Goal: Task Accomplishment & Management: Manage account settings

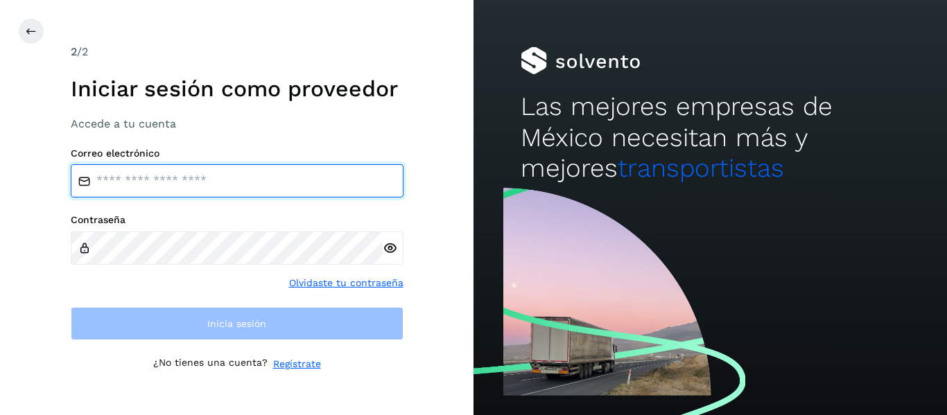
type input "**********"
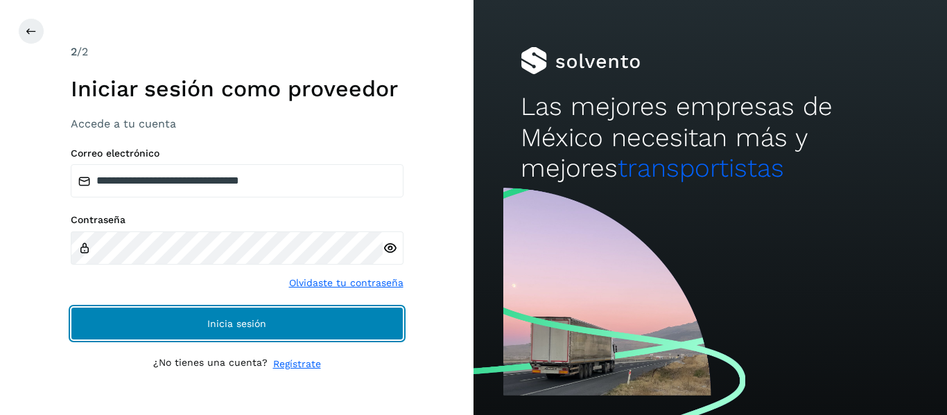
click at [191, 338] on button "Inicia sesión" at bounding box center [237, 323] width 333 height 33
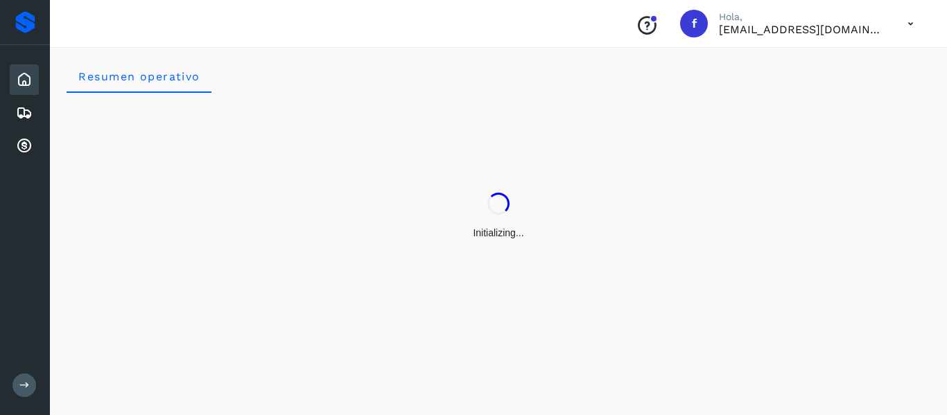
click at [30, 375] on button at bounding box center [24, 386] width 24 height 24
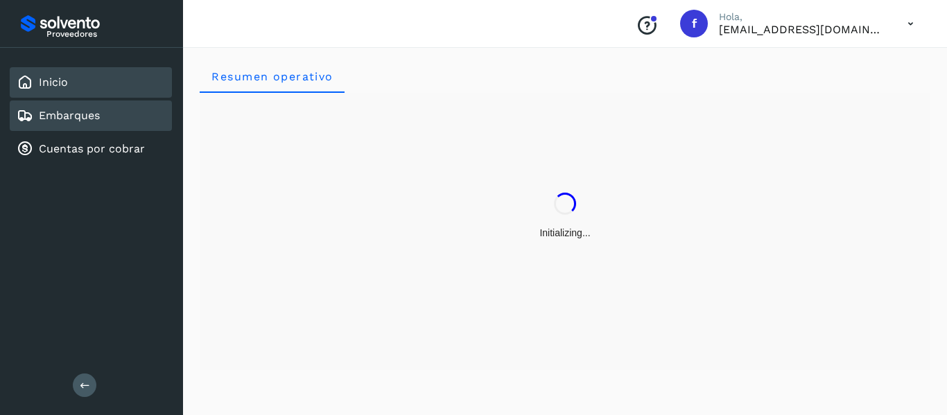
click at [82, 116] on link "Embarques" at bounding box center [69, 115] width 61 height 13
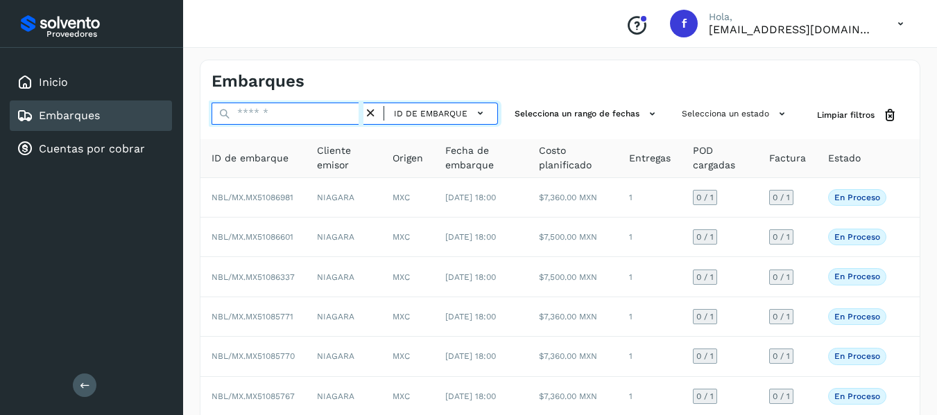
click at [234, 113] on input "text" at bounding box center [287, 114] width 152 height 22
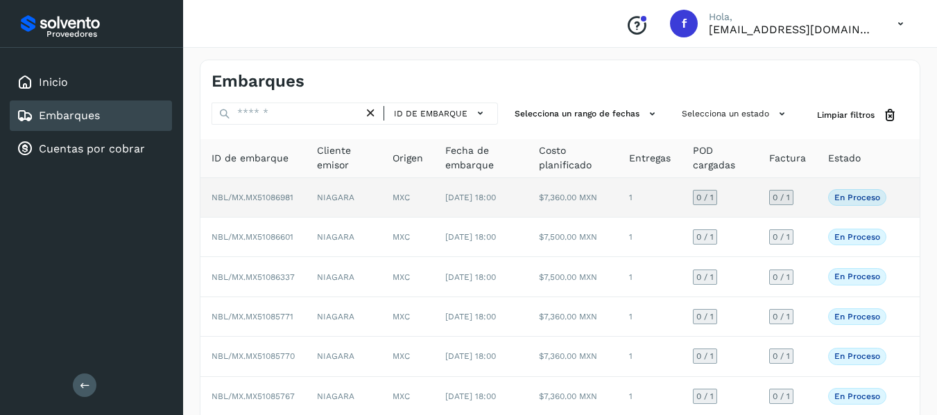
click at [804, 202] on td "0 / 1" at bounding box center [787, 198] width 59 height 40
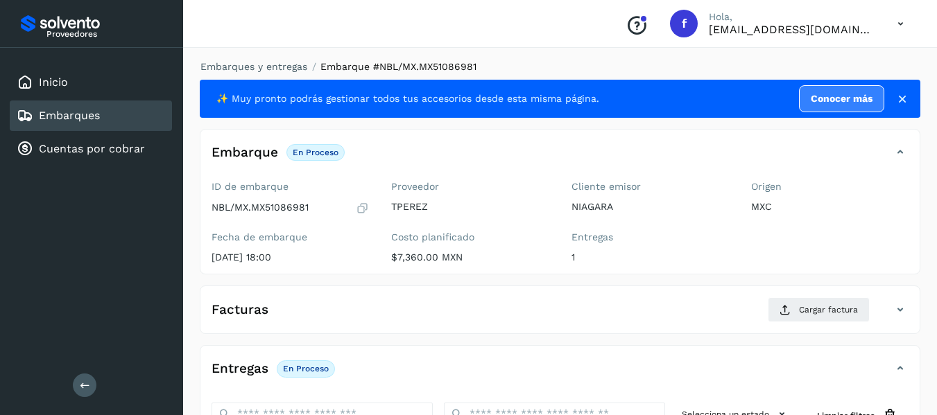
click at [360, 208] on icon at bounding box center [362, 208] width 13 height 14
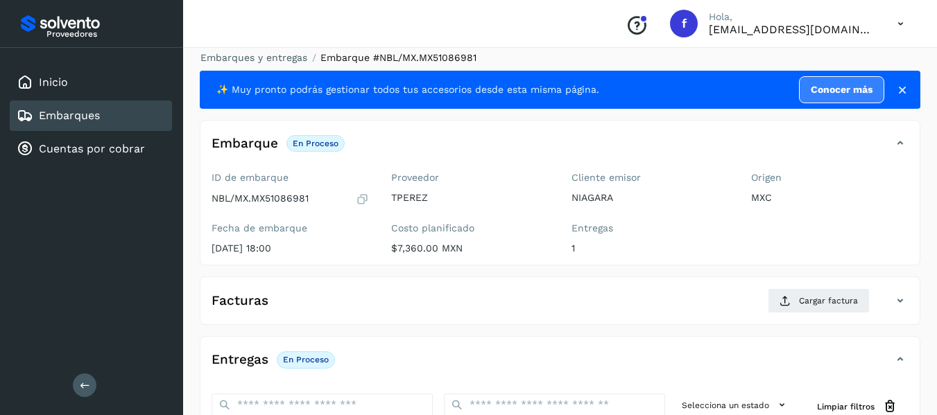
scroll to position [245, 0]
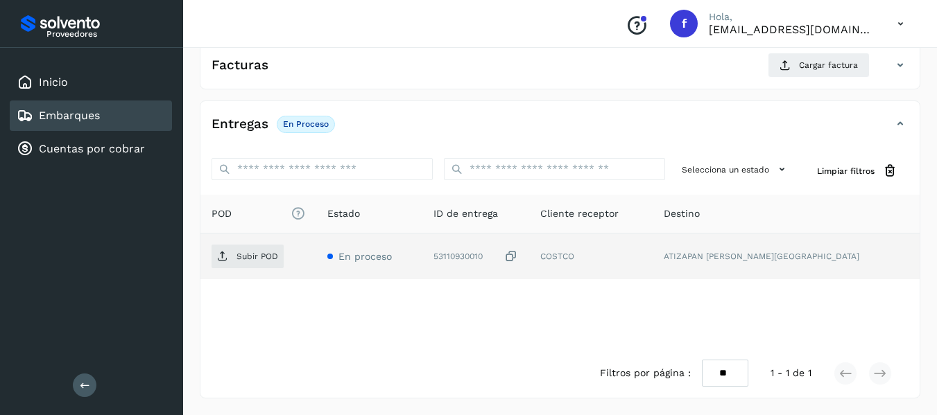
click at [518, 258] on icon at bounding box center [511, 257] width 14 height 15
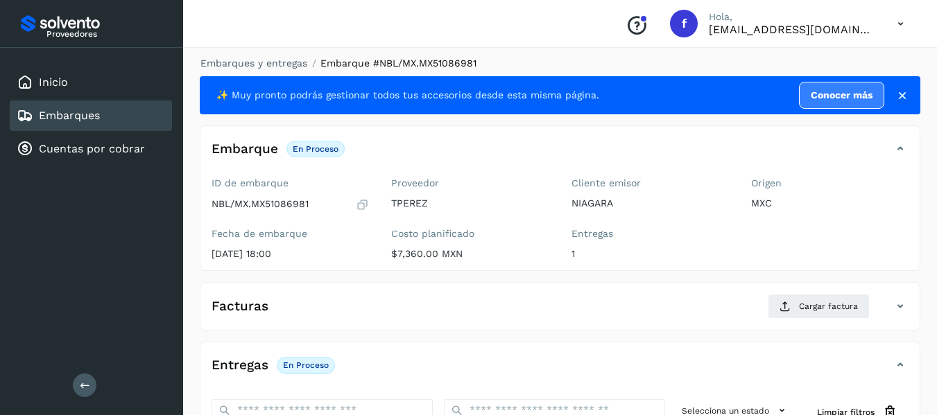
scroll to position [0, 0]
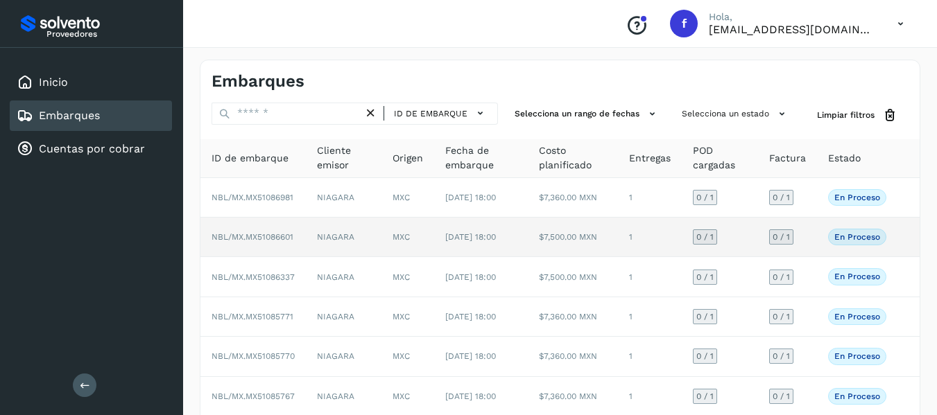
click at [806, 252] on td "0 / 1" at bounding box center [787, 238] width 59 height 40
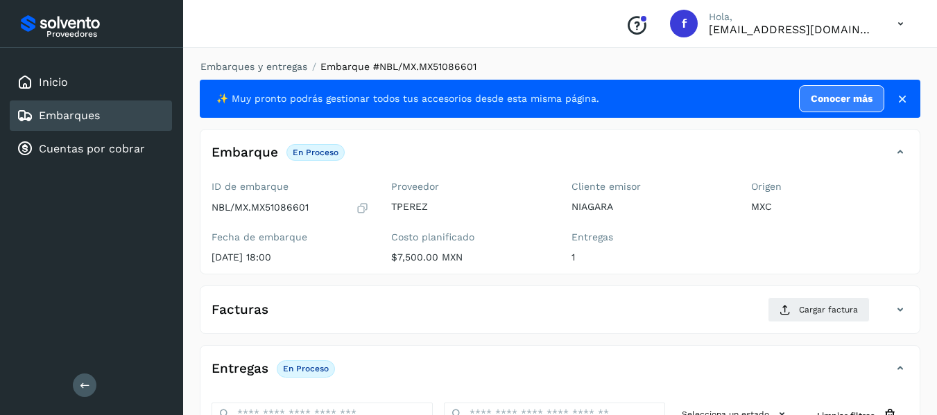
click at [361, 211] on icon at bounding box center [362, 208] width 13 height 14
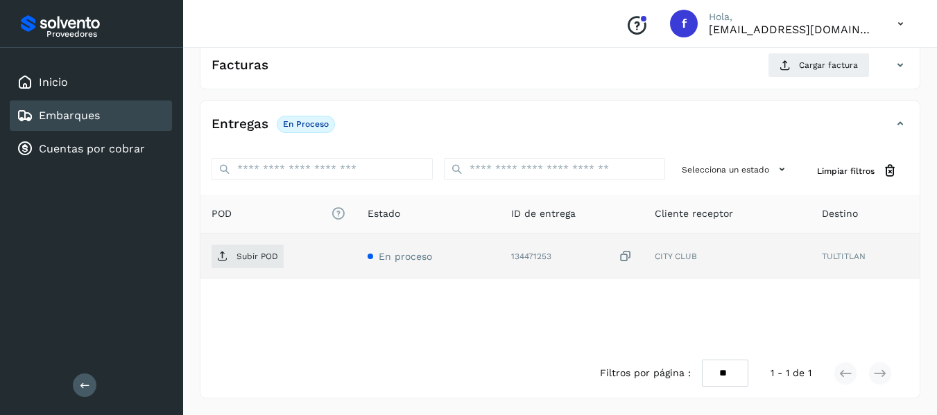
click at [627, 261] on icon at bounding box center [625, 257] width 14 height 15
click at [627, 258] on icon at bounding box center [625, 257] width 14 height 15
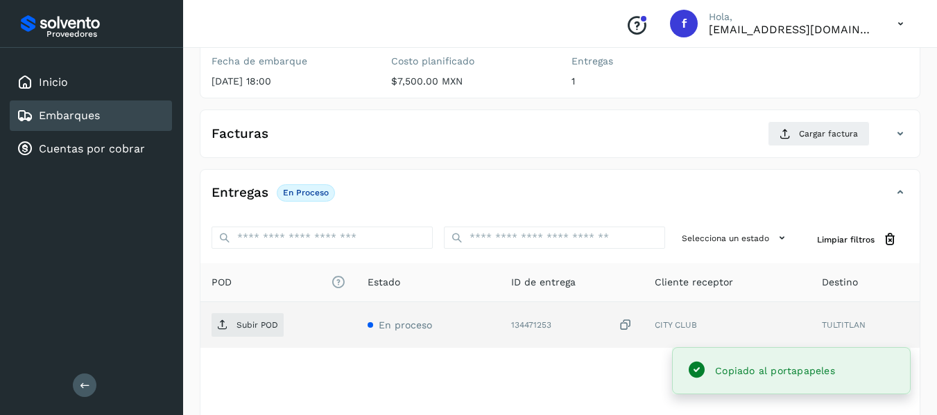
scroll to position [106, 0]
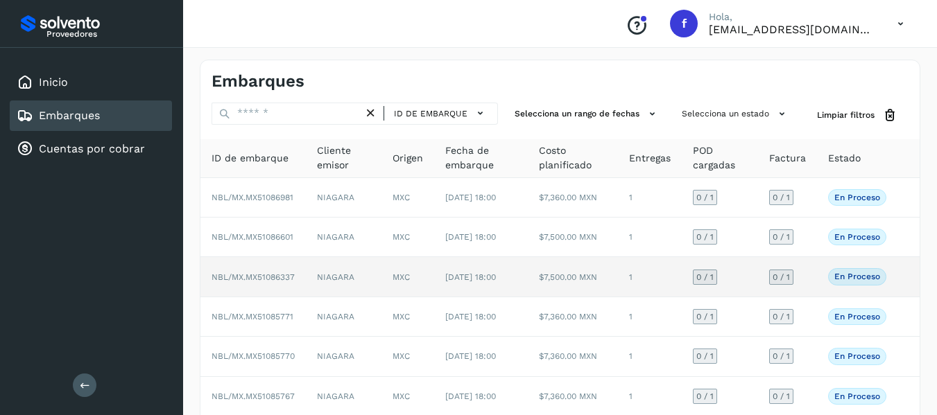
click at [813, 296] on td "0 / 1" at bounding box center [787, 277] width 59 height 40
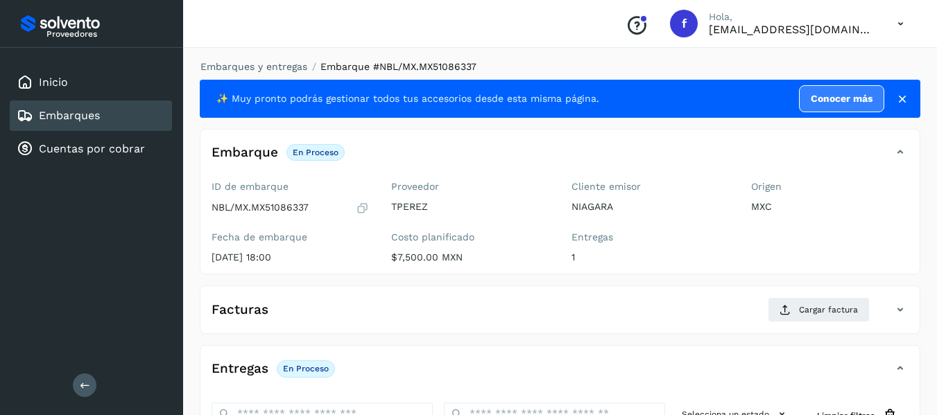
click at [366, 203] on icon at bounding box center [362, 208] width 13 height 14
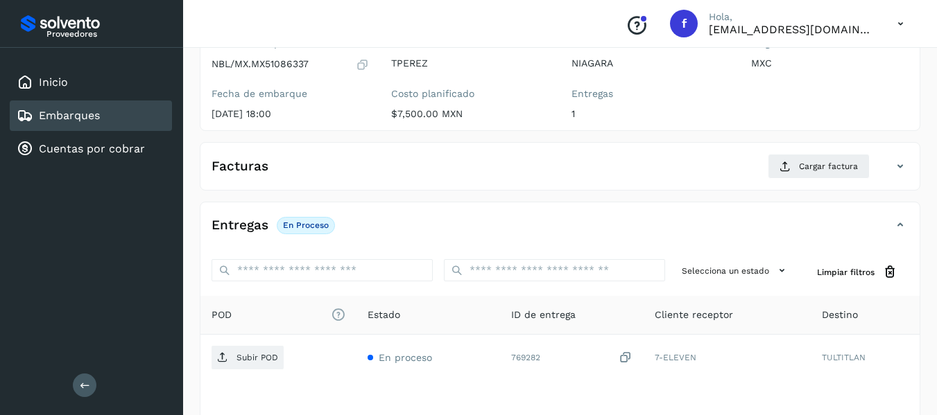
scroll to position [245, 0]
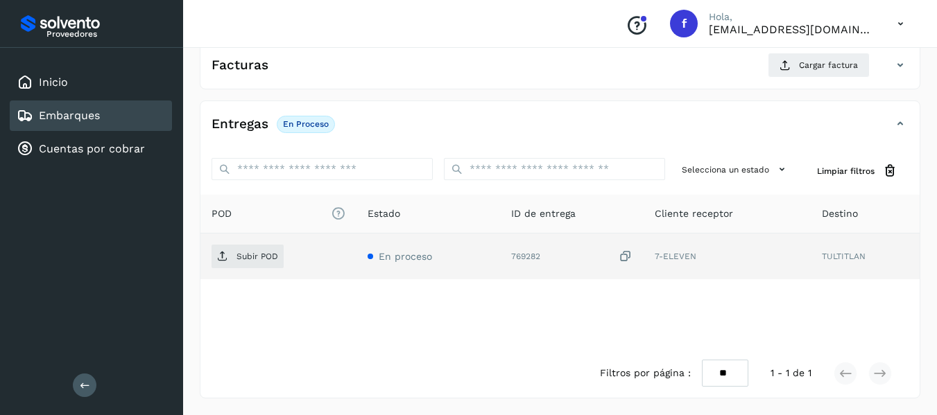
click at [632, 254] on icon at bounding box center [625, 257] width 14 height 15
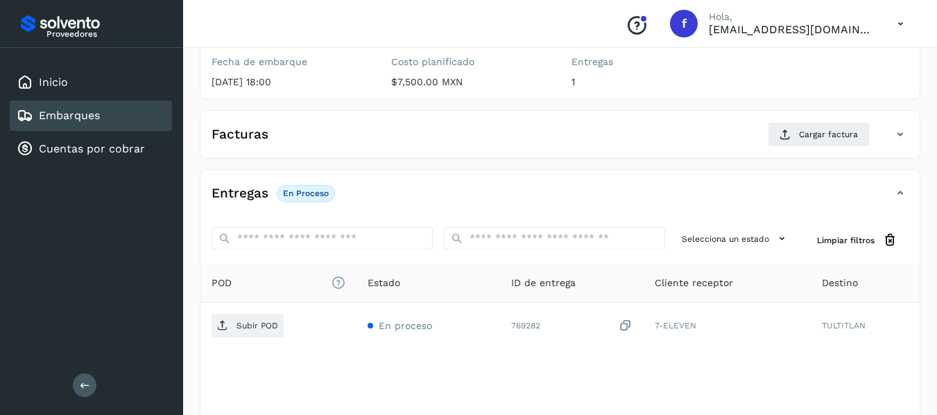
scroll to position [37, 0]
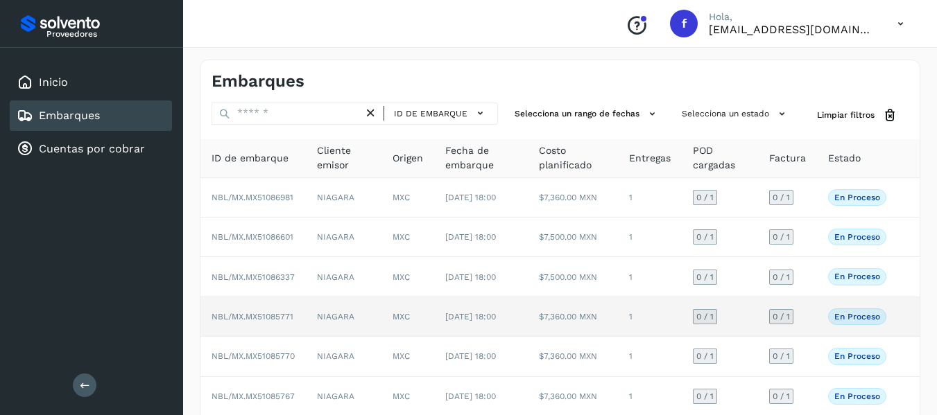
click at [820, 337] on td "En proceso Verifica el estado de la factura o entregas asociadas a este embarque" at bounding box center [857, 317] width 80 height 40
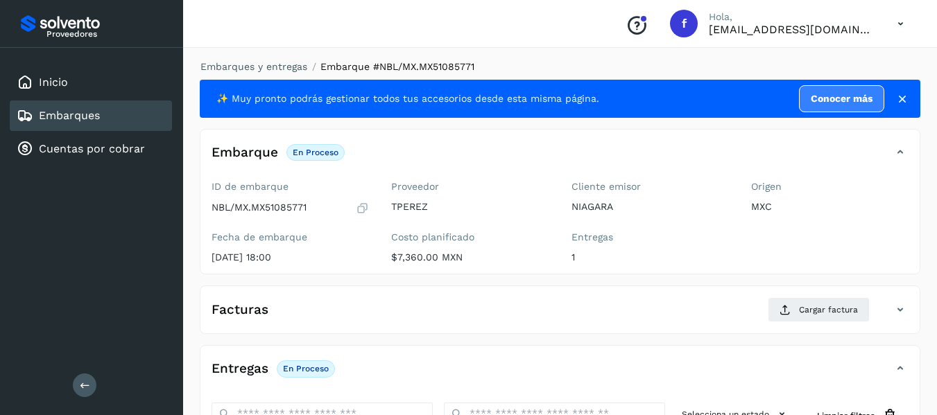
click at [363, 212] on icon at bounding box center [362, 208] width 13 height 14
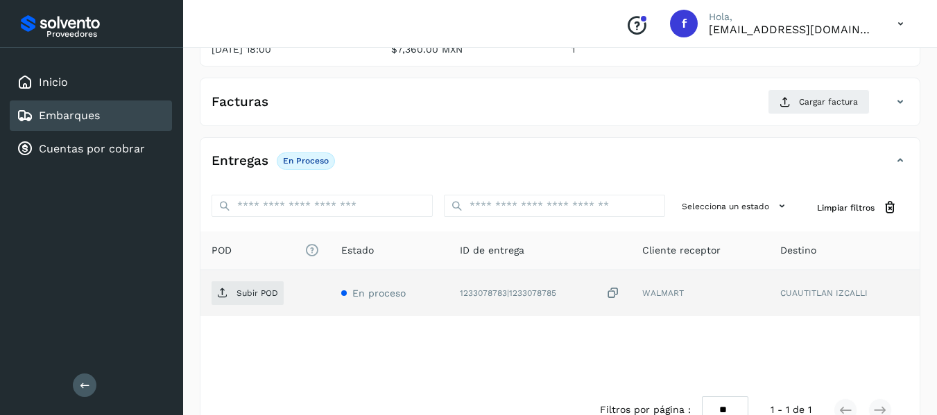
click at [619, 295] on icon at bounding box center [613, 293] width 14 height 15
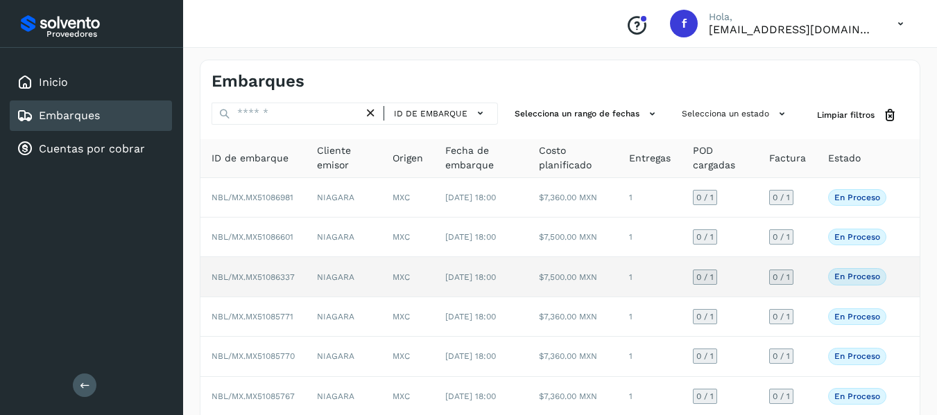
scroll to position [139, 0]
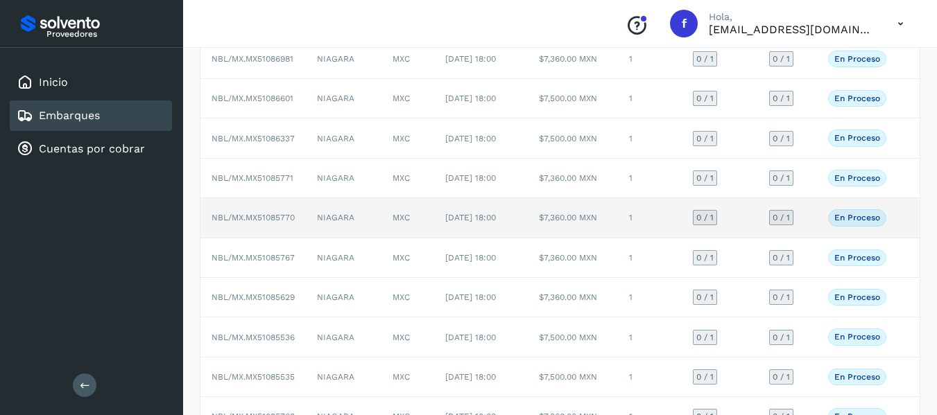
click at [815, 238] on td "0 / 1" at bounding box center [787, 218] width 59 height 40
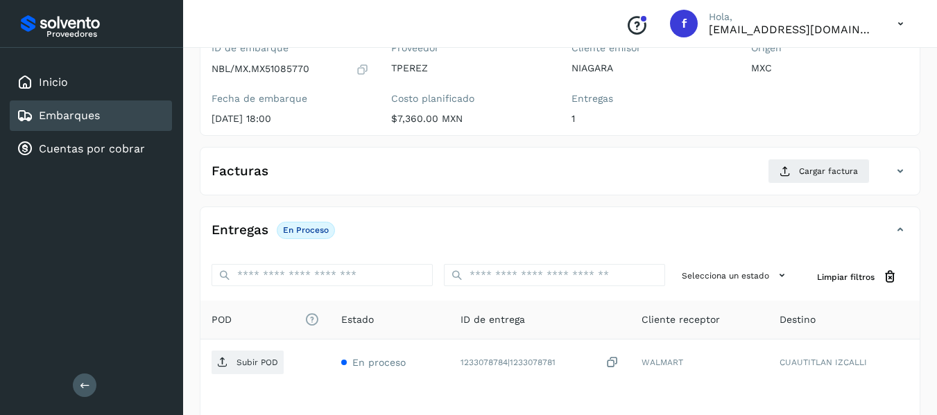
click at [363, 73] on icon at bounding box center [362, 69] width 13 height 14
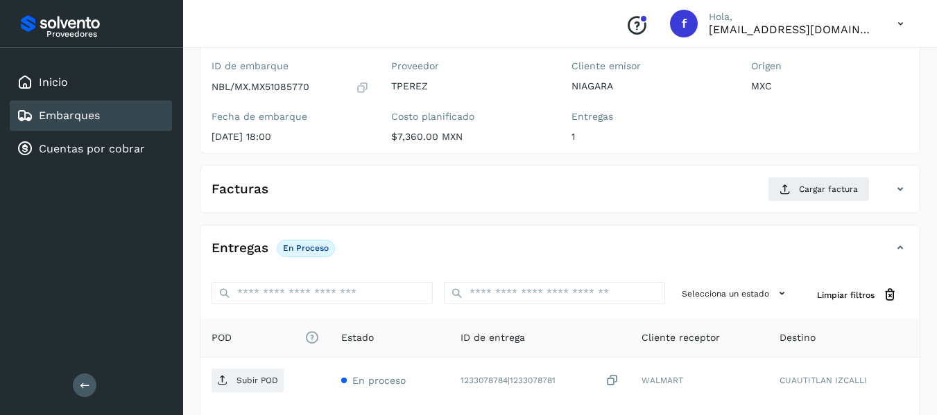
scroll to position [139, 0]
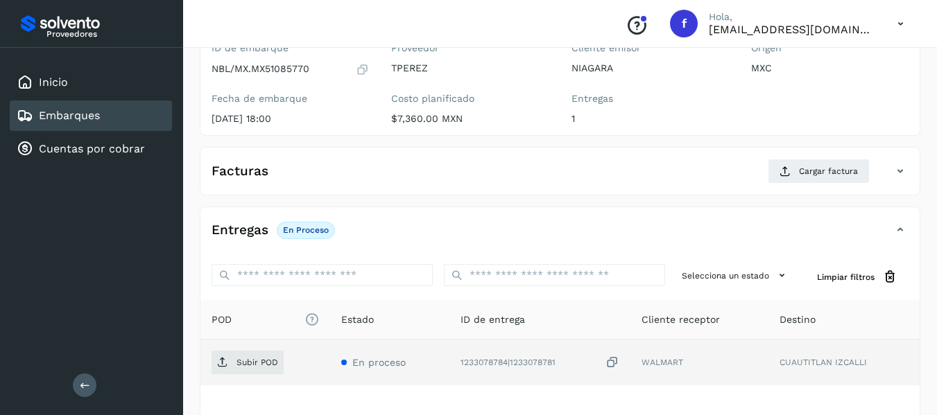
click at [614, 360] on icon at bounding box center [612, 363] width 14 height 15
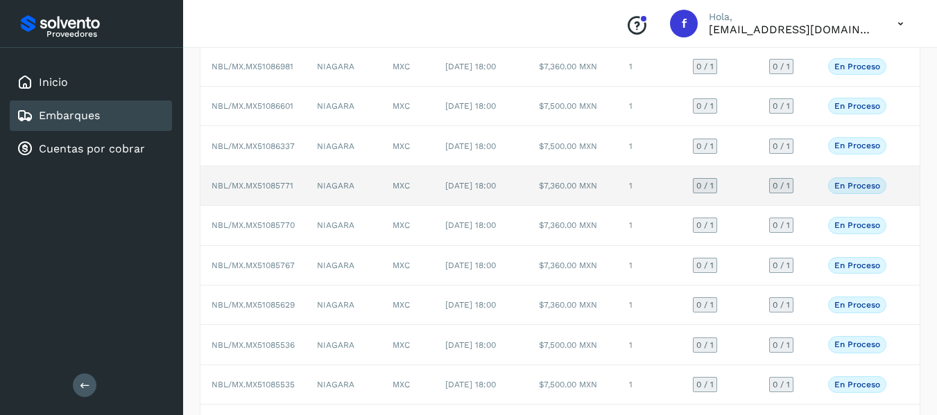
scroll to position [139, 0]
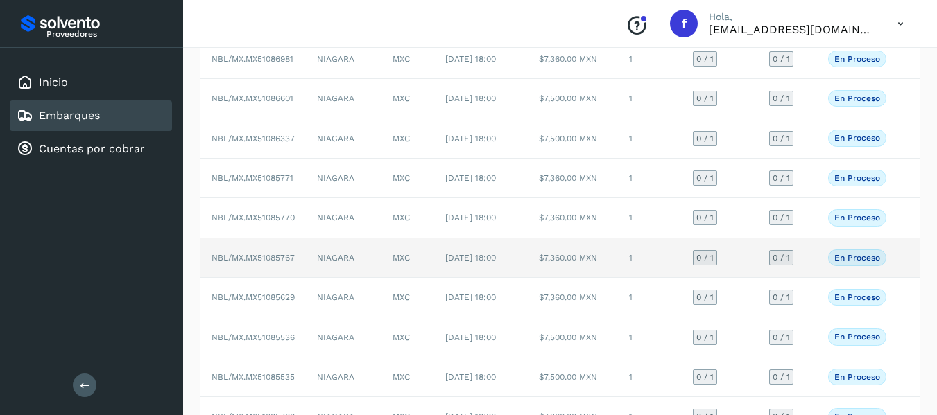
click at [815, 278] on td "0 / 1" at bounding box center [787, 258] width 59 height 40
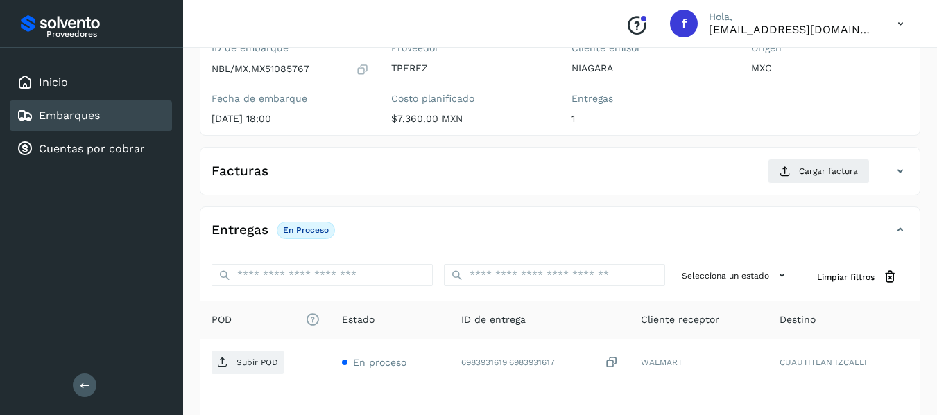
click at [358, 66] on icon at bounding box center [362, 69] width 13 height 14
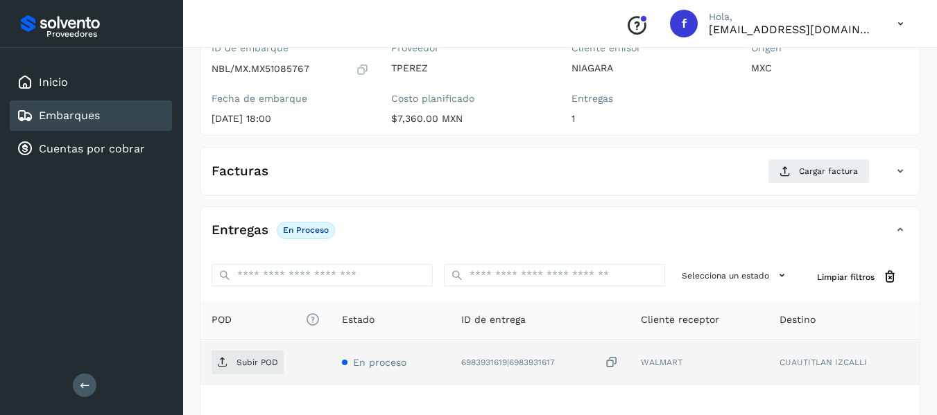
click at [609, 363] on icon at bounding box center [611, 363] width 14 height 15
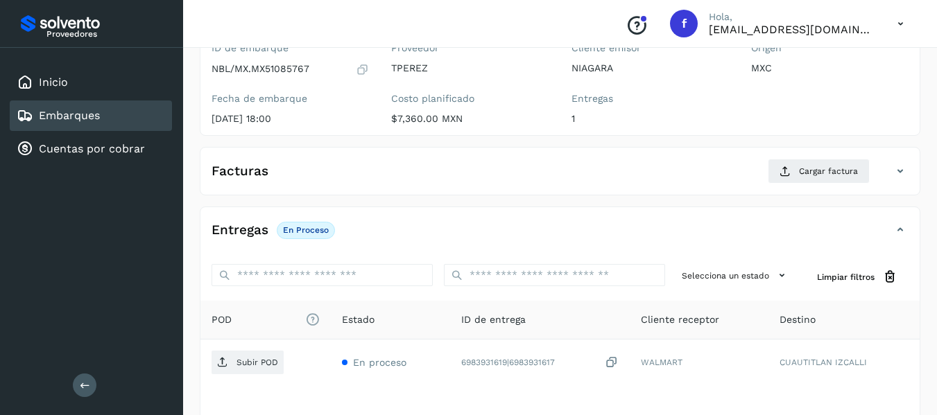
click at [358, 71] on icon at bounding box center [362, 69] width 13 height 14
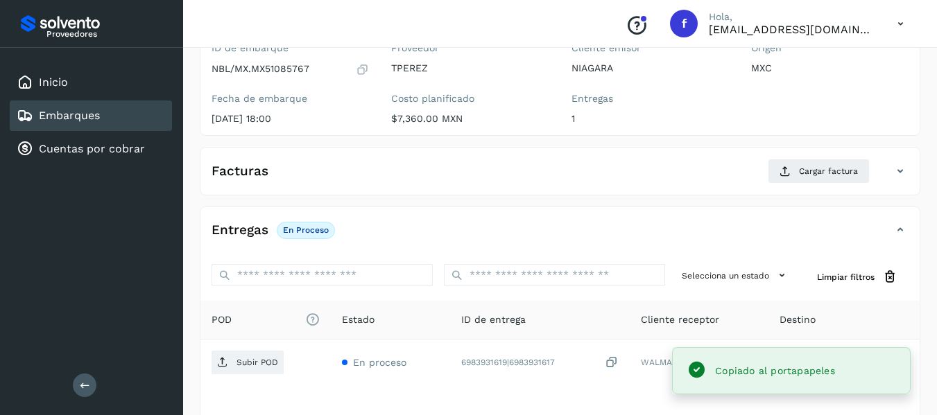
click at [360, 68] on icon at bounding box center [362, 69] width 13 height 14
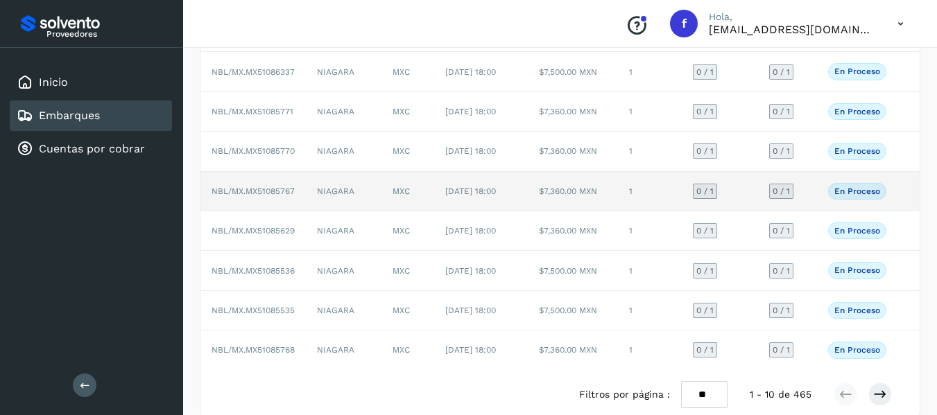
scroll to position [277, 0]
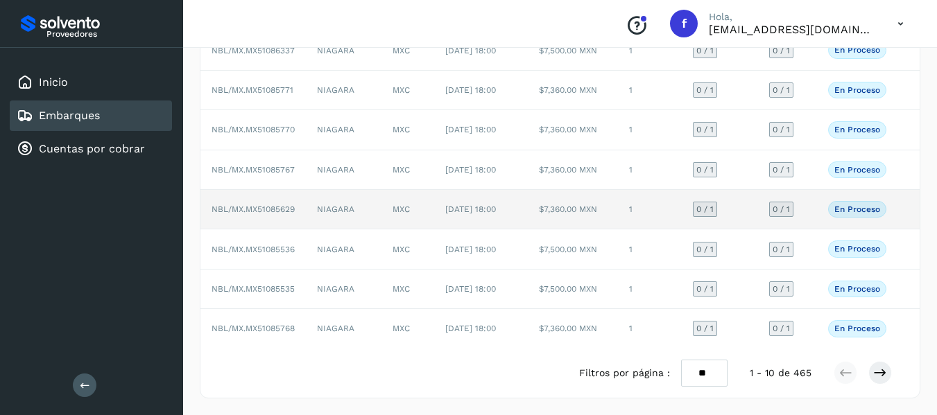
click at [806, 215] on td "0 / 1" at bounding box center [787, 210] width 59 height 40
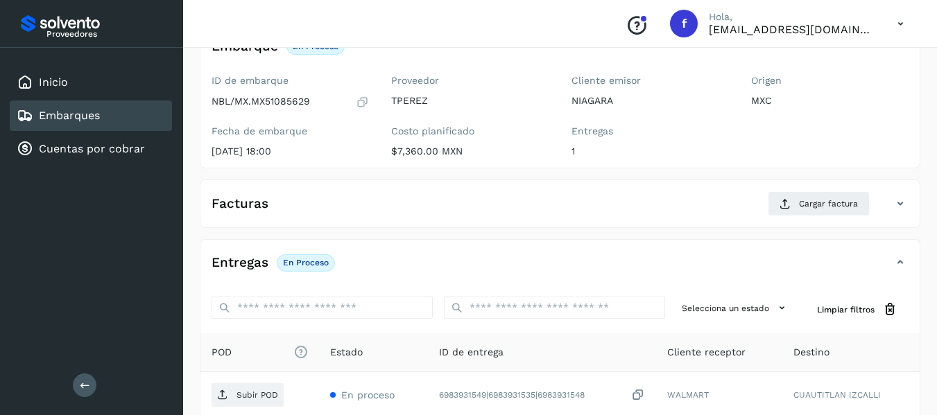
scroll to position [106, 0]
click at [366, 109] on div "ID de embarque NBL/MX.MX51085629 Fecha de embarque 02/oct/2025 18:00" at bounding box center [290, 118] width 180 height 98
click at [365, 98] on icon at bounding box center [362, 102] width 13 height 14
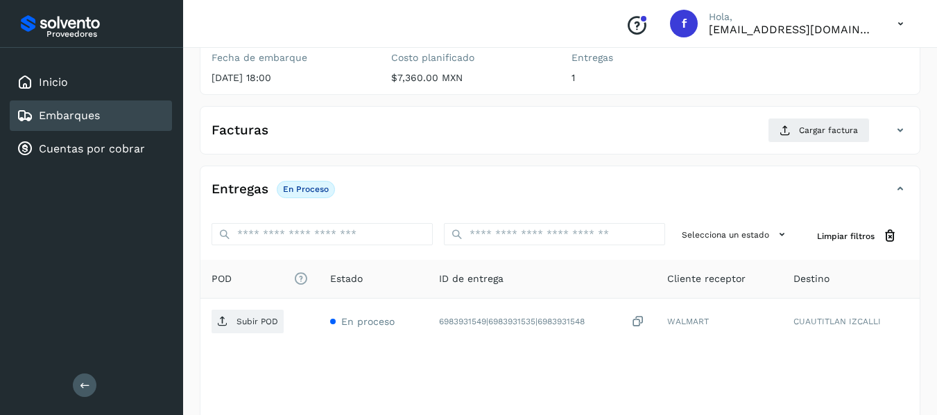
scroll to position [245, 0]
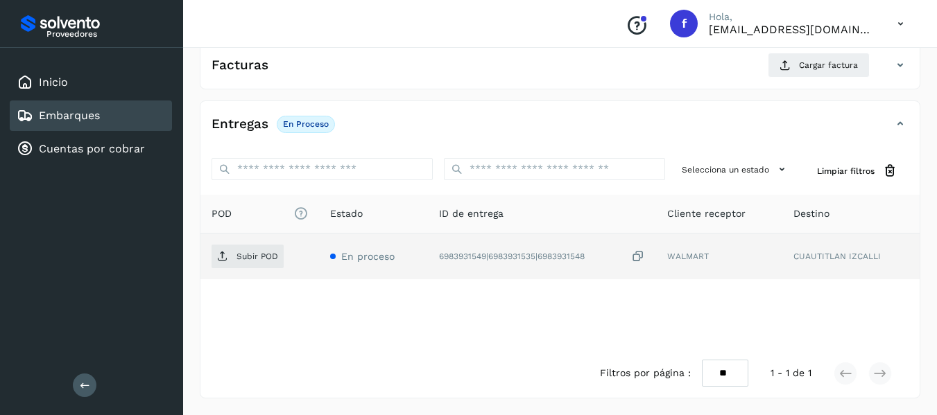
click at [640, 255] on icon at bounding box center [638, 257] width 14 height 15
click at [636, 263] on icon at bounding box center [638, 257] width 14 height 15
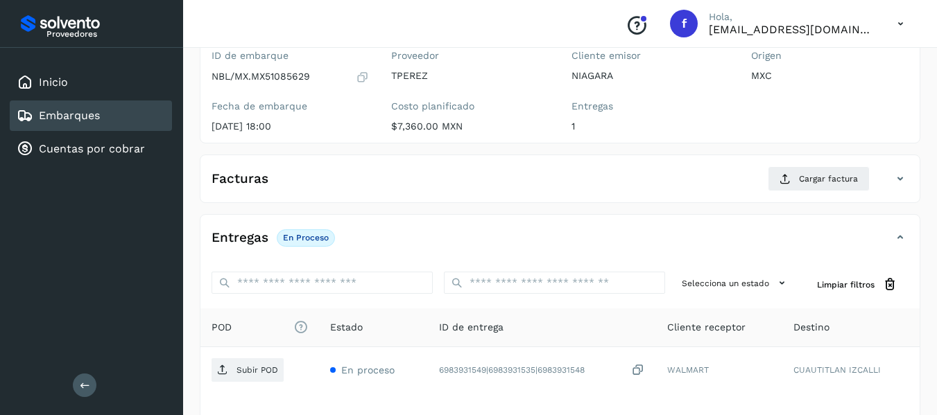
scroll to position [106, 0]
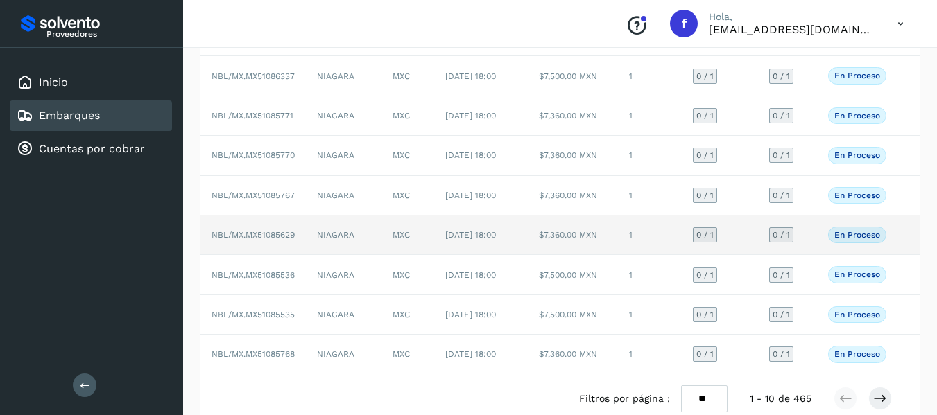
scroll to position [277, 0]
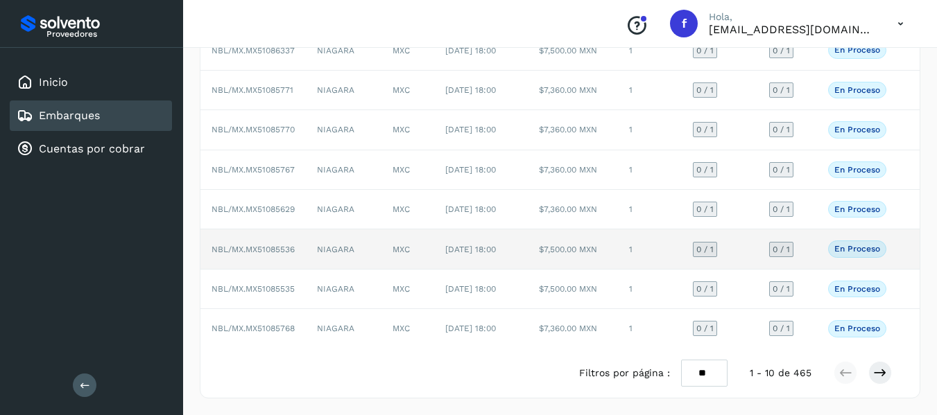
click at [803, 264] on td "0 / 1" at bounding box center [787, 249] width 59 height 40
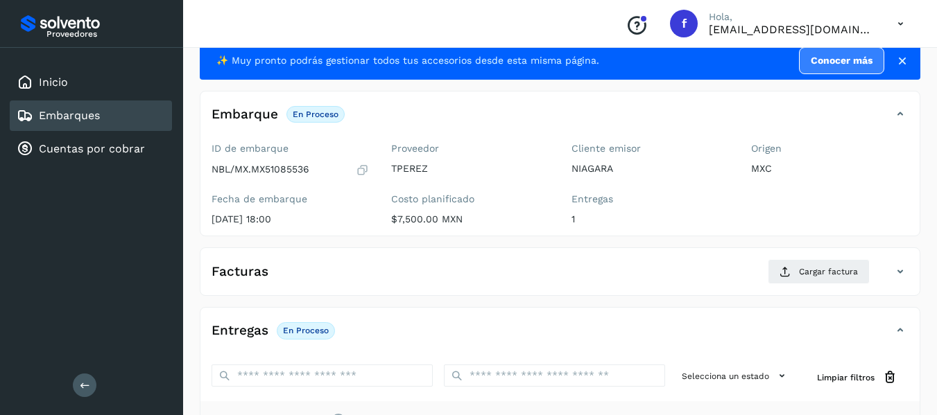
scroll to position [37, 0]
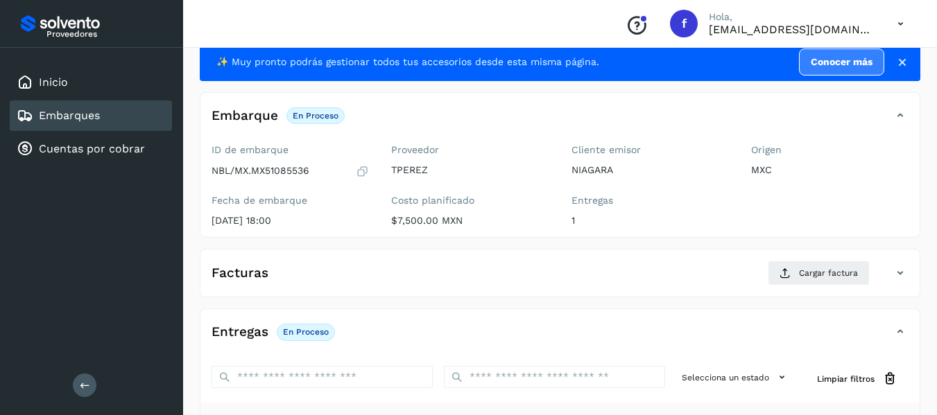
click at [367, 170] on icon at bounding box center [362, 171] width 13 height 14
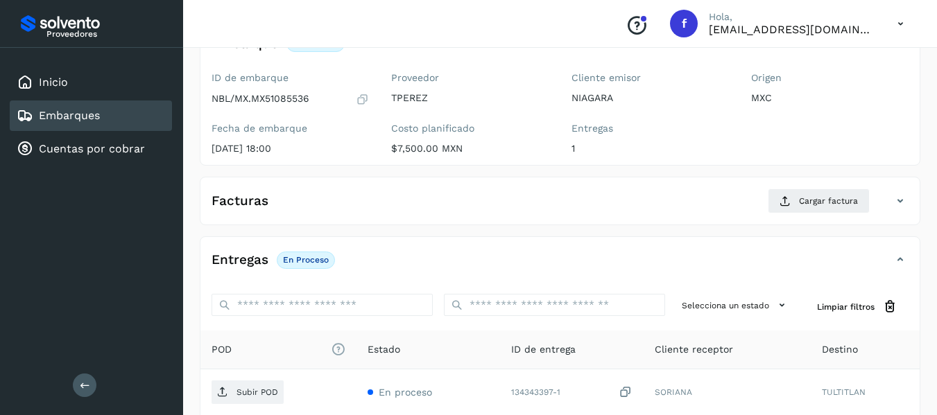
scroll to position [245, 0]
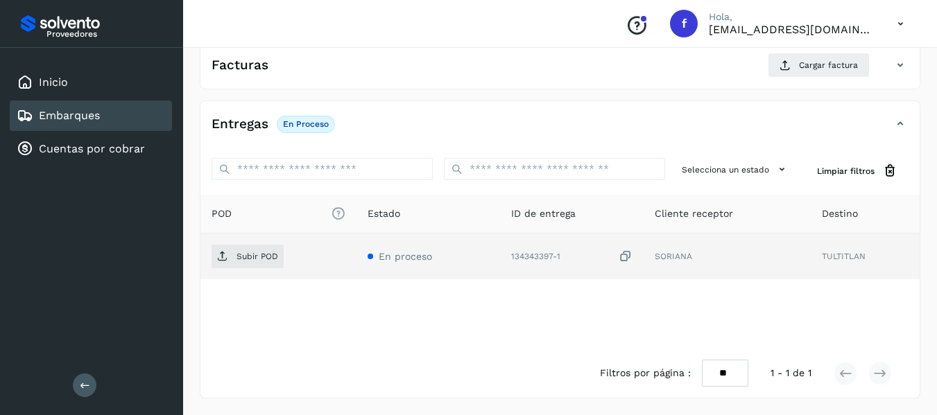
click at [625, 256] on icon at bounding box center [625, 257] width 14 height 15
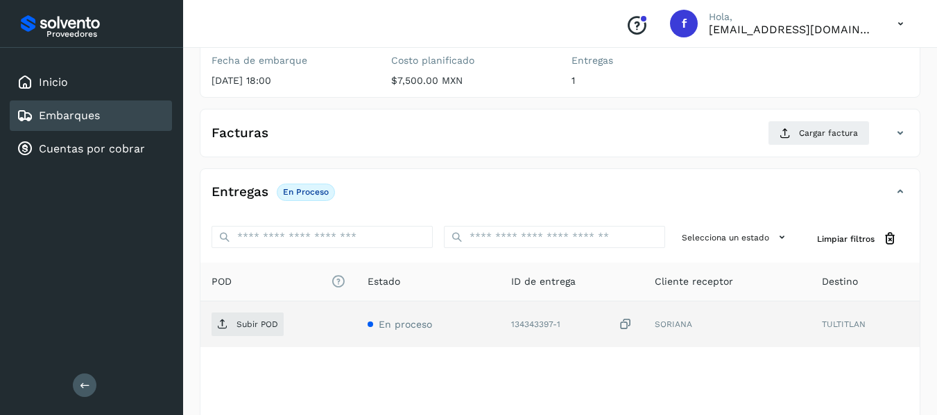
scroll to position [106, 0]
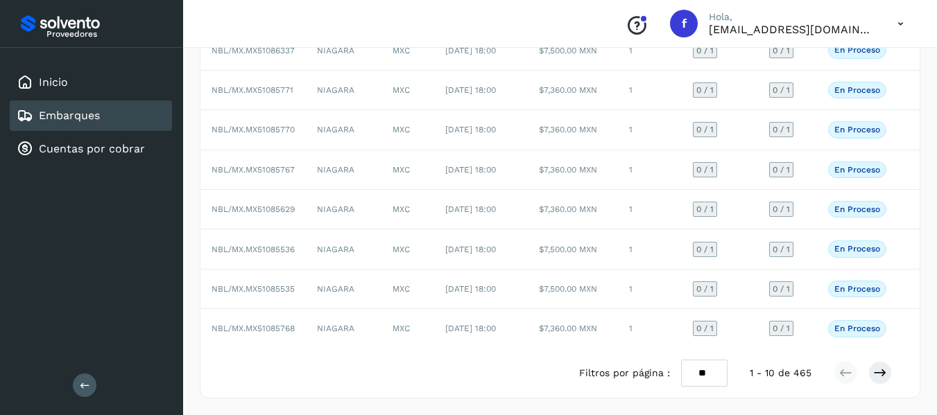
scroll to position [307, 0]
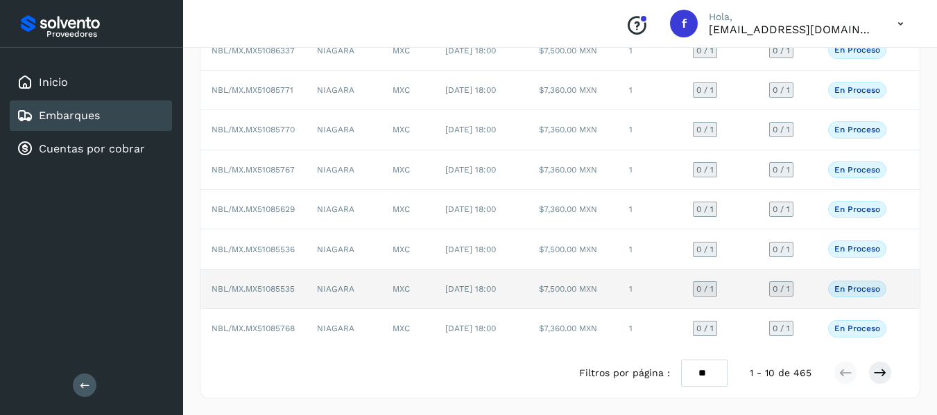
click at [815, 283] on td "0 / 1" at bounding box center [787, 290] width 59 height 40
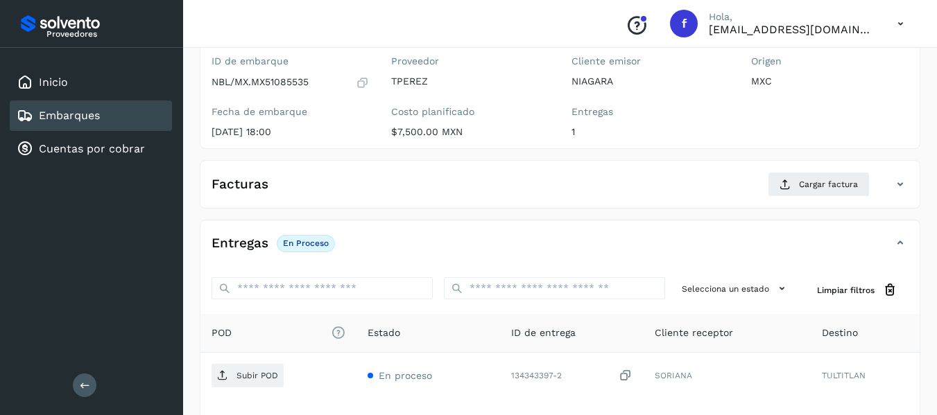
scroll to position [106, 0]
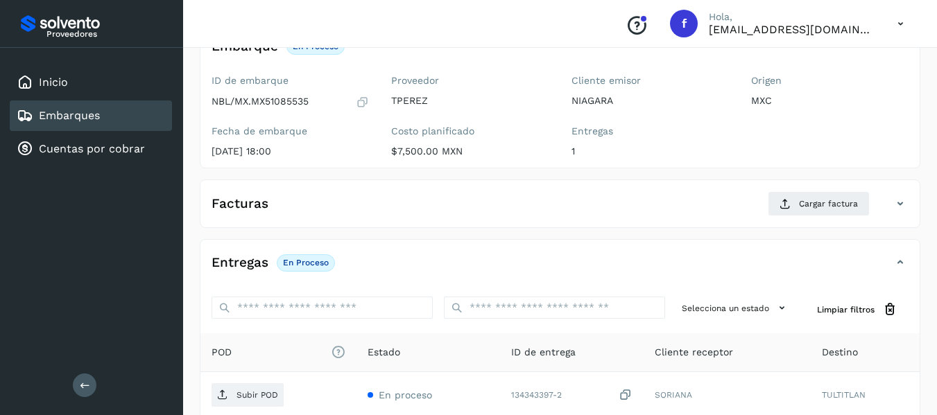
click at [359, 102] on icon at bounding box center [362, 102] width 13 height 14
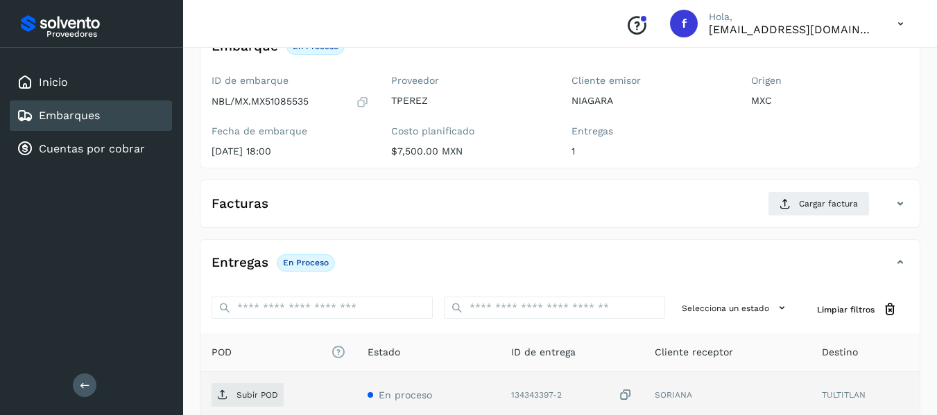
click at [623, 395] on icon at bounding box center [625, 395] width 14 height 15
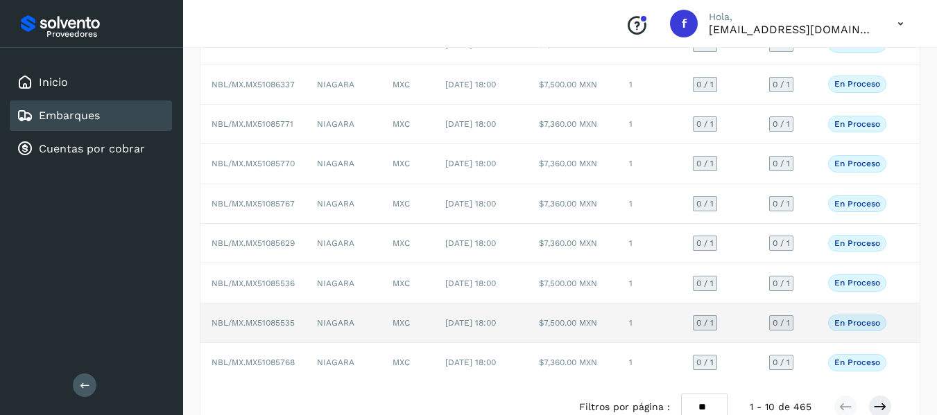
scroll to position [307, 0]
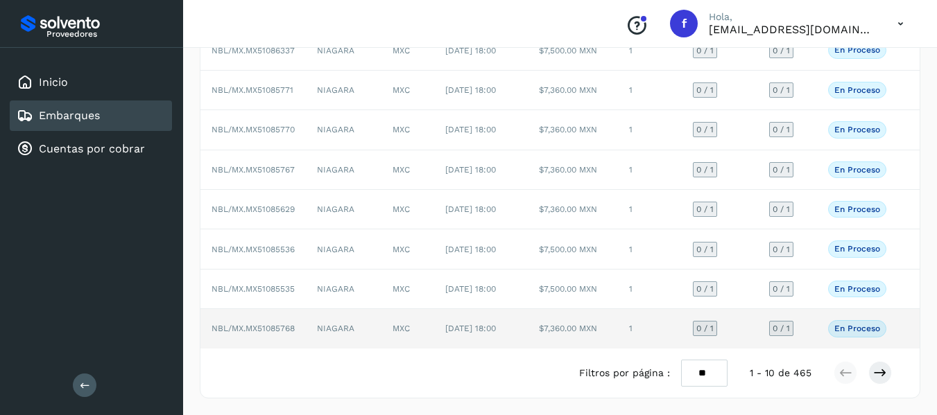
click at [812, 326] on td "0 / 1" at bounding box center [787, 328] width 59 height 39
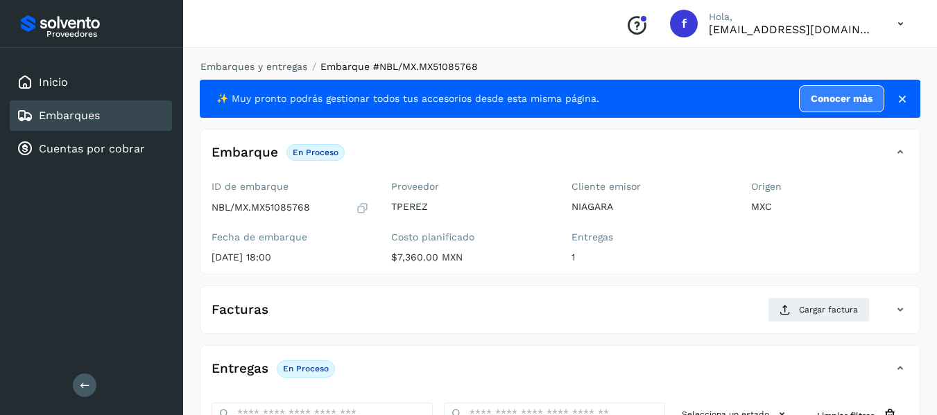
click at [359, 207] on icon at bounding box center [362, 208] width 13 height 14
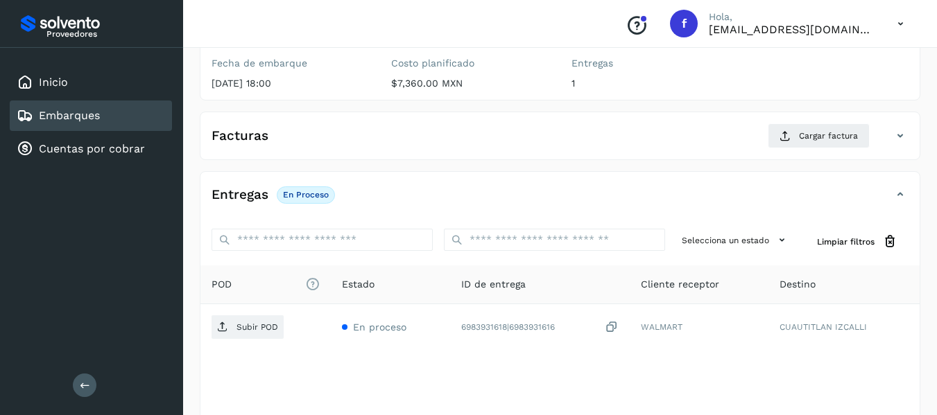
scroll to position [208, 0]
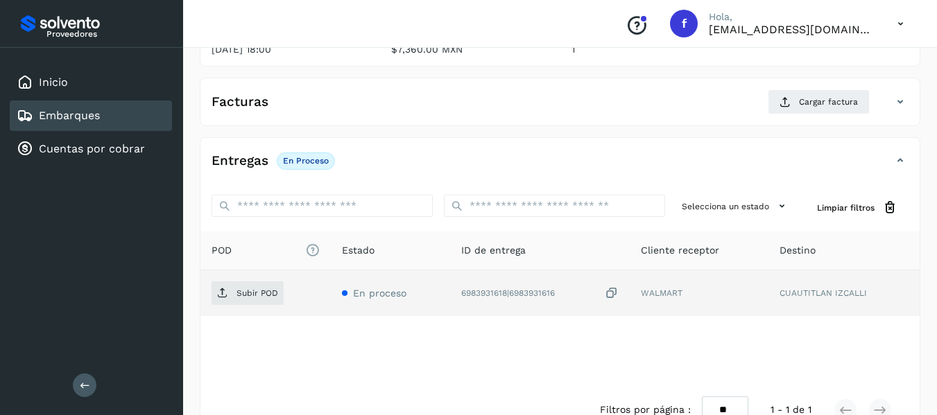
click at [617, 291] on icon at bounding box center [611, 293] width 14 height 15
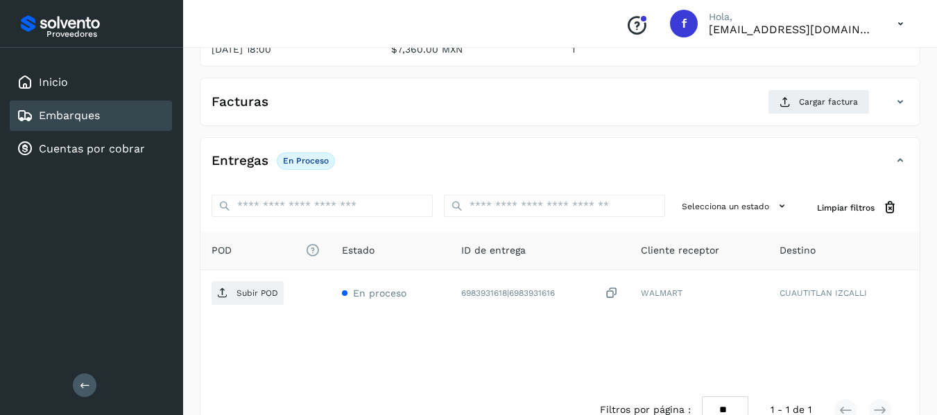
scroll to position [69, 0]
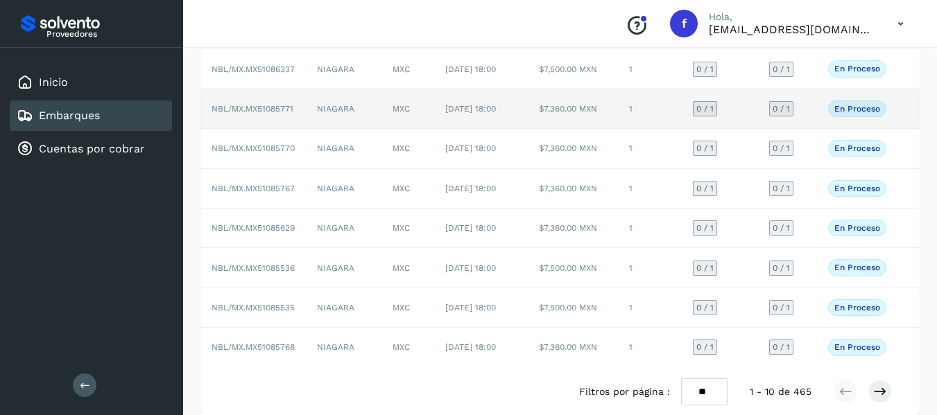
scroll to position [307, 0]
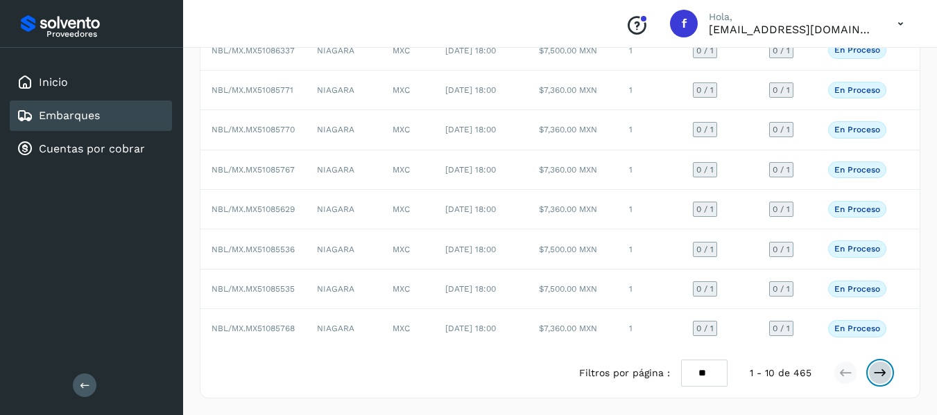
click at [879, 371] on icon at bounding box center [880, 373] width 14 height 14
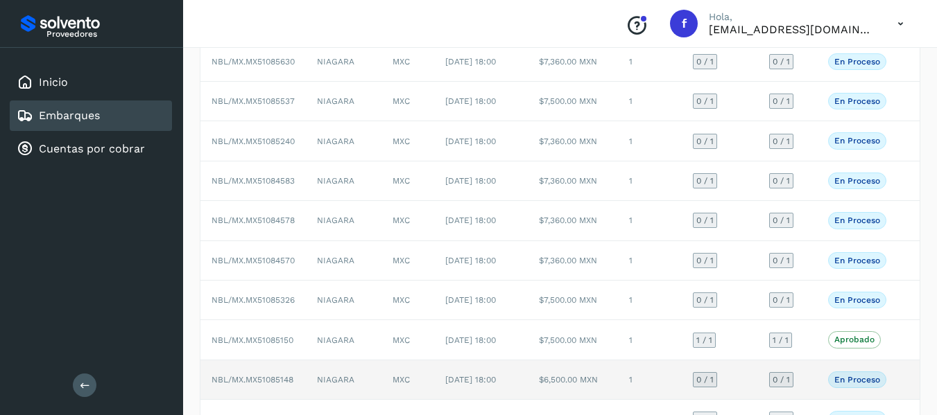
scroll to position [82, 0]
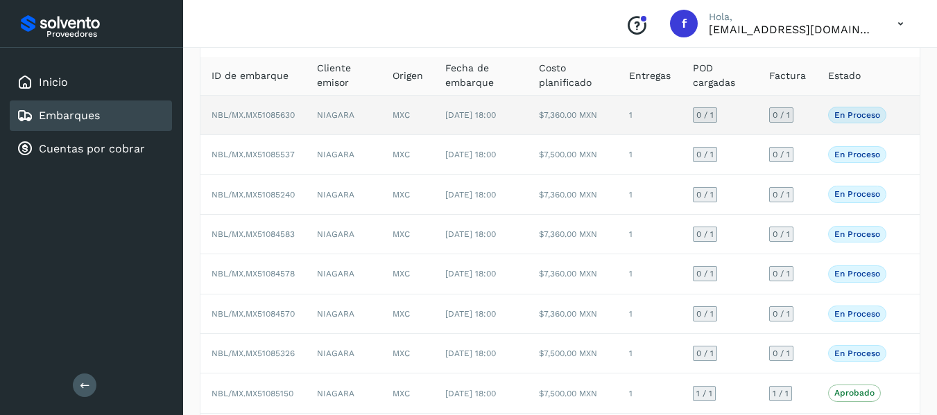
click at [812, 107] on td "0 / 1" at bounding box center [787, 116] width 59 height 40
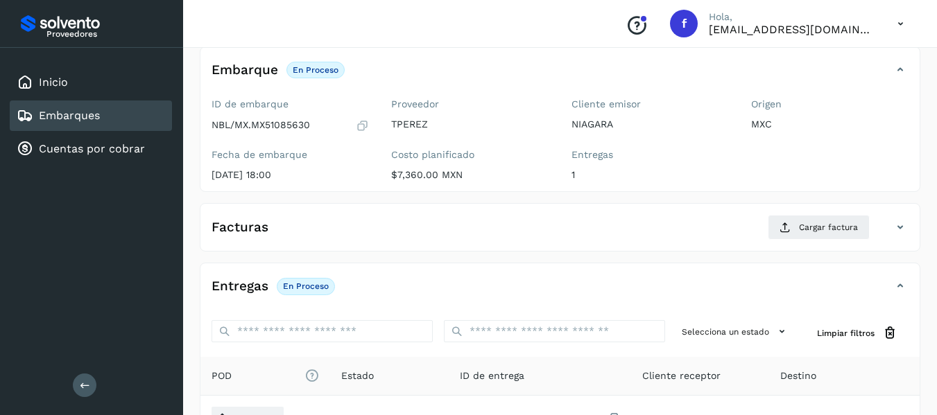
click at [366, 125] on icon at bounding box center [362, 126] width 13 height 14
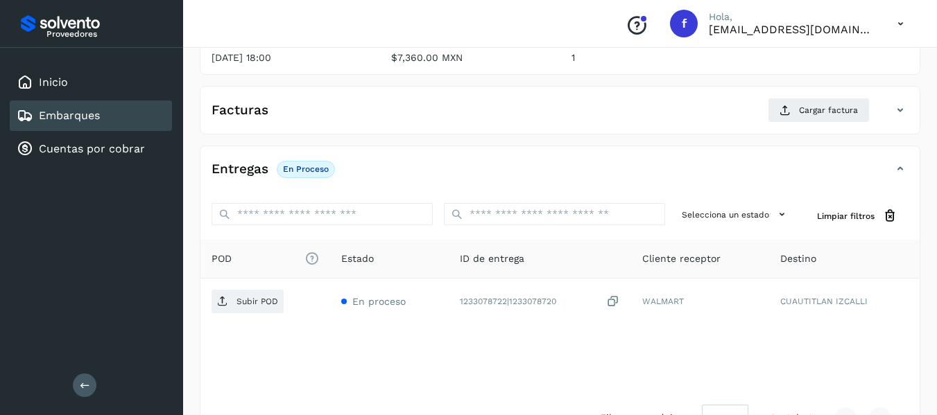
scroll to position [175, 0]
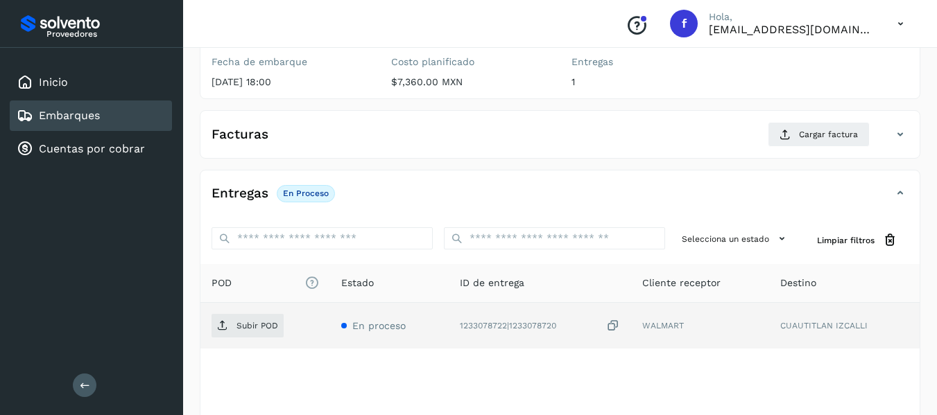
click at [614, 324] on icon at bounding box center [613, 326] width 14 height 15
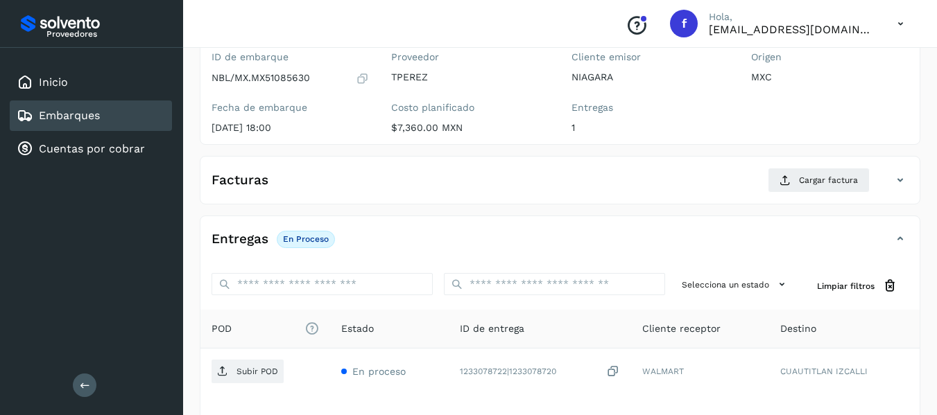
scroll to position [106, 0]
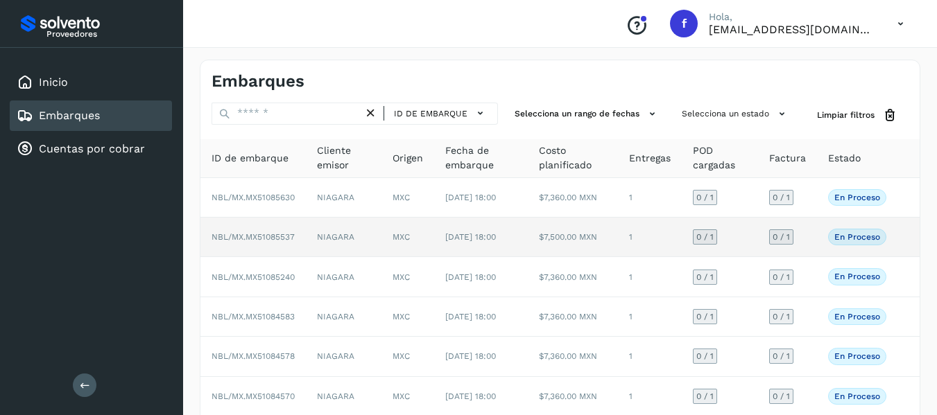
click at [814, 257] on td "0 / 1" at bounding box center [787, 238] width 59 height 40
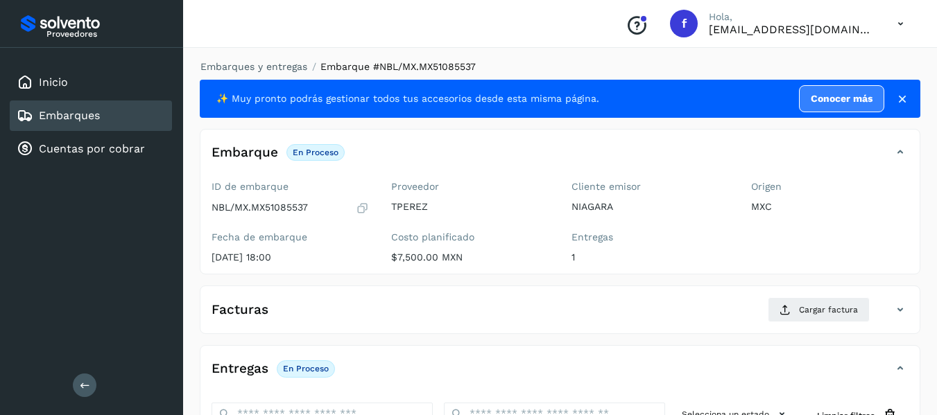
click at [363, 202] on icon at bounding box center [362, 208] width 13 height 14
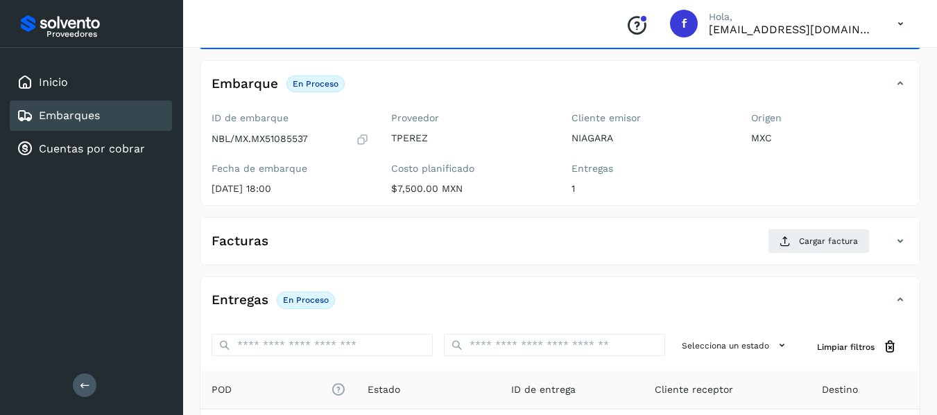
scroll to position [208, 0]
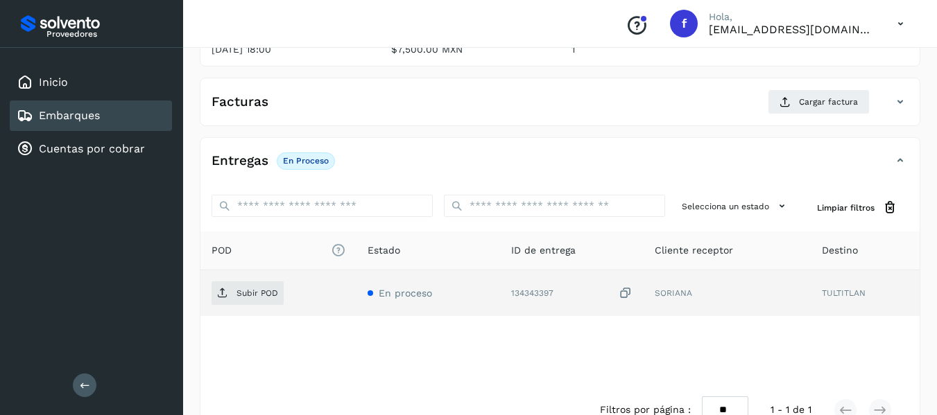
click at [628, 288] on icon at bounding box center [625, 293] width 14 height 15
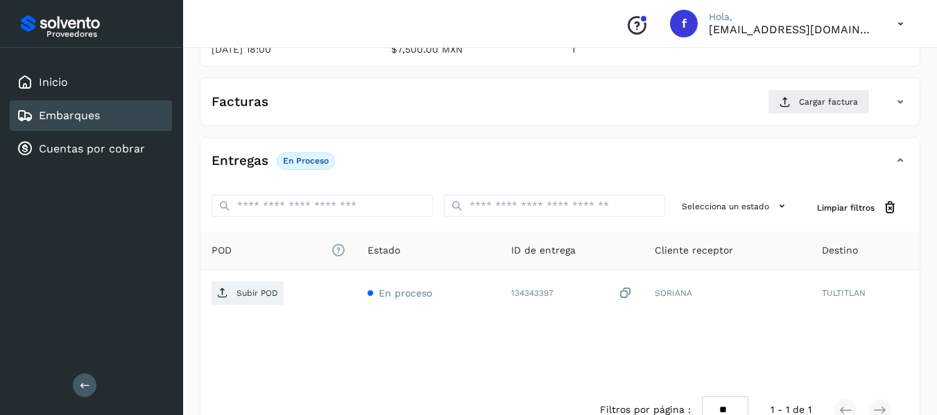
scroll to position [139, 0]
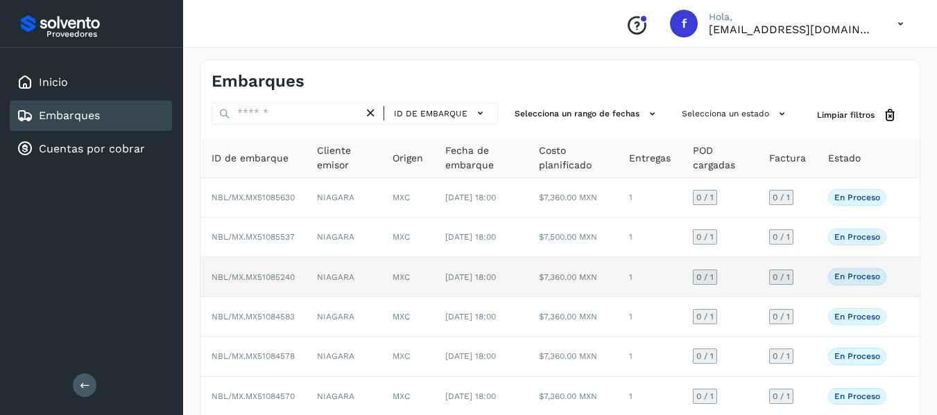
click at [813, 295] on td "0 / 1" at bounding box center [787, 277] width 59 height 40
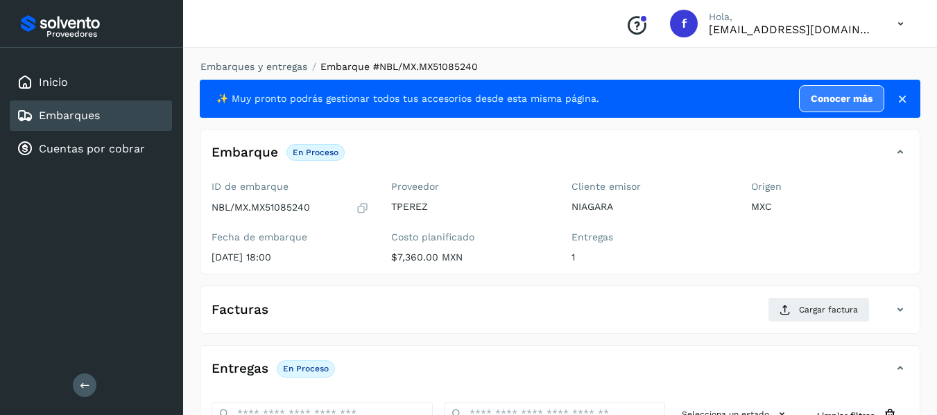
click at [362, 209] on icon at bounding box center [362, 208] width 13 height 14
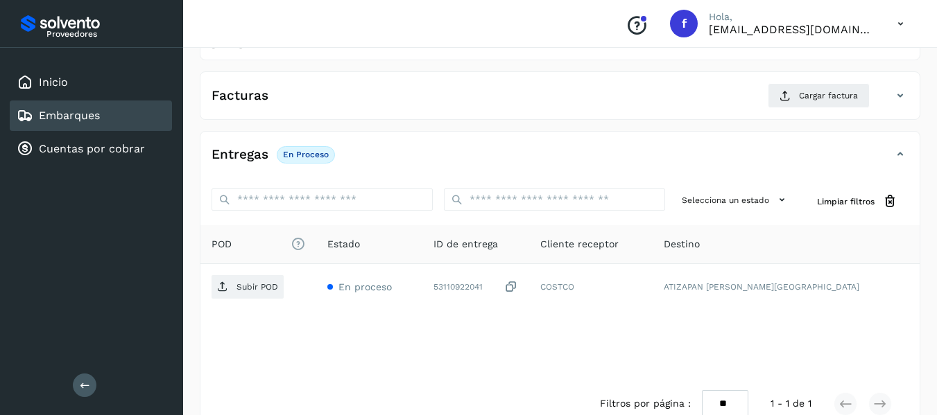
scroll to position [245, 0]
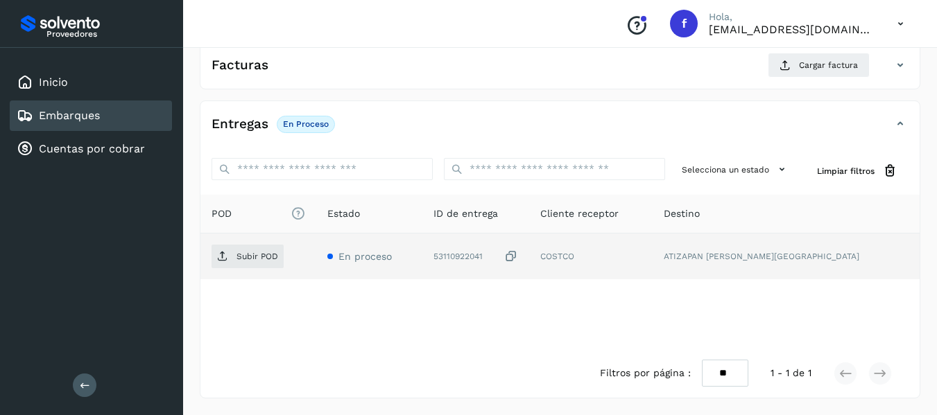
click at [518, 261] on icon at bounding box center [511, 257] width 14 height 15
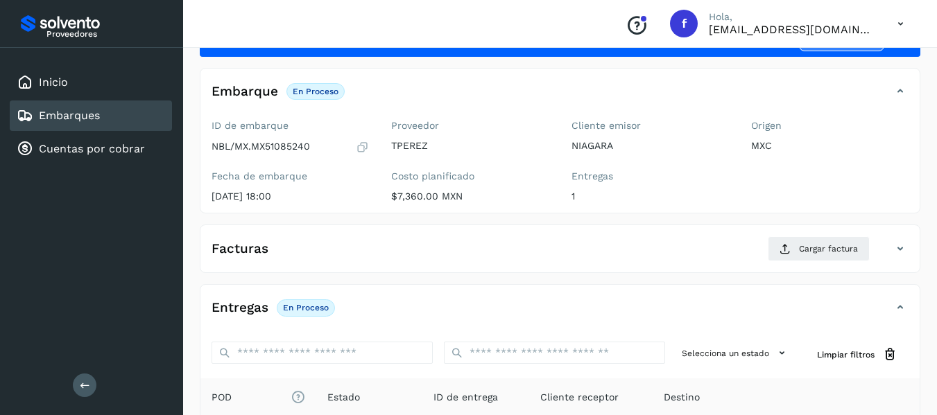
scroll to position [37, 0]
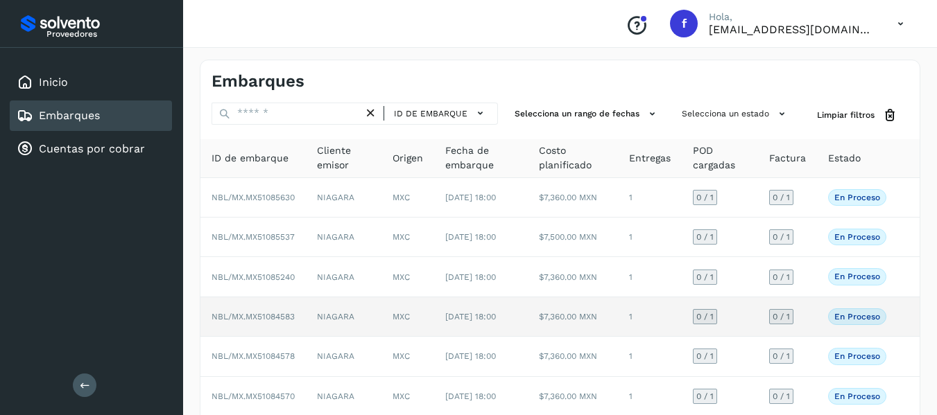
click at [806, 335] on td "0 / 1" at bounding box center [787, 317] width 59 height 40
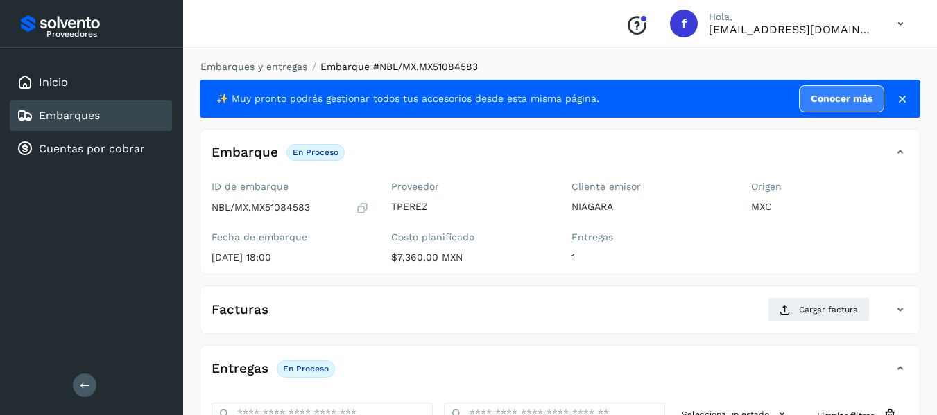
click at [359, 211] on icon at bounding box center [362, 208] width 13 height 14
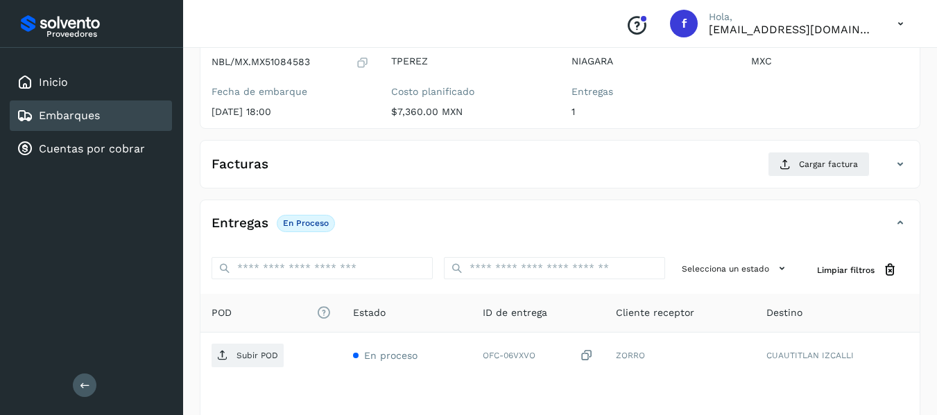
scroll to position [208, 0]
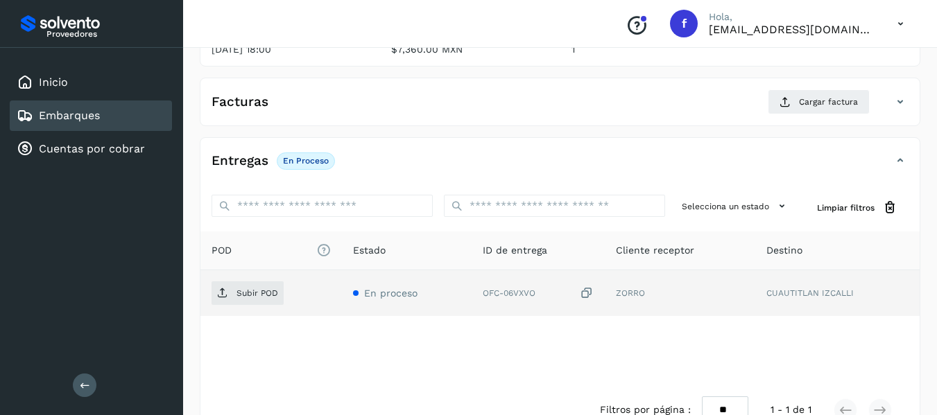
click at [586, 304] on td "OFC-06VXVO" at bounding box center [537, 293] width 133 height 46
click at [586, 296] on icon at bounding box center [587, 293] width 14 height 15
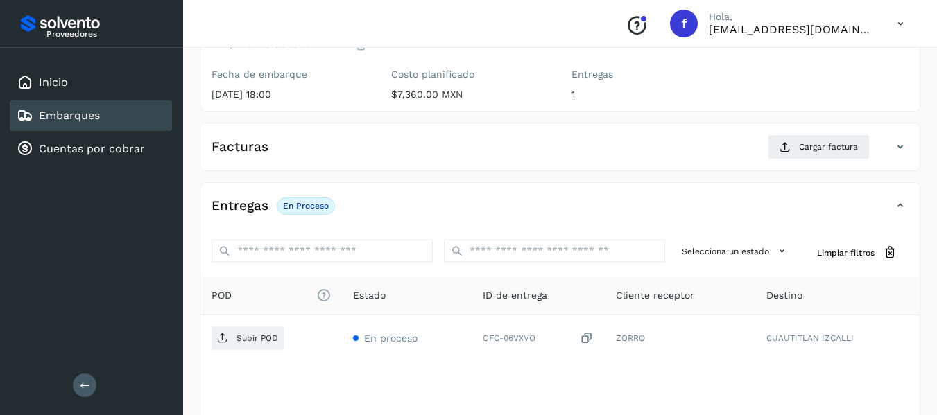
scroll to position [139, 0]
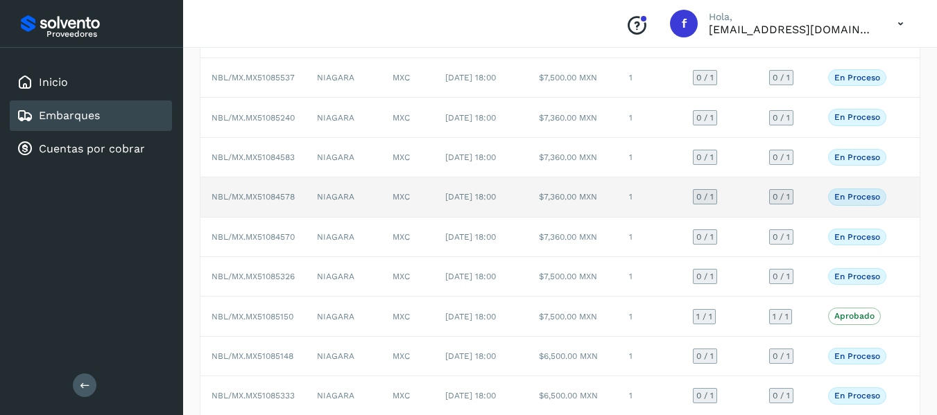
scroll to position [139, 0]
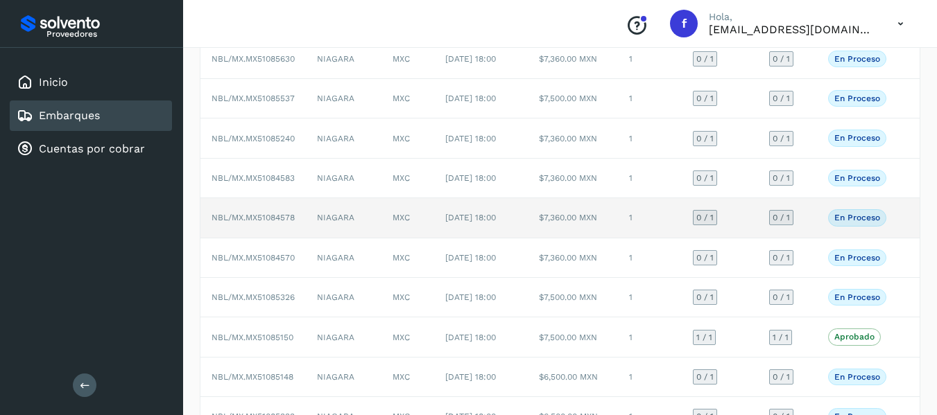
click at [813, 238] on td "0 / 1" at bounding box center [787, 218] width 59 height 40
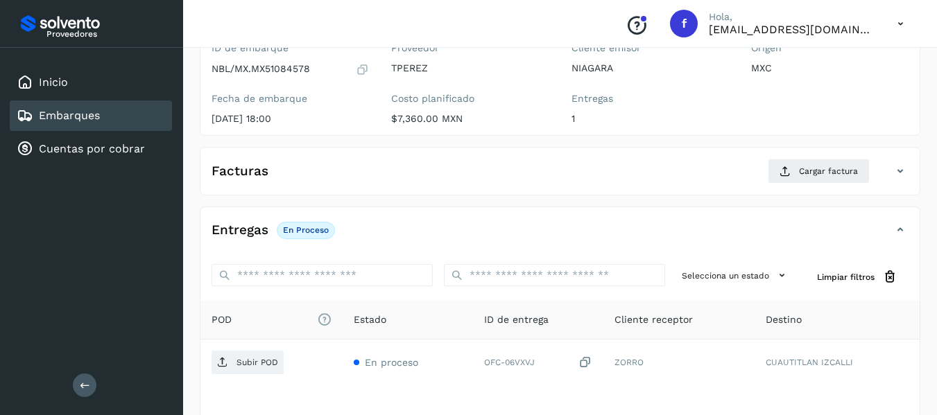
click at [363, 72] on icon at bounding box center [362, 69] width 13 height 14
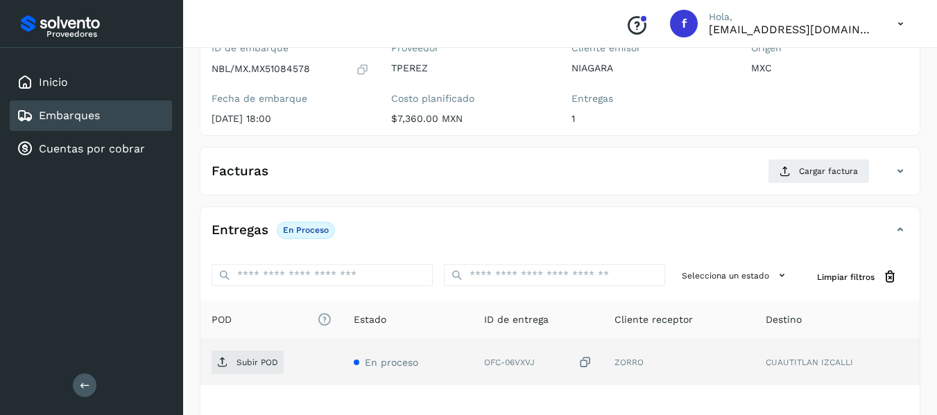
click at [584, 364] on icon at bounding box center [585, 363] width 14 height 15
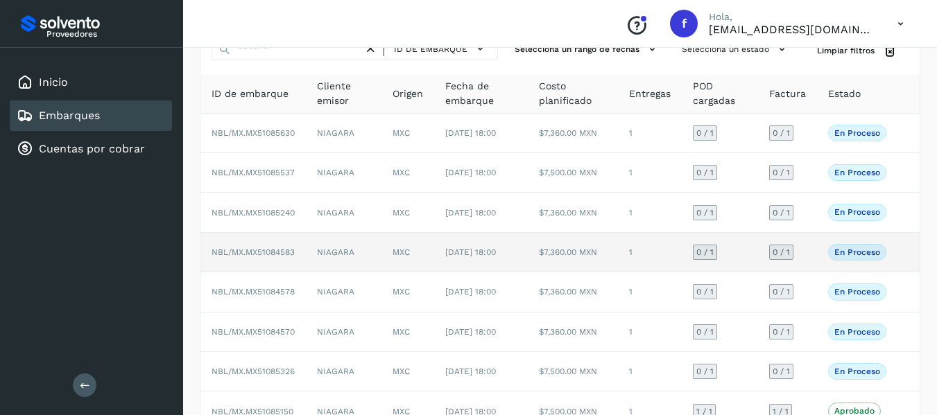
scroll to position [139, 0]
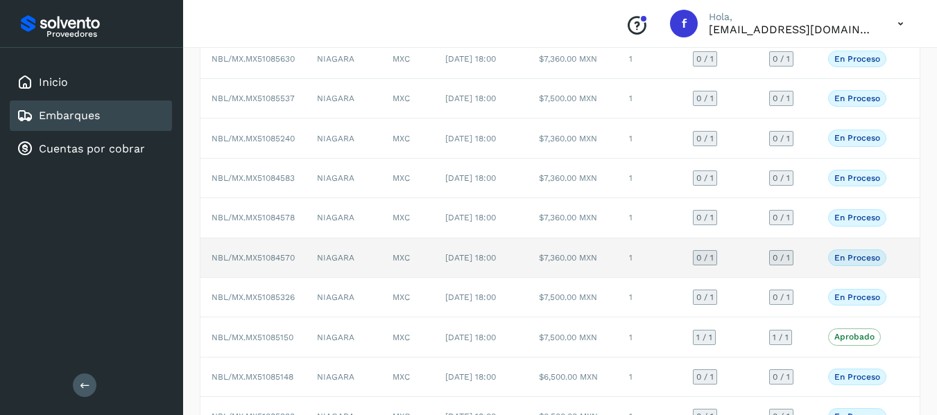
click at [817, 278] on tr "NBL/MX.MX51084570 NIAGARA MXC 03/oct/2025 18:00 $7,360.00 MXN 1 0 / 1 0 / 1 En …" at bounding box center [559, 258] width 719 height 40
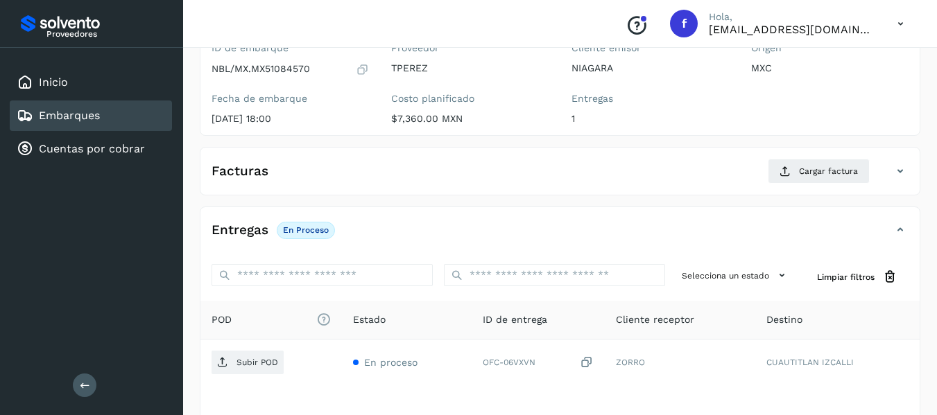
click at [365, 67] on icon at bounding box center [362, 69] width 13 height 14
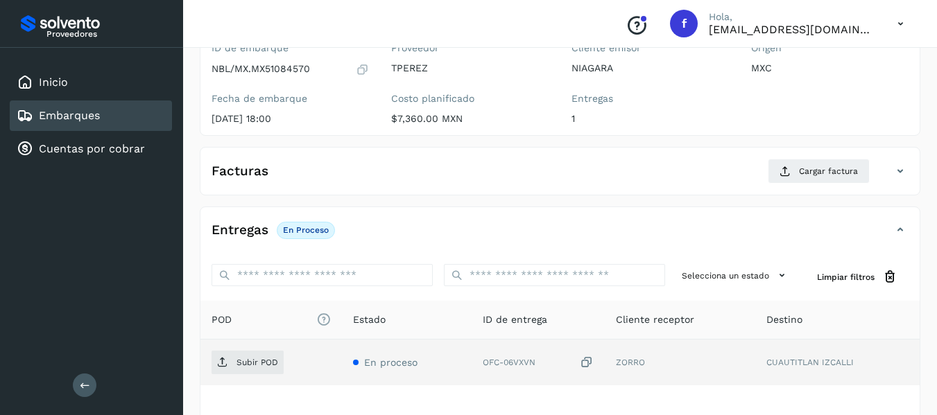
click at [586, 366] on icon at bounding box center [587, 363] width 14 height 15
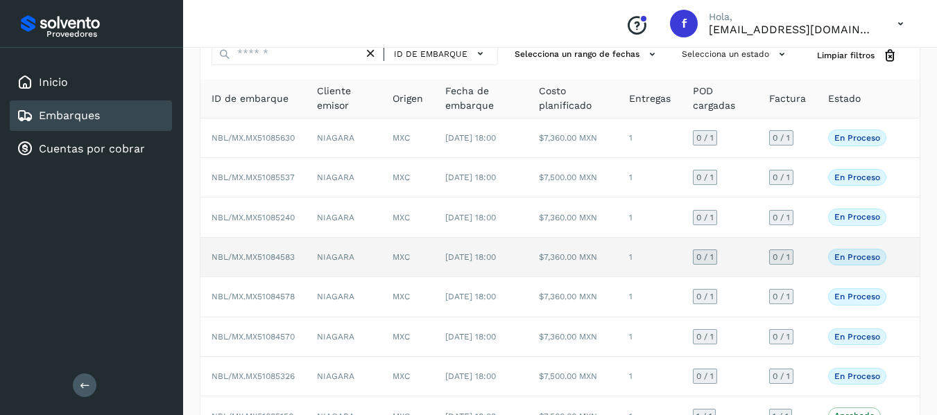
scroll to position [139, 0]
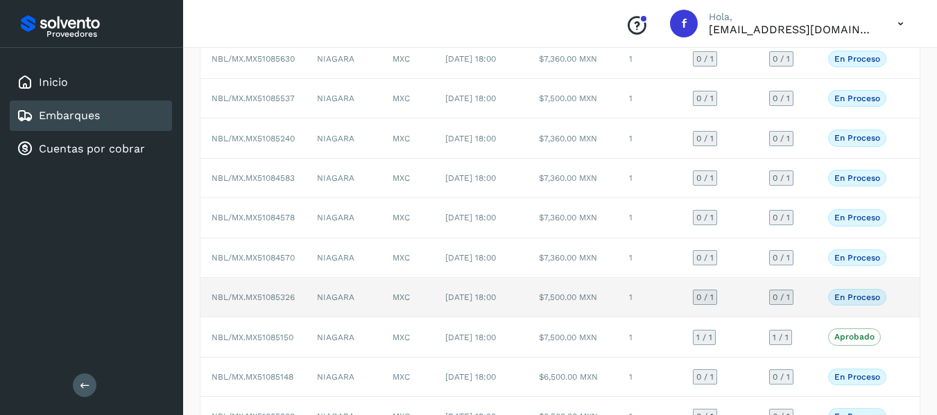
click at [807, 317] on td "0 / 1" at bounding box center [787, 298] width 59 height 40
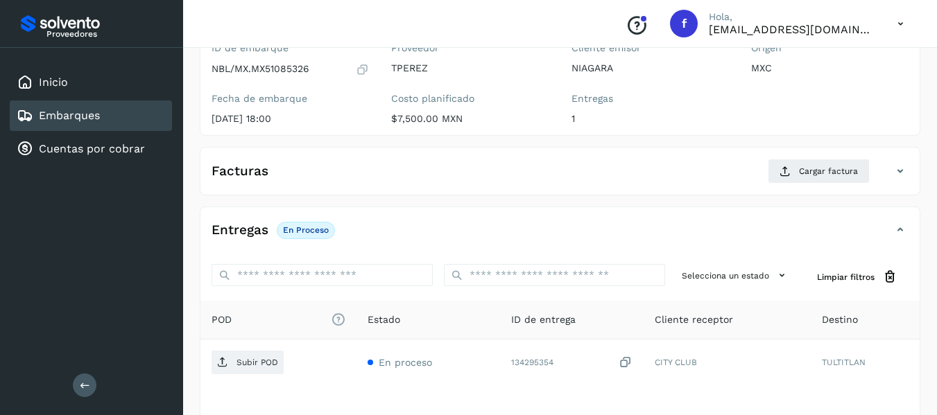
click at [360, 70] on icon at bounding box center [362, 69] width 13 height 14
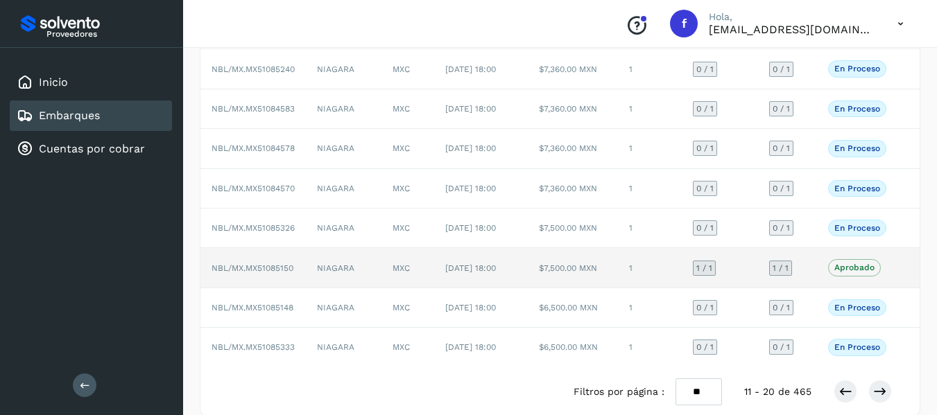
scroll to position [277, 0]
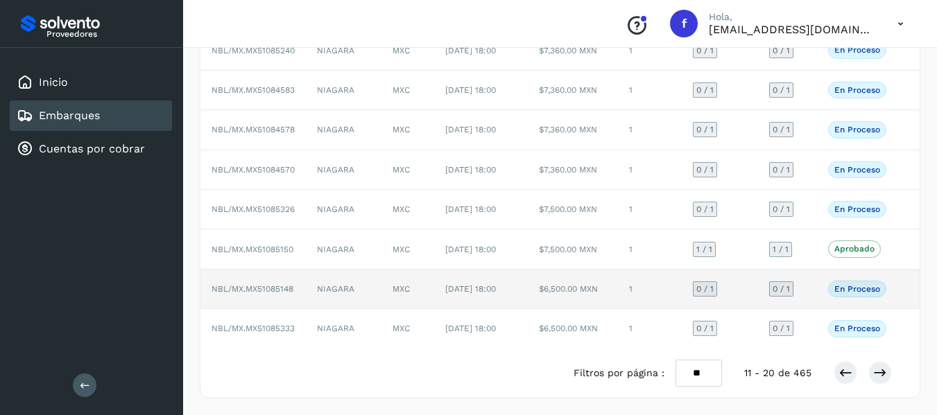
click at [809, 293] on td "0 / 1" at bounding box center [787, 290] width 59 height 40
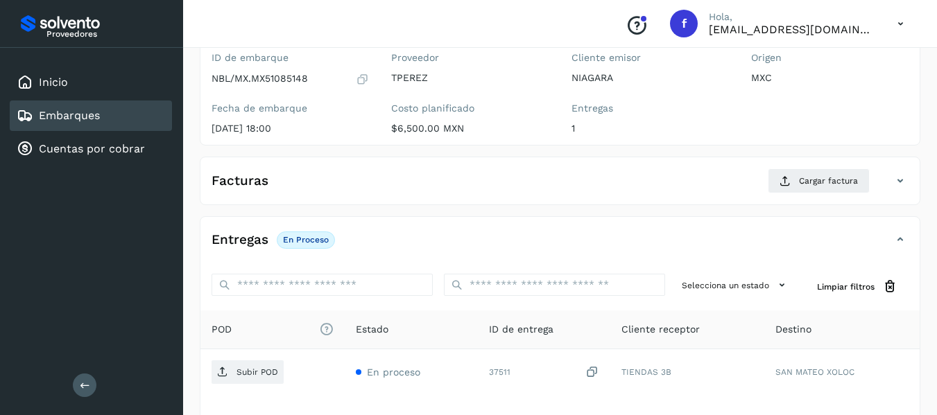
scroll to position [106, 0]
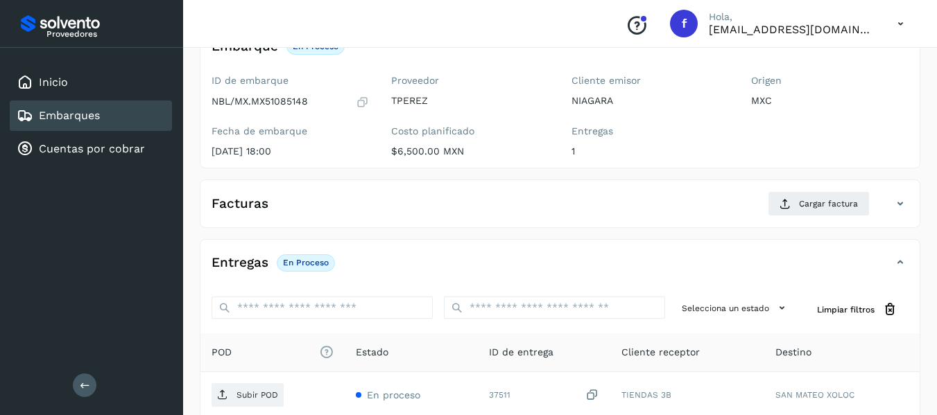
click at [367, 103] on icon at bounding box center [362, 102] width 13 height 14
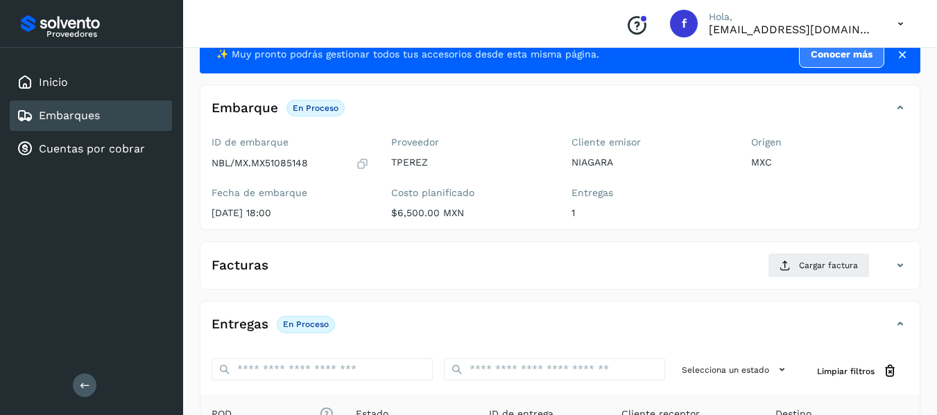
scroll to position [37, 0]
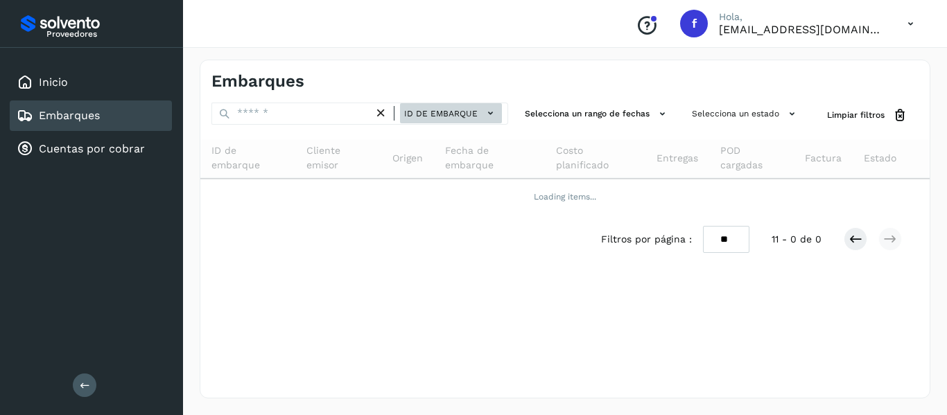
click at [486, 114] on icon at bounding box center [490, 113] width 15 height 15
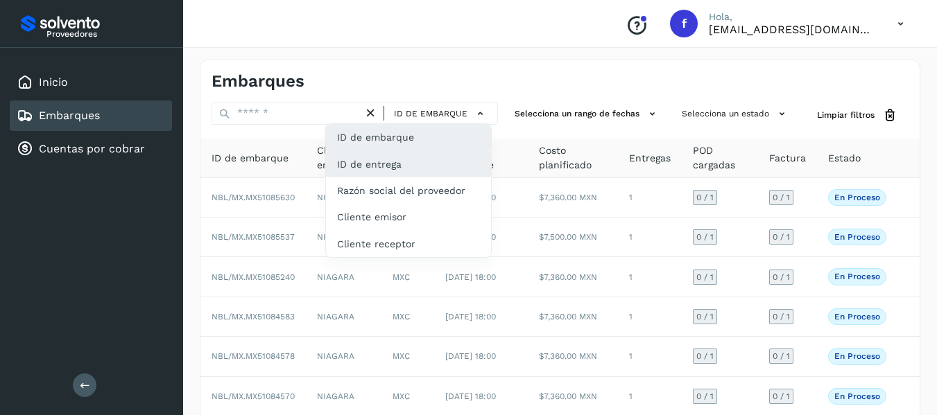
click at [427, 165] on div "ID de entrega" at bounding box center [408, 164] width 165 height 26
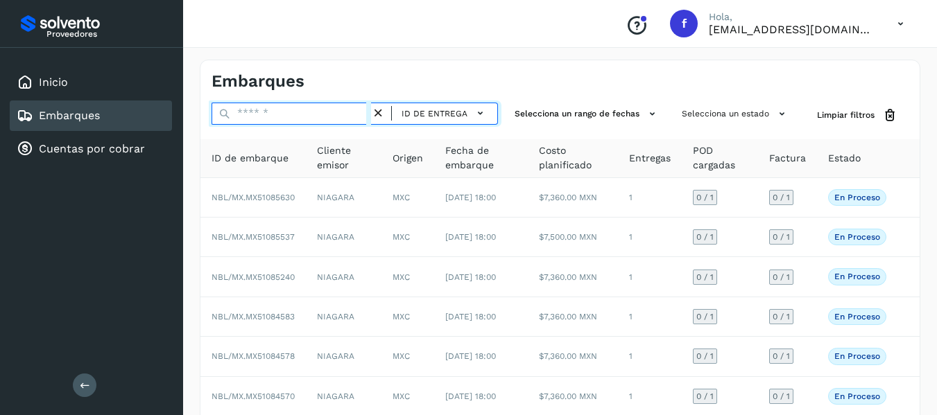
click at [256, 115] on input "text" at bounding box center [290, 114] width 159 height 22
paste input "**********"
click at [256, 115] on input "**********" at bounding box center [290, 114] width 159 height 22
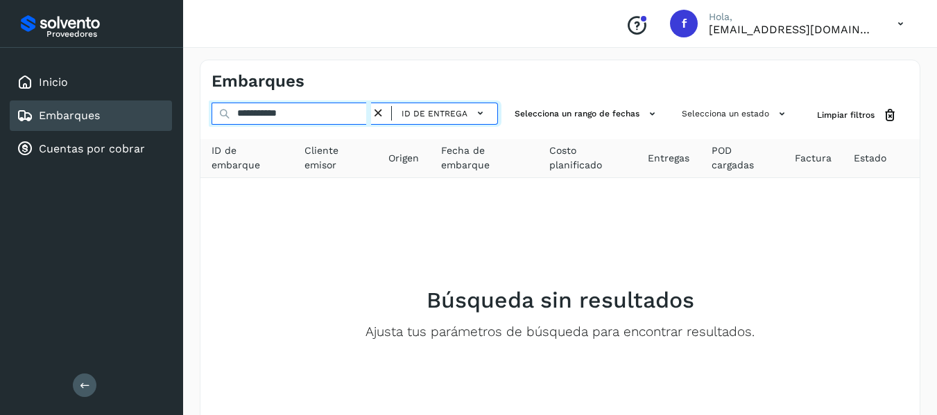
drag, startPoint x: 297, startPoint y: 114, endPoint x: 205, endPoint y: 94, distance: 94.2
click at [205, 94] on div "**********" at bounding box center [560, 280] width 720 height 440
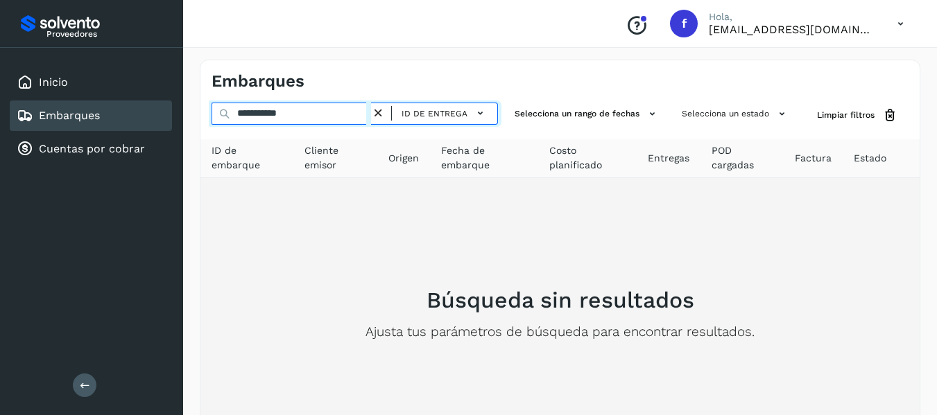
paste input "text"
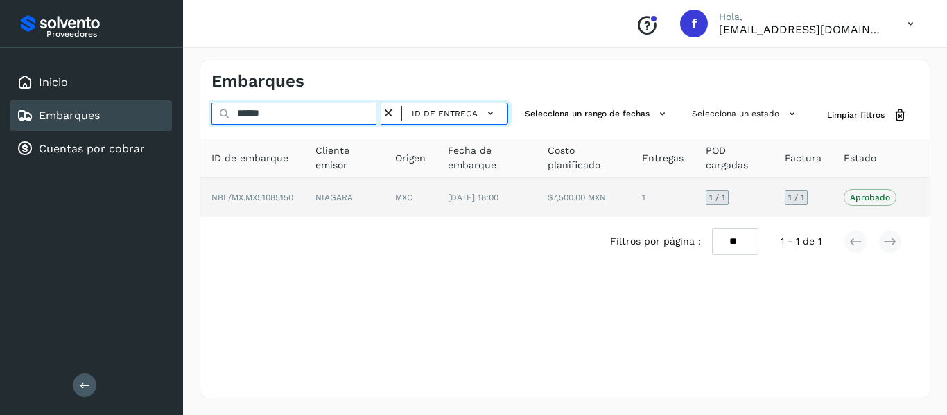
type input "******"
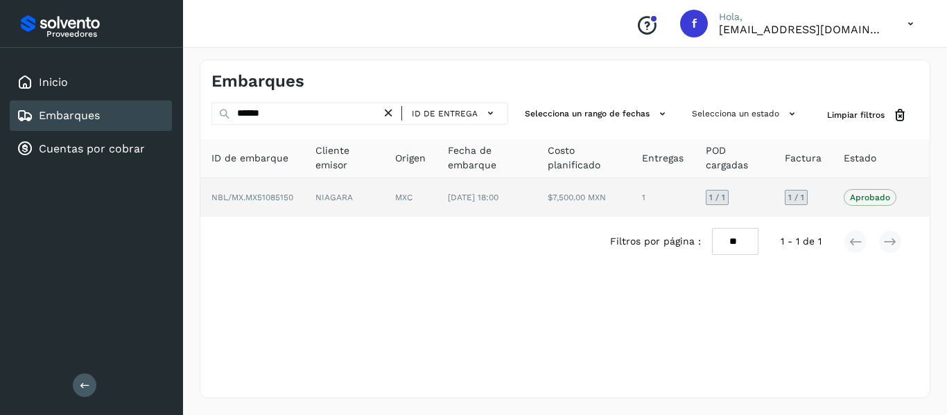
click at [837, 199] on td "Aprobado Verifica el estado de la factura o entregas asociadas a este embarque" at bounding box center [870, 197] width 75 height 39
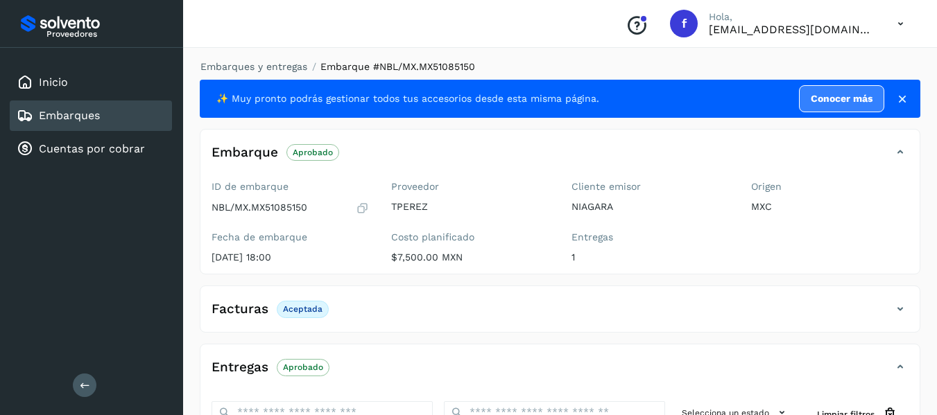
click at [356, 209] on icon at bounding box center [362, 208] width 13 height 14
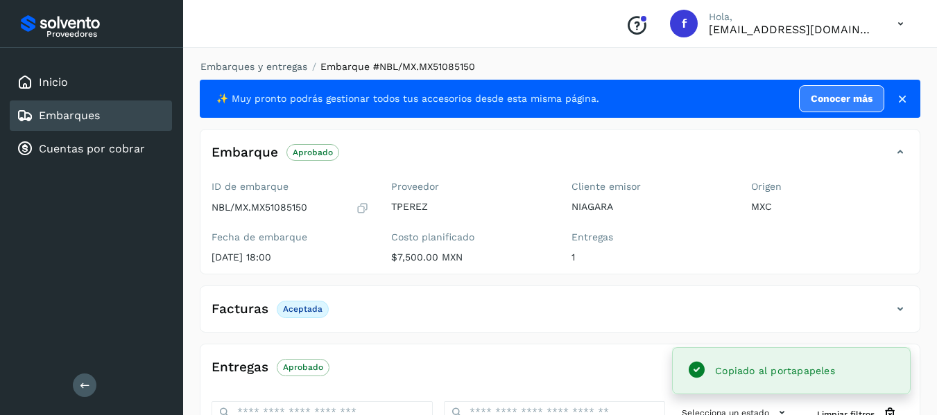
scroll to position [139, 0]
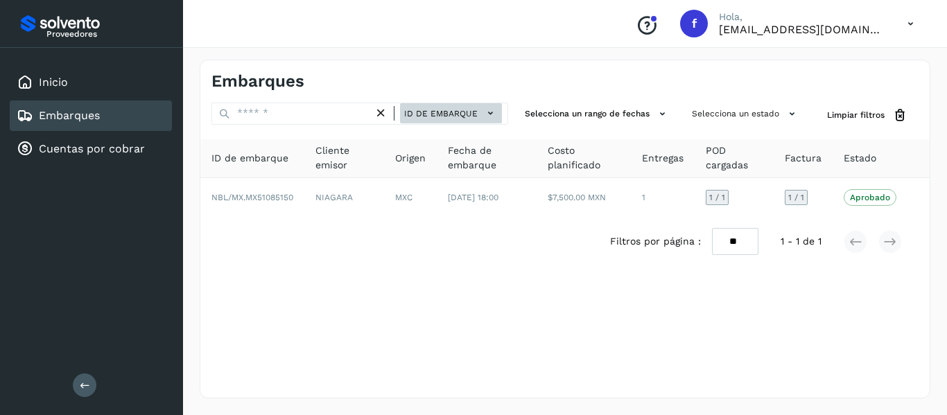
click at [493, 117] on icon at bounding box center [490, 113] width 15 height 15
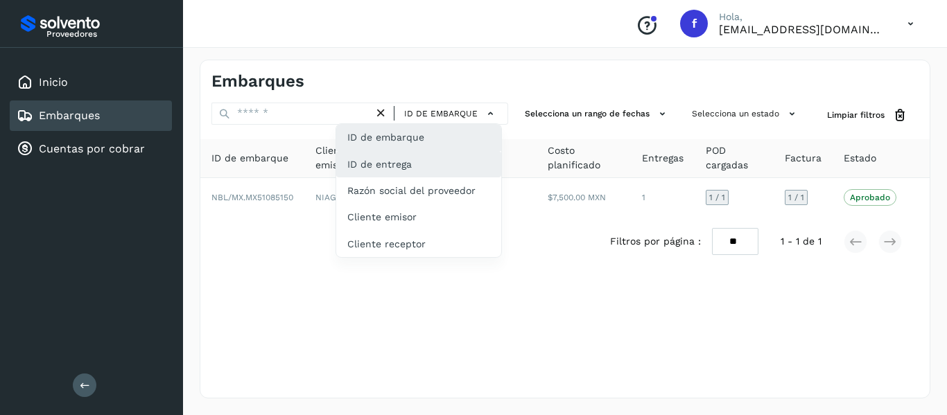
click at [455, 169] on div "ID de entrega" at bounding box center [418, 164] width 165 height 26
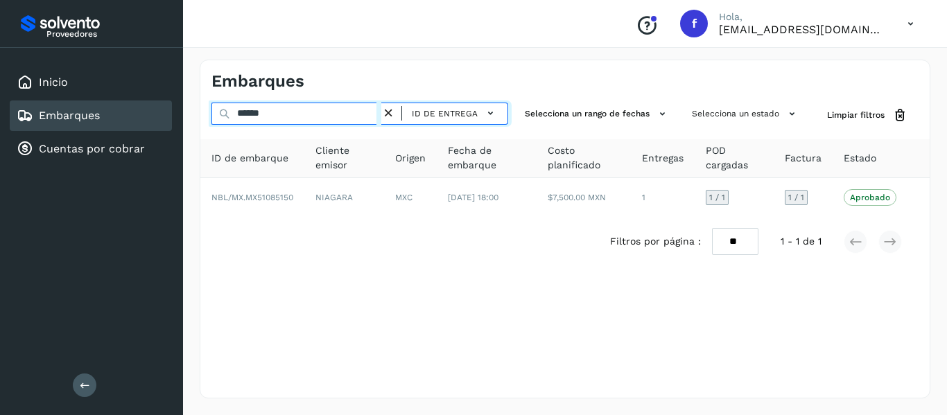
drag, startPoint x: 279, startPoint y: 111, endPoint x: 182, endPoint y: 98, distance: 97.9
click at [182, 98] on div "Proveedores Inicio Embarques Cuentas por cobrar Salir Conoce nuestros beneficio…" at bounding box center [473, 207] width 947 height 415
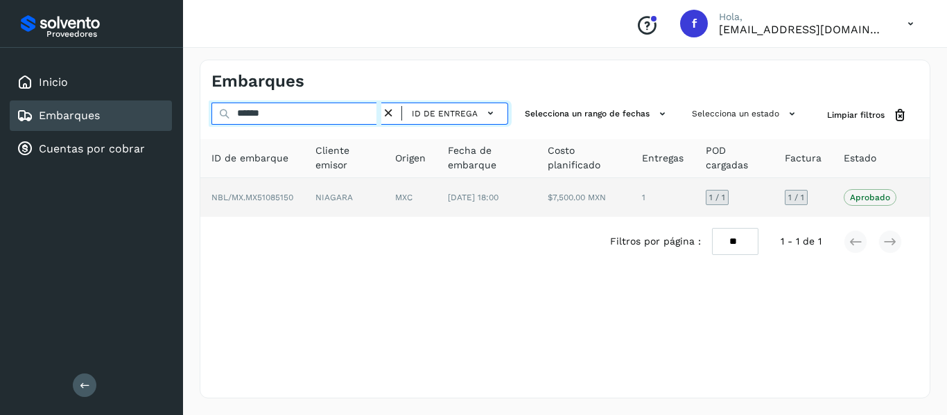
paste input "****"
type input "**********"
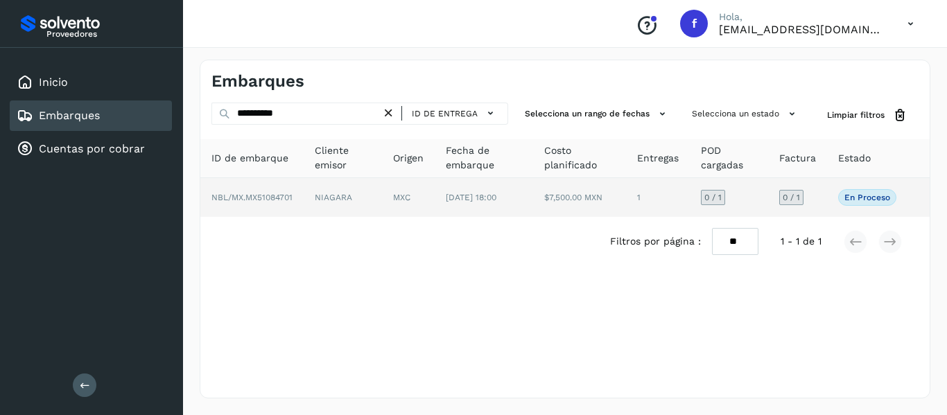
click at [820, 197] on td "0 / 1" at bounding box center [797, 197] width 59 height 39
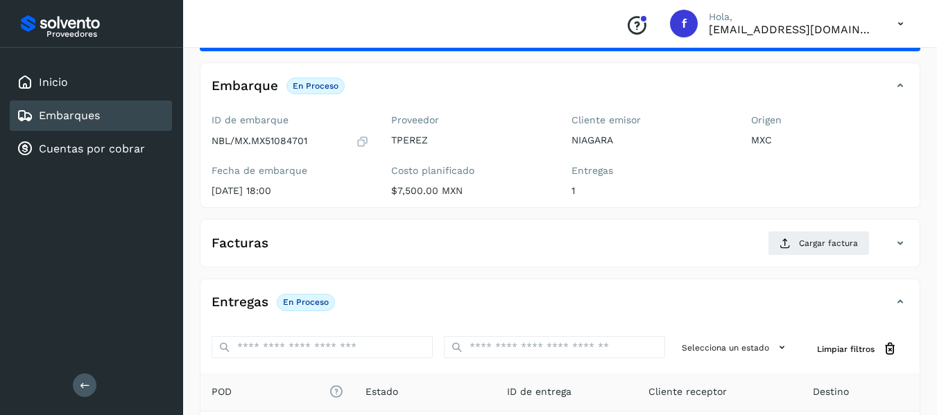
scroll to position [139, 0]
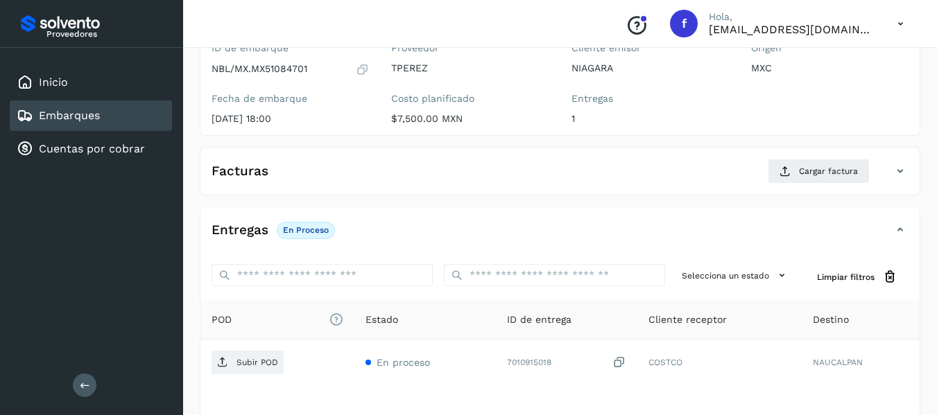
click at [364, 64] on icon at bounding box center [362, 69] width 13 height 14
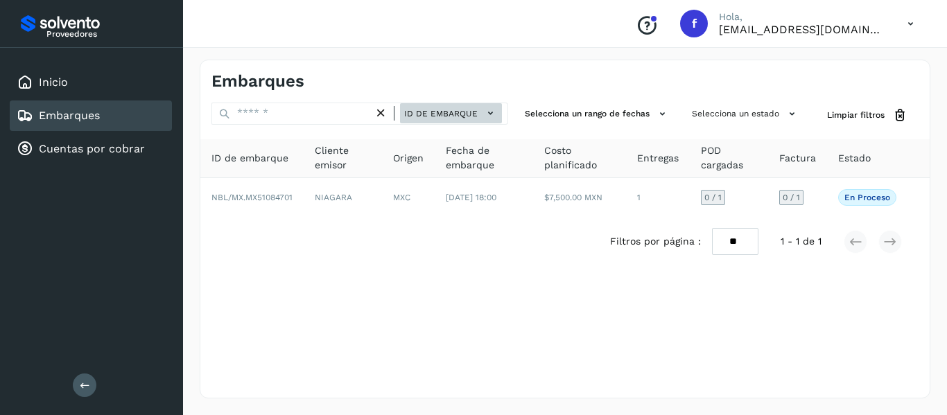
click at [468, 108] on span "ID de embarque" at bounding box center [440, 113] width 73 height 12
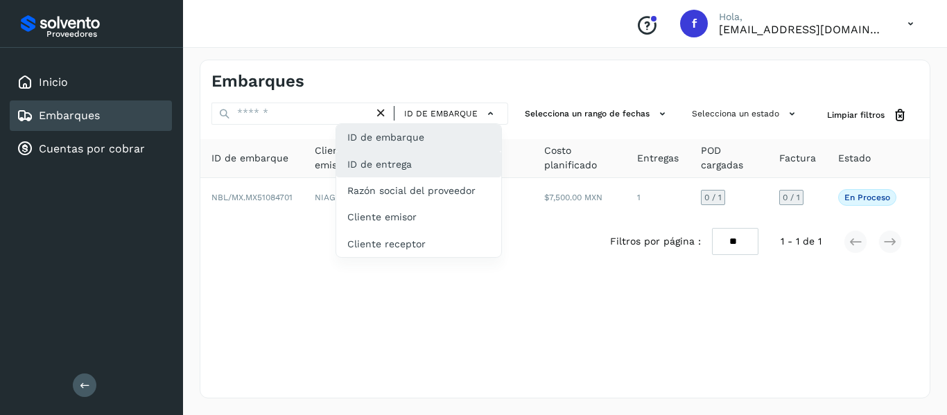
click at [450, 159] on div "ID de entrega" at bounding box center [418, 164] width 165 height 26
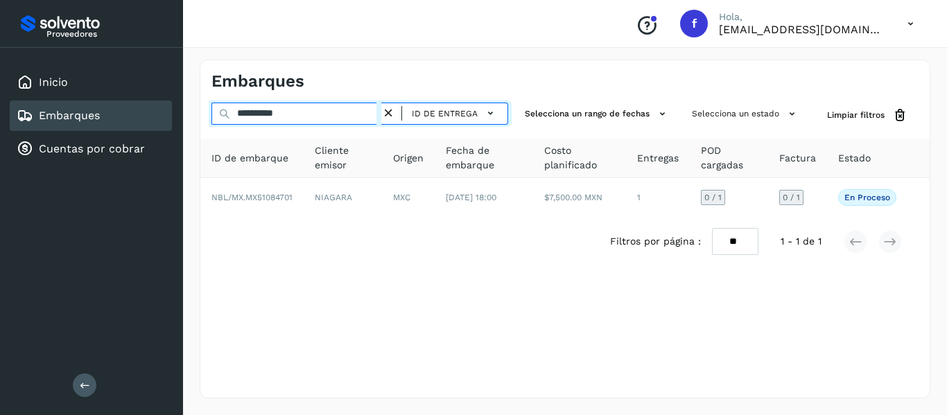
drag, startPoint x: 298, startPoint y: 112, endPoint x: 196, endPoint y: 116, distance: 102.0
click at [196, 116] on div "**********" at bounding box center [565, 229] width 764 height 372
paste input "text"
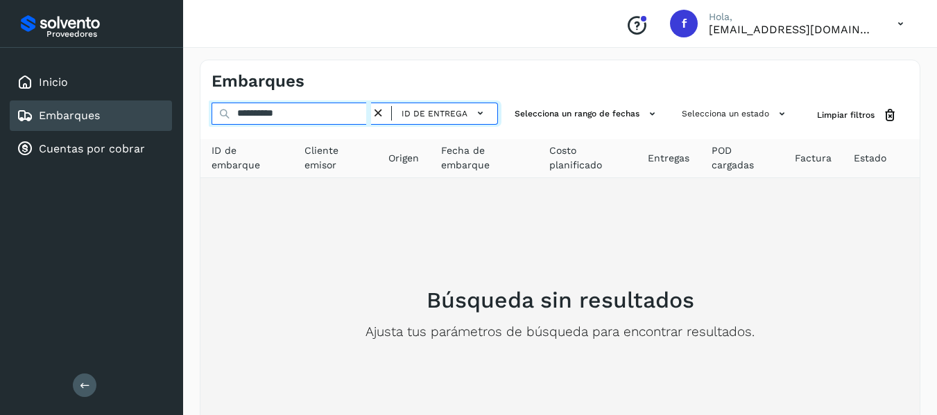
type input "**********"
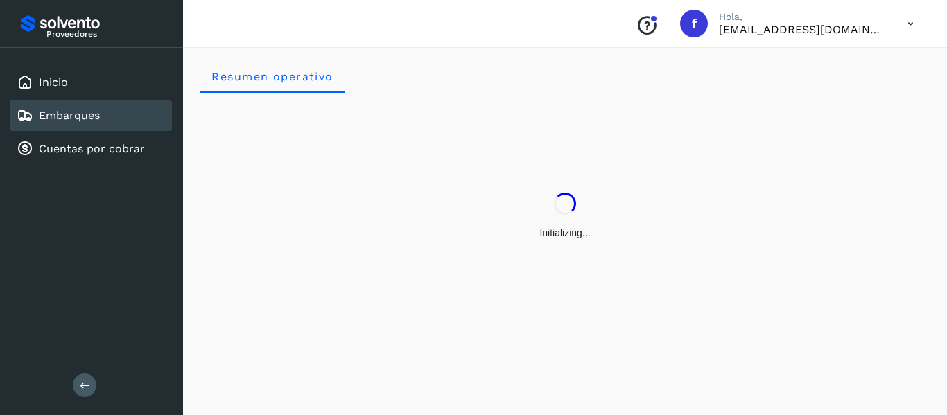
click at [113, 125] on div "Embarques" at bounding box center [91, 116] width 162 height 31
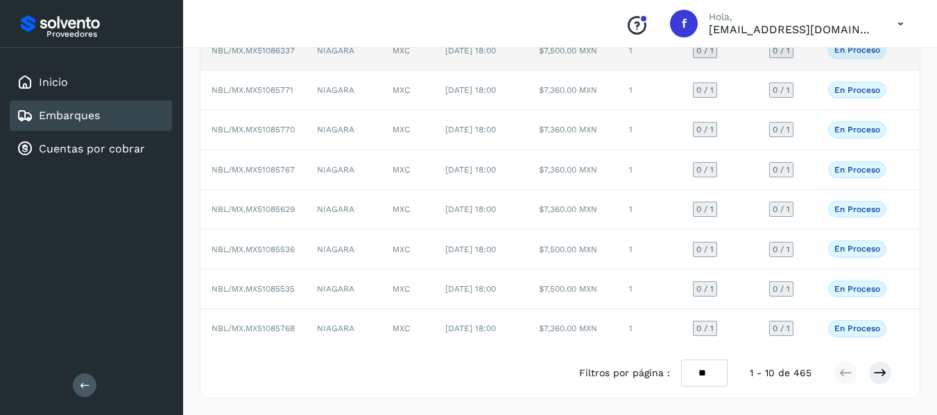
scroll to position [307, 0]
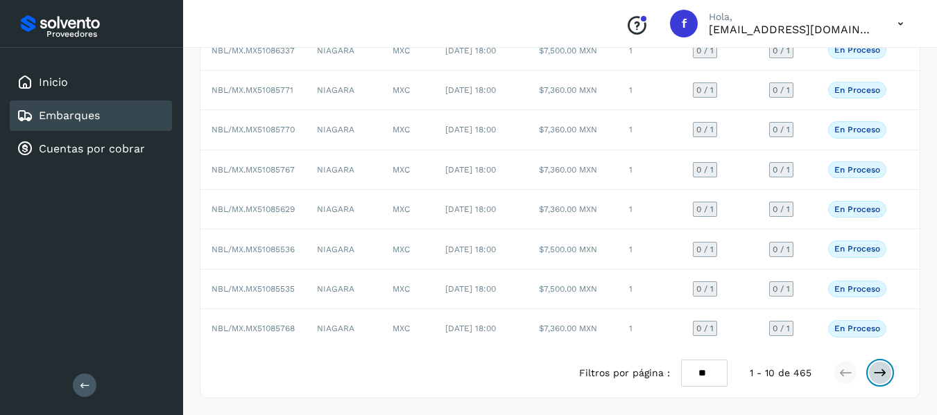
click at [882, 376] on icon at bounding box center [880, 373] width 14 height 14
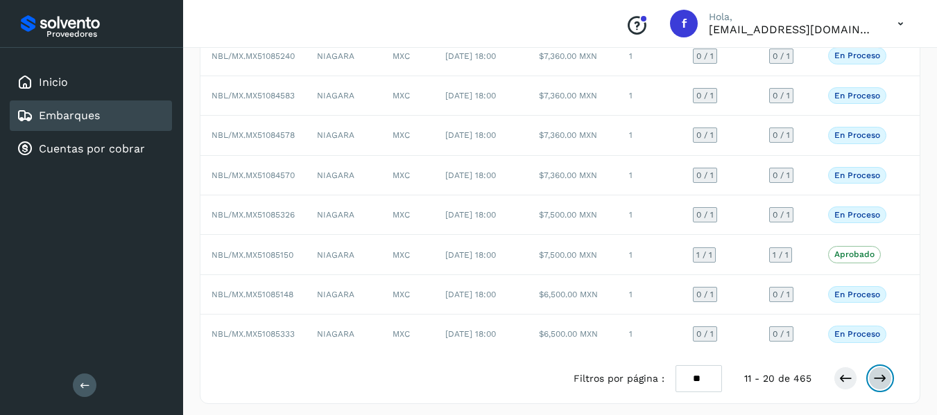
scroll to position [290, 0]
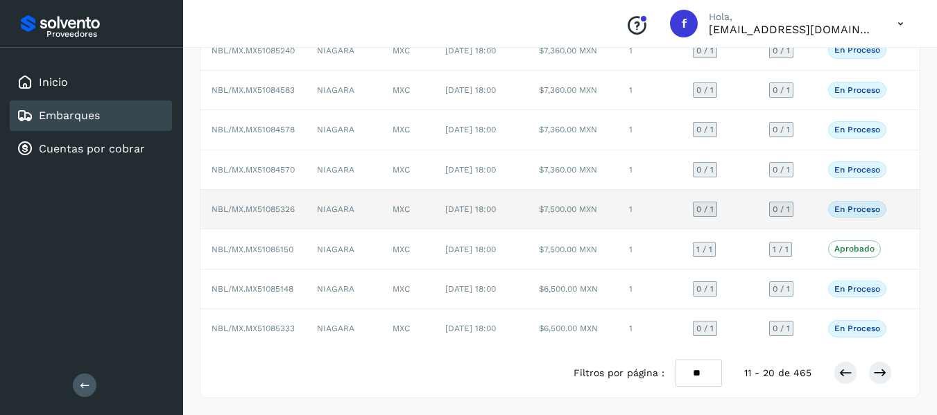
click at [799, 190] on td "0 / 1" at bounding box center [787, 210] width 59 height 40
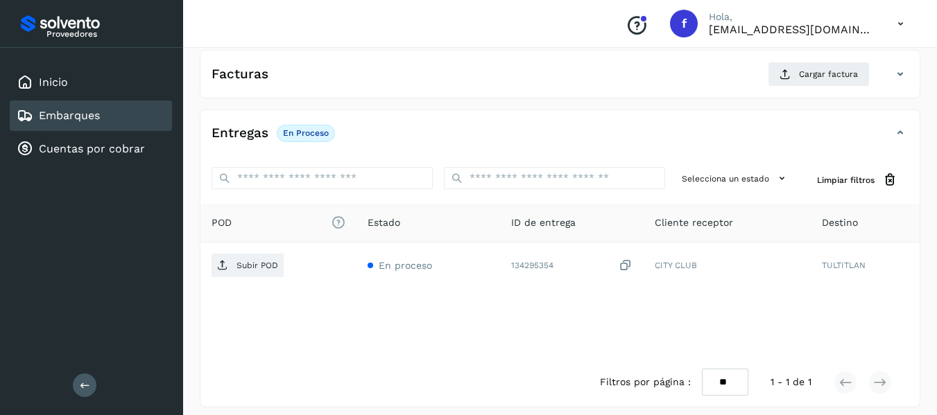
scroll to position [245, 0]
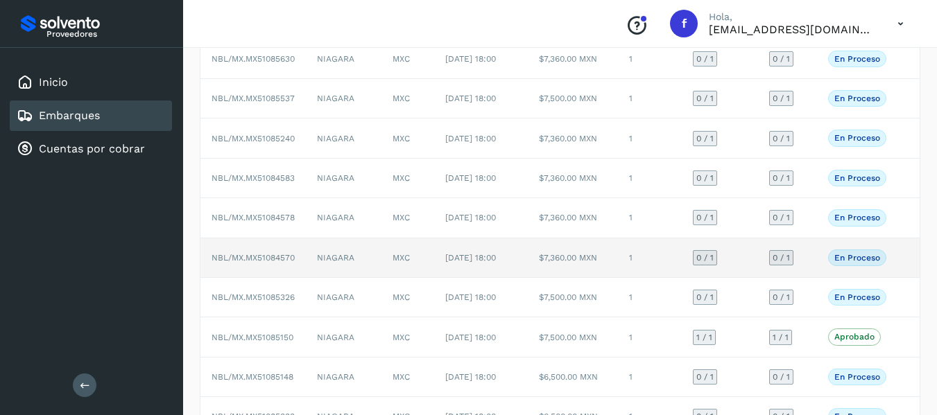
scroll to position [277, 0]
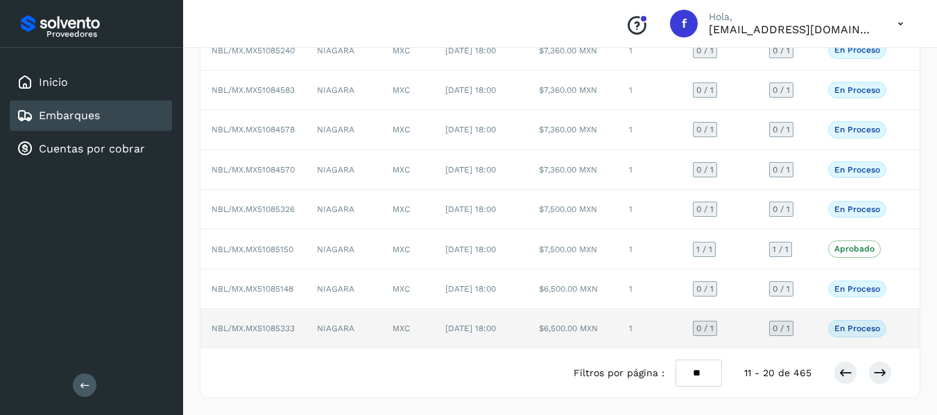
click at [814, 338] on td "0 / 1" at bounding box center [787, 328] width 59 height 39
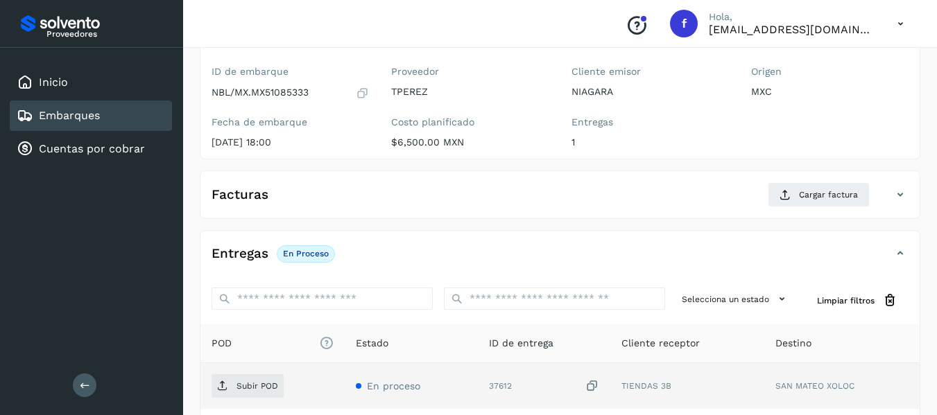
scroll to position [106, 0]
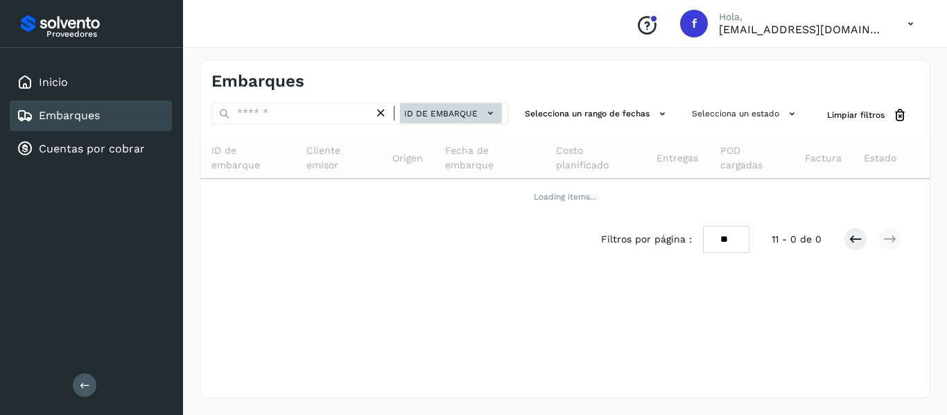
click at [469, 111] on span "ID de embarque" at bounding box center [440, 113] width 73 height 12
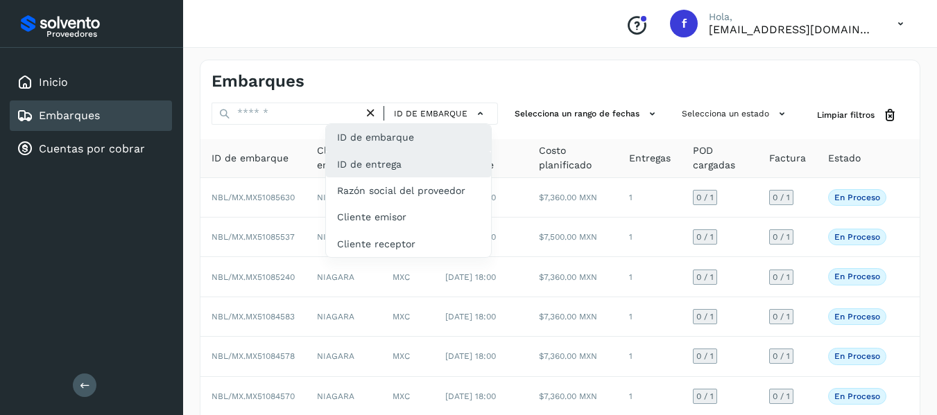
click at [438, 164] on div "ID de entrega" at bounding box center [408, 164] width 165 height 26
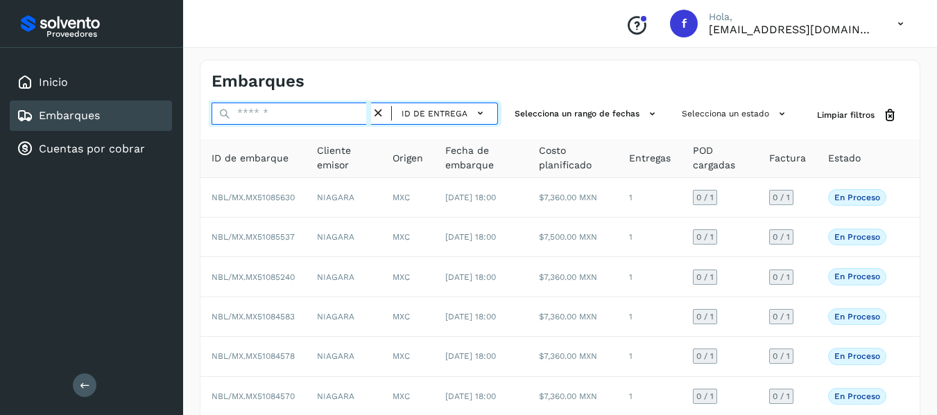
click at [245, 112] on input "text" at bounding box center [290, 114] width 159 height 22
paste input "**********"
type input "**********"
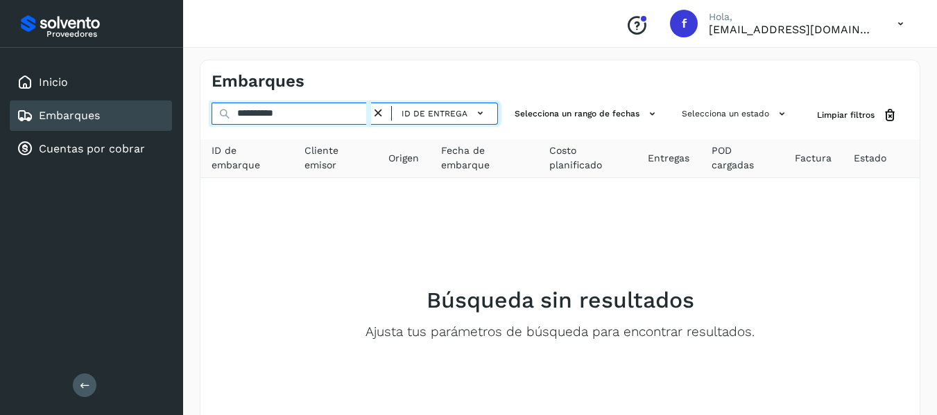
drag, startPoint x: 338, startPoint y: 113, endPoint x: 161, endPoint y: 114, distance: 176.8
click at [161, 114] on div "**********" at bounding box center [468, 258] width 937 height 516
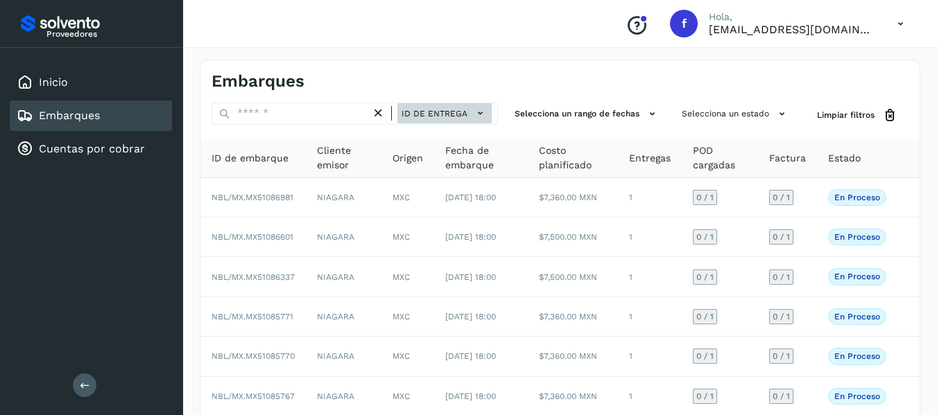
click at [478, 118] on icon at bounding box center [480, 113] width 15 height 15
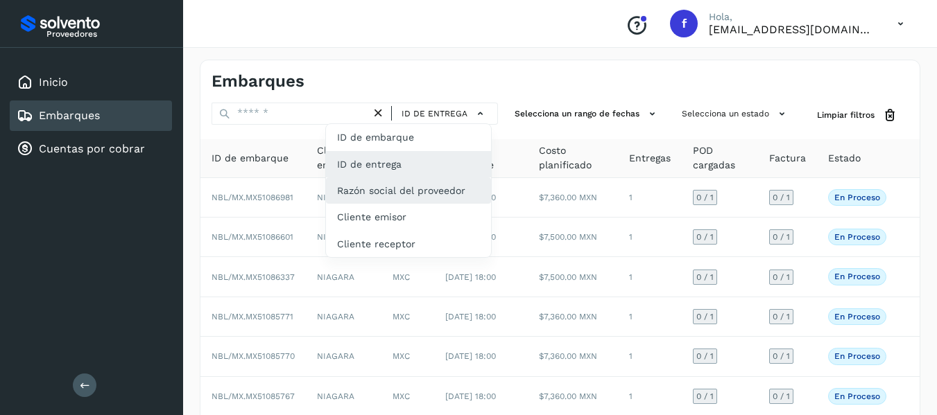
click at [439, 193] on div "Razón social del proveedor" at bounding box center [408, 190] width 165 height 26
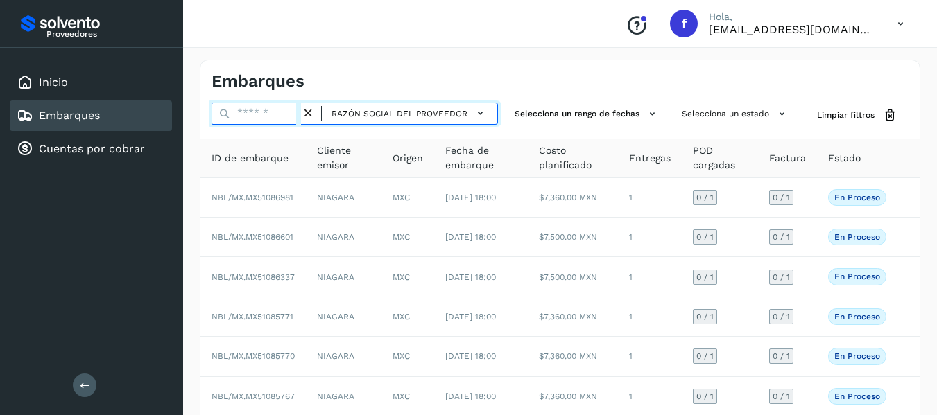
click at [265, 111] on input "text" at bounding box center [255, 114] width 89 height 22
paste input "*****"
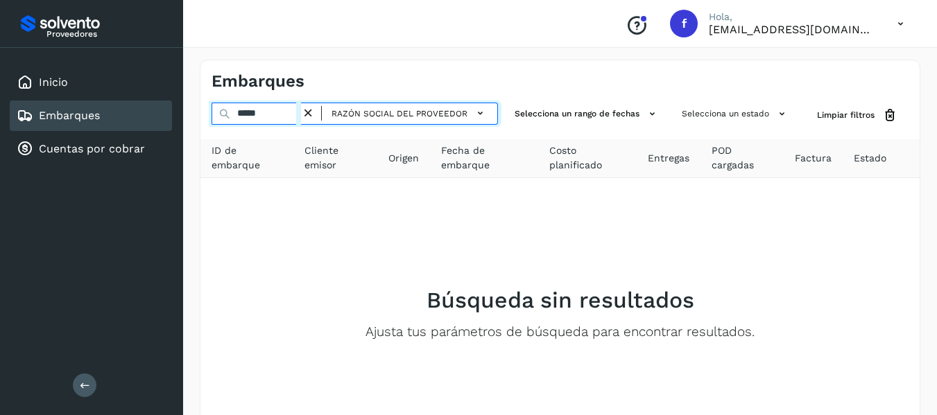
drag, startPoint x: 281, startPoint y: 116, endPoint x: 232, endPoint y: 103, distance: 50.5
click at [232, 103] on input "*****" at bounding box center [255, 114] width 89 height 22
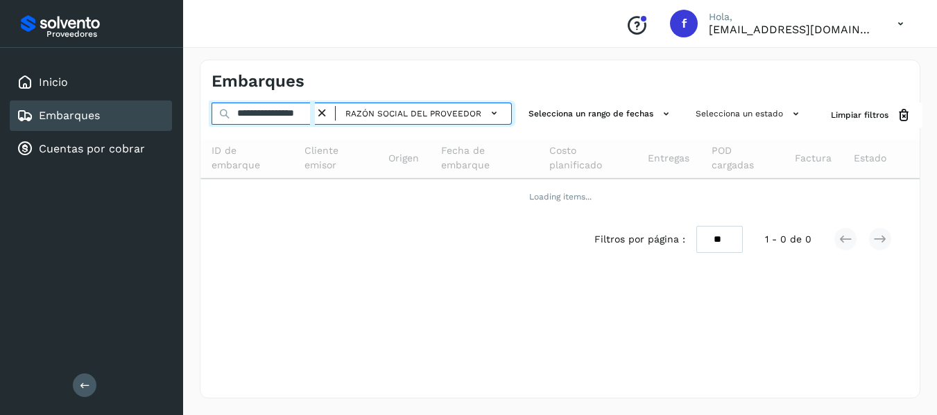
scroll to position [0, 26]
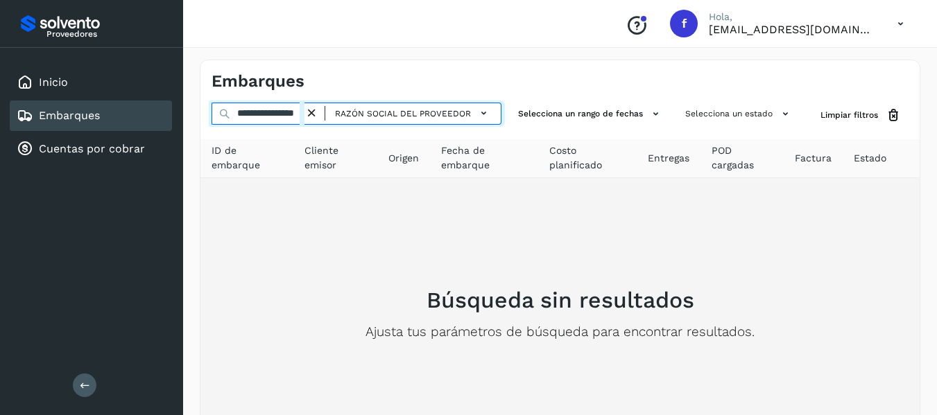
type input "**********"
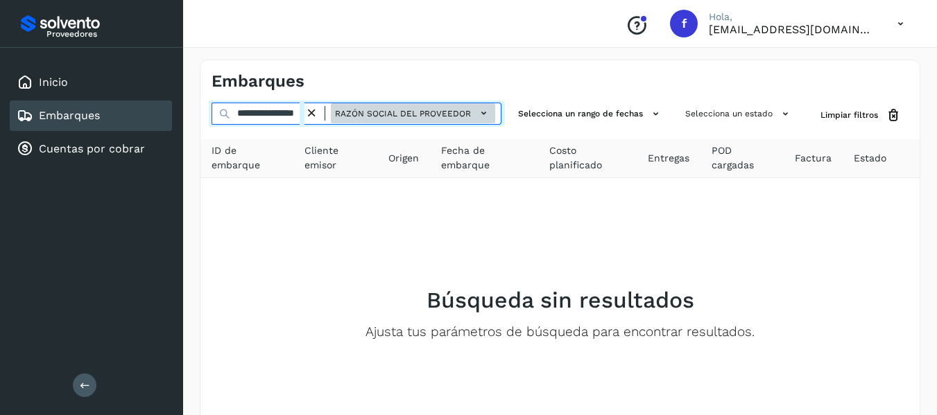
scroll to position [0, 0]
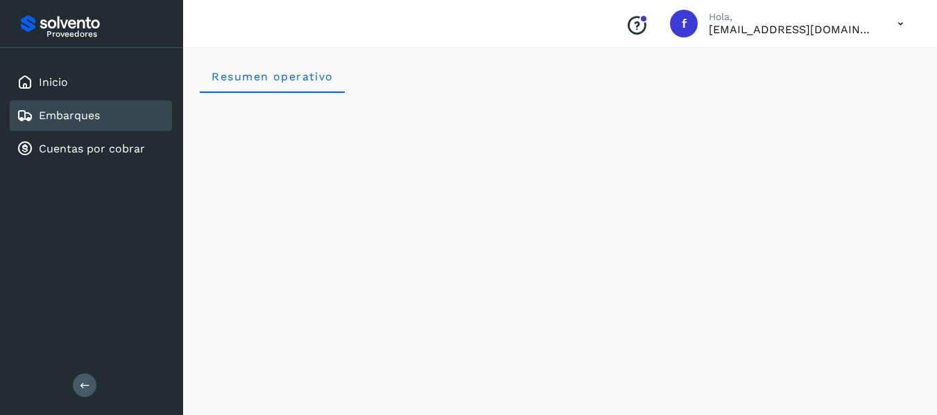
click at [69, 114] on link "Embarques" at bounding box center [69, 115] width 61 height 13
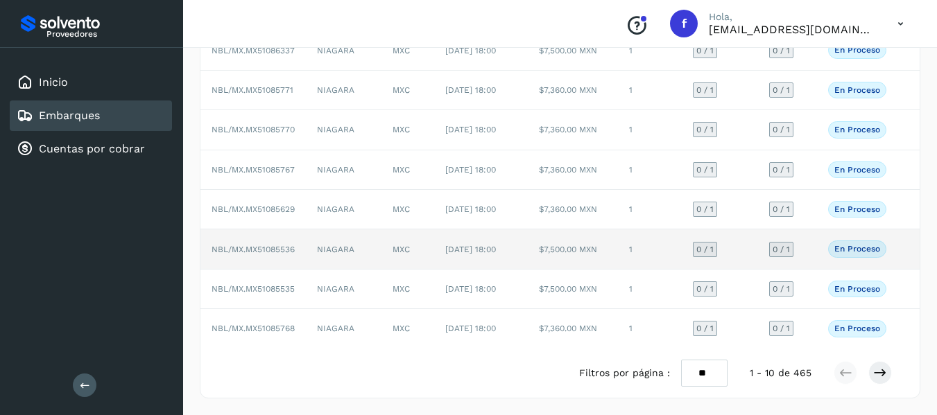
scroll to position [307, 0]
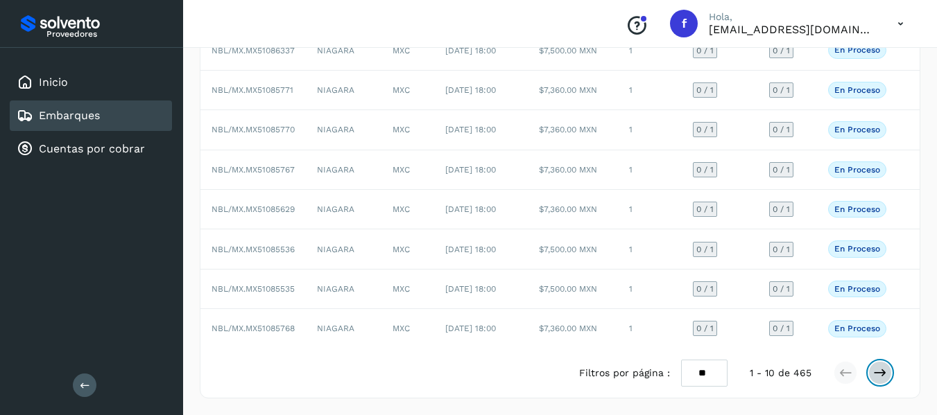
click at [872, 378] on button at bounding box center [880, 373] width 24 height 24
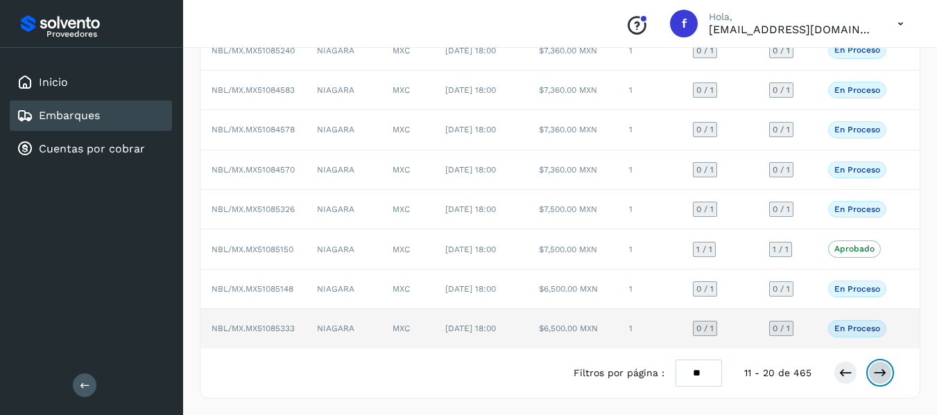
scroll to position [290, 0]
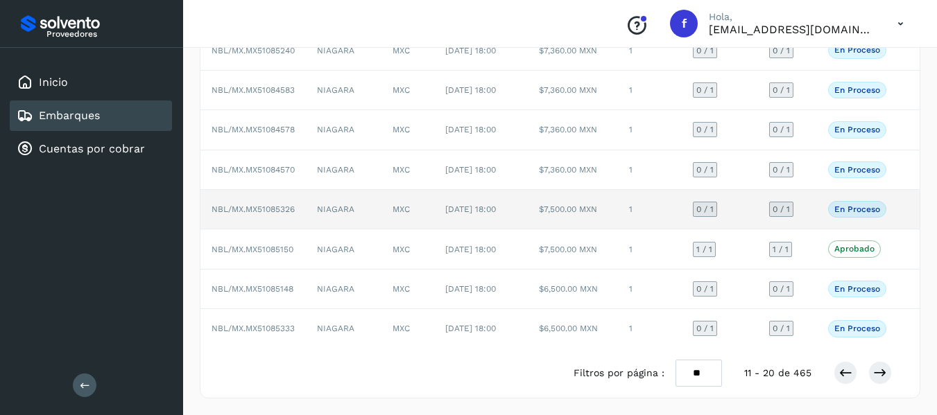
click at [814, 190] on td "0 / 1" at bounding box center [787, 210] width 59 height 40
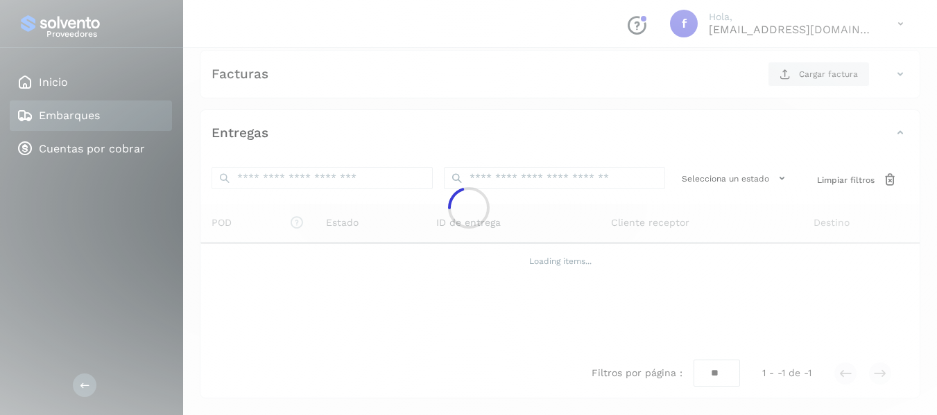
scroll to position [245, 0]
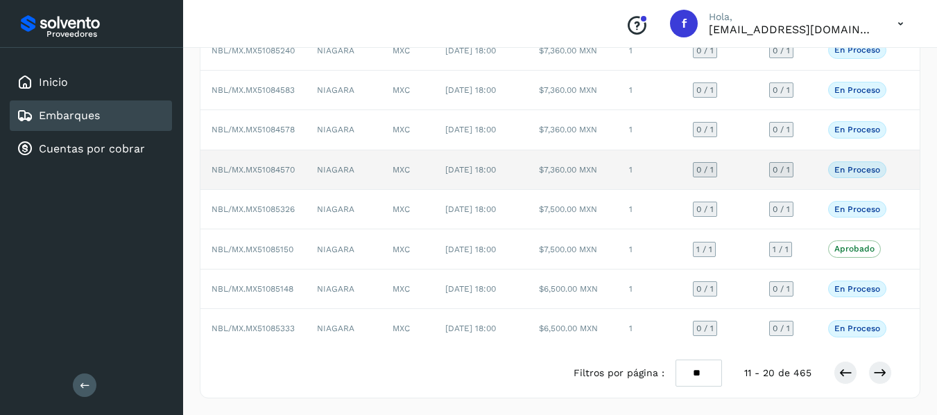
scroll to position [290, 0]
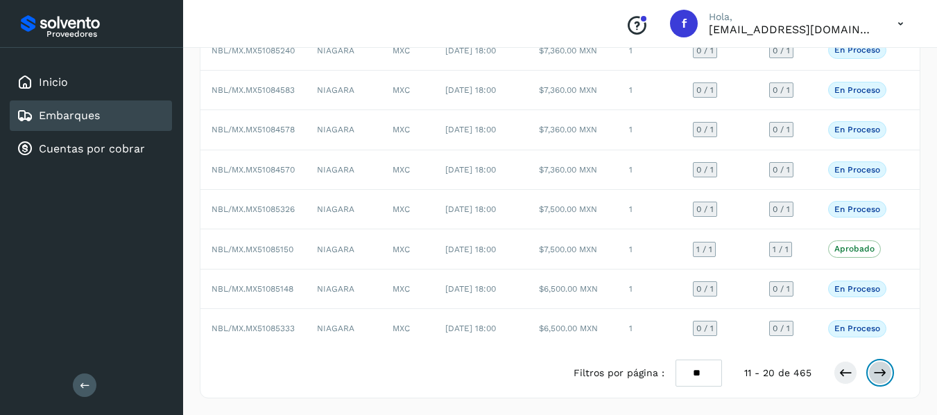
click at [891, 372] on div "Filtros por página : ** ** ** 11 - 20 de 465" at bounding box center [743, 373] width 340 height 27
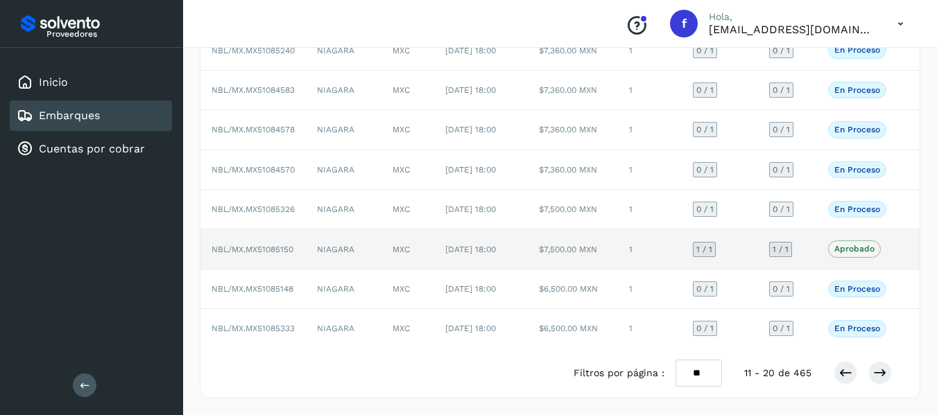
click at [822, 238] on td "Aprobado Verifica el estado de la factura o entregas asociadas a este embarque" at bounding box center [857, 249] width 80 height 40
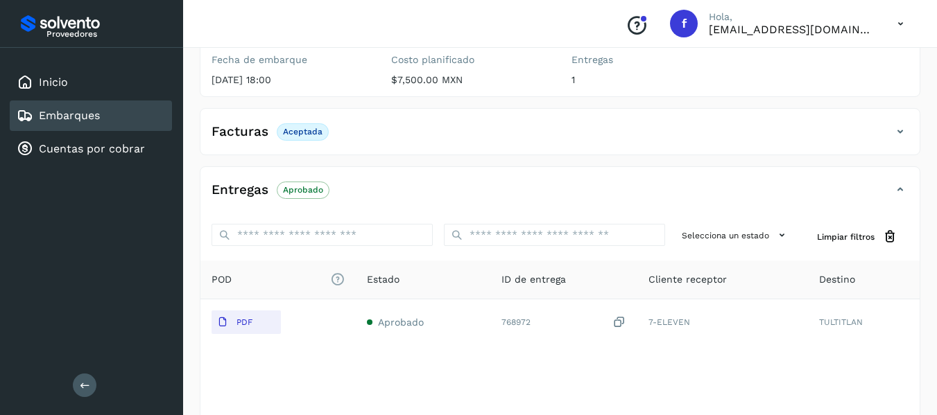
scroll to position [243, 0]
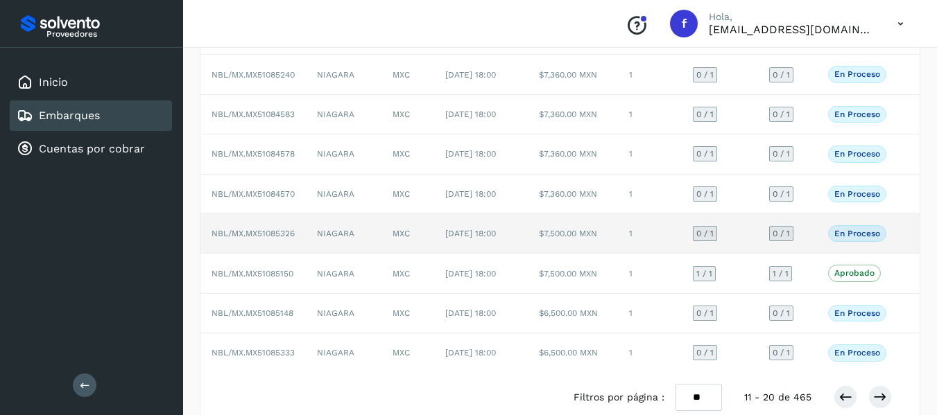
scroll to position [290, 0]
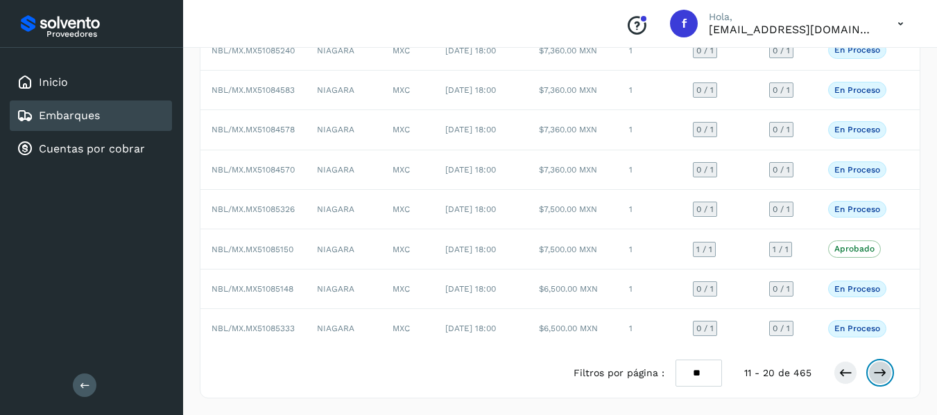
click at [873, 368] on icon at bounding box center [880, 373] width 14 height 14
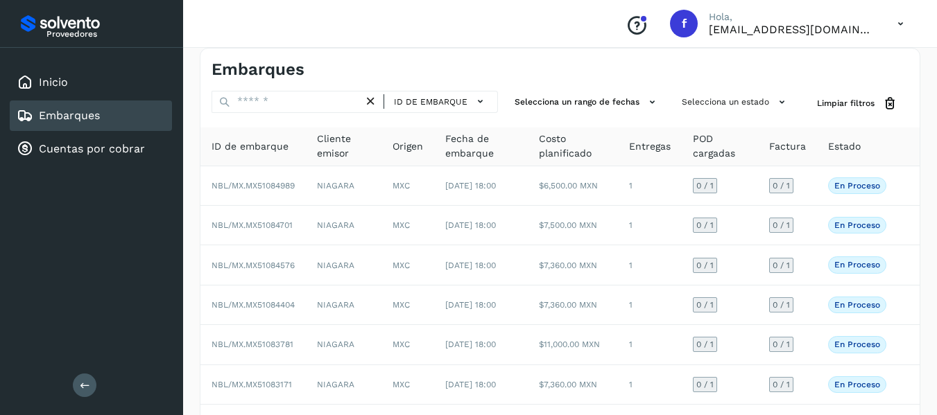
scroll to position [0, 0]
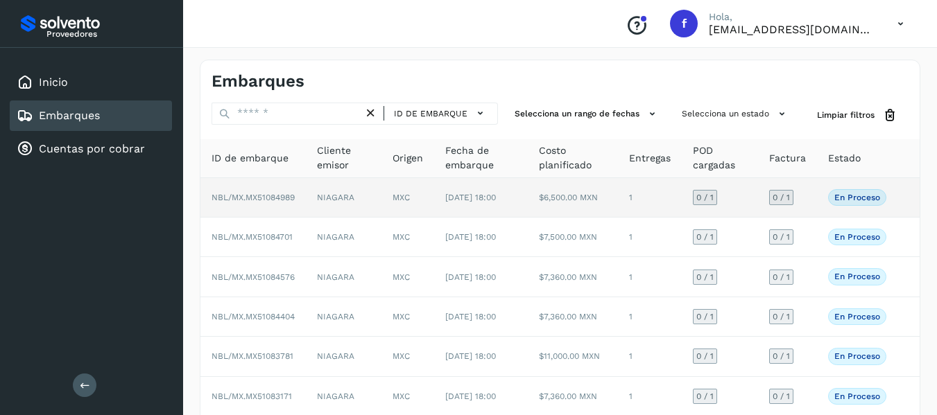
click at [809, 200] on td "0 / 1" at bounding box center [787, 198] width 59 height 40
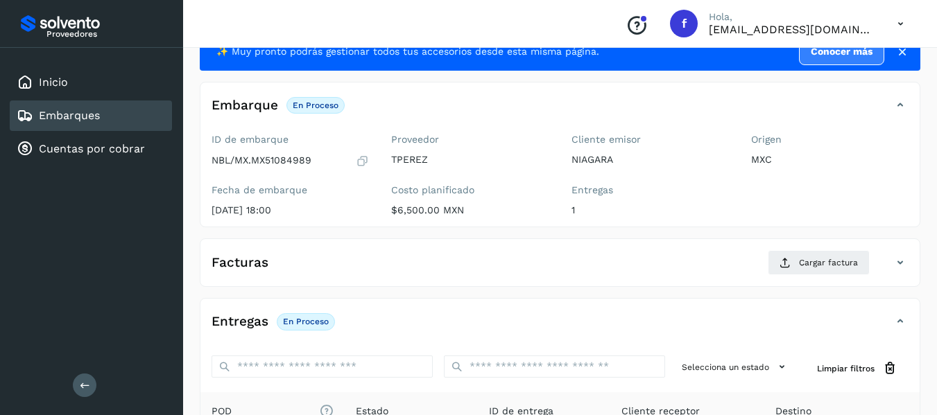
scroll to position [139, 0]
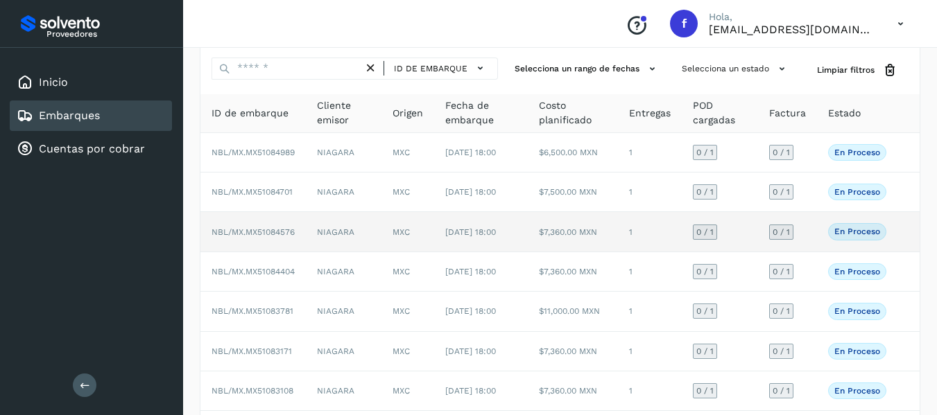
scroll to position [69, 0]
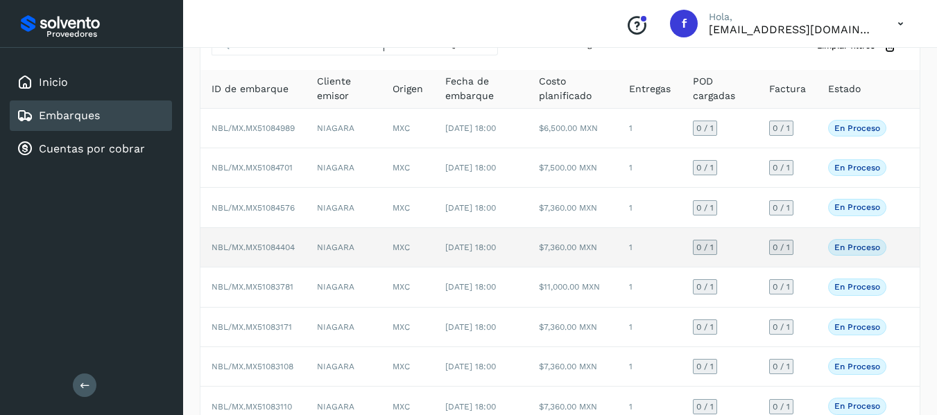
click at [817, 268] on td "En proceso Verifica el estado de la factura o entregas asociadas a este embarque" at bounding box center [857, 248] width 80 height 40
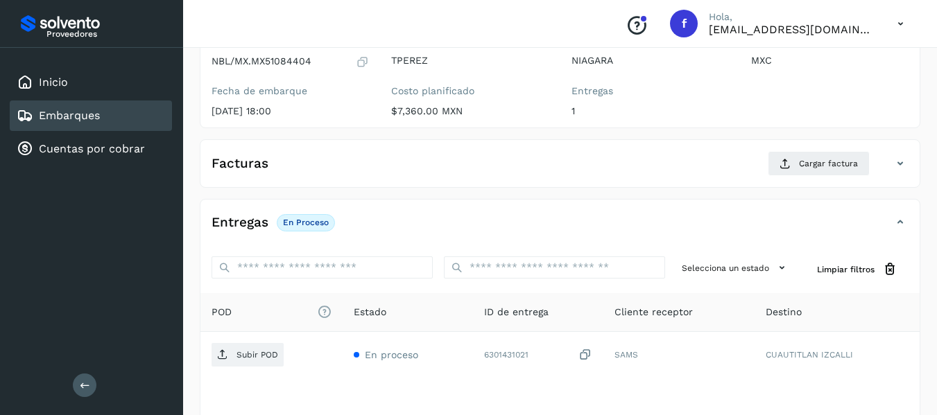
scroll to position [69, 0]
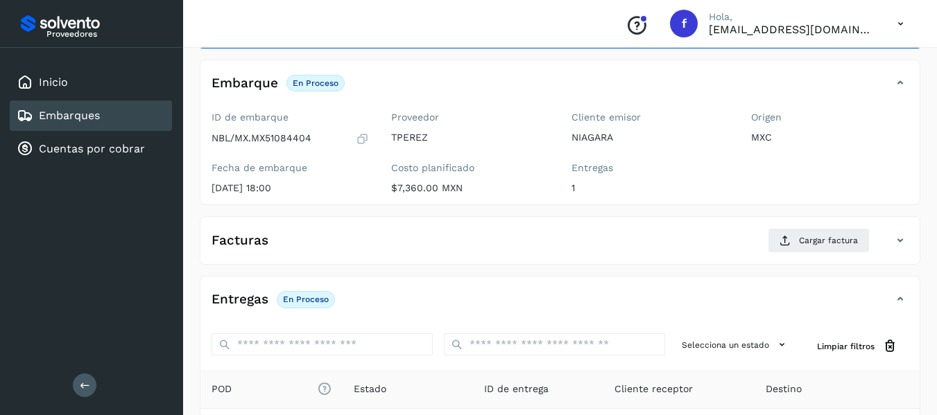
click at [366, 138] on icon at bounding box center [362, 139] width 13 height 14
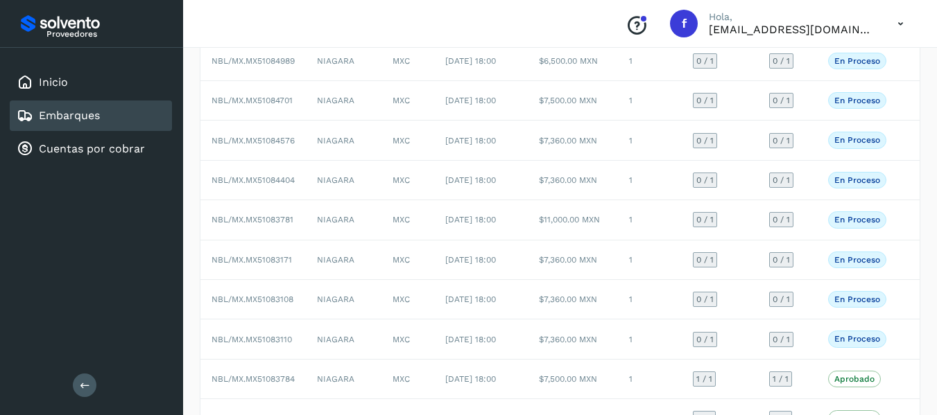
scroll to position [139, 0]
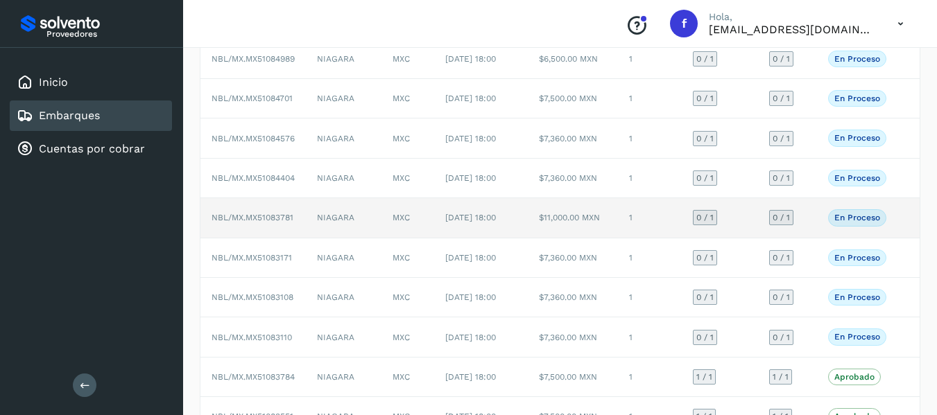
click at [815, 238] on td "0 / 1" at bounding box center [787, 218] width 59 height 40
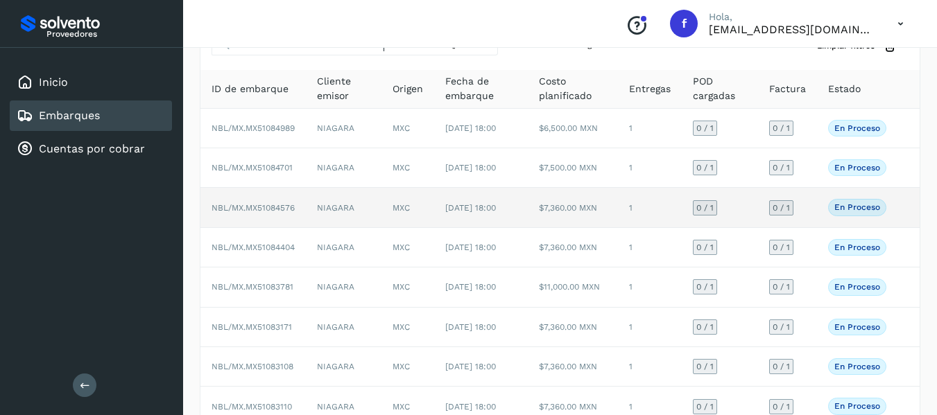
scroll to position [139, 0]
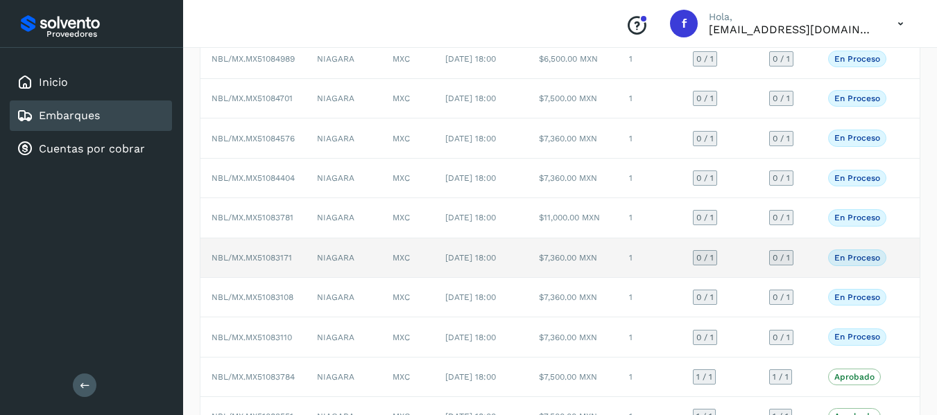
click at [813, 278] on td "0 / 1" at bounding box center [787, 258] width 59 height 40
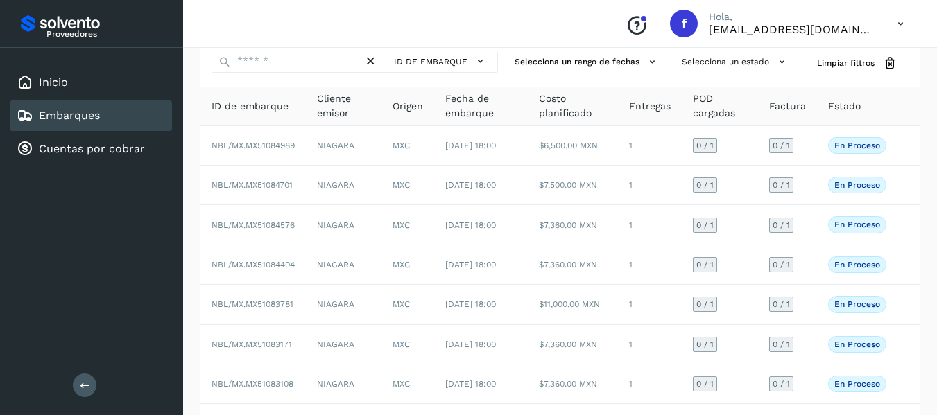
scroll to position [139, 0]
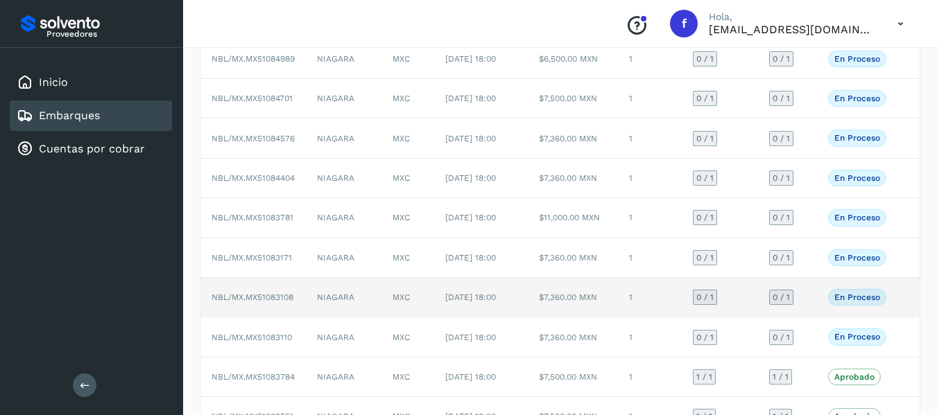
click at [810, 317] on td "0 / 1" at bounding box center [787, 298] width 59 height 40
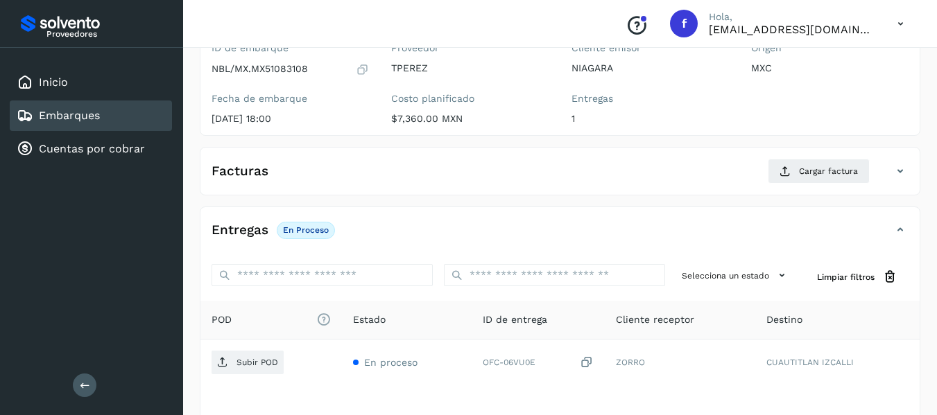
click at [358, 69] on icon at bounding box center [362, 69] width 13 height 14
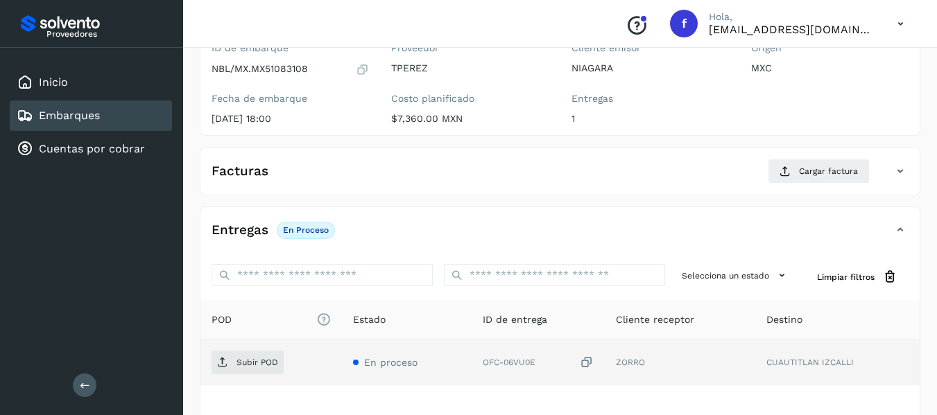
click at [585, 360] on icon at bounding box center [587, 363] width 14 height 15
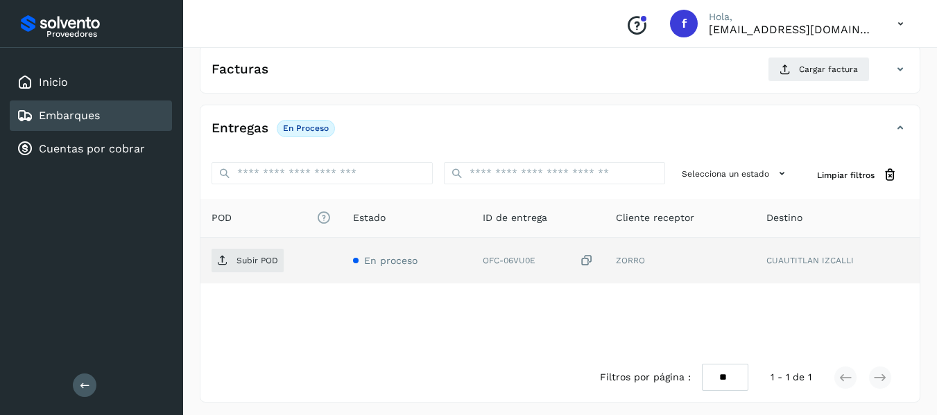
scroll to position [245, 0]
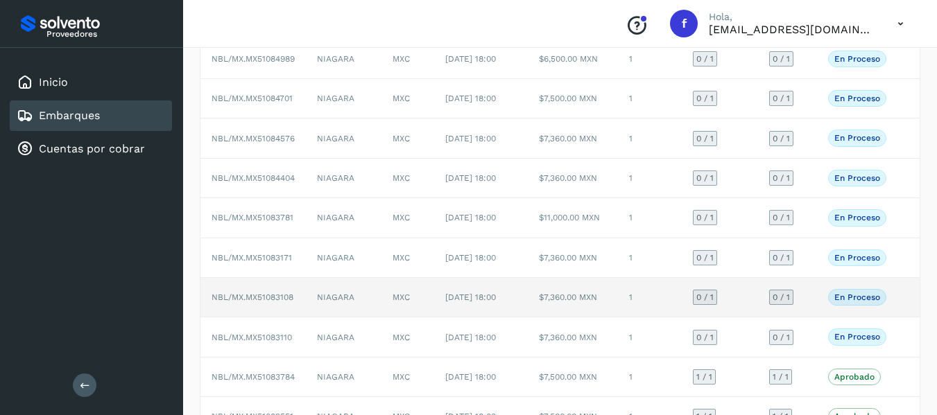
scroll to position [277, 0]
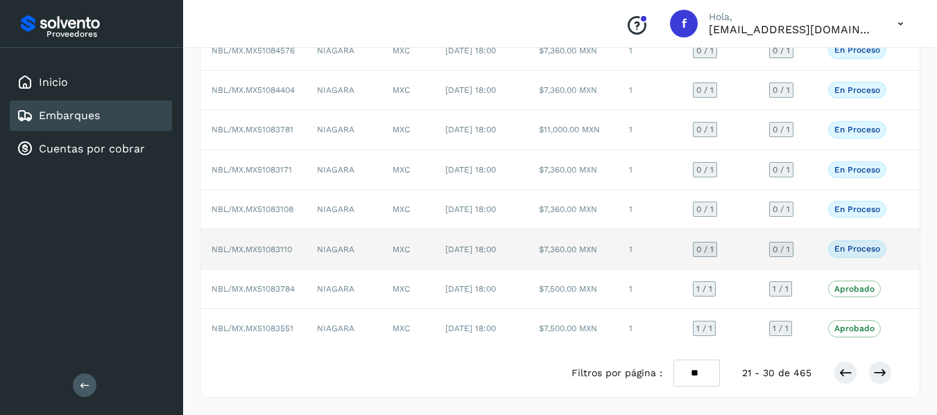
click at [806, 261] on td "0 / 1" at bounding box center [787, 249] width 59 height 40
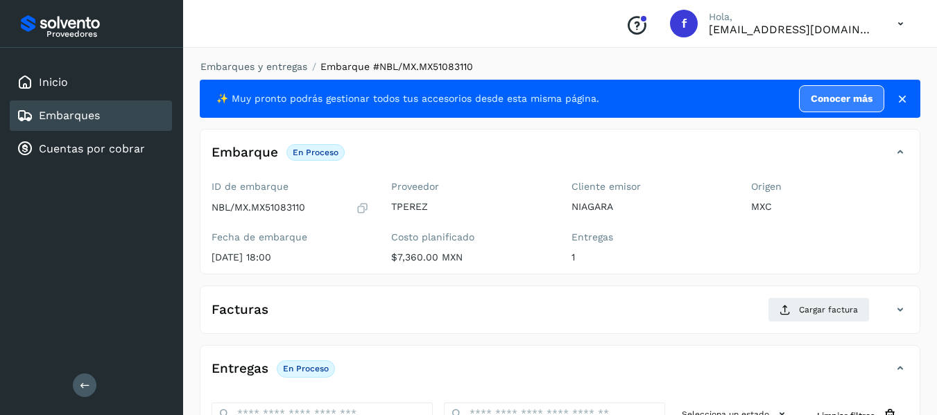
click at [363, 205] on icon at bounding box center [362, 208] width 13 height 14
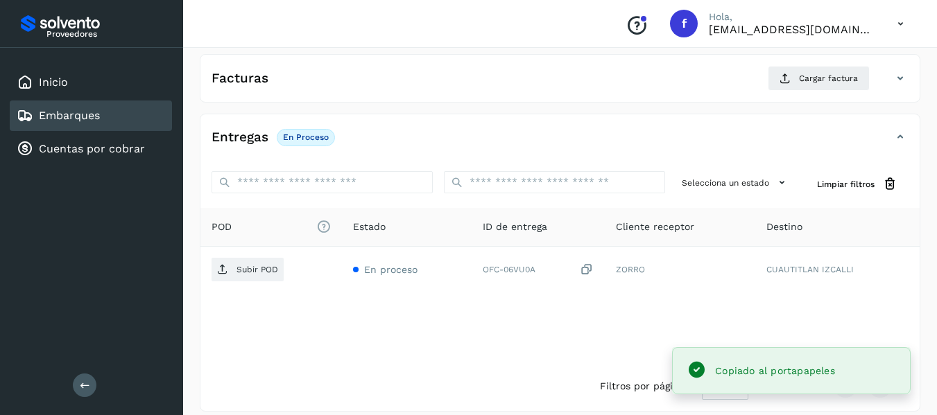
scroll to position [245, 0]
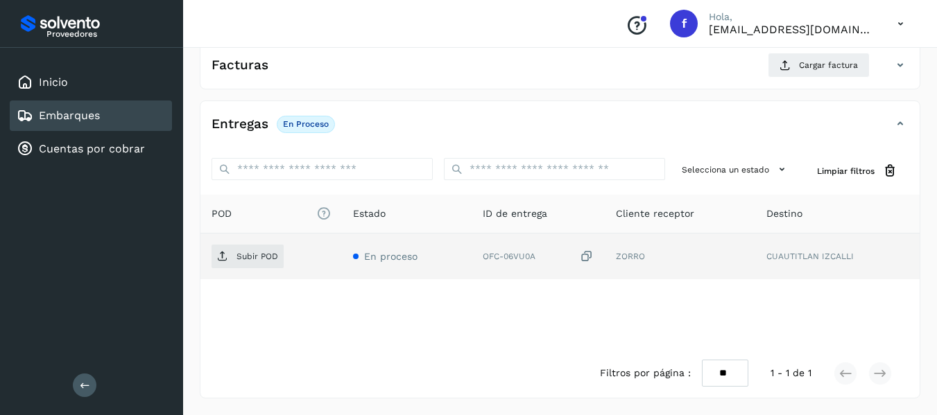
click at [589, 255] on icon at bounding box center [587, 257] width 14 height 15
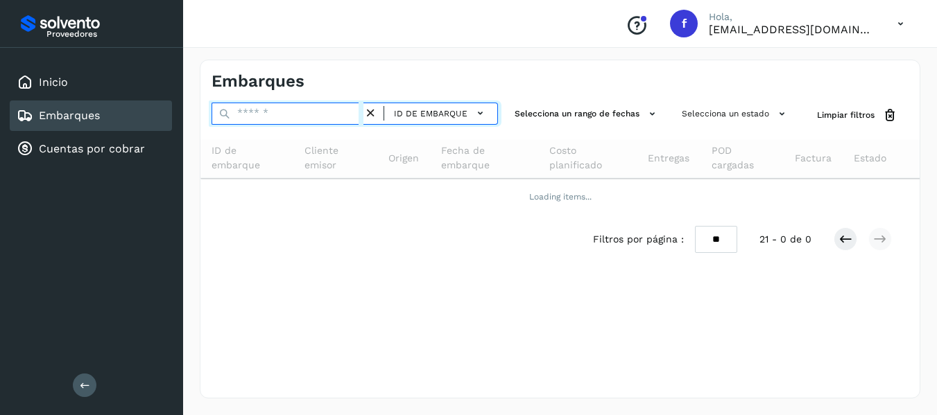
click at [327, 112] on input "text" at bounding box center [287, 114] width 152 height 22
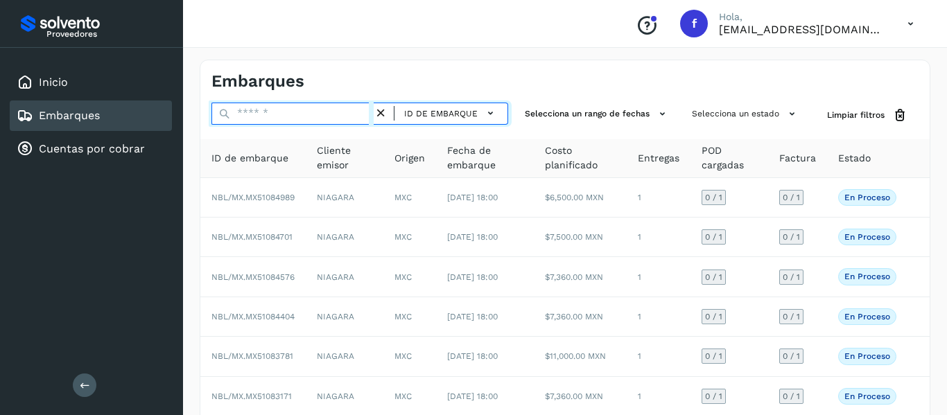
paste input "**********"
click at [308, 114] on input "**********" at bounding box center [292, 114] width 162 height 22
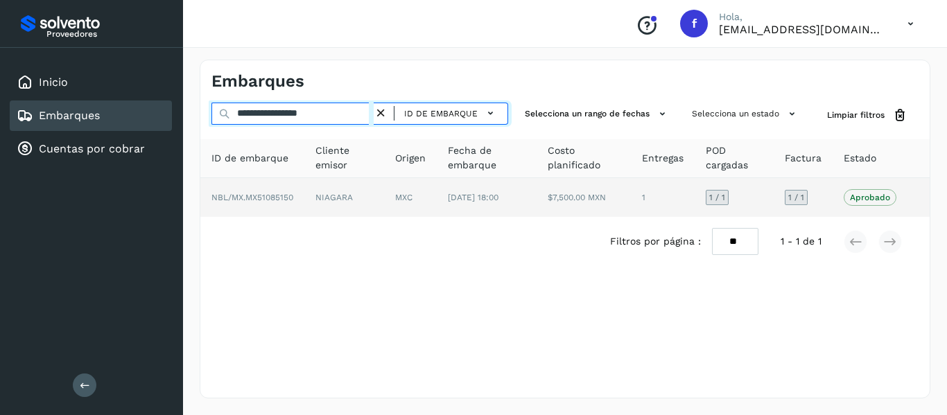
type input "**********"
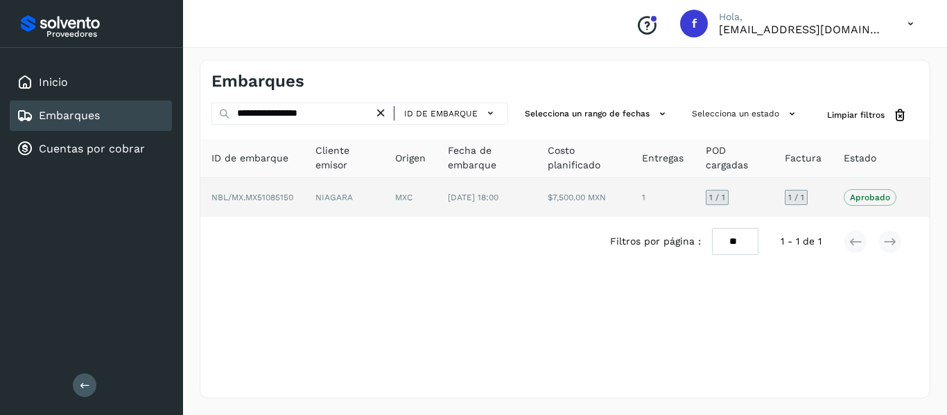
click at [821, 202] on td "1 / 1" at bounding box center [803, 197] width 59 height 39
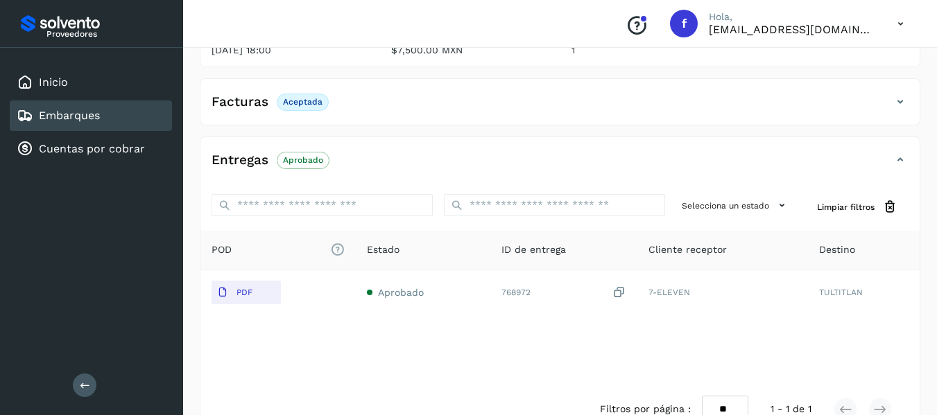
scroll to position [208, 0]
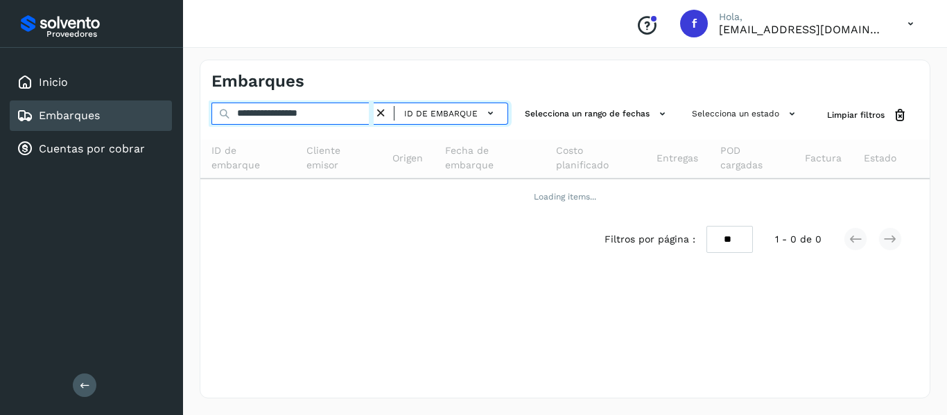
click at [336, 117] on input "**********" at bounding box center [292, 114] width 162 height 22
drag, startPoint x: 284, startPoint y: 114, endPoint x: 202, endPoint y: 119, distance: 81.9
click at [198, 119] on div "**********" at bounding box center [565, 229] width 764 height 372
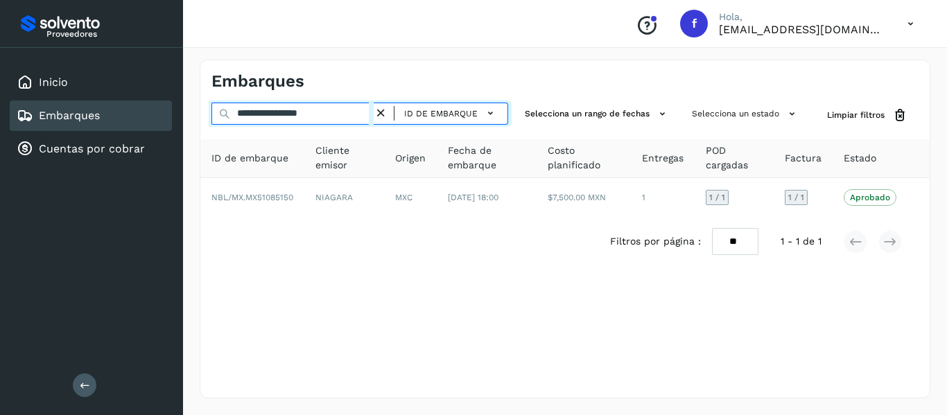
paste input "text"
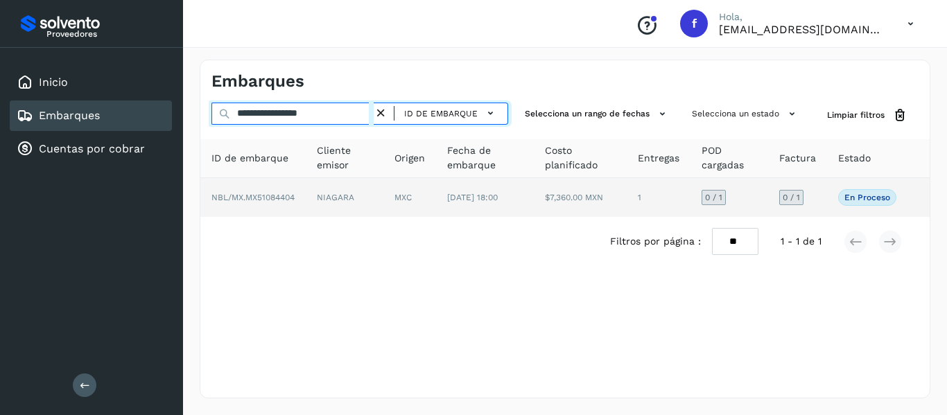
type input "**********"
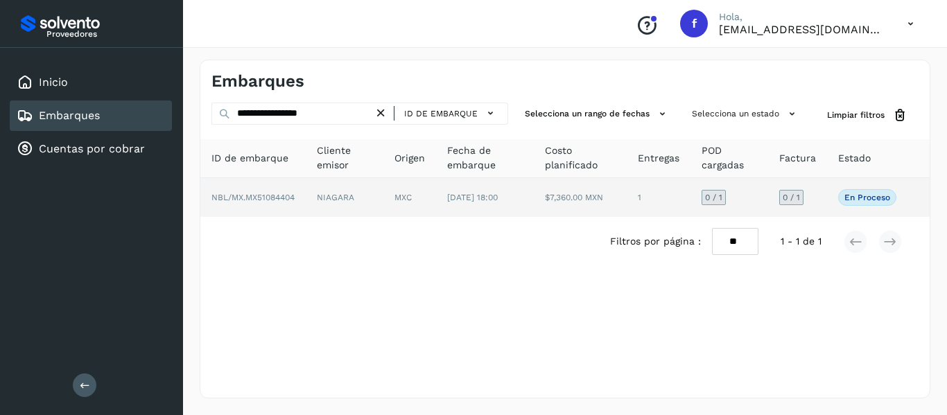
click at [835, 200] on td "En proceso Verifica el estado de la factura o entregas asociadas a este embarque" at bounding box center [867, 197] width 80 height 39
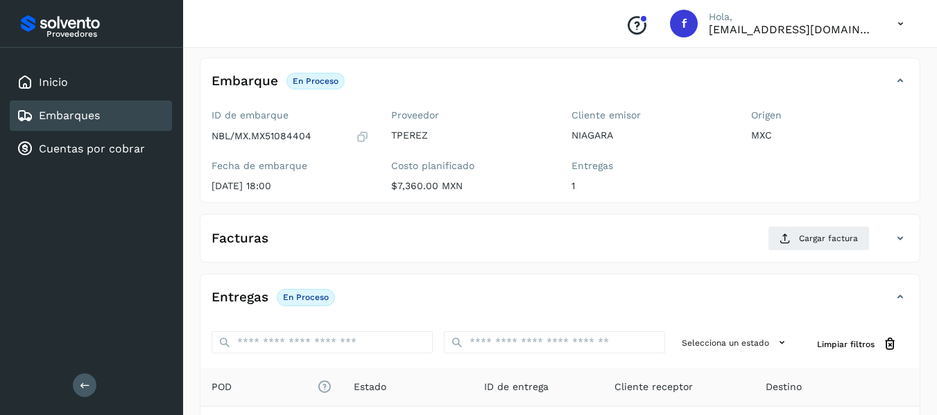
scroll to position [208, 0]
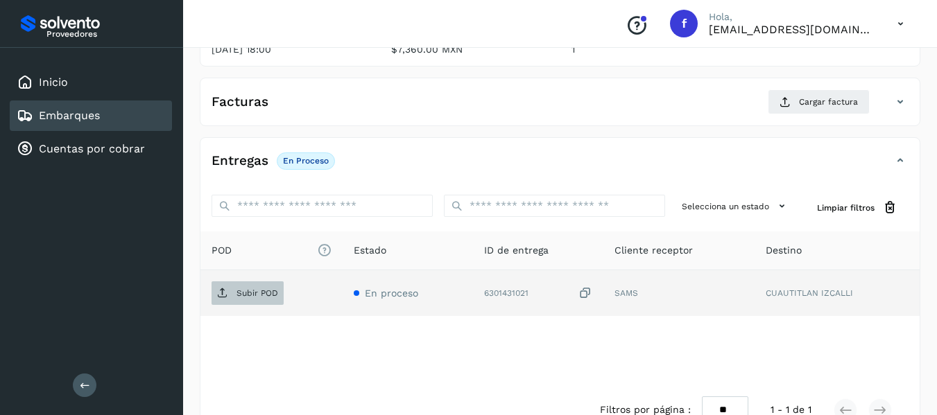
click at [247, 300] on span "Subir POD" at bounding box center [247, 293] width 72 height 22
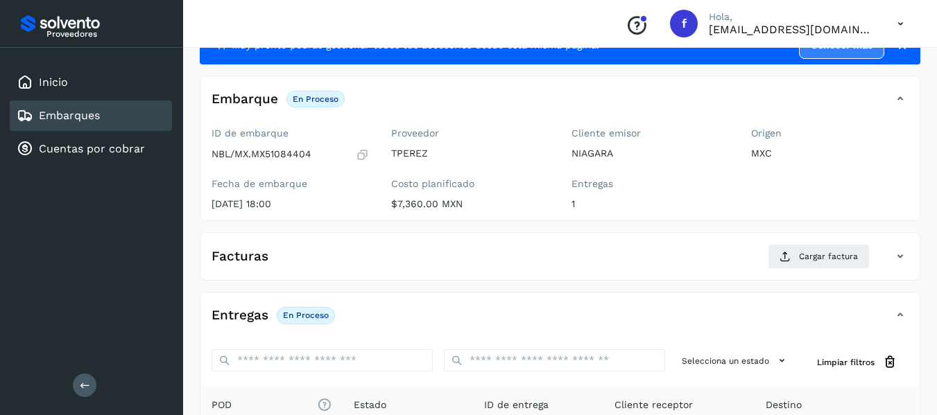
scroll to position [0, 0]
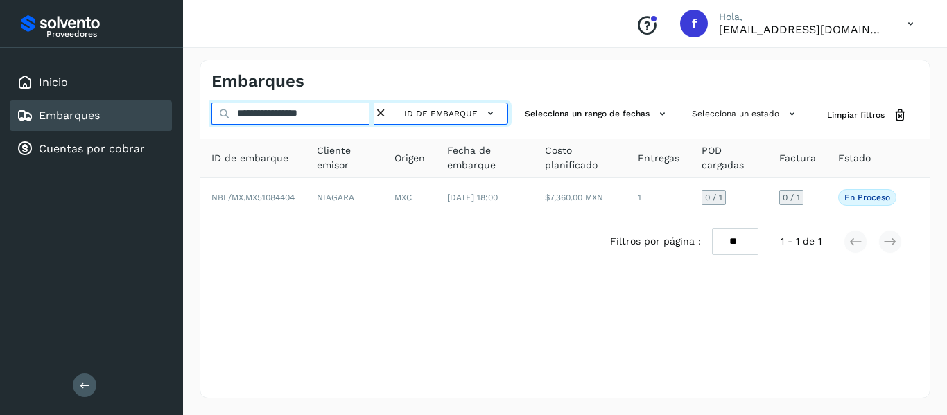
drag, startPoint x: 352, startPoint y: 117, endPoint x: 191, endPoint y: 130, distance: 162.1
click at [194, 124] on div "**********" at bounding box center [565, 229] width 764 height 372
paste input "text"
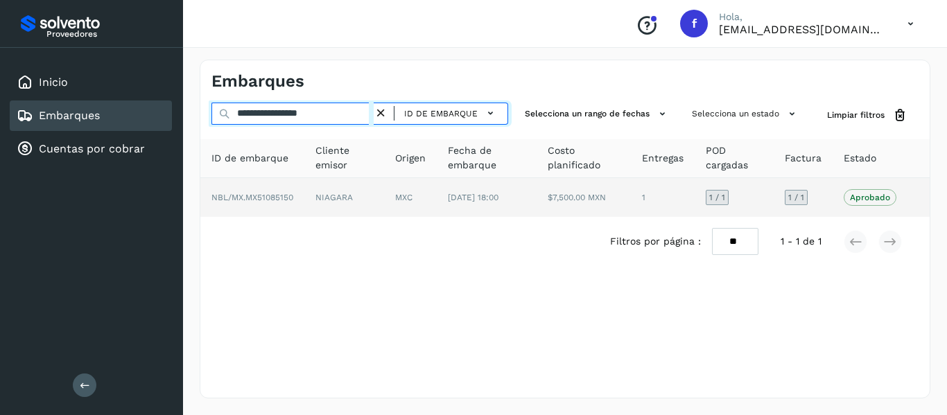
type input "**********"
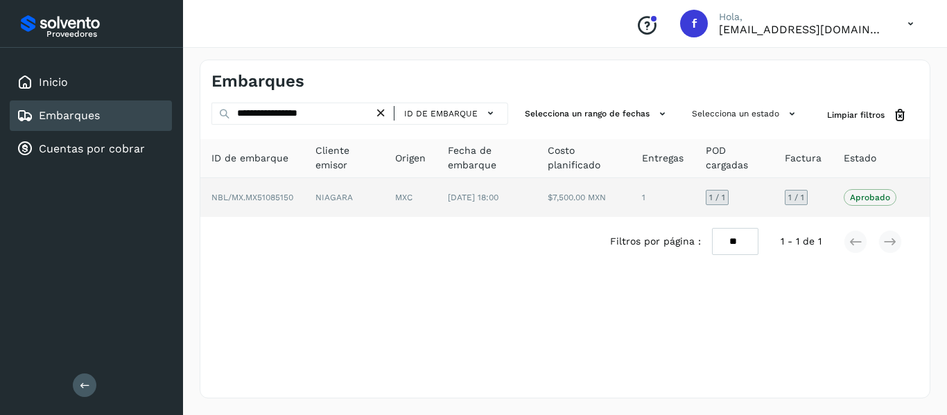
click at [819, 207] on td "1 / 1" at bounding box center [803, 197] width 59 height 39
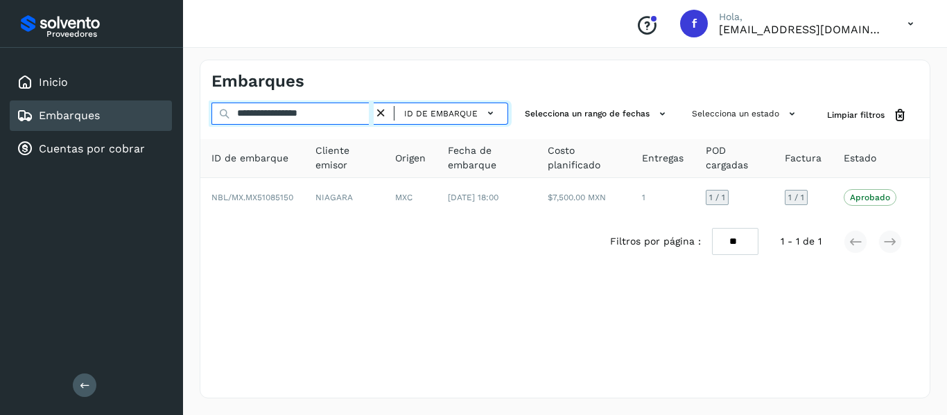
drag, startPoint x: 347, startPoint y: 113, endPoint x: 157, endPoint y: 116, distance: 190.7
click at [157, 116] on div "**********" at bounding box center [473, 207] width 947 height 415
paste input "text"
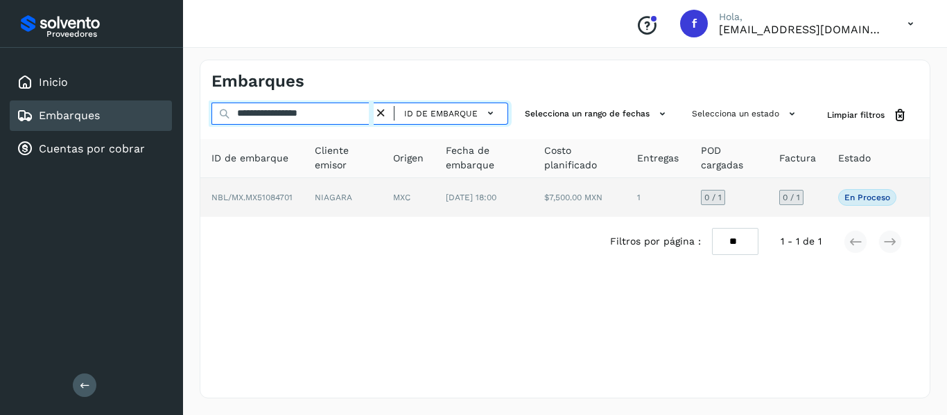
type input "**********"
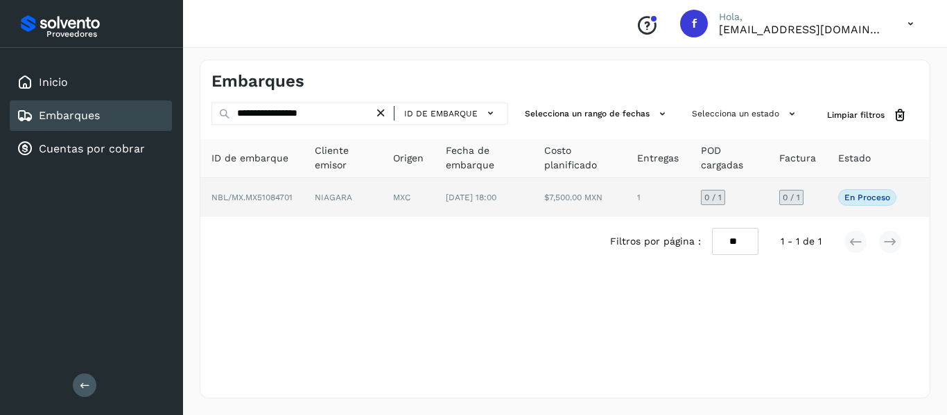
click at [814, 200] on td "0 / 1" at bounding box center [797, 197] width 59 height 39
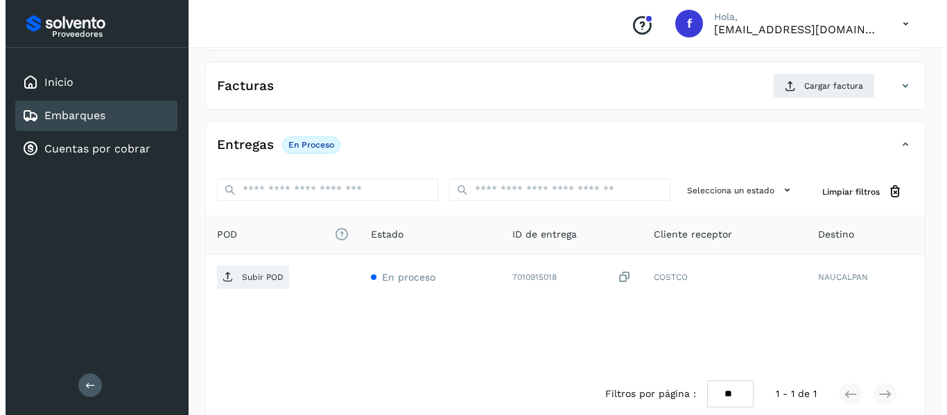
scroll to position [245, 0]
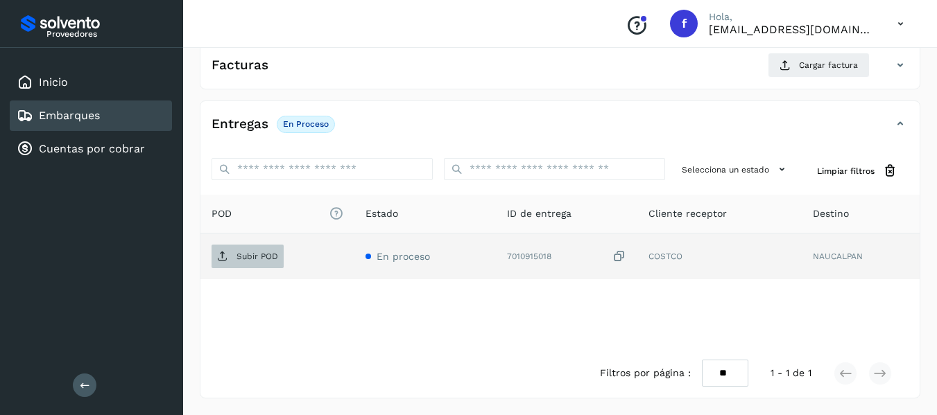
click at [274, 256] on p "Subir POD" at bounding box center [257, 257] width 42 height 10
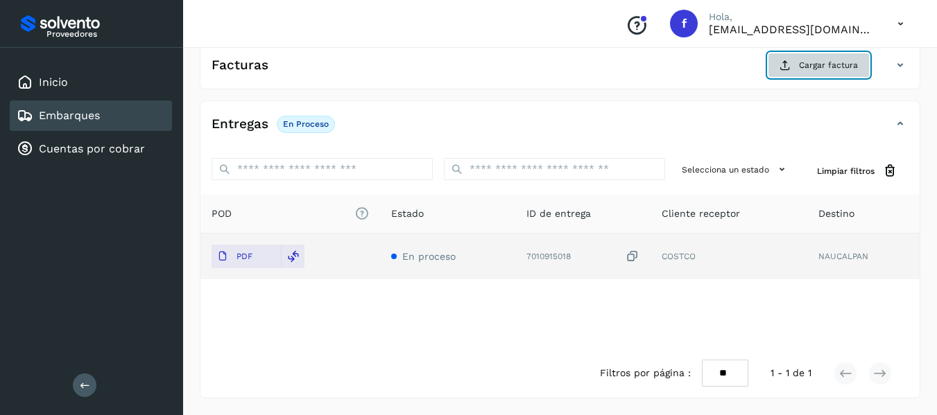
click at [776, 67] on button "Cargar factura" at bounding box center [818, 65] width 102 height 25
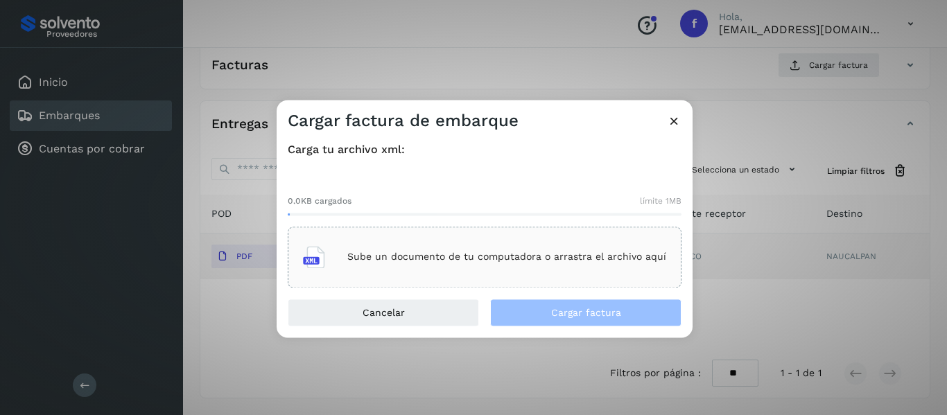
click at [406, 263] on p "Sube un documento de tu computadora o arrastra el archivo aquí" at bounding box center [506, 258] width 319 height 12
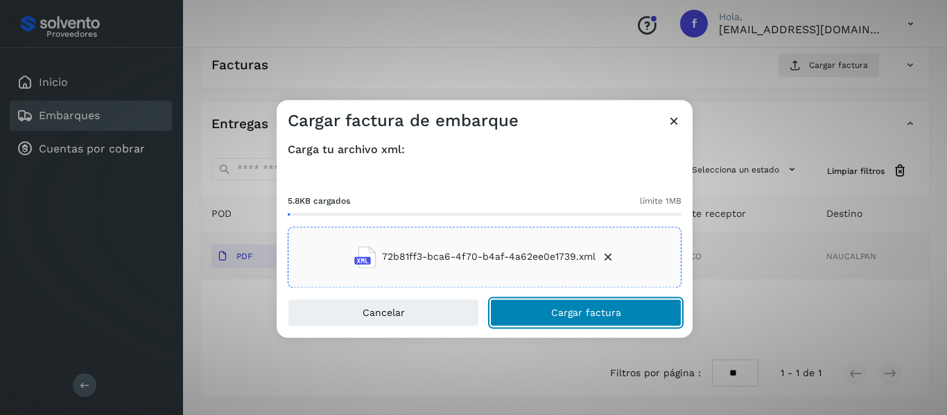
click at [536, 312] on button "Cargar factura" at bounding box center [585, 313] width 191 height 28
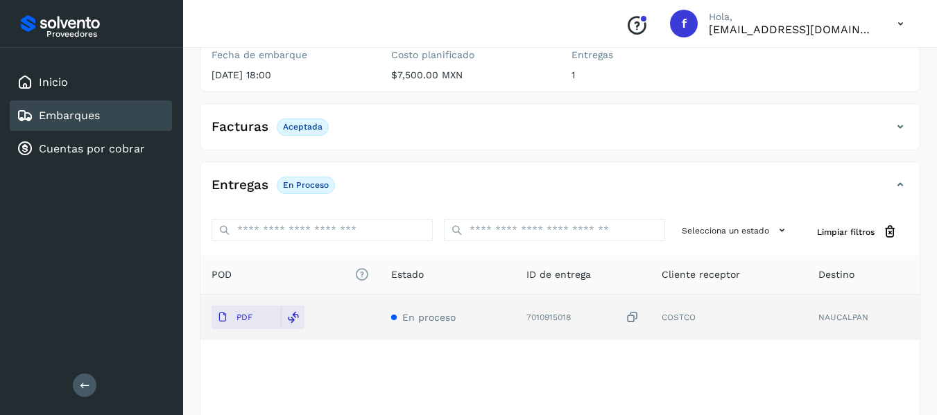
scroll to position [0, 0]
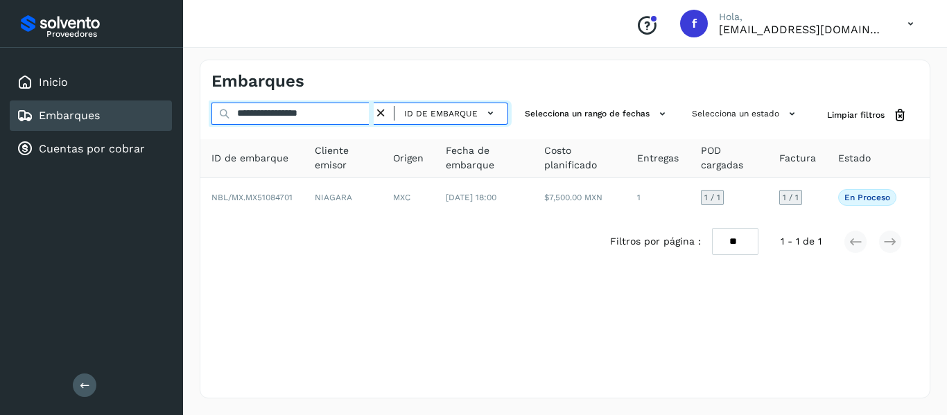
drag, startPoint x: 354, startPoint y: 120, endPoint x: 214, endPoint y: 132, distance: 140.6
click at [214, 132] on div "**********" at bounding box center [564, 185] width 729 height 164
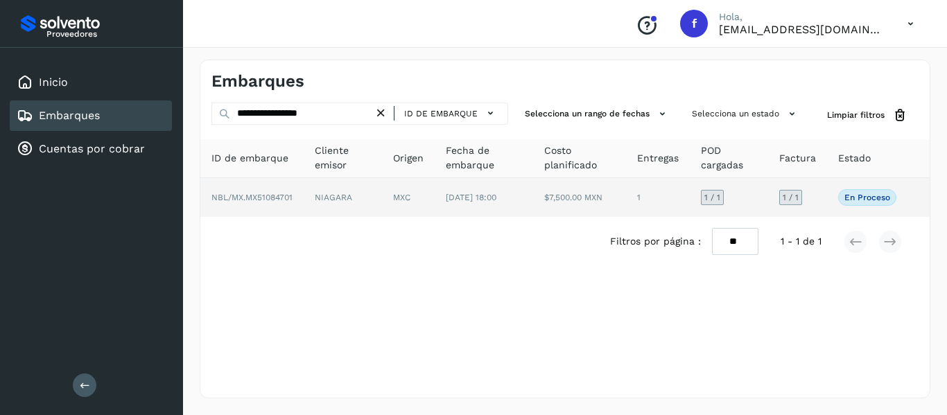
click at [821, 211] on td "1 / 1" at bounding box center [797, 197] width 59 height 39
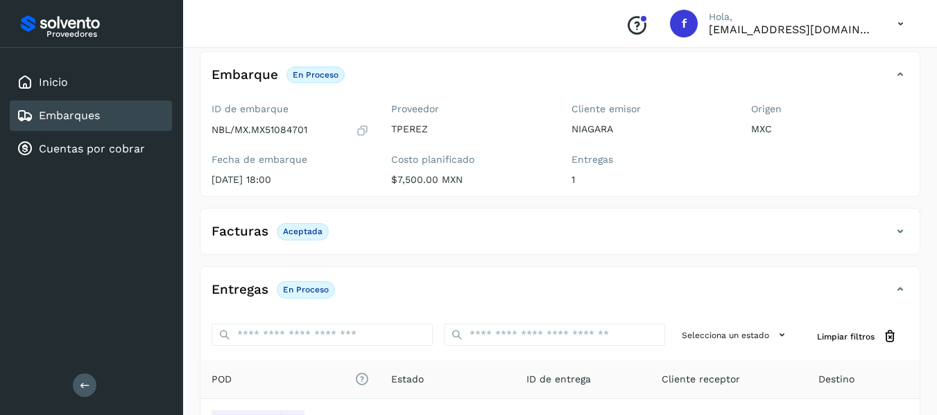
scroll to position [69, 0]
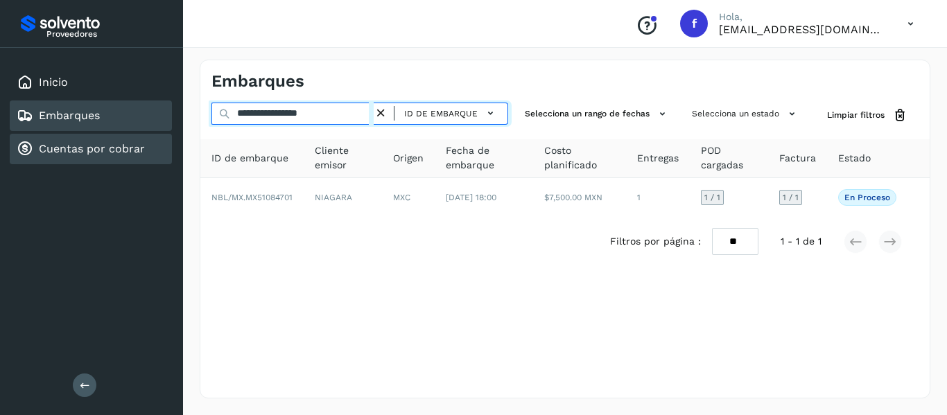
drag, startPoint x: 345, startPoint y: 111, endPoint x: 97, endPoint y: 156, distance: 252.2
click at [97, 156] on div "**********" at bounding box center [473, 207] width 947 height 415
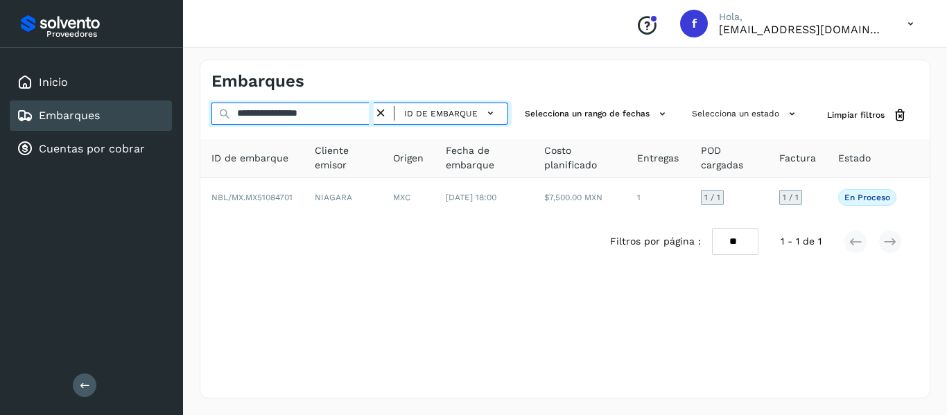
paste input "text"
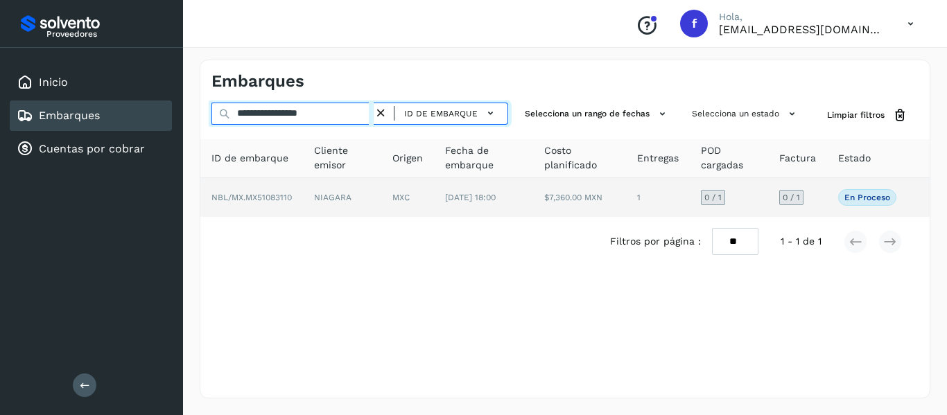
type input "**********"
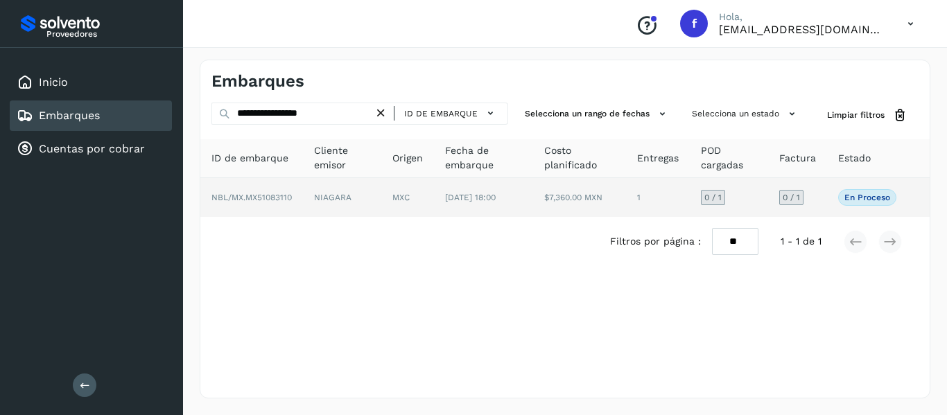
click at [814, 196] on td "0 / 1" at bounding box center [797, 197] width 59 height 39
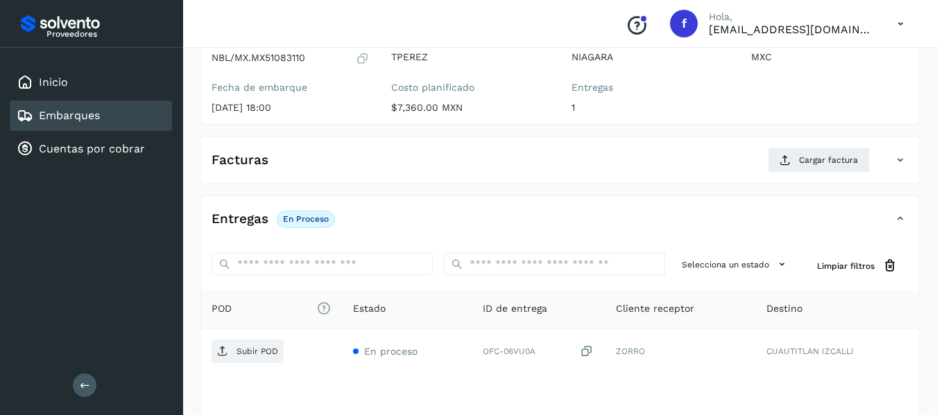
scroll to position [139, 0]
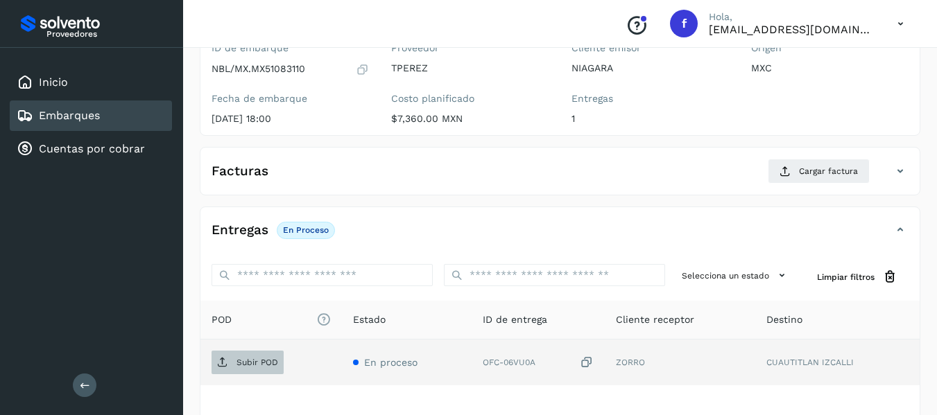
click at [255, 361] on p "Subir POD" at bounding box center [257, 363] width 42 height 10
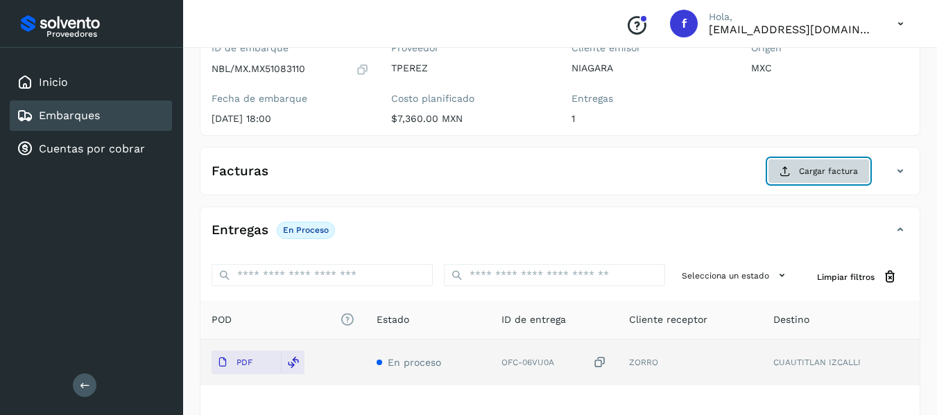
click at [817, 179] on button "Cargar factura" at bounding box center [818, 171] width 102 height 25
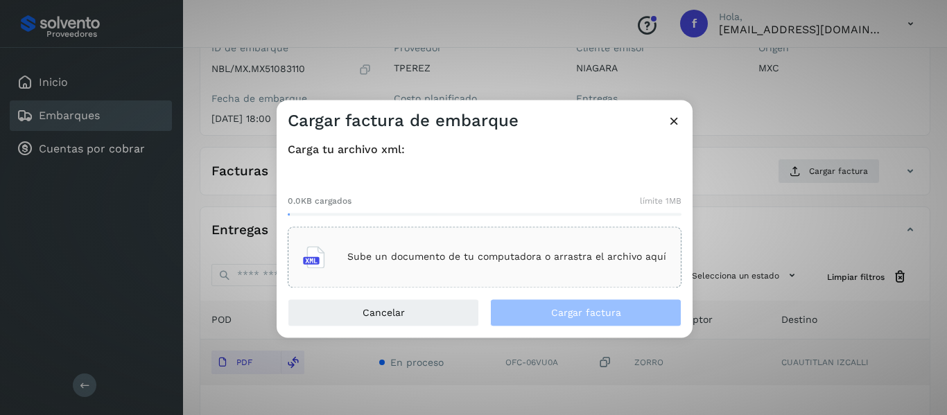
click at [488, 270] on div "Sube un documento de tu computadora o arrastra el archivo aquí" at bounding box center [484, 256] width 363 height 37
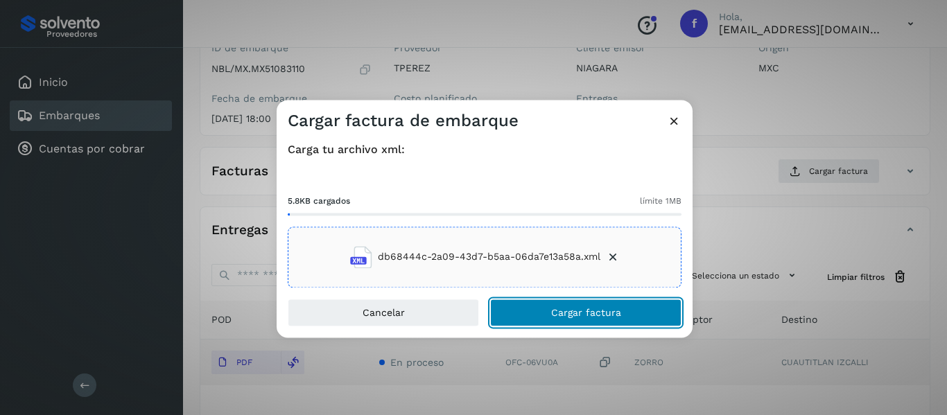
click at [609, 315] on span "Cargar factura" at bounding box center [586, 313] width 70 height 10
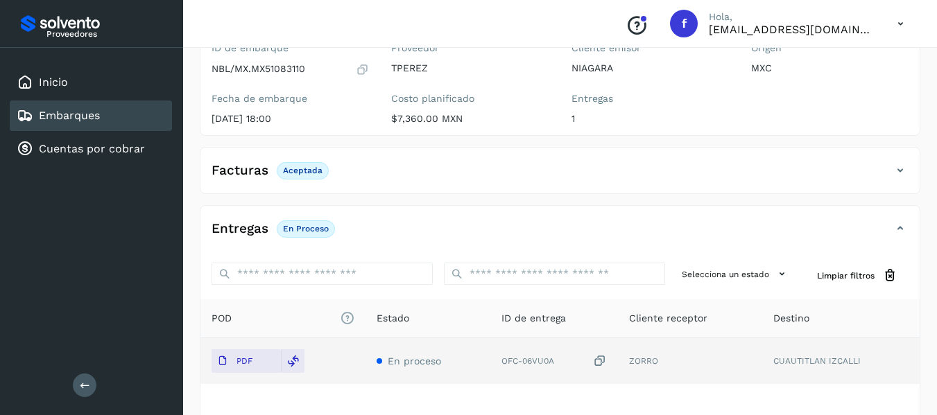
scroll to position [0, 0]
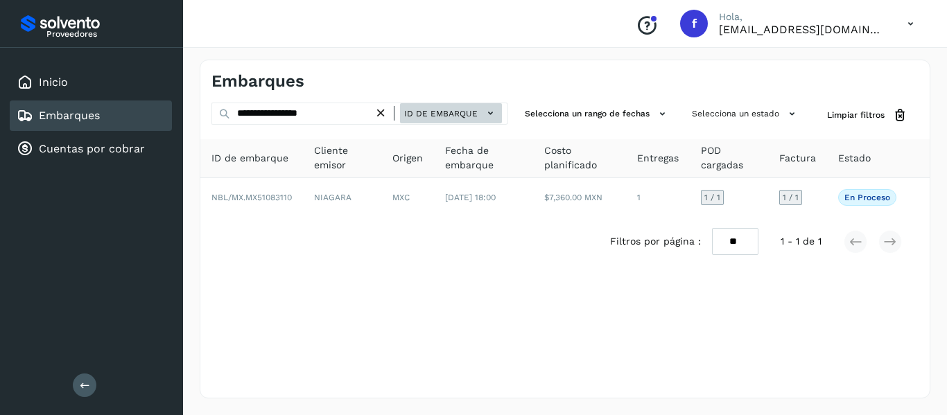
click at [452, 117] on span "ID de embarque" at bounding box center [440, 113] width 73 height 12
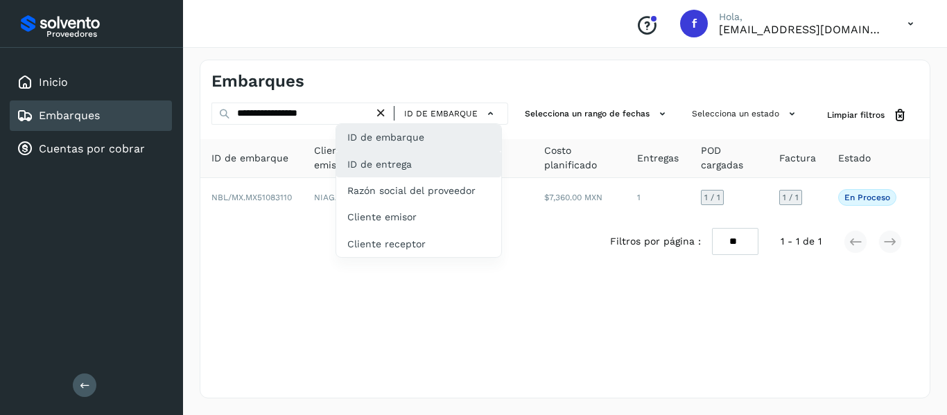
click at [429, 159] on div "ID de entrega" at bounding box center [418, 164] width 165 height 26
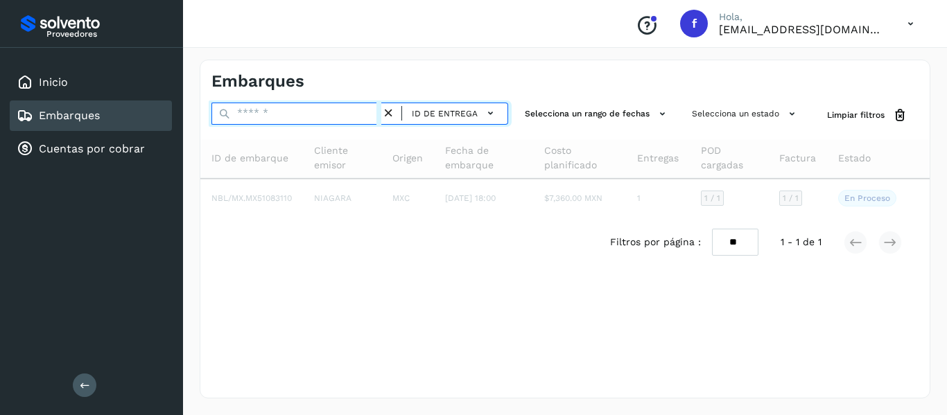
click at [299, 118] on input "text" at bounding box center [296, 114] width 170 height 22
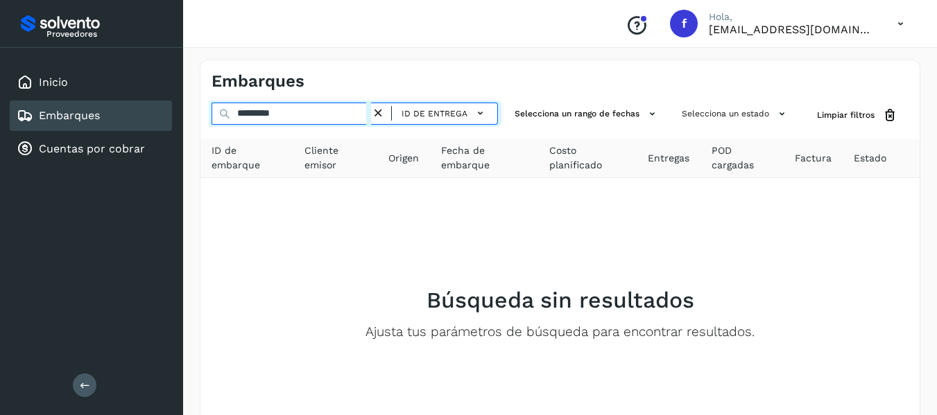
type input "**********"
drag, startPoint x: 327, startPoint y: 120, endPoint x: 200, endPoint y: 110, distance: 126.5
click at [200, 110] on div "**********" at bounding box center [559, 116] width 719 height 26
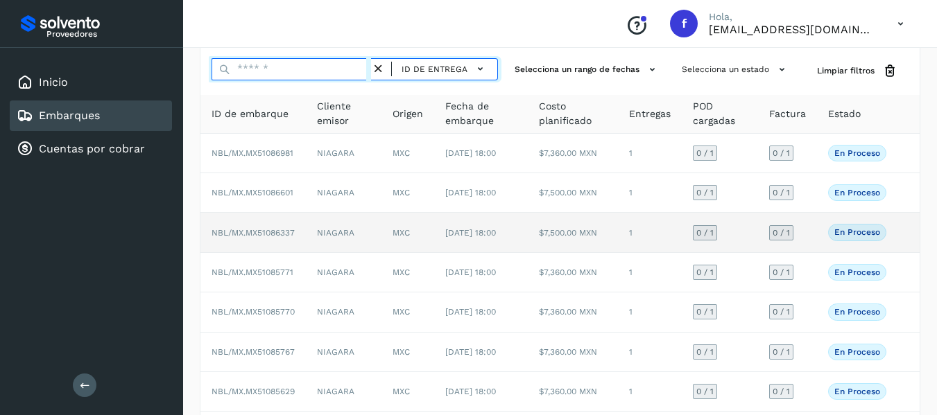
scroll to position [69, 0]
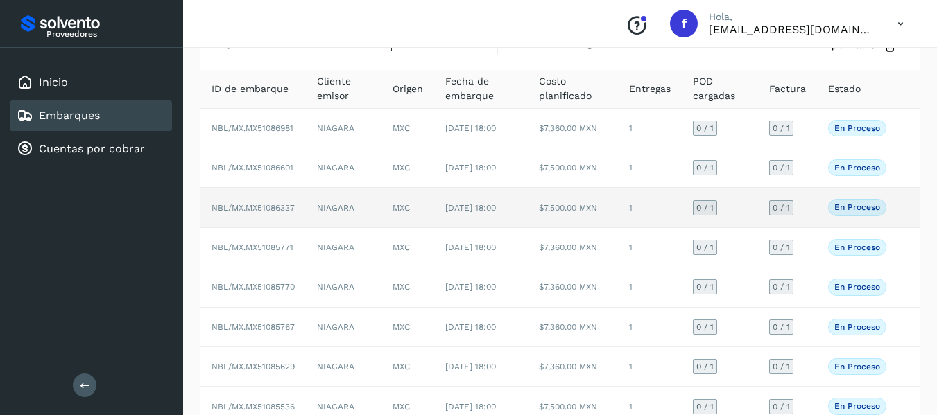
click at [824, 225] on td "En proceso Verifica el estado de la factura o entregas asociadas a este embarque" at bounding box center [857, 208] width 80 height 40
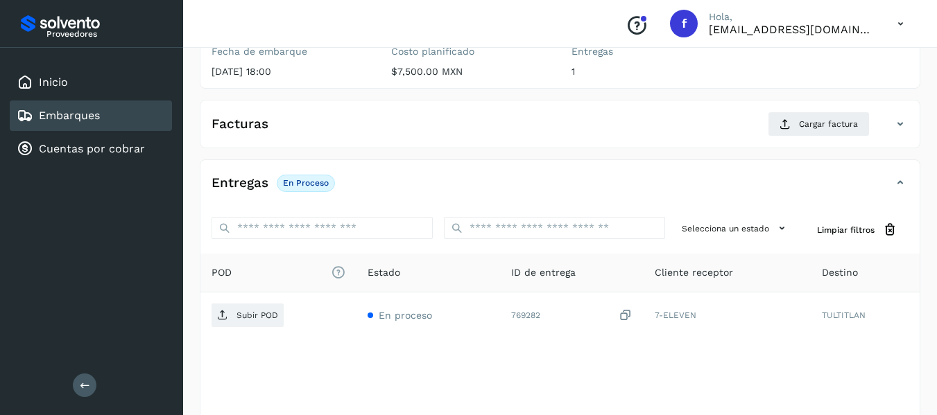
scroll to position [208, 0]
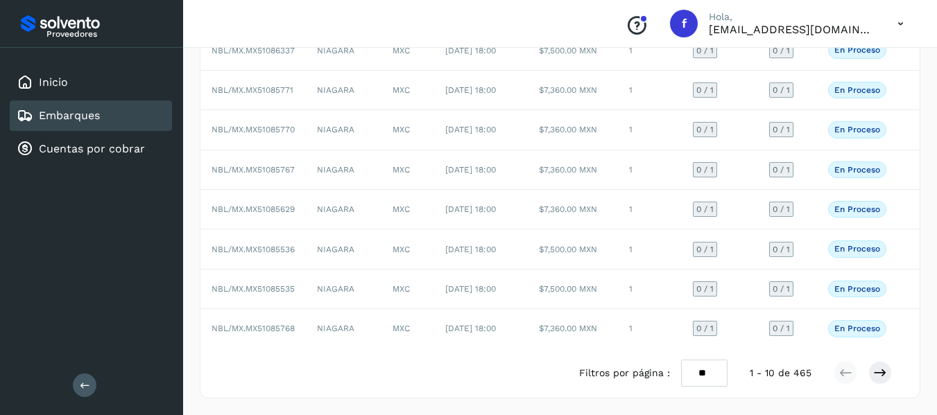
scroll to position [307, 0]
click at [876, 376] on icon at bounding box center [880, 373] width 14 height 14
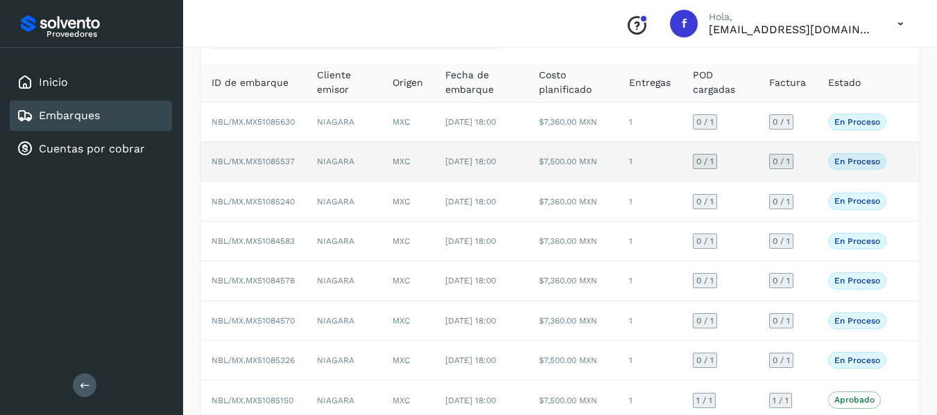
scroll to position [82, 0]
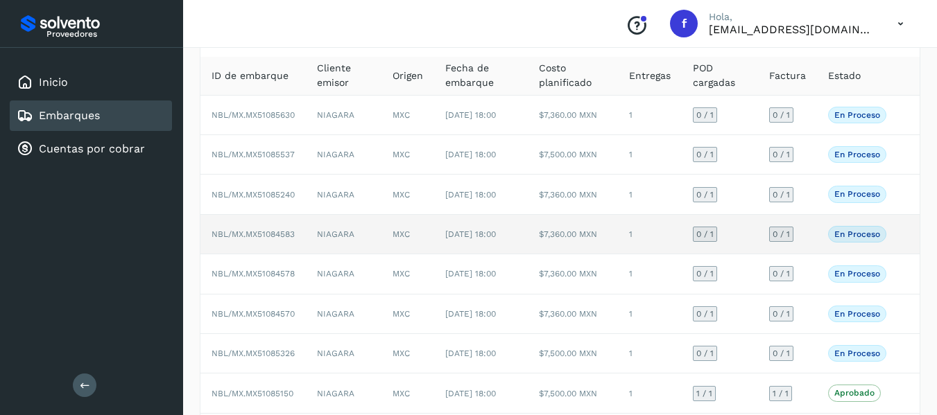
click at [810, 254] on td "0 / 1" at bounding box center [787, 235] width 59 height 40
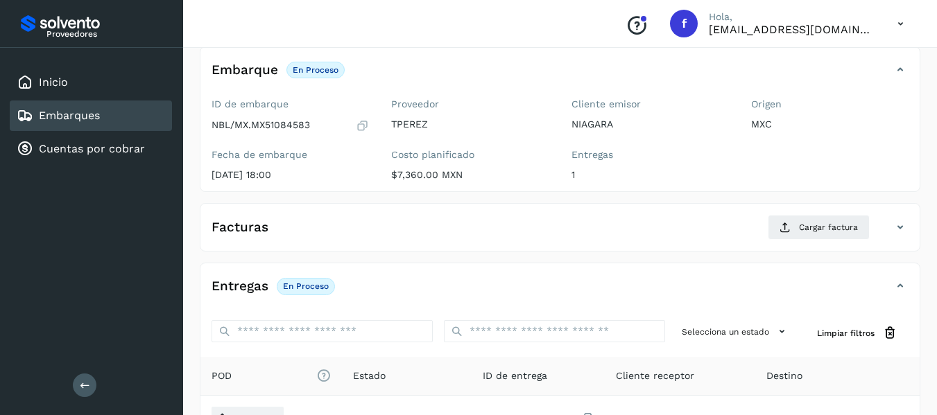
scroll to position [152, 0]
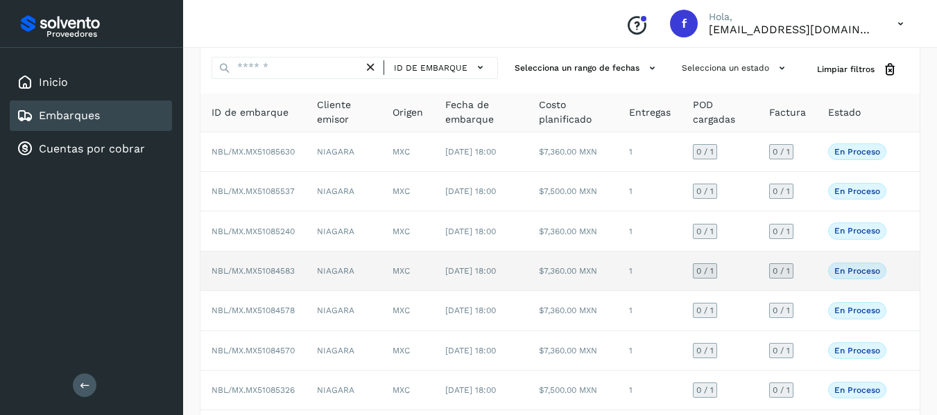
scroll to position [69, 0]
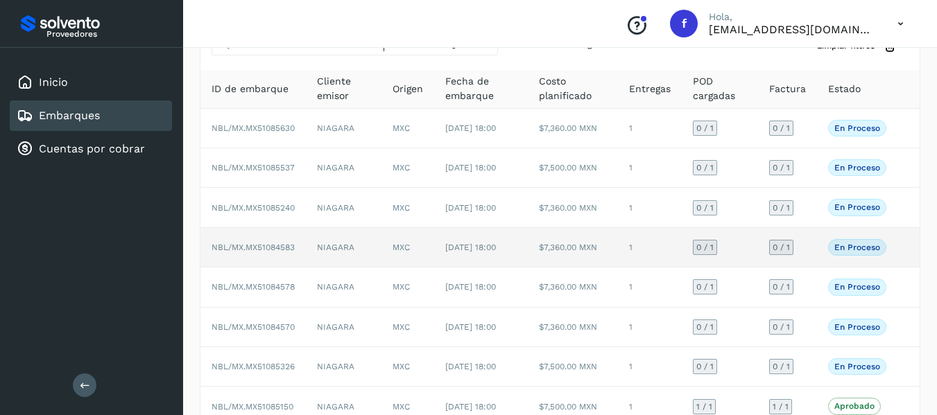
click at [752, 268] on td "0 / 1" at bounding box center [719, 248] width 76 height 40
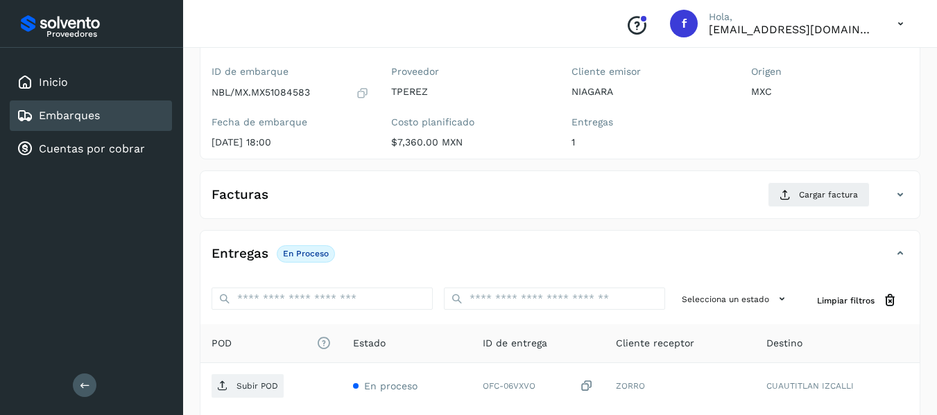
scroll to position [139, 0]
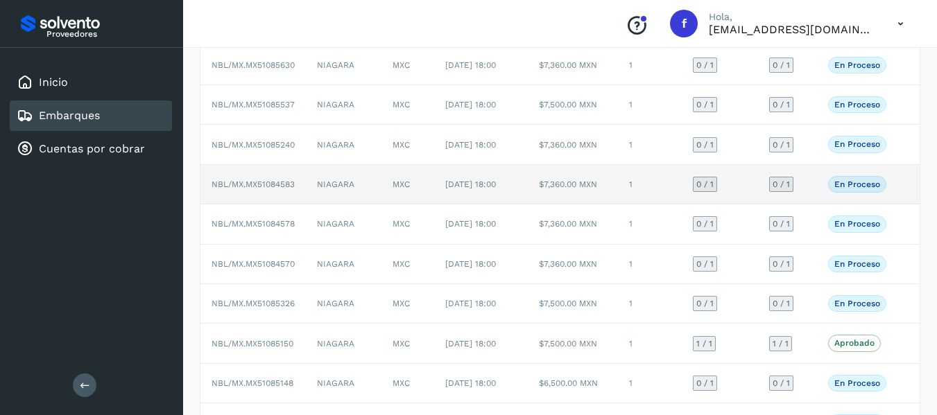
scroll to position [139, 0]
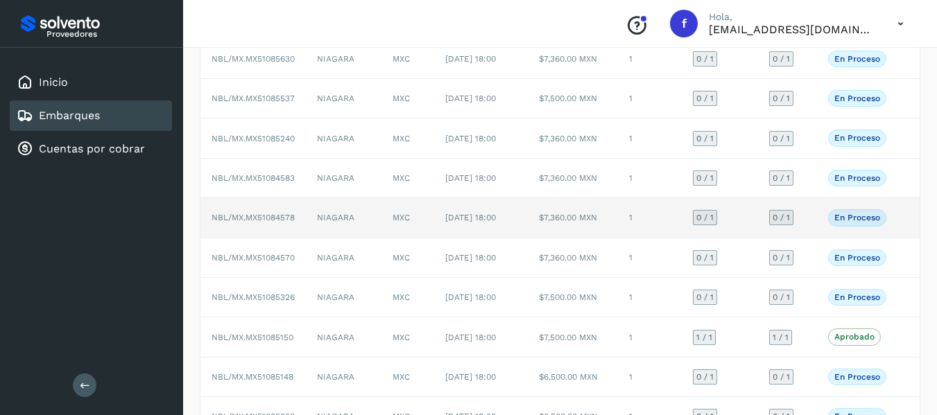
click at [806, 238] on td "0 / 1" at bounding box center [787, 218] width 59 height 40
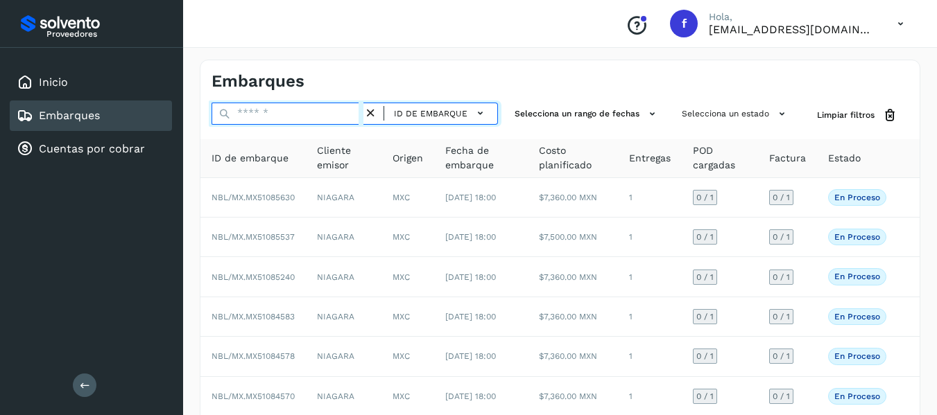
click at [285, 112] on input "text" at bounding box center [287, 114] width 152 height 22
paste input "**********"
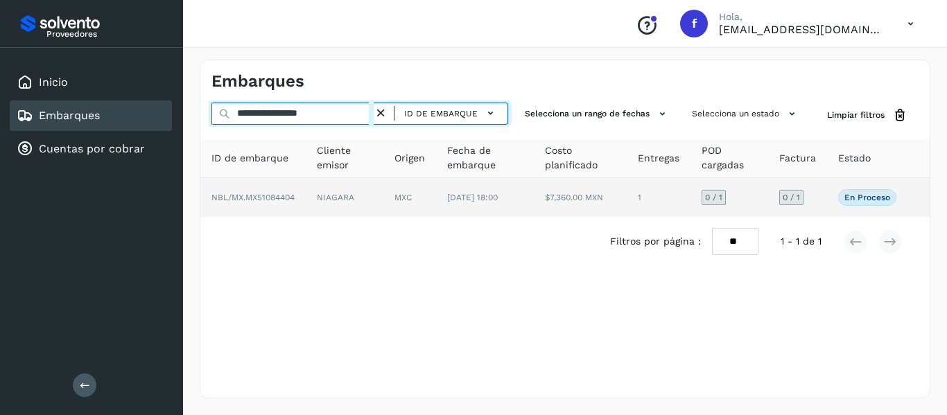
type input "**********"
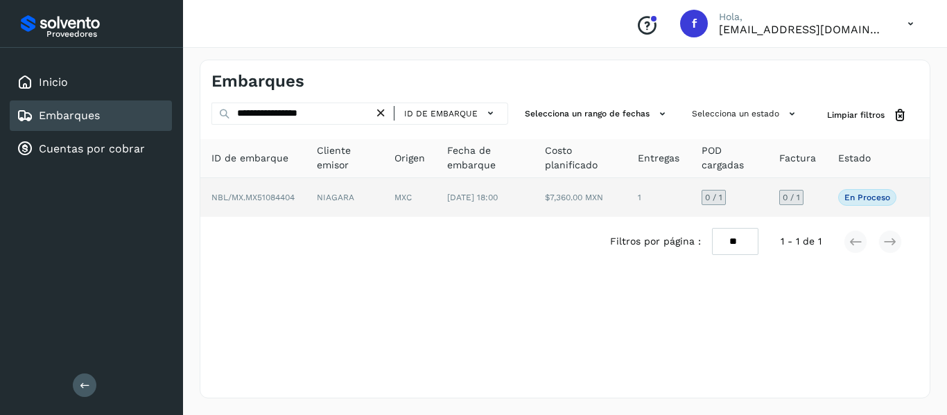
click at [808, 202] on td "0 / 1" at bounding box center [797, 197] width 59 height 39
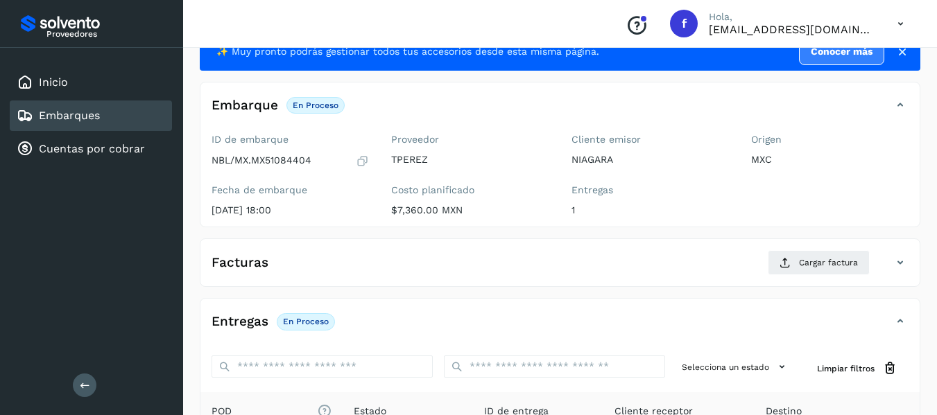
scroll to position [37, 0]
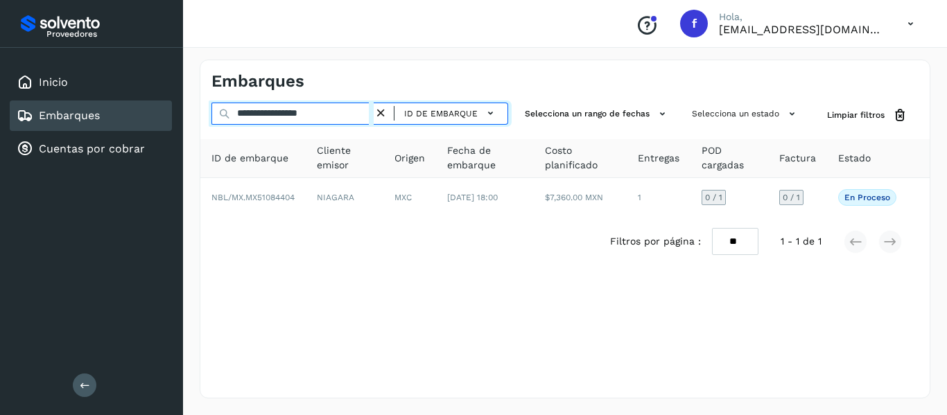
drag, startPoint x: 345, startPoint y: 121, endPoint x: 215, endPoint y: 112, distance: 129.9
click at [215, 112] on input "**********" at bounding box center [292, 114] width 162 height 22
paste input "text"
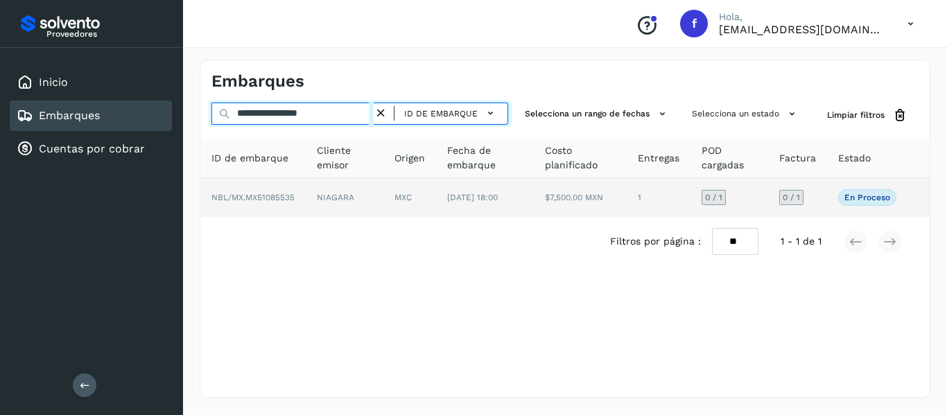
type input "**********"
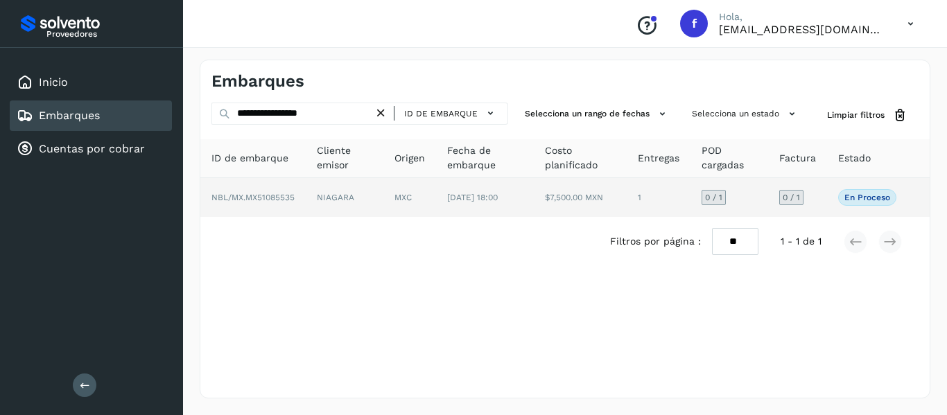
click at [822, 199] on td "0 / 1" at bounding box center [797, 197] width 59 height 39
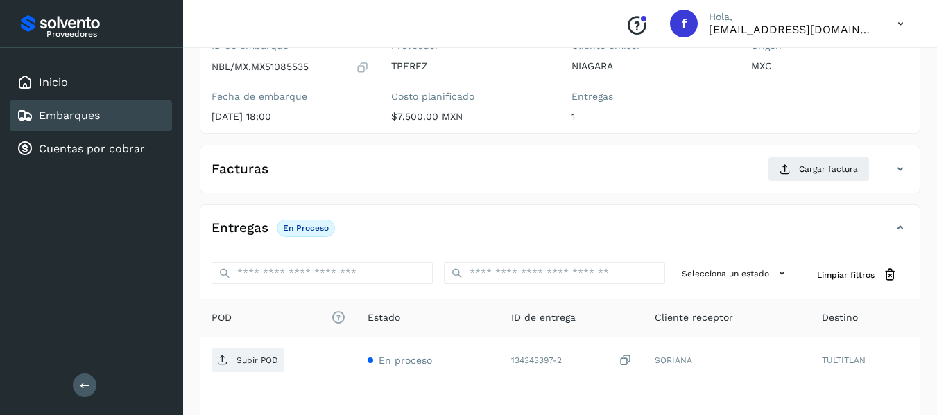
scroll to position [208, 0]
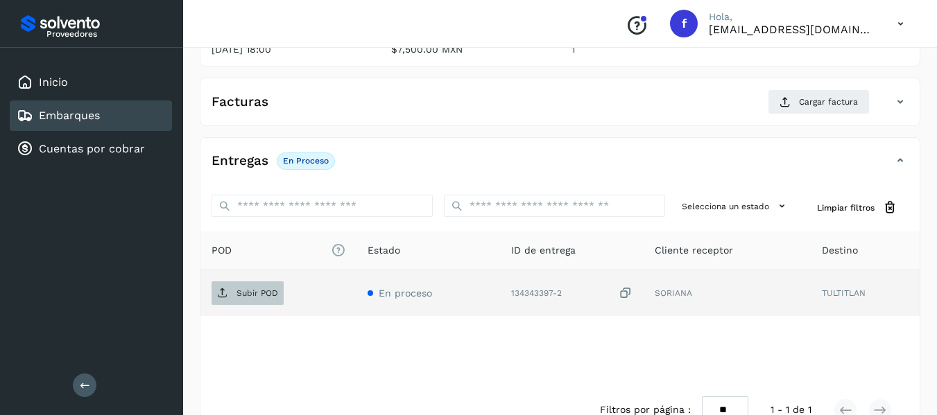
click at [254, 297] on p "Subir POD" at bounding box center [257, 293] width 42 height 10
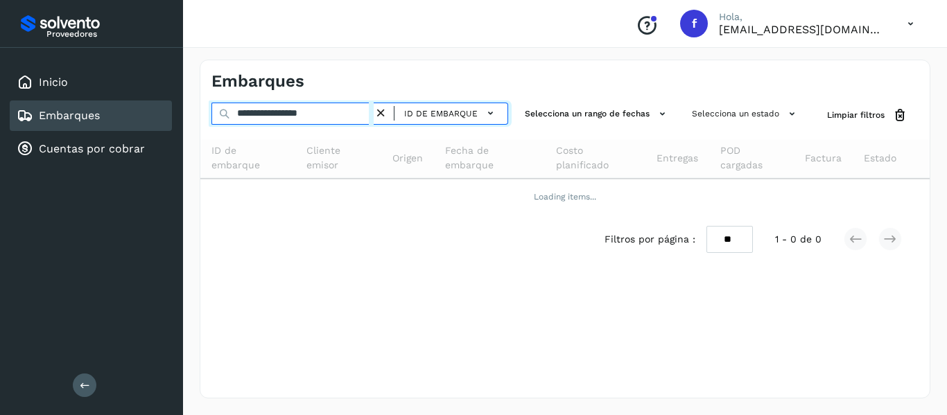
drag, startPoint x: 345, startPoint y: 117, endPoint x: 184, endPoint y: 125, distance: 160.4
click at [184, 125] on div "**********" at bounding box center [565, 229] width 764 height 372
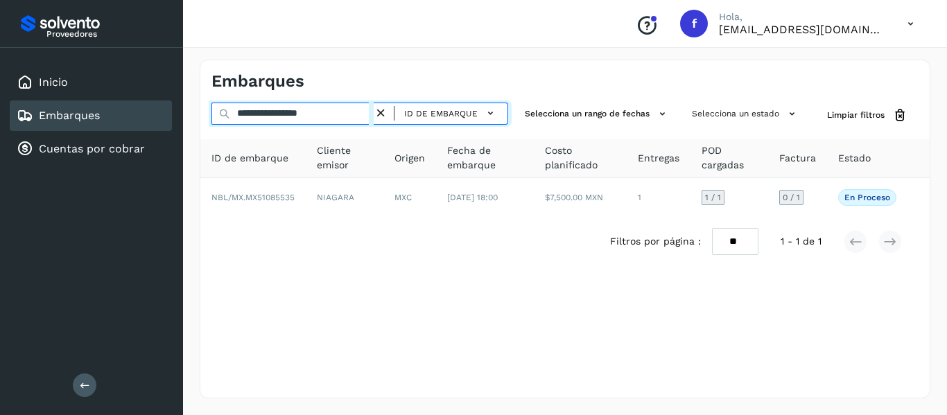
paste input "text"
type input "**********"
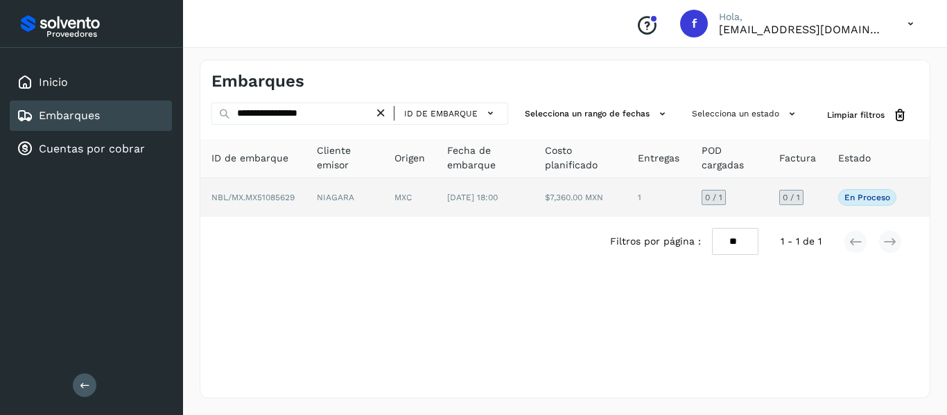
click at [824, 201] on td "0 / 1" at bounding box center [797, 197] width 59 height 39
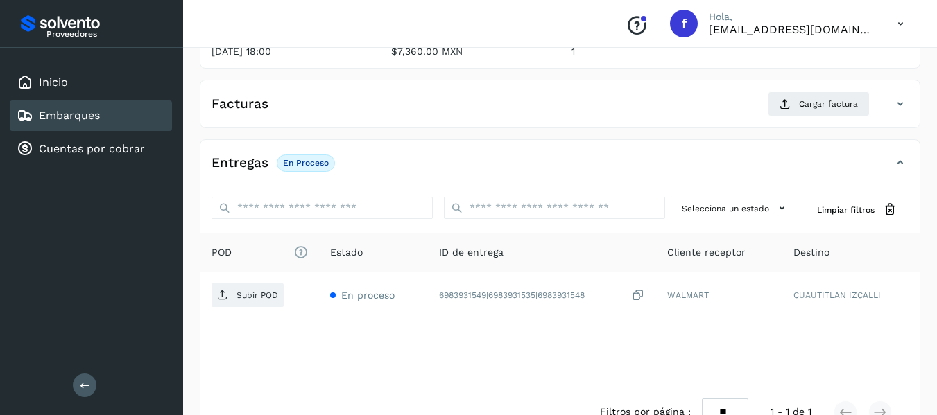
scroll to position [208, 0]
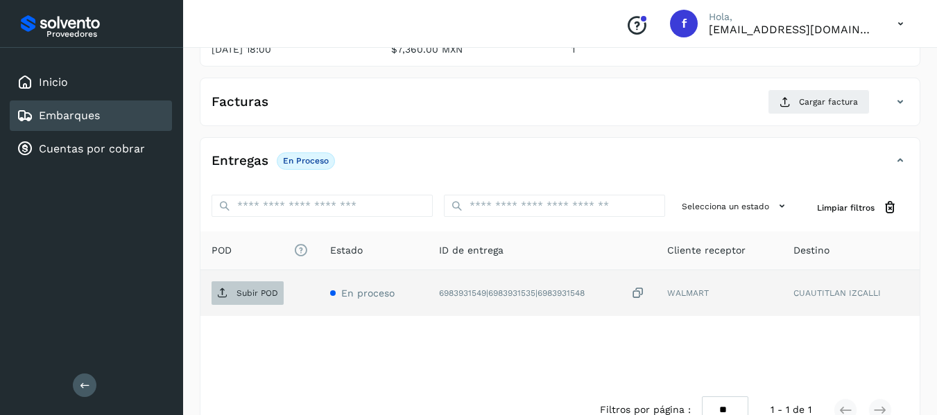
click at [272, 303] on span "Subir POD" at bounding box center [247, 293] width 72 height 22
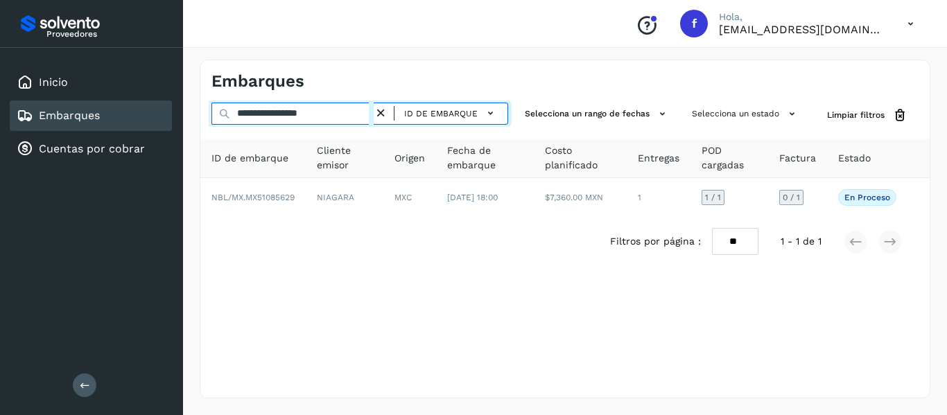
drag, startPoint x: 349, startPoint y: 116, endPoint x: 187, endPoint y: 117, distance: 162.2
click at [189, 114] on div "**********" at bounding box center [565, 229] width 764 height 372
paste input "text"
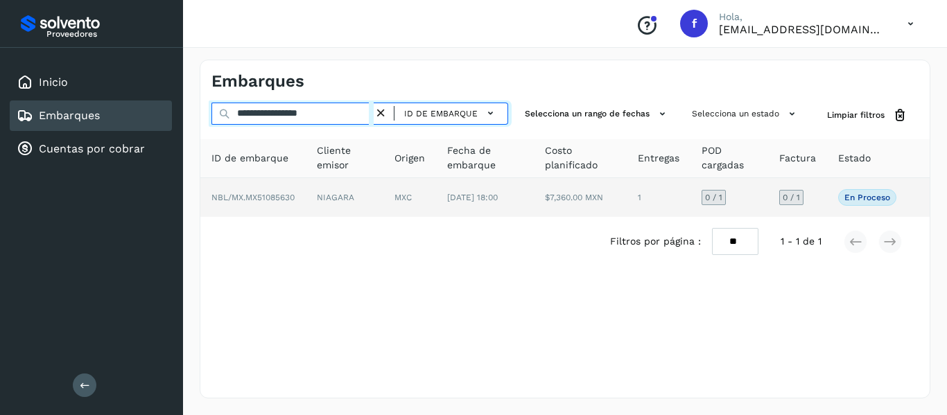
type input "**********"
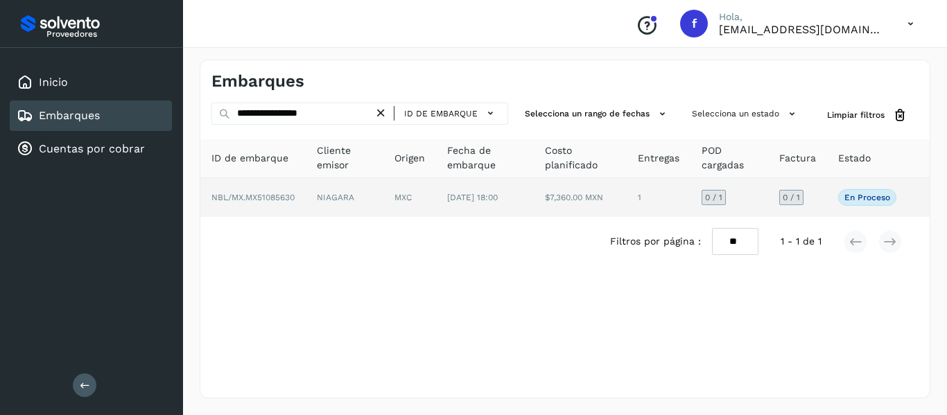
click at [829, 190] on td "En proceso Verifica el estado de la factura o entregas asociadas a este embarque" at bounding box center [867, 197] width 80 height 39
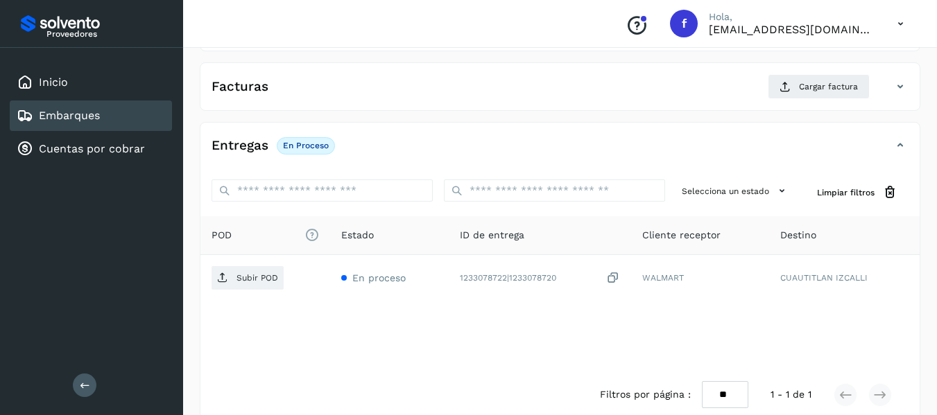
scroll to position [245, 0]
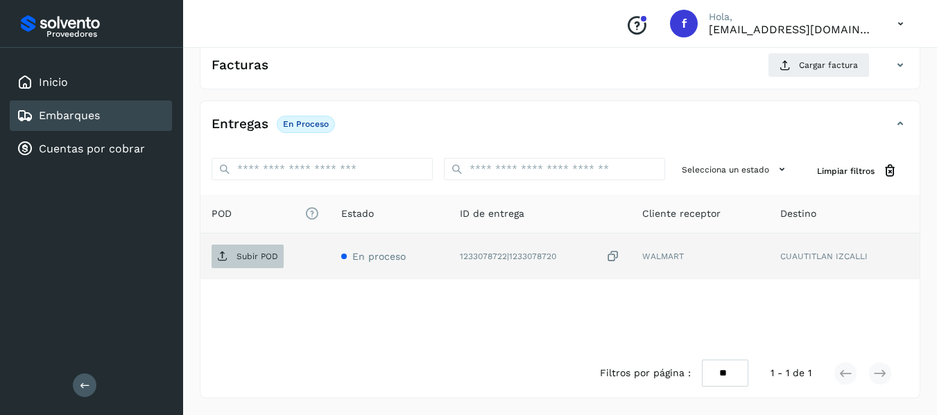
click at [267, 262] on span "Subir POD" at bounding box center [247, 256] width 72 height 22
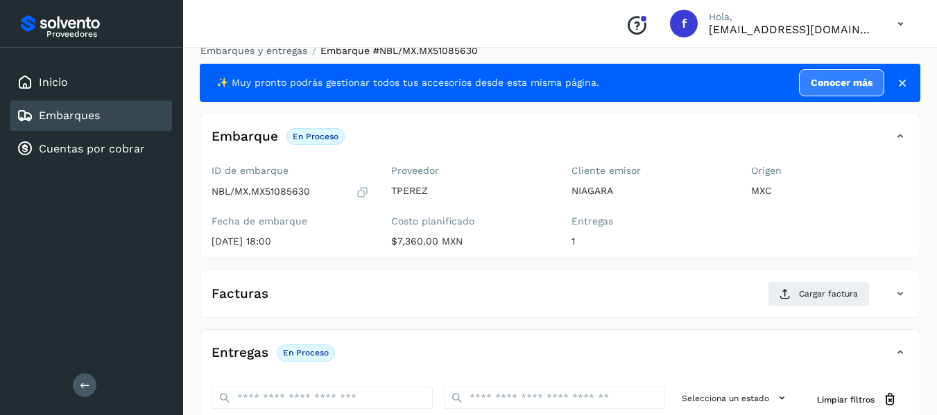
scroll to position [0, 0]
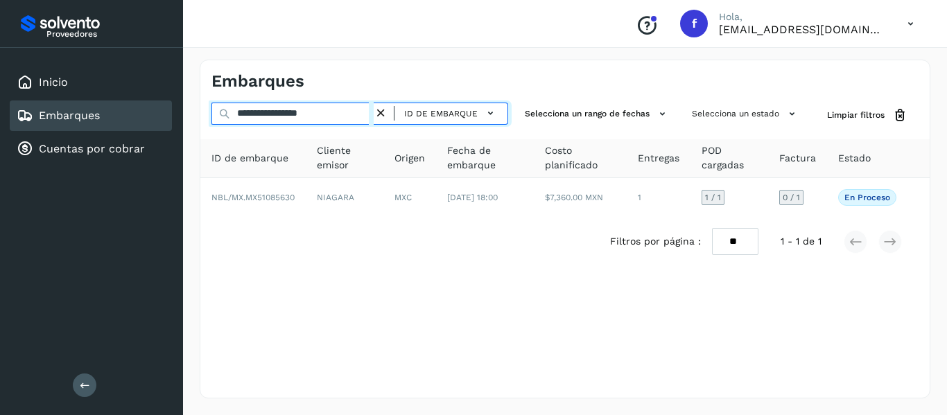
drag, startPoint x: 342, startPoint y: 116, endPoint x: 185, endPoint y: 107, distance: 156.9
click at [185, 107] on div "**********" at bounding box center [565, 229] width 764 height 372
paste input "text"
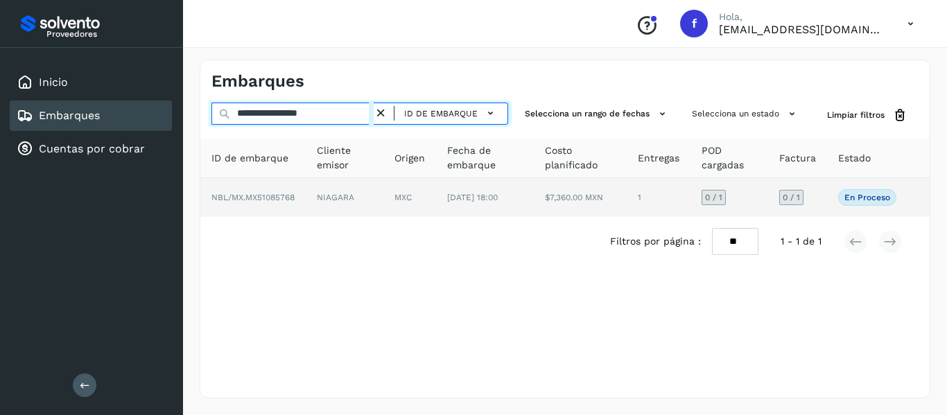
type input "**********"
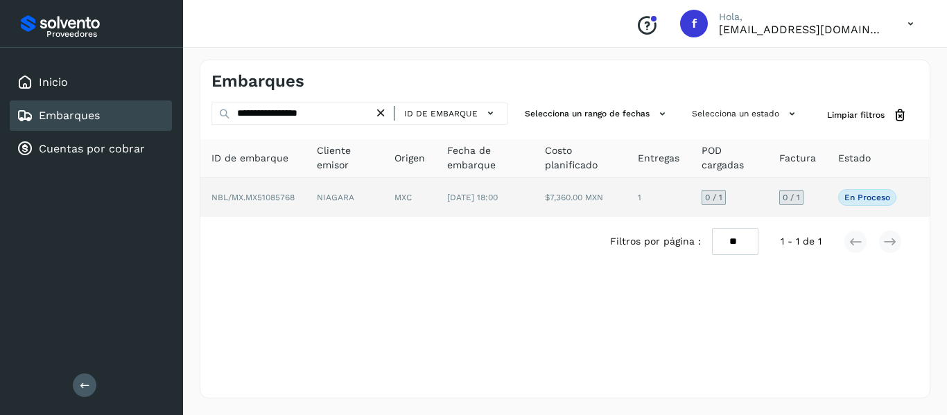
click at [815, 202] on td "0 / 1" at bounding box center [797, 197] width 59 height 39
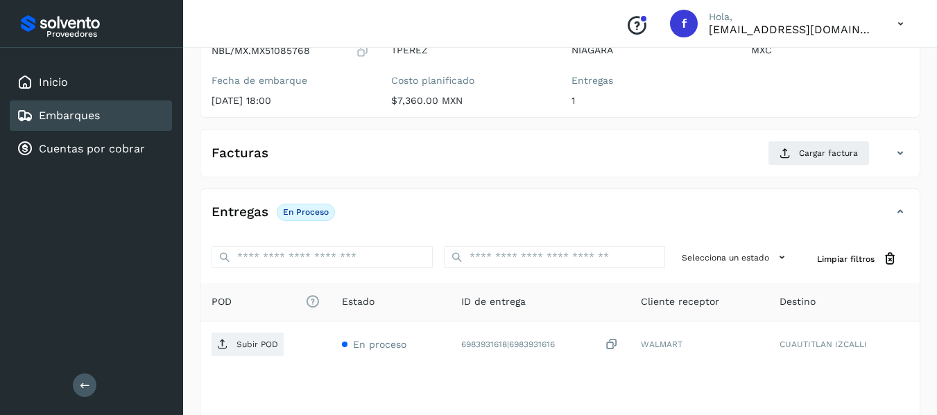
scroll to position [208, 0]
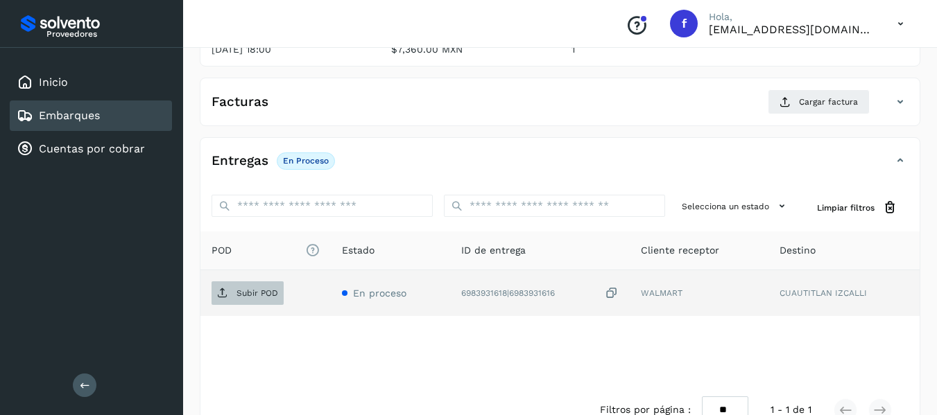
click at [267, 297] on p "Subir POD" at bounding box center [257, 293] width 42 height 10
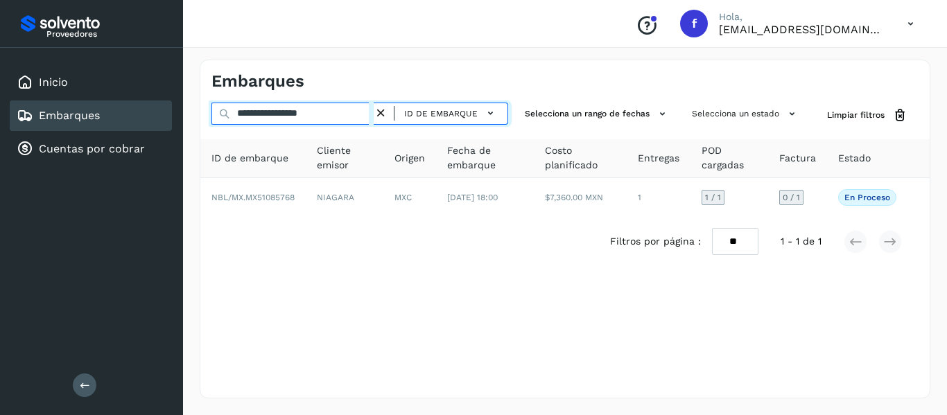
drag, startPoint x: 371, startPoint y: 119, endPoint x: 209, endPoint y: 105, distance: 162.8
click at [209, 105] on div "**********" at bounding box center [564, 116] width 729 height 26
paste input "text"
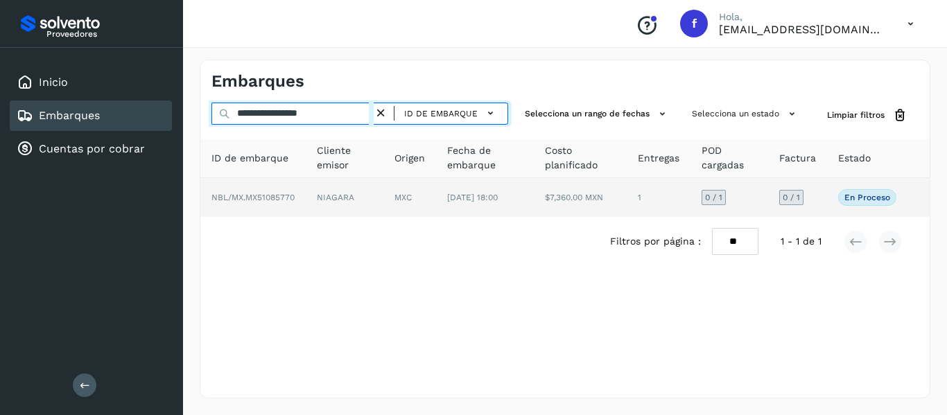
type input "**********"
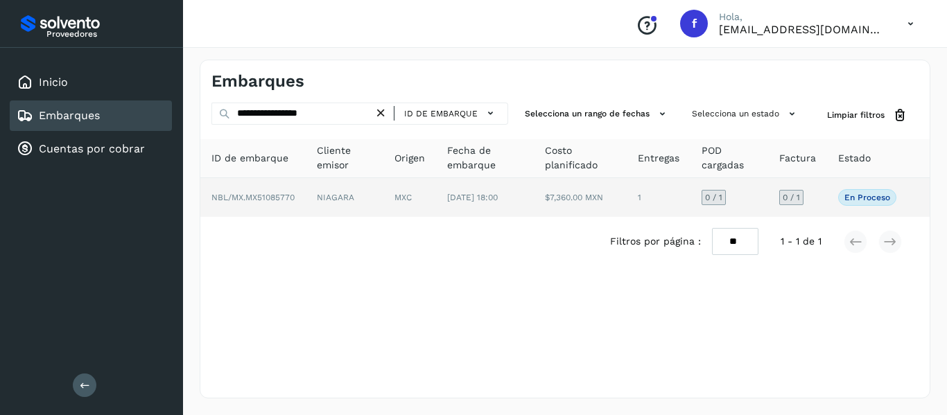
click at [826, 194] on td "0 / 1" at bounding box center [797, 197] width 59 height 39
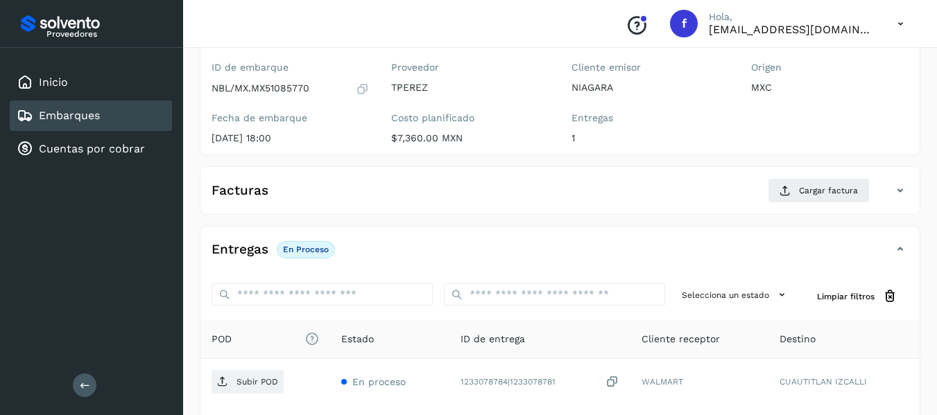
scroll to position [139, 0]
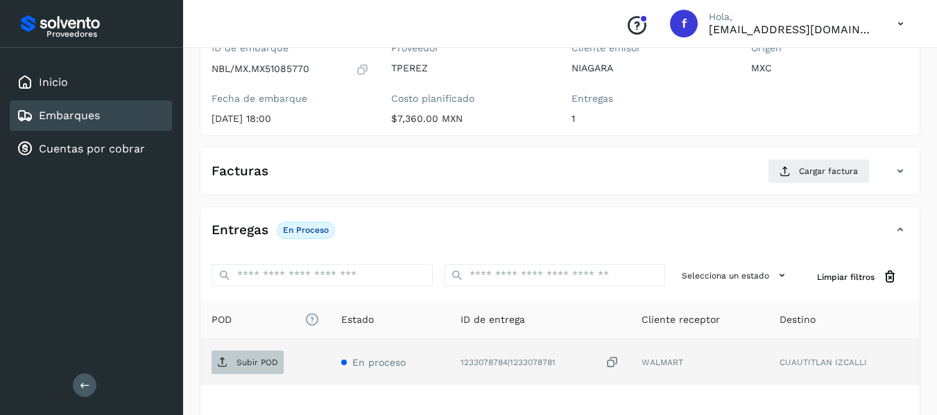
click at [247, 369] on span "Subir POD" at bounding box center [247, 362] width 72 height 22
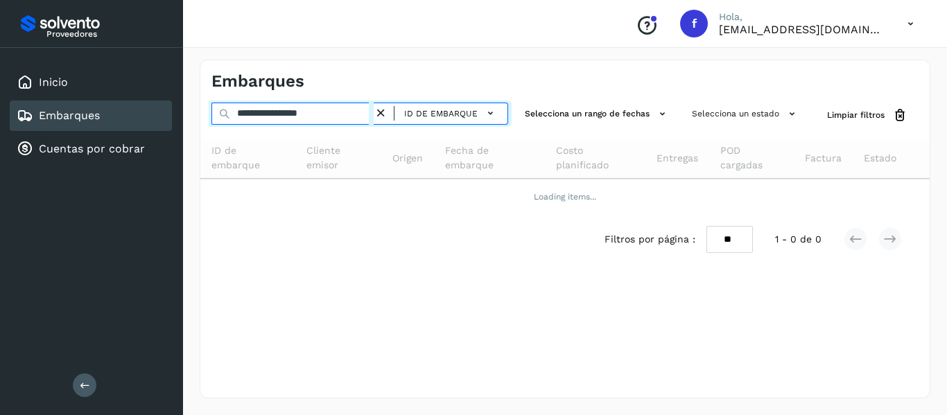
drag, startPoint x: 346, startPoint y: 112, endPoint x: 148, endPoint y: 120, distance: 197.7
click at [149, 120] on div "**********" at bounding box center [473, 207] width 947 height 415
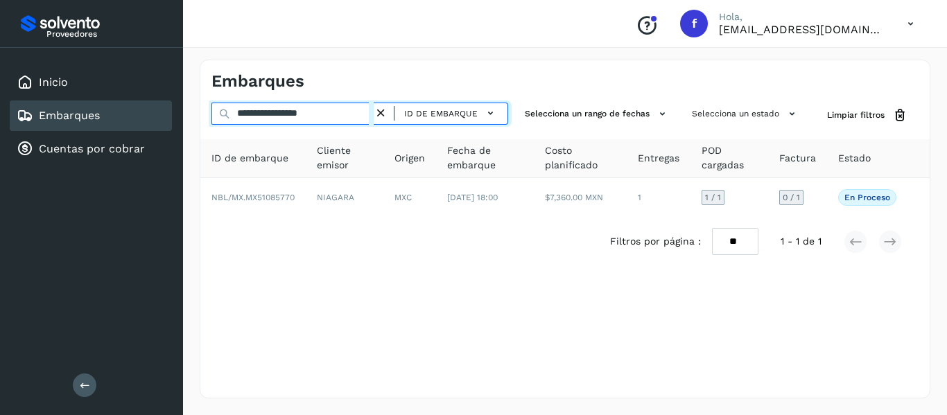
paste input "text"
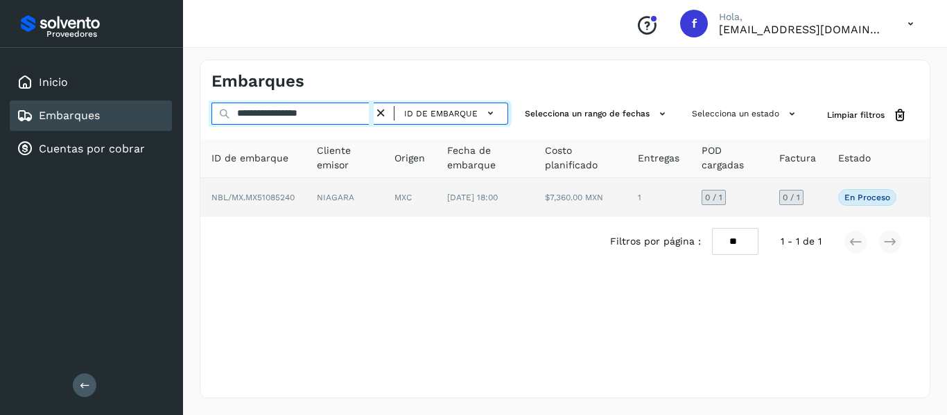
type input "**********"
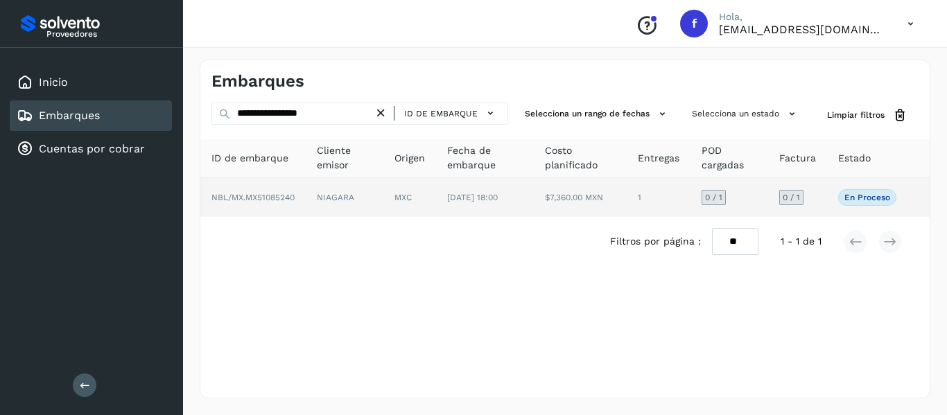
click at [825, 202] on td "0 / 1" at bounding box center [797, 197] width 59 height 39
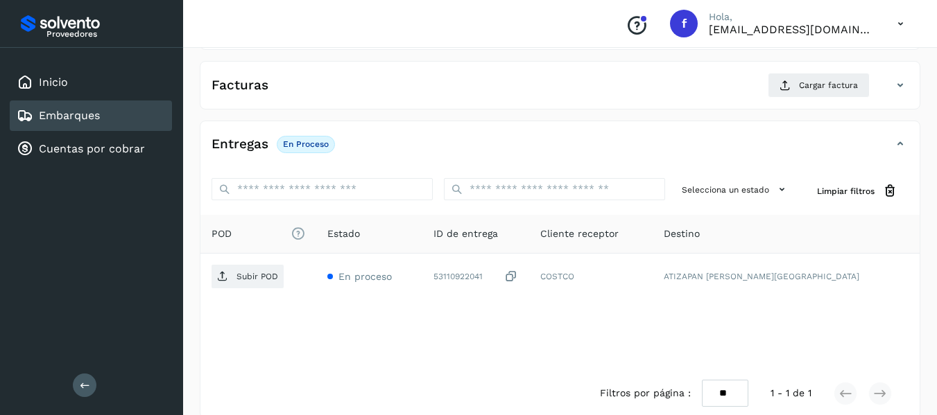
scroll to position [245, 0]
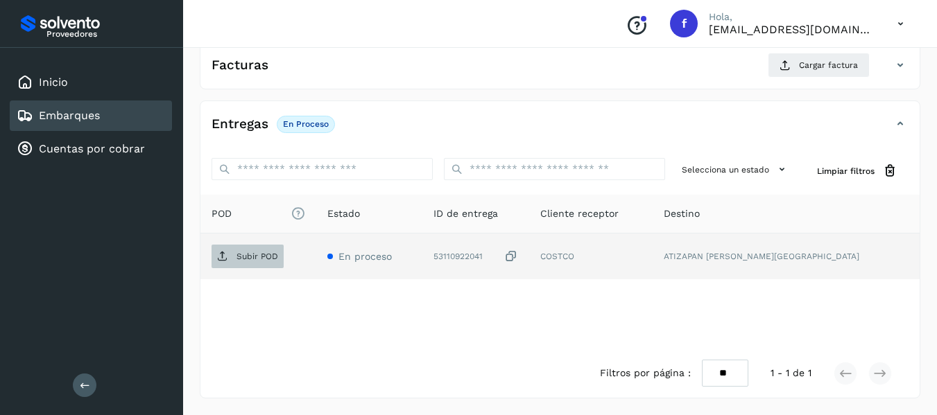
click at [276, 261] on p "Subir POD" at bounding box center [257, 257] width 42 height 10
click at [261, 252] on p "Subir POD" at bounding box center [257, 257] width 42 height 10
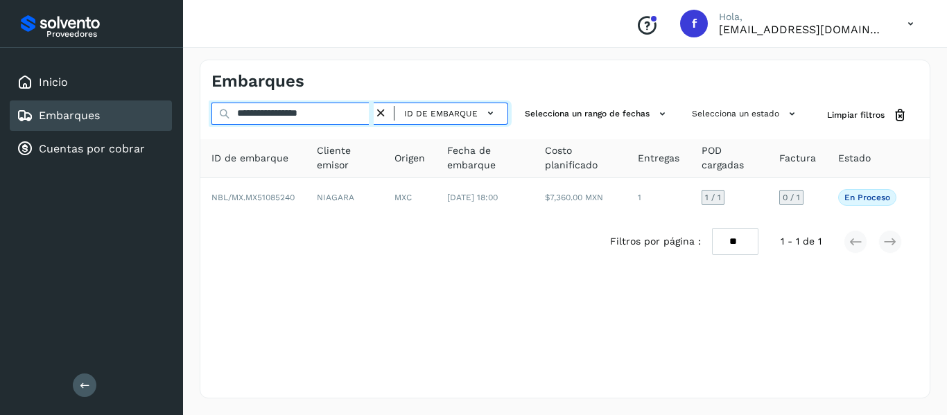
drag, startPoint x: 347, startPoint y: 114, endPoint x: 157, endPoint y: 133, distance: 191.6
click at [157, 133] on div "**********" at bounding box center [473, 207] width 947 height 415
paste input "text"
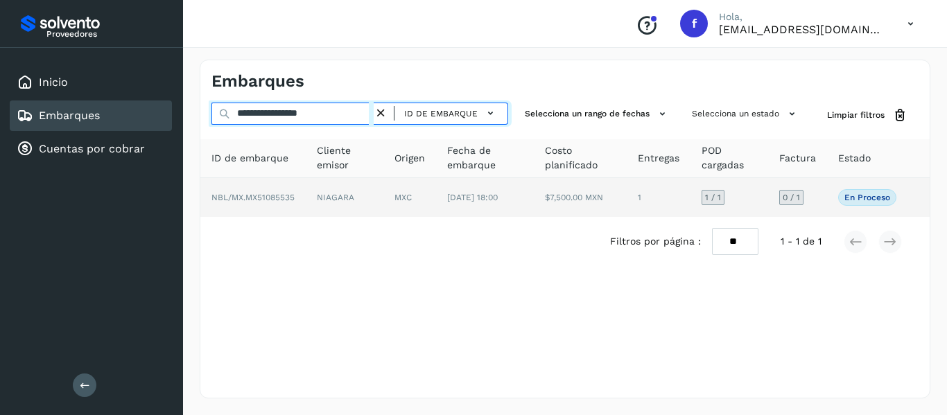
type input "**********"
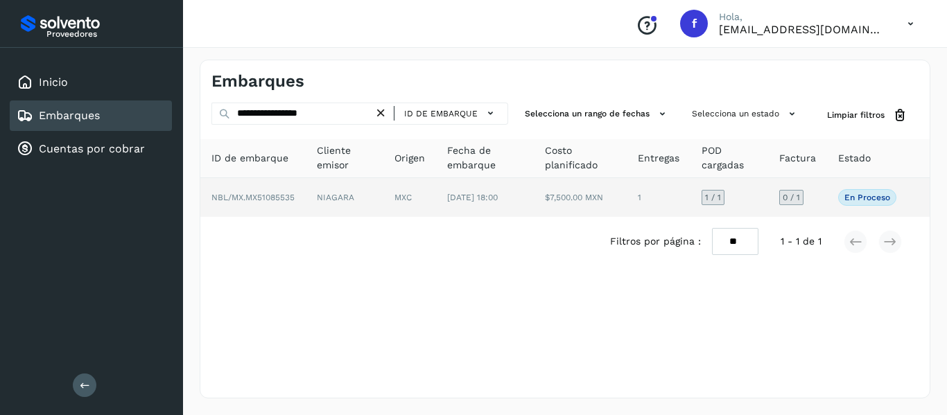
click at [817, 209] on td "0 / 1" at bounding box center [797, 197] width 59 height 39
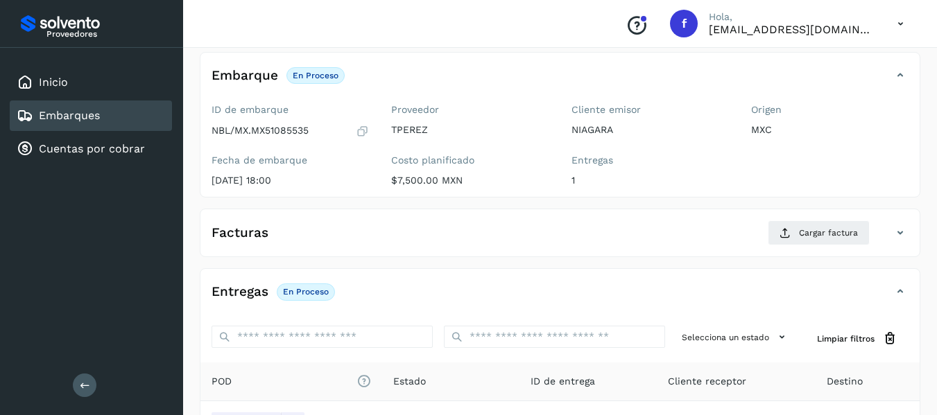
scroll to position [208, 0]
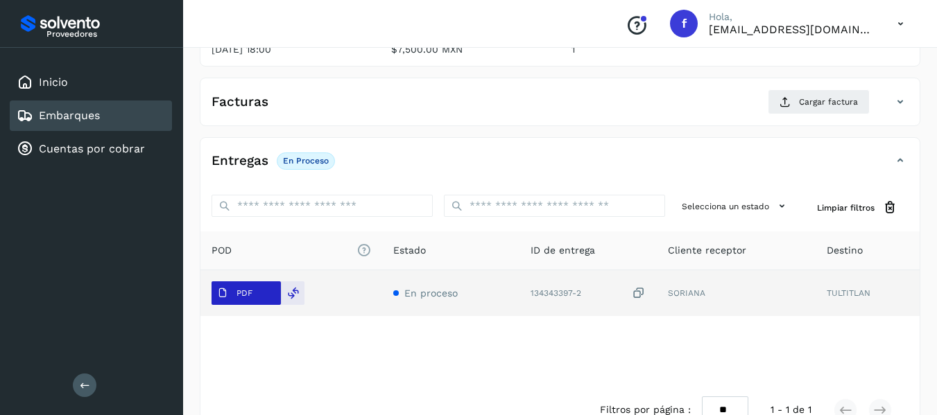
click at [243, 300] on span "PDF" at bounding box center [234, 293] width 46 height 22
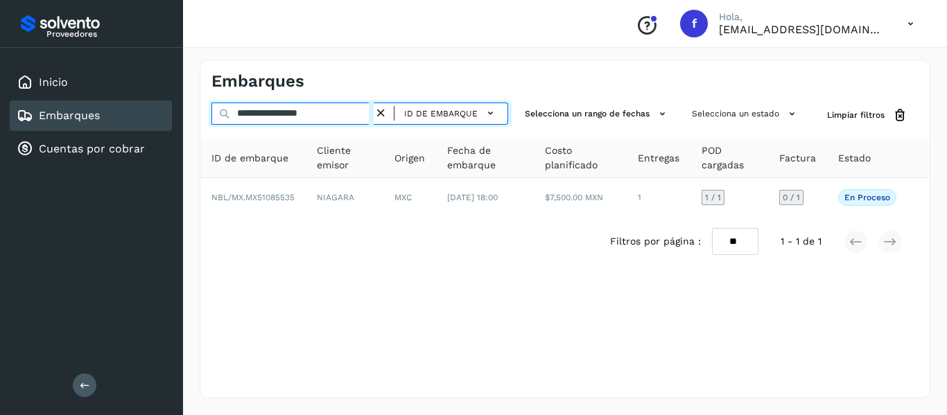
click at [384, 116] on div "**********" at bounding box center [359, 114] width 297 height 22
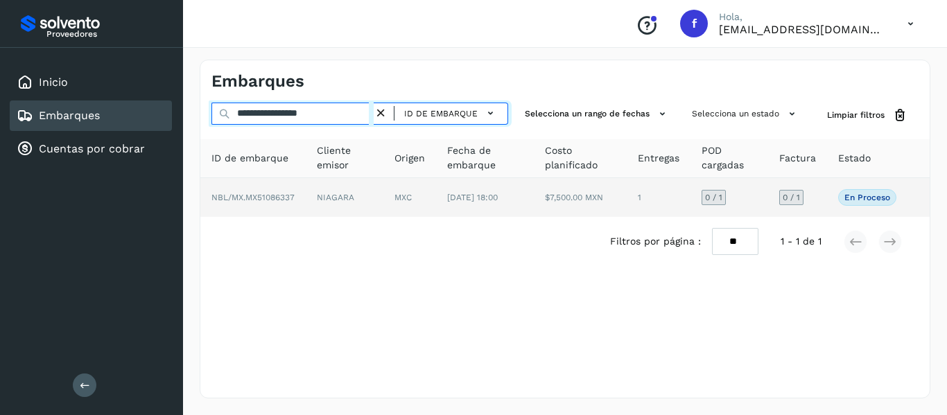
type input "**********"
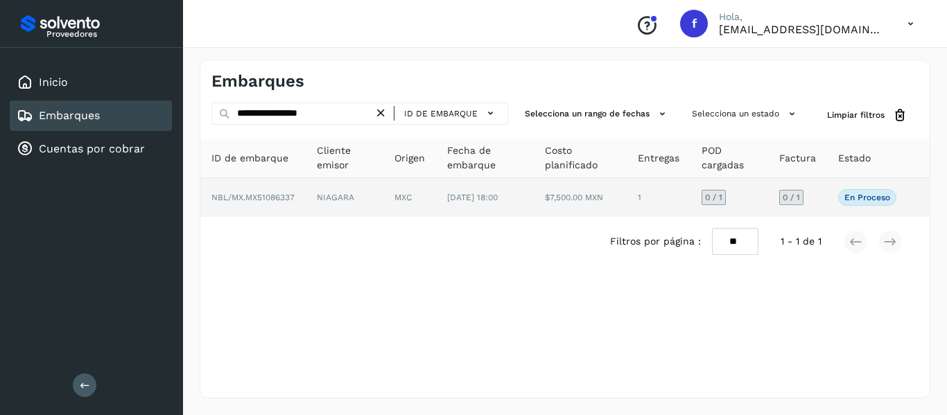
click at [823, 198] on td "0 / 1" at bounding box center [797, 197] width 59 height 39
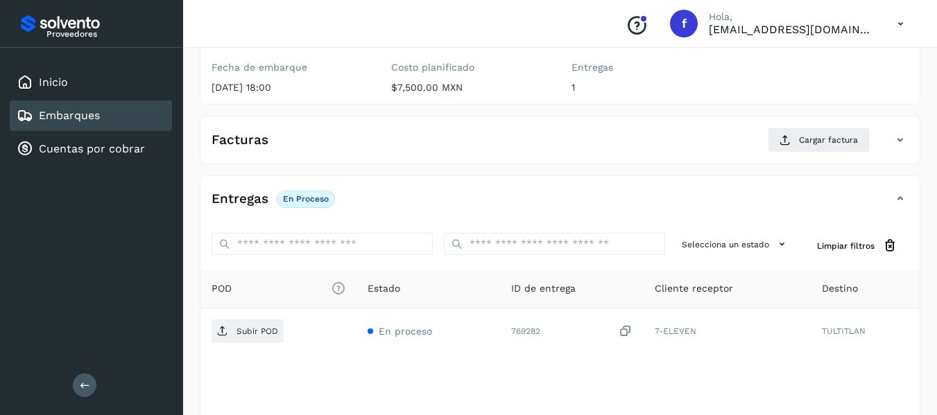
scroll to position [208, 0]
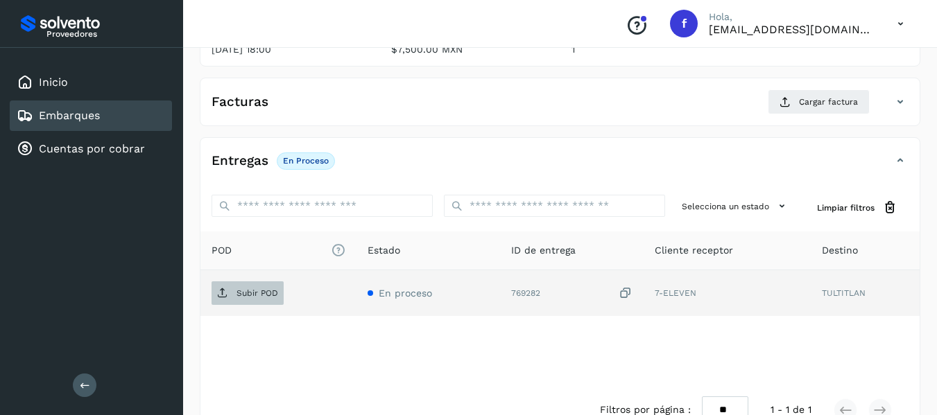
click at [275, 297] on p "Subir POD" at bounding box center [257, 293] width 42 height 10
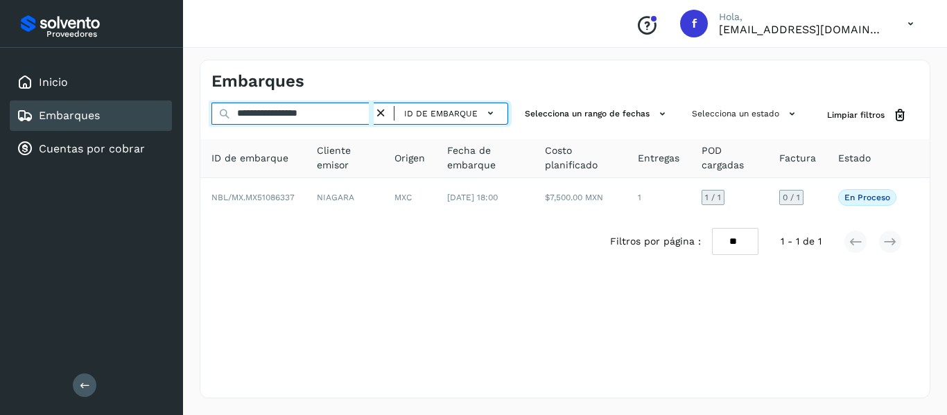
drag, startPoint x: 356, startPoint y: 115, endPoint x: 206, endPoint y: 87, distance: 153.0
click at [207, 83] on div "**********" at bounding box center [565, 229] width 731 height 339
paste input "text"
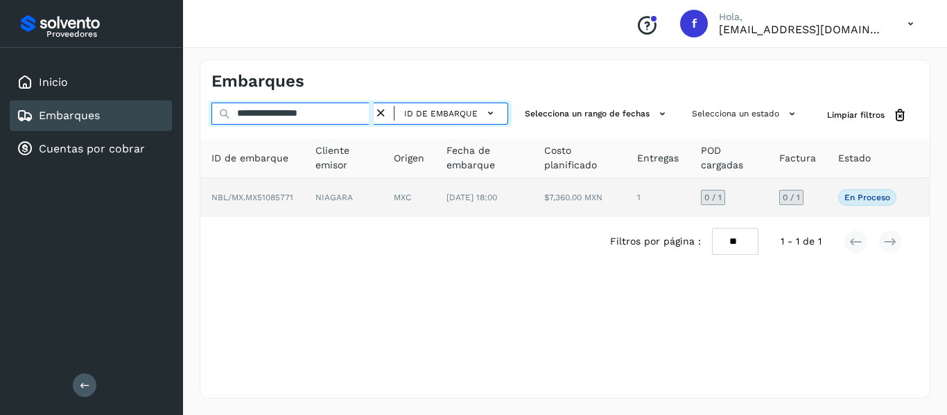
type input "**********"
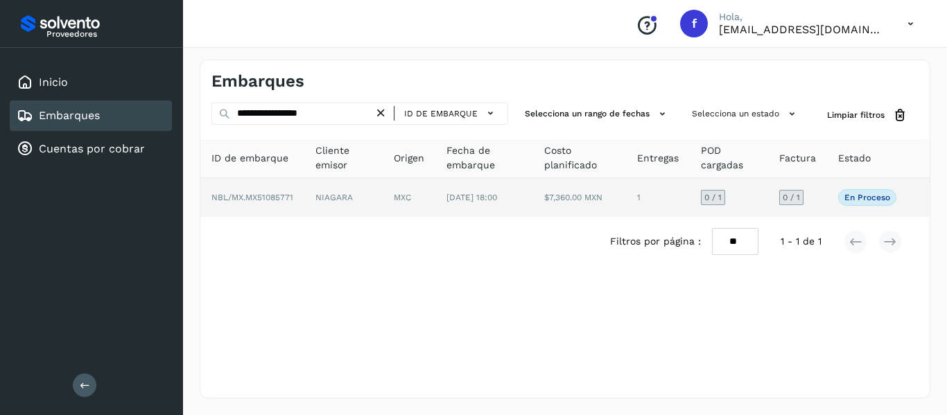
click at [826, 204] on td "0 / 1" at bounding box center [797, 197] width 59 height 39
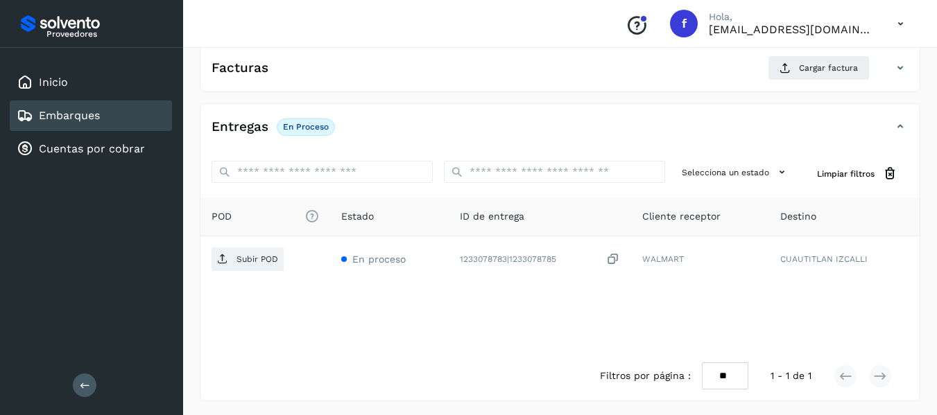
scroll to position [245, 0]
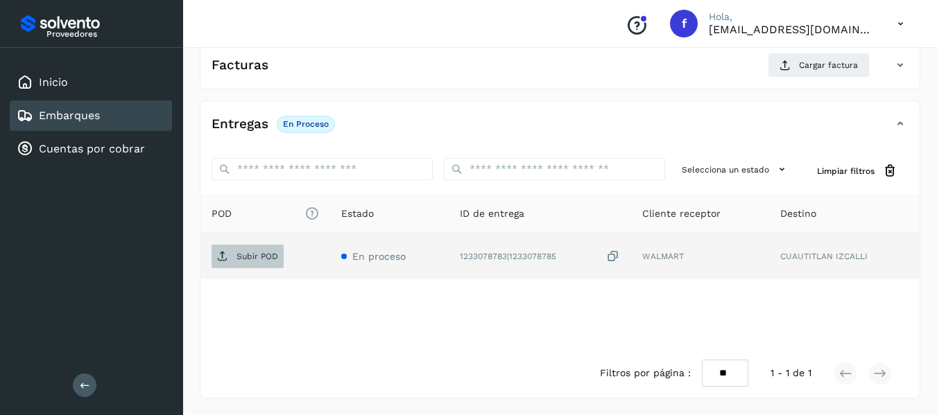
click at [258, 259] on p "Subir POD" at bounding box center [257, 257] width 42 height 10
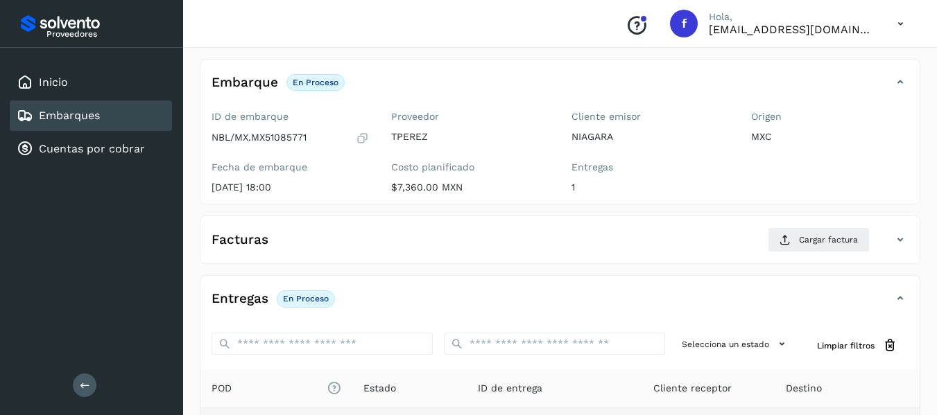
scroll to position [0, 0]
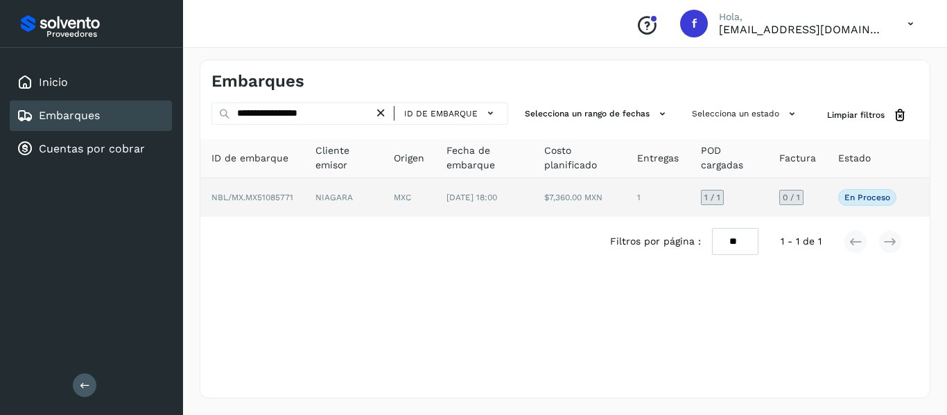
click at [824, 193] on td "0 / 1" at bounding box center [797, 197] width 59 height 39
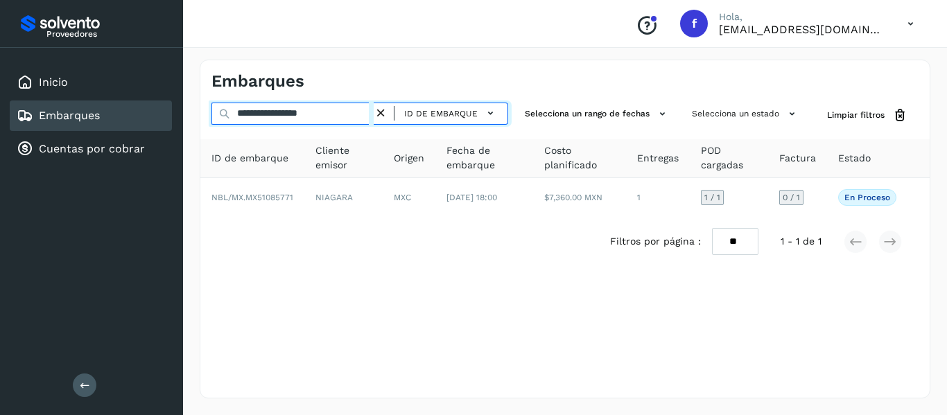
drag, startPoint x: 356, startPoint y: 116, endPoint x: 219, endPoint y: 118, distance: 136.6
click at [219, 118] on div "**********" at bounding box center [359, 116] width 297 height 26
paste input "text"
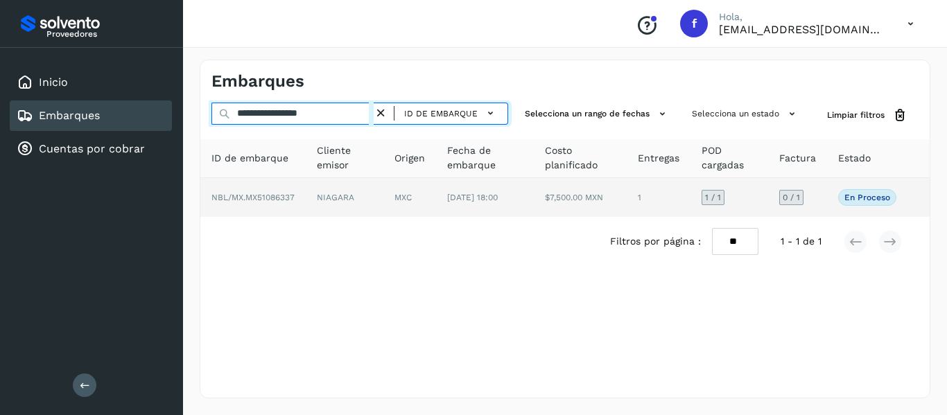
type input "**********"
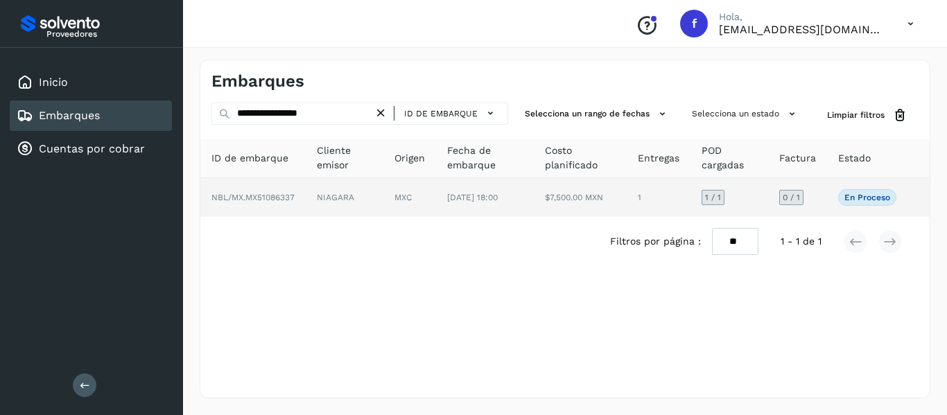
click at [826, 205] on td "0 / 1" at bounding box center [797, 197] width 59 height 39
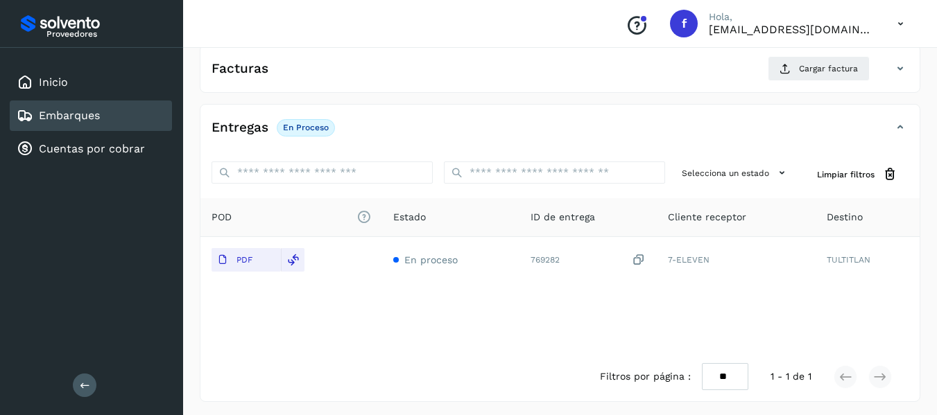
scroll to position [245, 0]
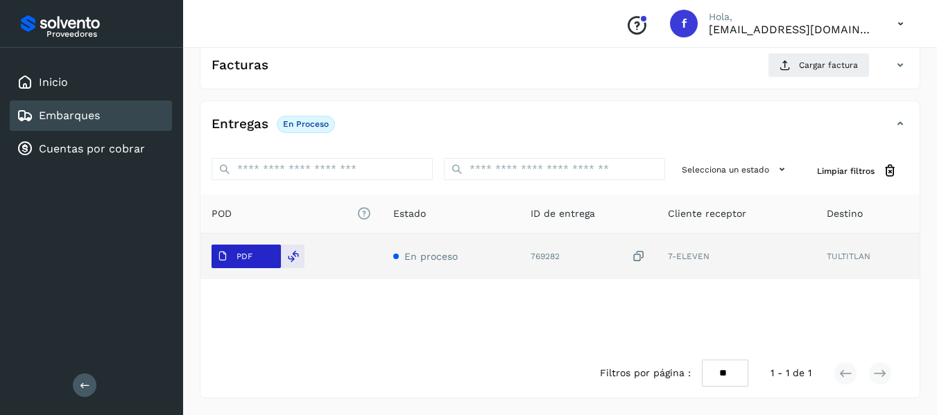
click at [220, 261] on icon at bounding box center [222, 256] width 11 height 11
click at [288, 258] on icon at bounding box center [293, 256] width 12 height 12
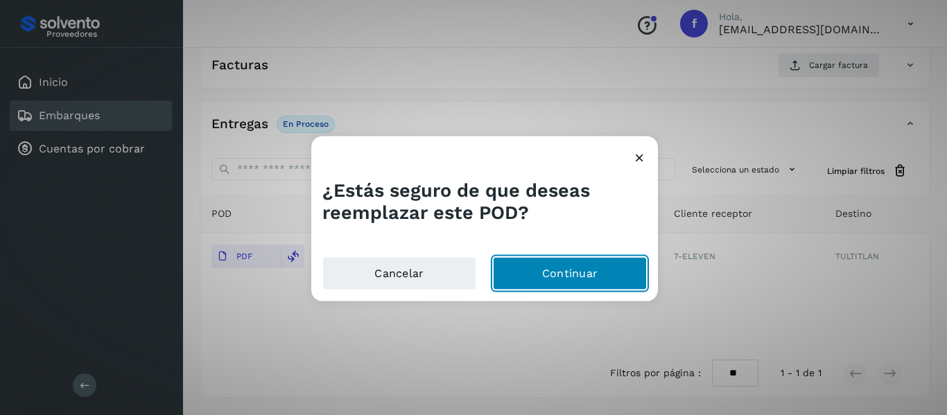
click at [546, 279] on button "Continuar" at bounding box center [570, 273] width 154 height 33
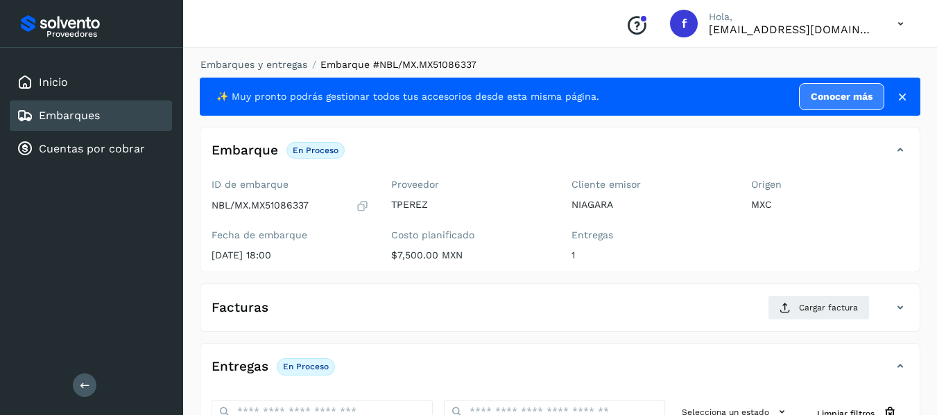
scroll to position [0, 0]
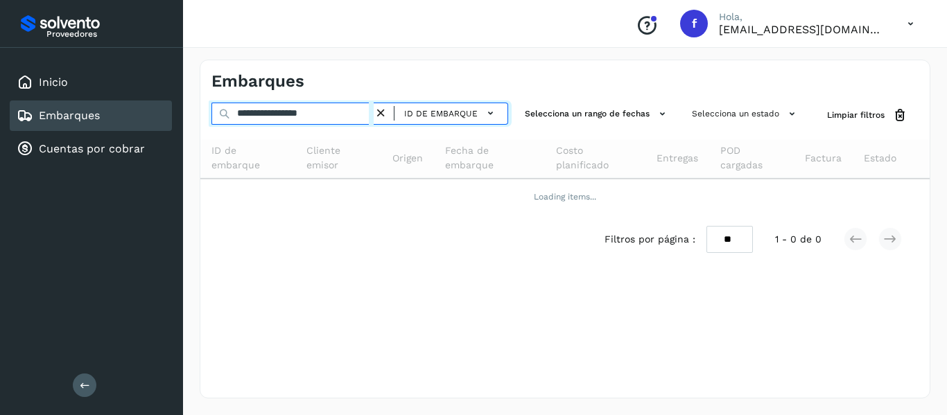
click at [346, 116] on input "**********" at bounding box center [292, 114] width 162 height 22
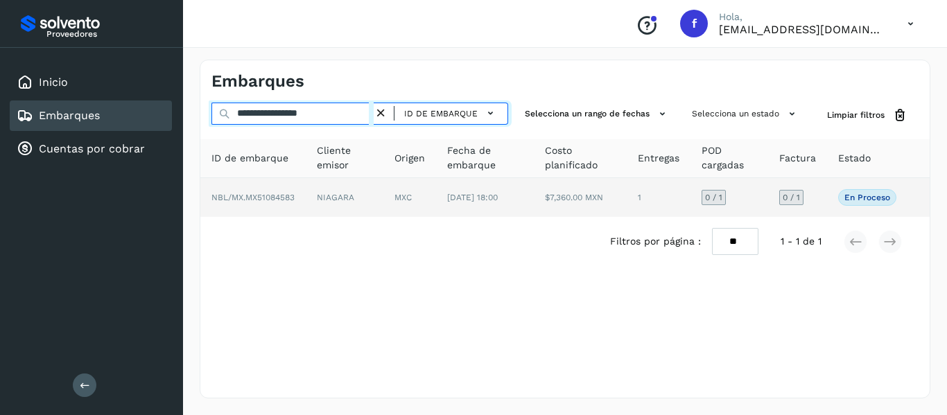
type input "**********"
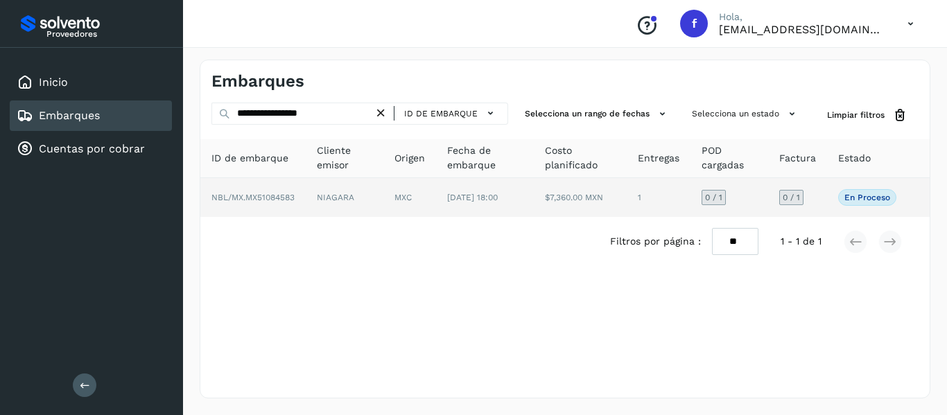
click at [834, 195] on td "En proceso Verifica el estado de la factura o entregas asociadas a este embarque" at bounding box center [867, 197] width 80 height 39
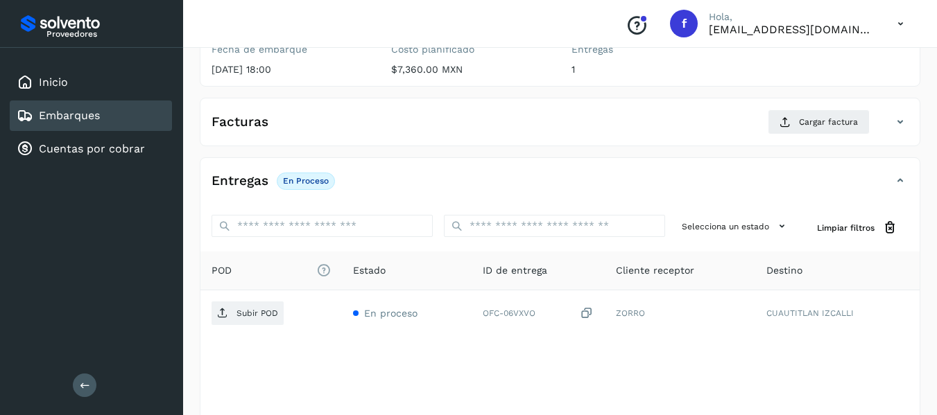
scroll to position [208, 0]
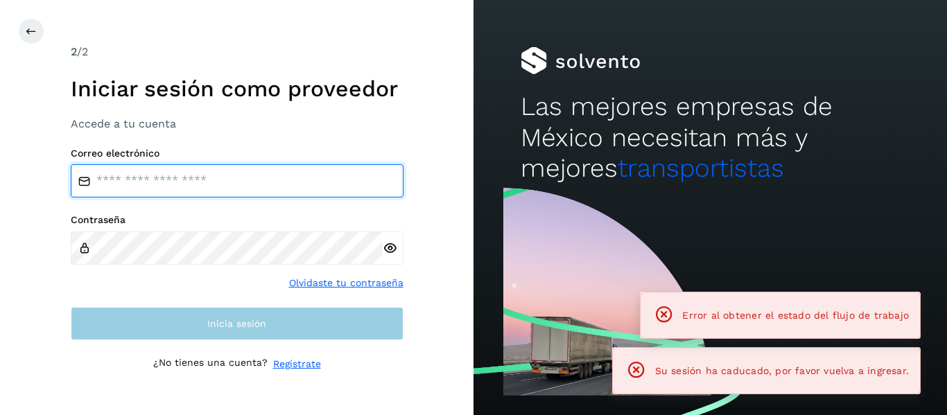
type input "**********"
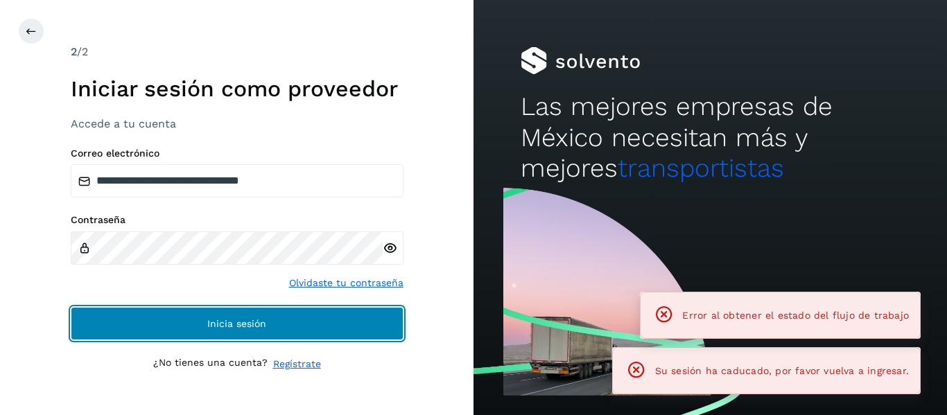
click at [272, 324] on button "Inicia sesión" at bounding box center [237, 323] width 333 height 33
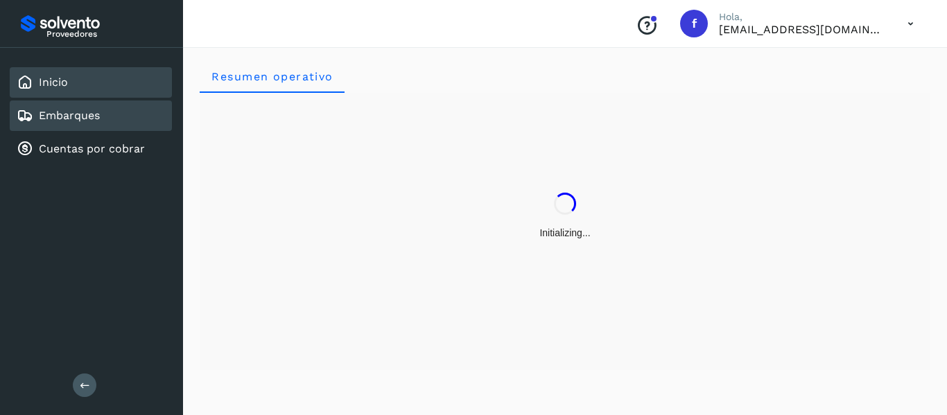
click at [132, 120] on div "Embarques" at bounding box center [91, 116] width 162 height 31
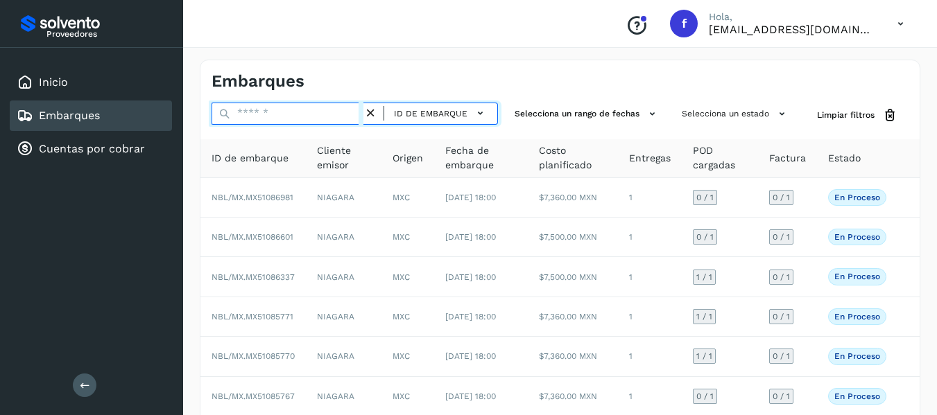
click at [333, 115] on input "text" at bounding box center [287, 114] width 152 height 22
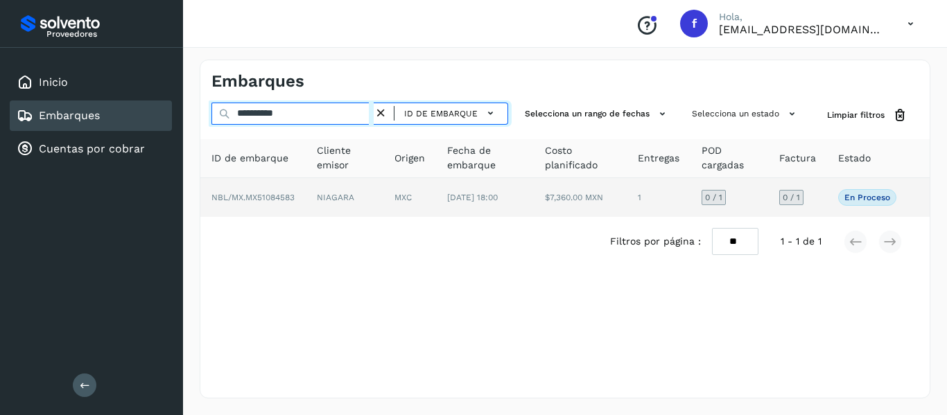
type input "**********"
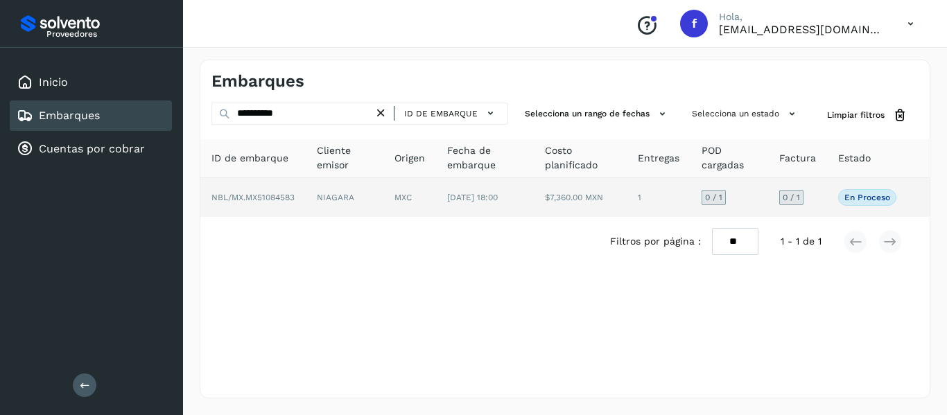
click at [825, 193] on td "0 / 1" at bounding box center [797, 197] width 59 height 39
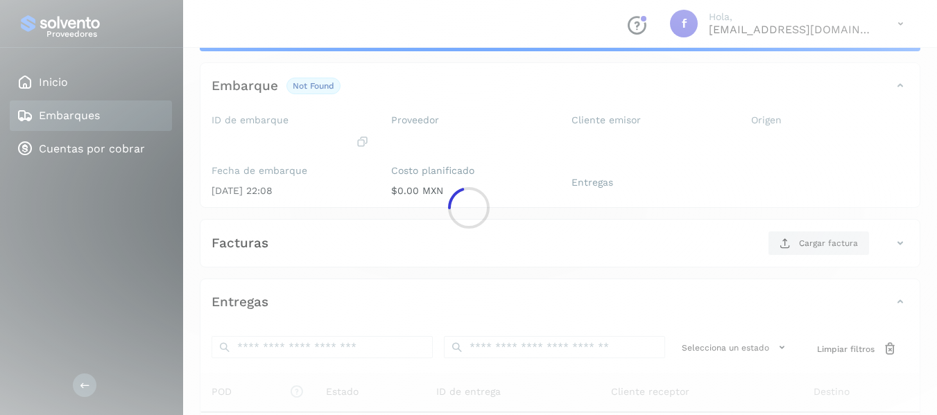
scroll to position [139, 0]
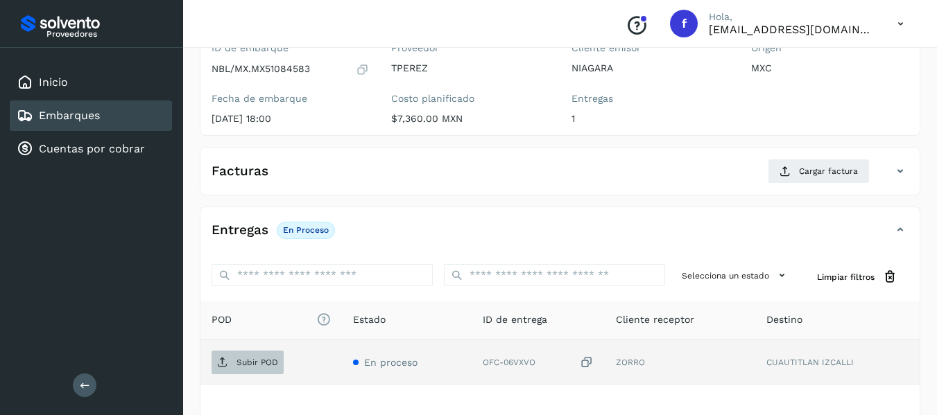
click at [276, 364] on p "Subir POD" at bounding box center [257, 363] width 42 height 10
click at [739, 231] on div "Entregas En proceso" at bounding box center [545, 230] width 691 height 24
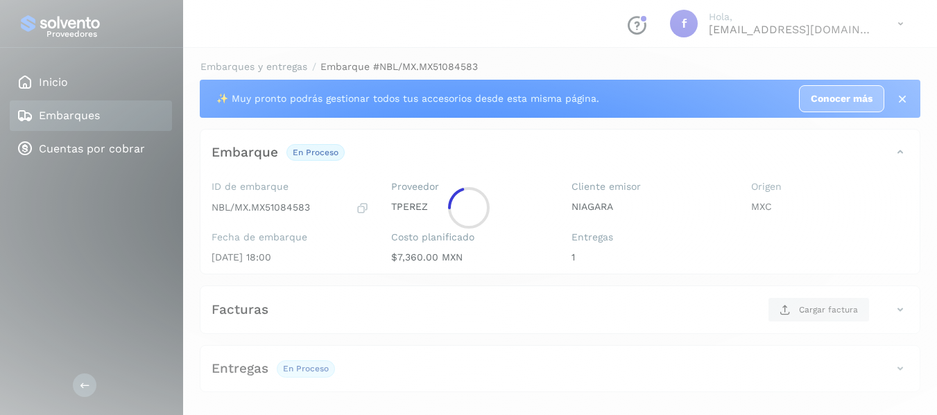
scroll to position [0, 0]
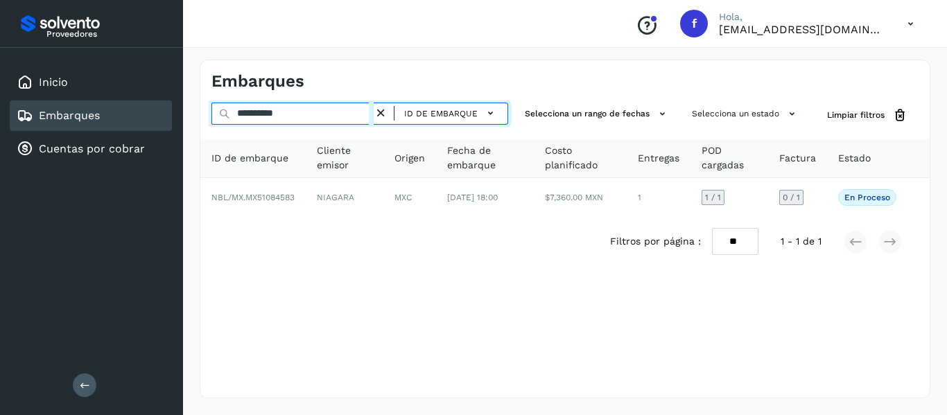
drag, startPoint x: 320, startPoint y: 116, endPoint x: 82, endPoint y: 123, distance: 237.9
click at [82, 123] on div "**********" at bounding box center [473, 207] width 947 height 415
paste input "*******"
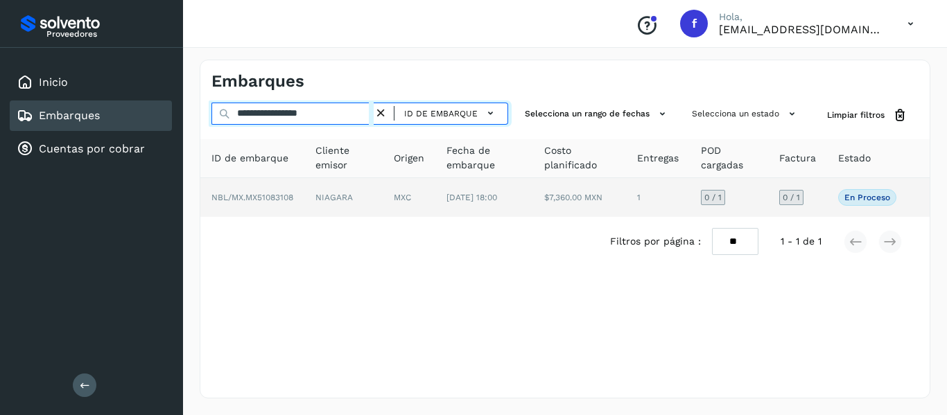
type input "**********"
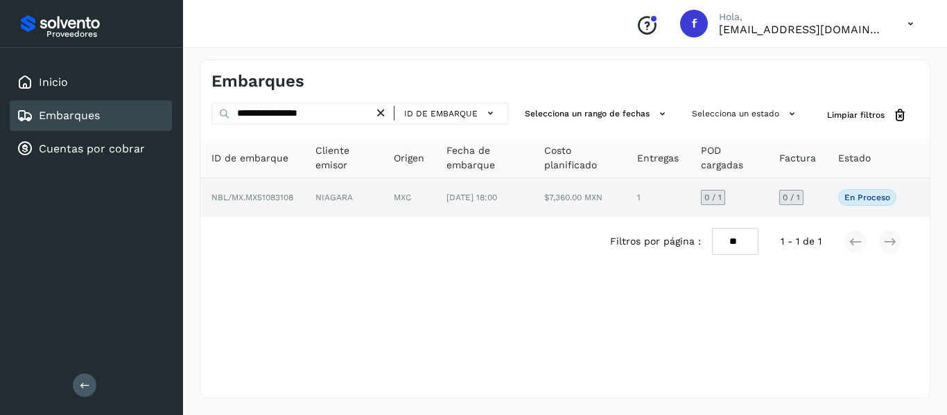
click at [821, 198] on td "0 / 1" at bounding box center [797, 197] width 59 height 39
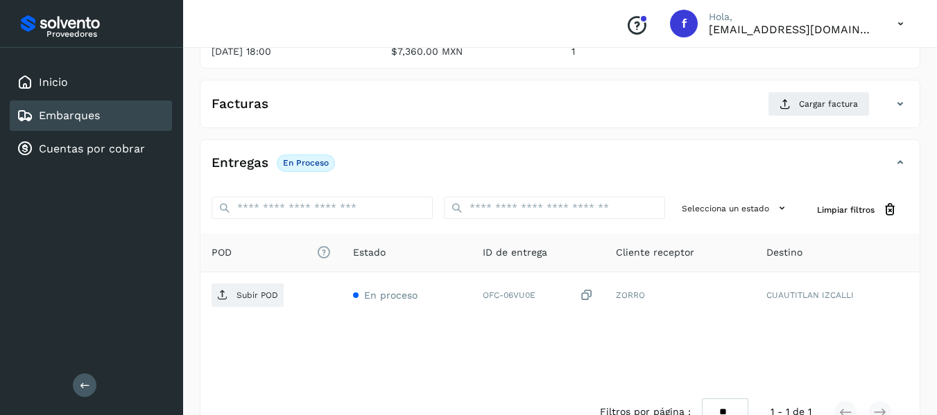
scroll to position [208, 0]
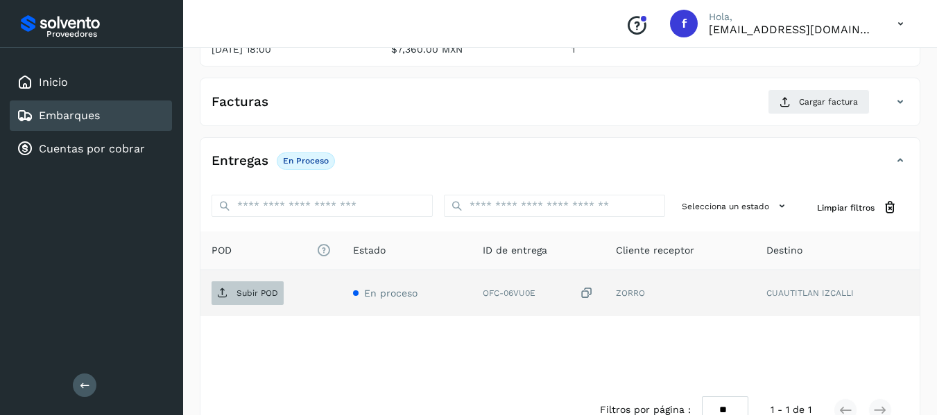
click at [250, 295] on p "Subir POD" at bounding box center [257, 293] width 42 height 10
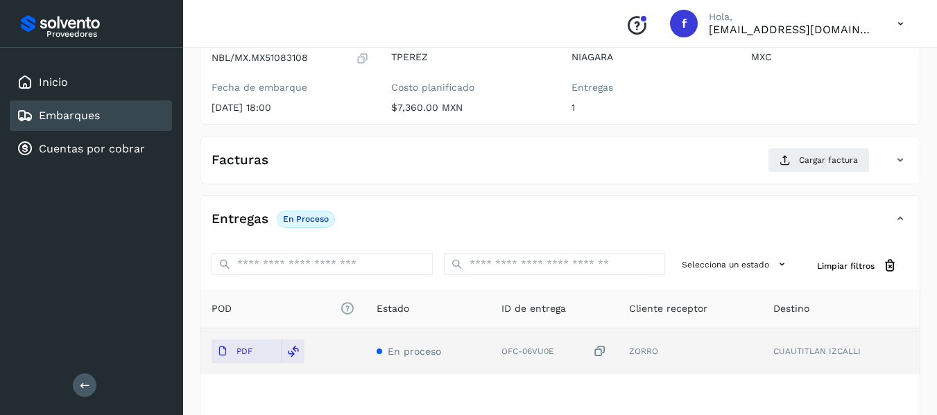
scroll to position [69, 0]
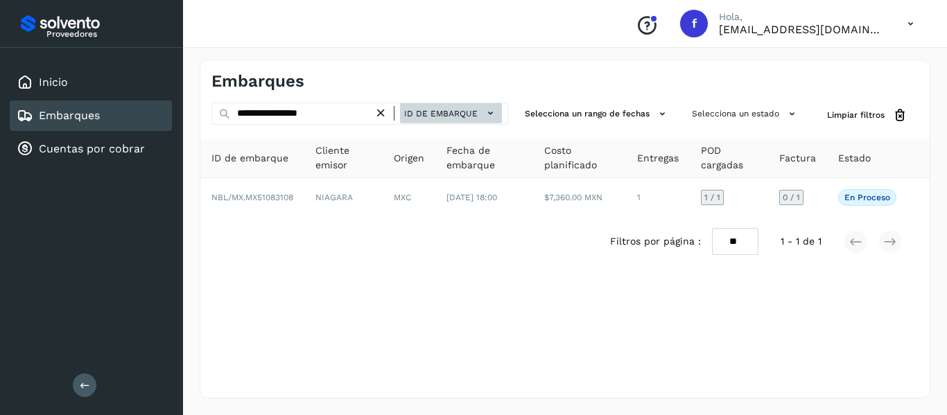
click at [435, 110] on span "ID de embarque" at bounding box center [440, 113] width 73 height 12
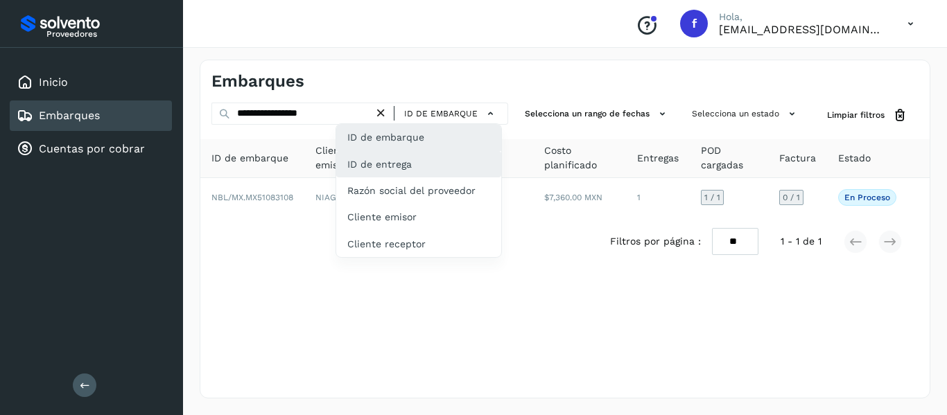
click at [430, 159] on div "ID de entrega" at bounding box center [418, 164] width 165 height 26
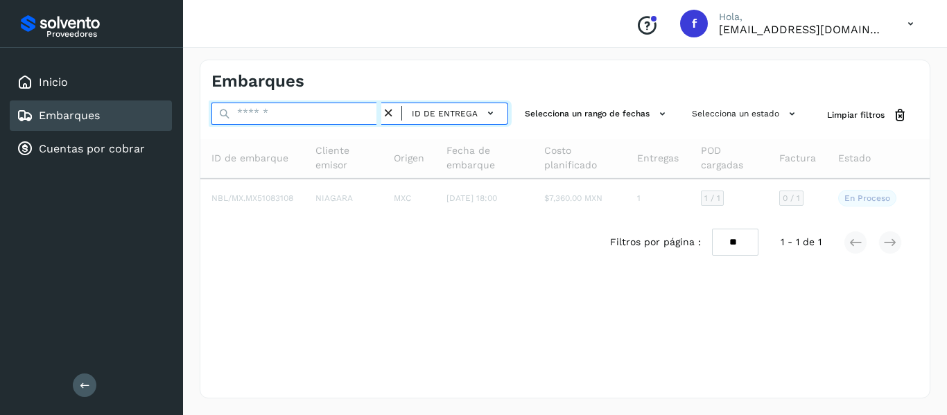
click at [316, 117] on input "text" at bounding box center [296, 114] width 170 height 22
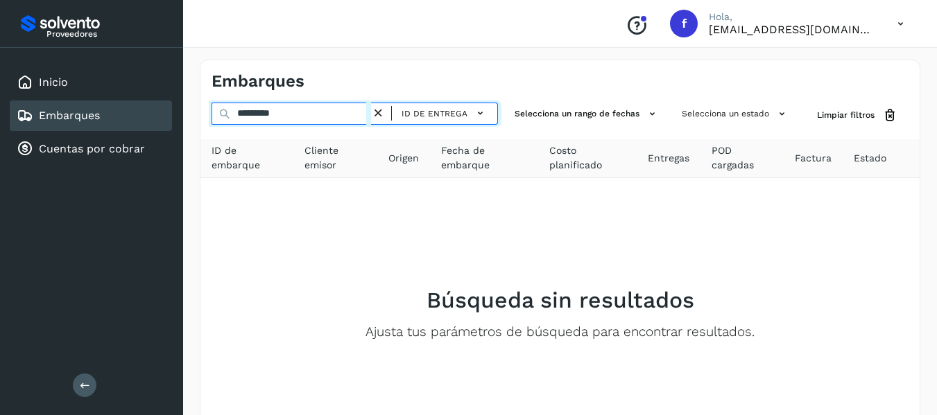
type input "**********"
drag, startPoint x: 139, startPoint y: 93, endPoint x: 121, endPoint y: 87, distance: 18.2
click at [121, 87] on div "**********" at bounding box center [468, 258] width 937 height 516
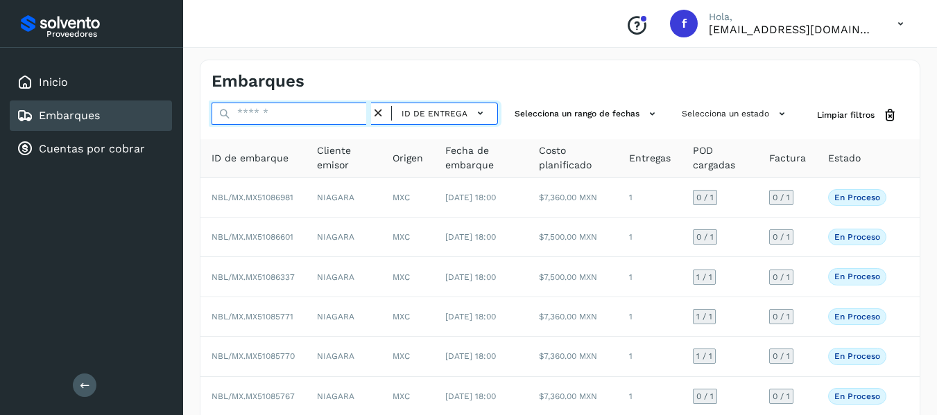
paste input "**********"
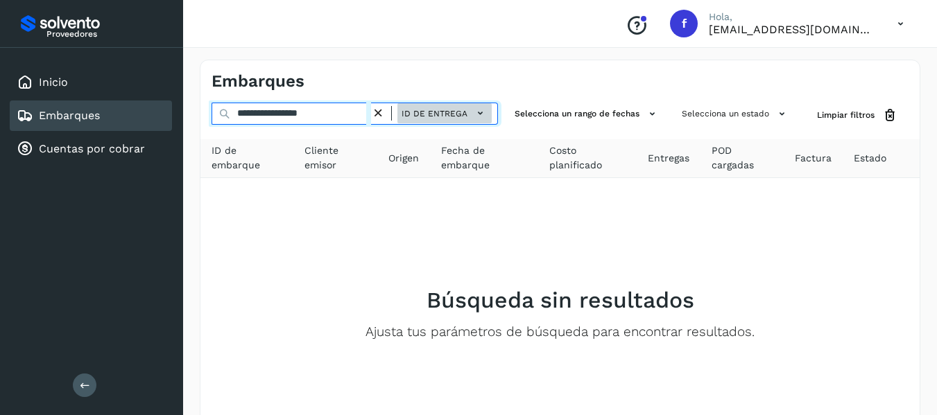
type input "**********"
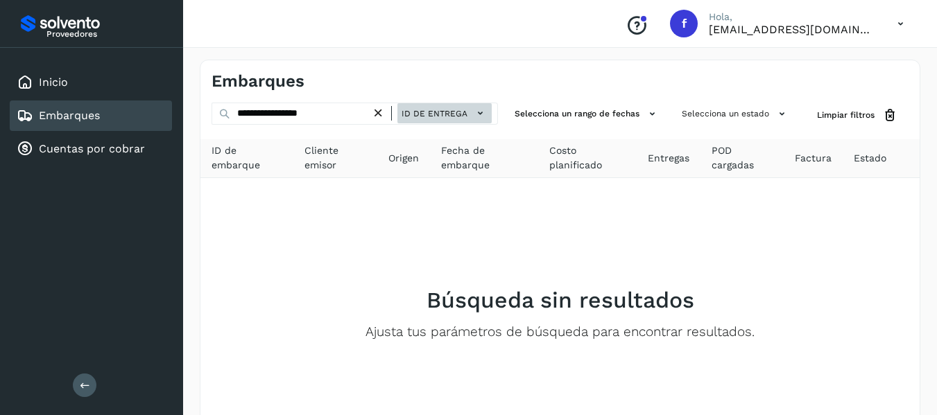
click at [442, 116] on span "ID de entrega" at bounding box center [434, 113] width 66 height 12
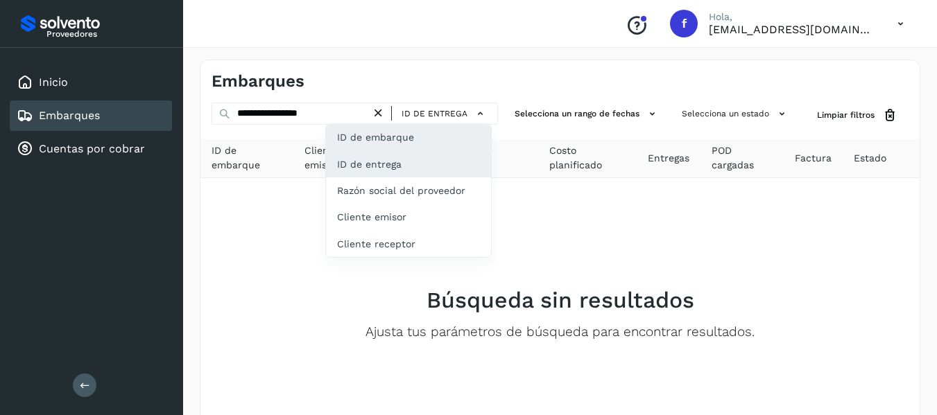
click at [440, 137] on div "ID de embarque" at bounding box center [408, 137] width 165 height 26
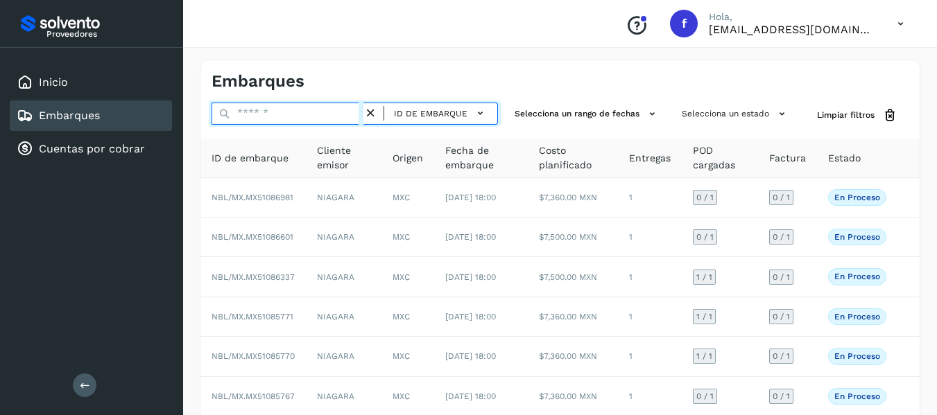
click at [340, 114] on input "text" at bounding box center [287, 114] width 152 height 22
paste input "**********"
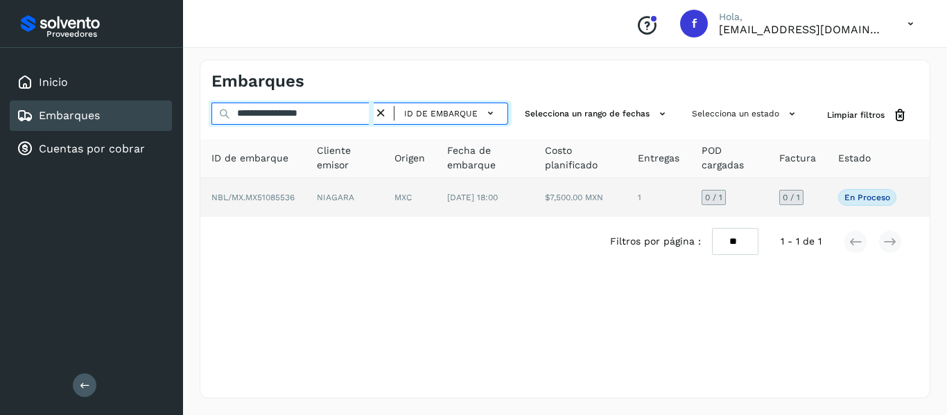
type input "**********"
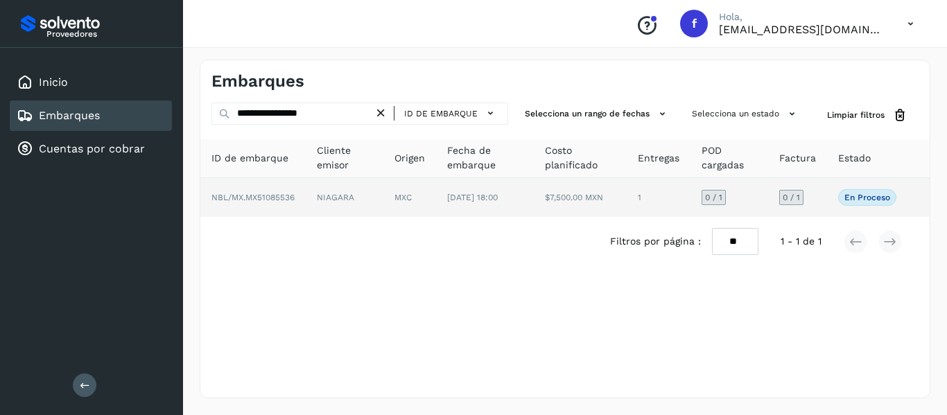
click at [819, 191] on td "0 / 1" at bounding box center [797, 197] width 59 height 39
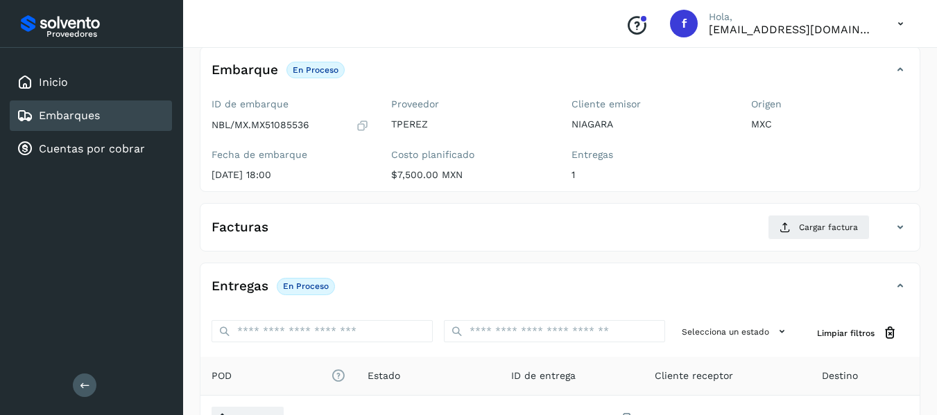
scroll to position [139, 0]
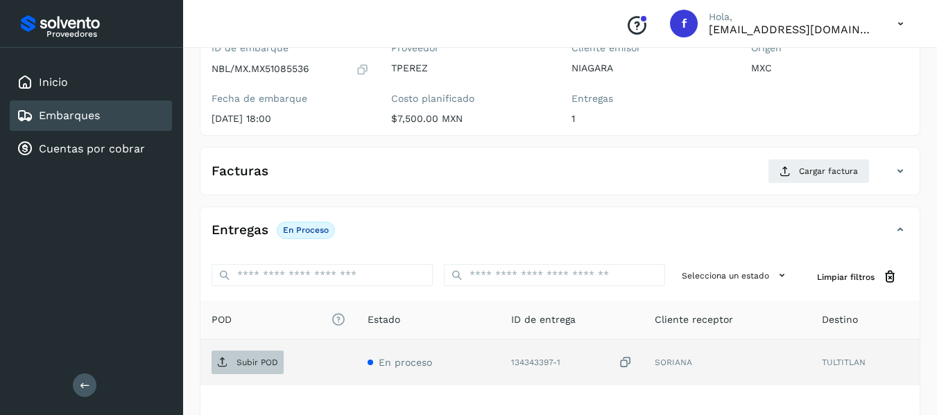
click at [268, 368] on span "Subir POD" at bounding box center [247, 362] width 72 height 22
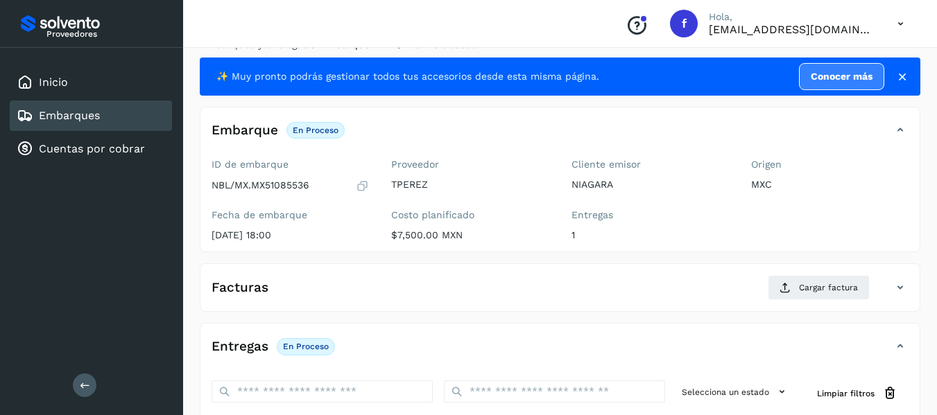
scroll to position [0, 0]
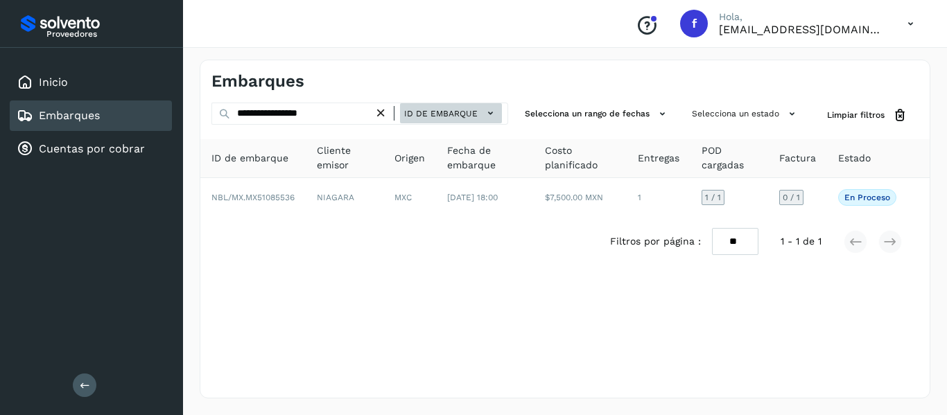
click at [499, 105] on button "ID de embarque" at bounding box center [451, 113] width 102 height 20
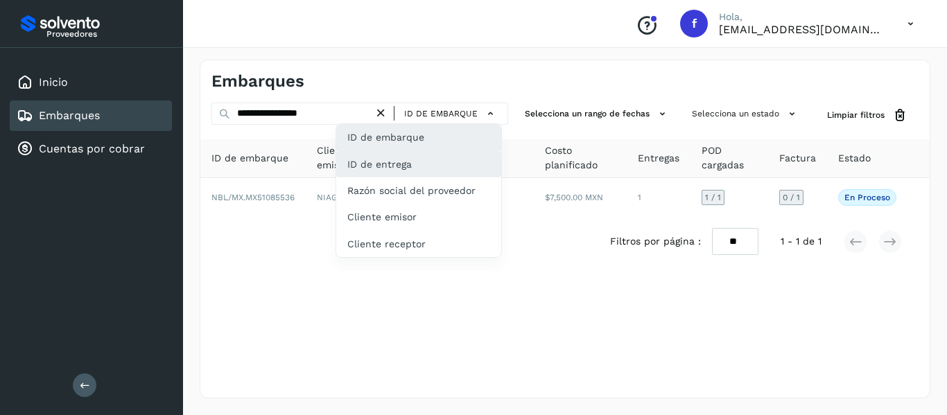
click at [419, 160] on div "ID de entrega" at bounding box center [418, 164] width 165 height 26
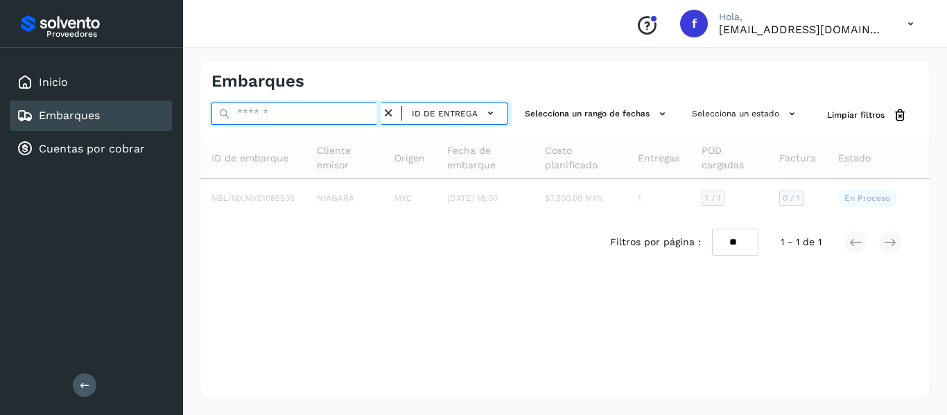
click at [285, 116] on input "text" at bounding box center [296, 114] width 170 height 22
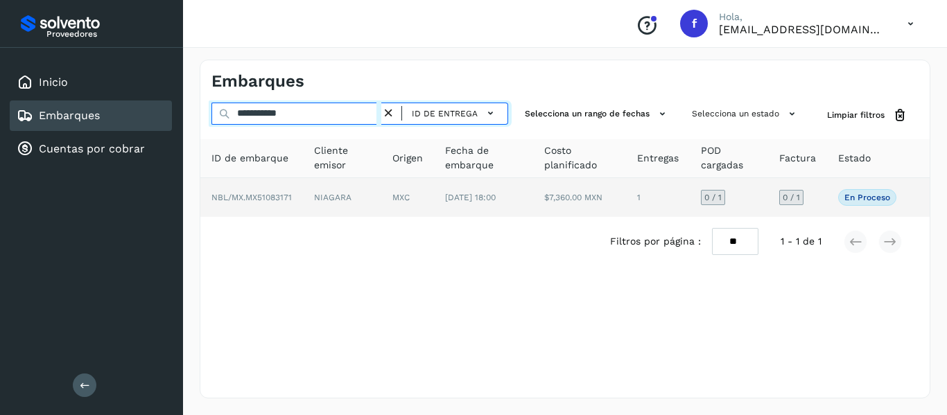
type input "**********"
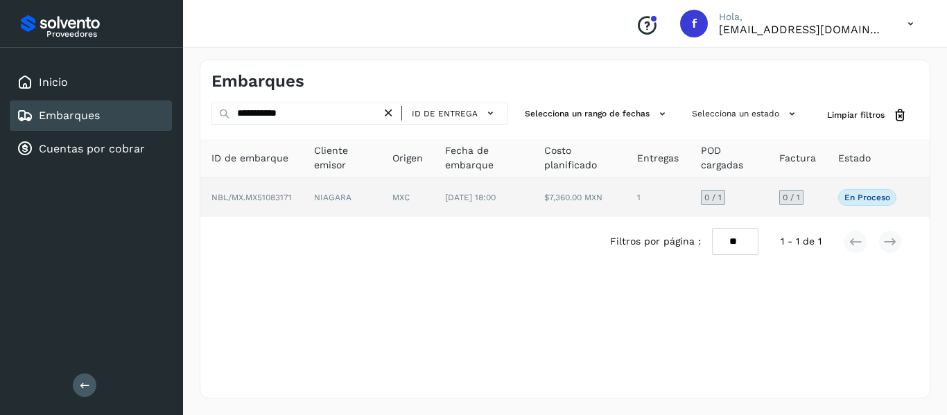
click at [826, 196] on td "0 / 1" at bounding box center [797, 197] width 59 height 39
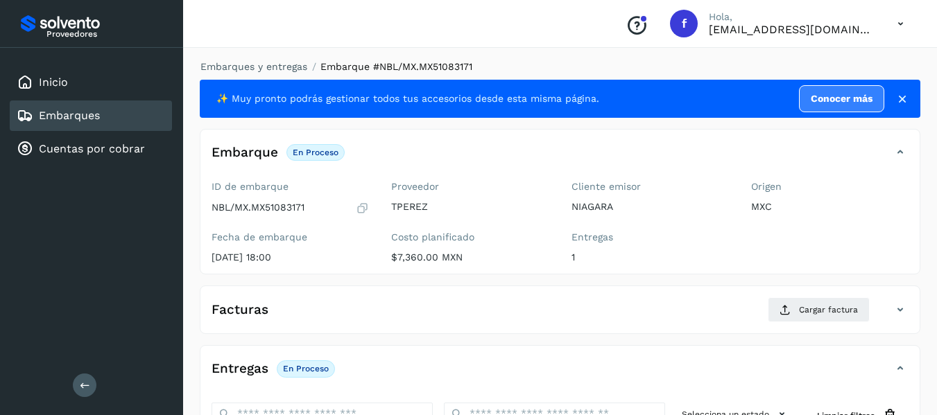
click at [360, 202] on icon at bounding box center [362, 208] width 13 height 14
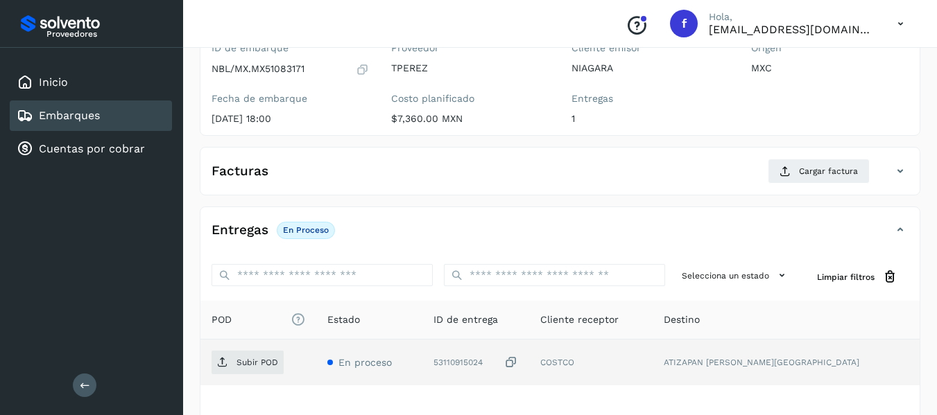
click at [517, 360] on div "53110915024" at bounding box center [475, 363] width 84 height 15
click at [265, 367] on p "Subir POD" at bounding box center [257, 363] width 42 height 10
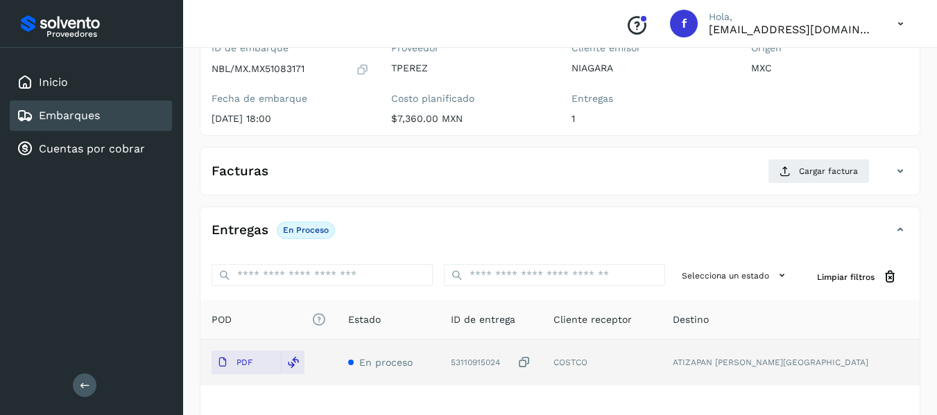
scroll to position [0, 0]
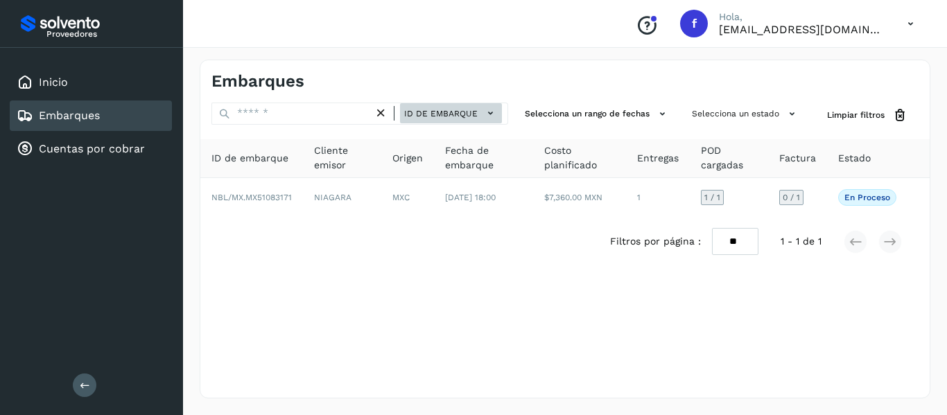
click at [475, 113] on span "ID de embarque" at bounding box center [440, 113] width 73 height 12
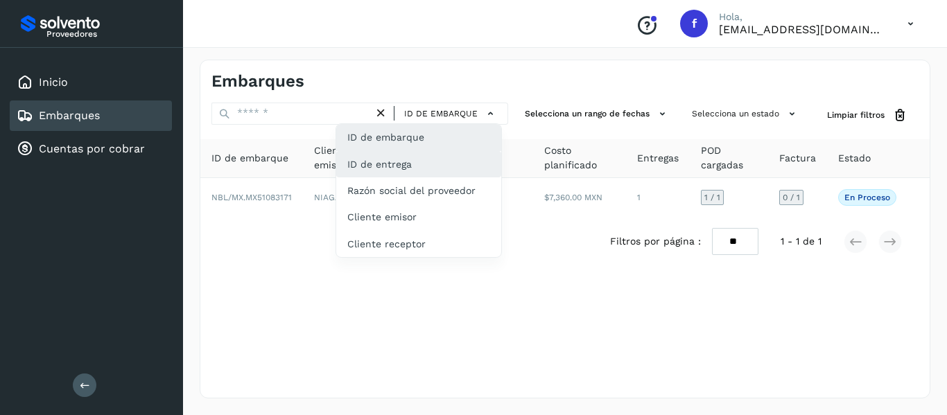
drag, startPoint x: 439, startPoint y: 171, endPoint x: 405, endPoint y: 164, distance: 34.7
click at [438, 171] on div "ID de entrega" at bounding box center [418, 164] width 165 height 26
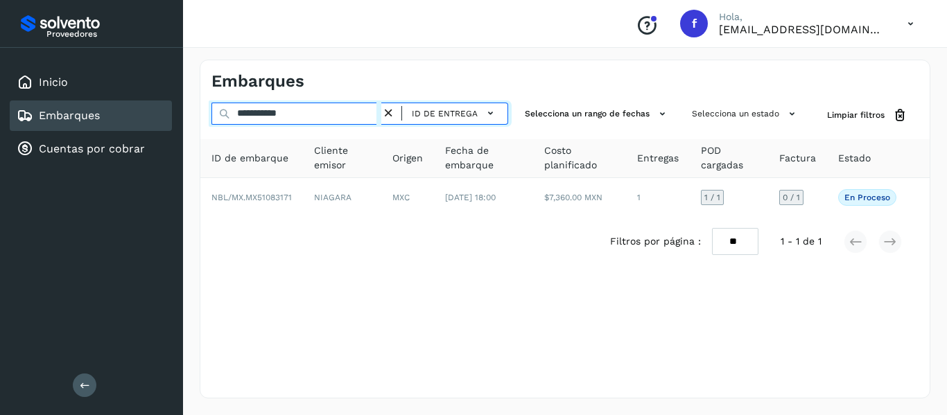
click at [304, 114] on input "**********" at bounding box center [296, 114] width 170 height 22
drag, startPoint x: 304, startPoint y: 113, endPoint x: 63, endPoint y: 98, distance: 241.7
click at [63, 98] on div "**********" at bounding box center [473, 207] width 947 height 415
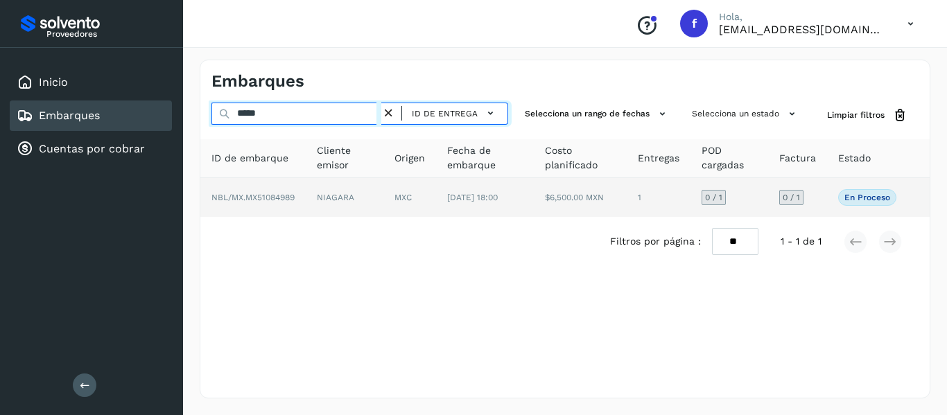
type input "*****"
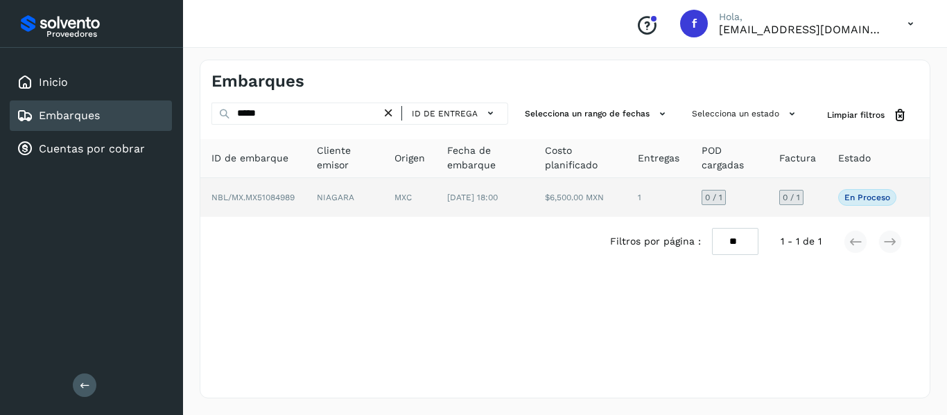
click at [821, 195] on td "0 / 1" at bounding box center [797, 197] width 59 height 39
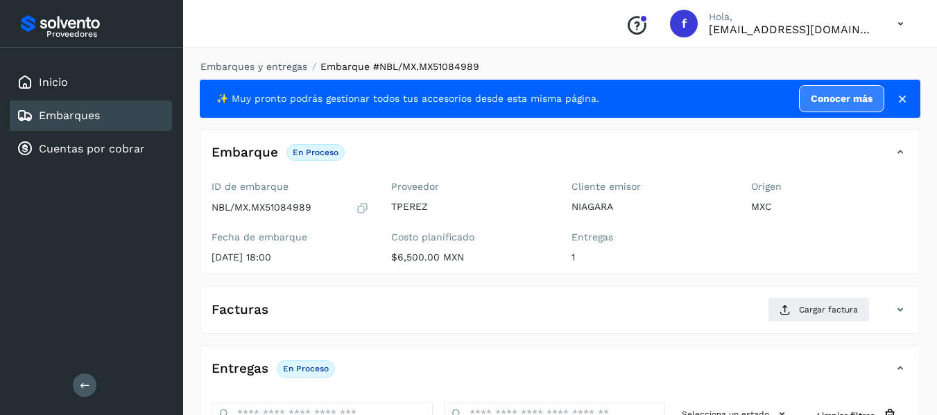
click at [365, 204] on icon at bounding box center [362, 208] width 13 height 14
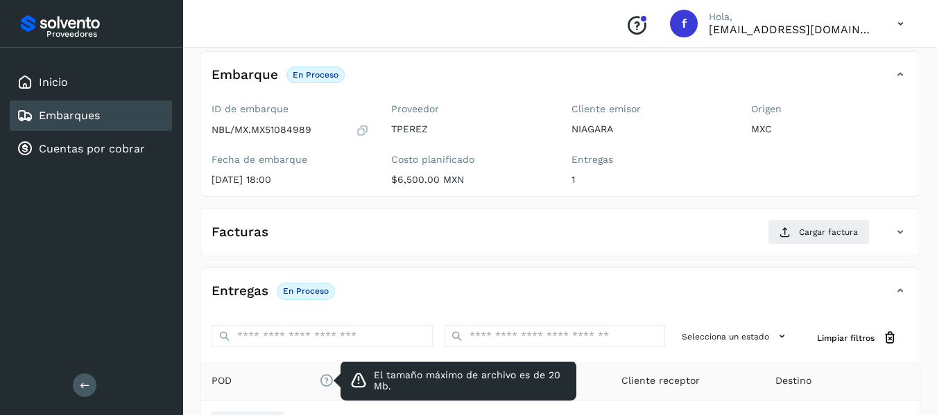
scroll to position [208, 0]
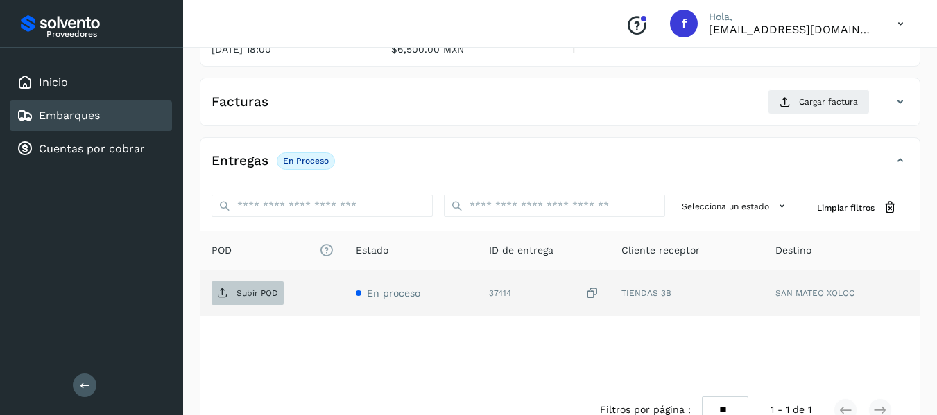
click at [267, 304] on button "Subir POD" at bounding box center [247, 293] width 72 height 24
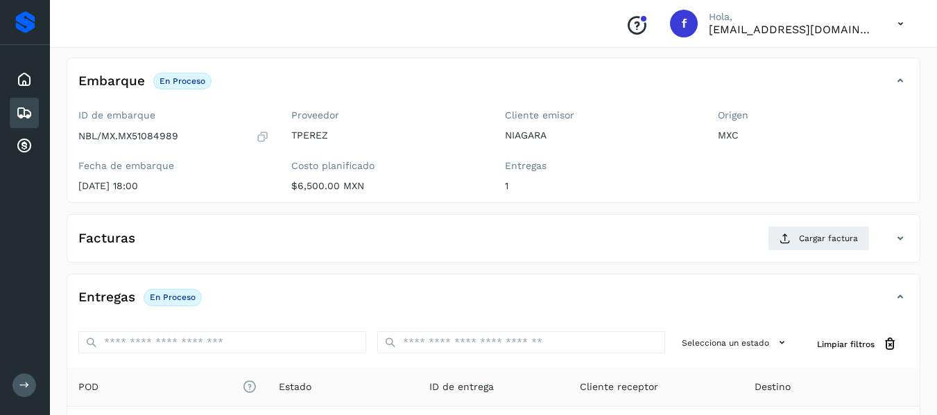
scroll to position [139, 0]
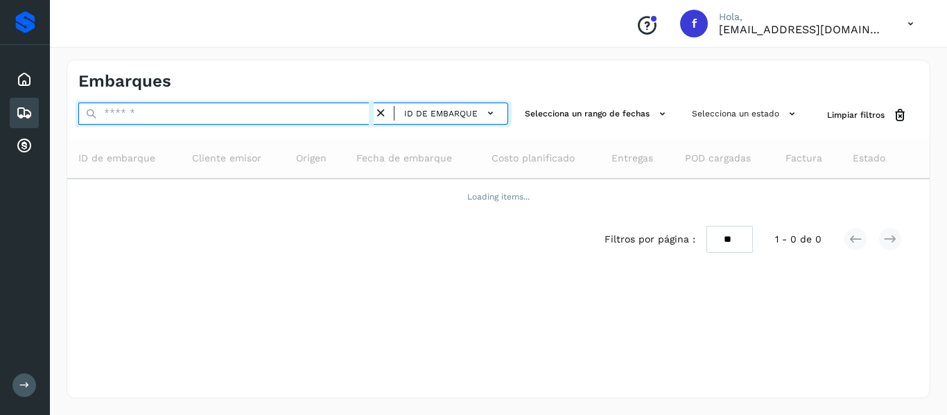
click at [189, 119] on input "text" at bounding box center [225, 114] width 295 height 22
paste input "**********"
type input "**********"
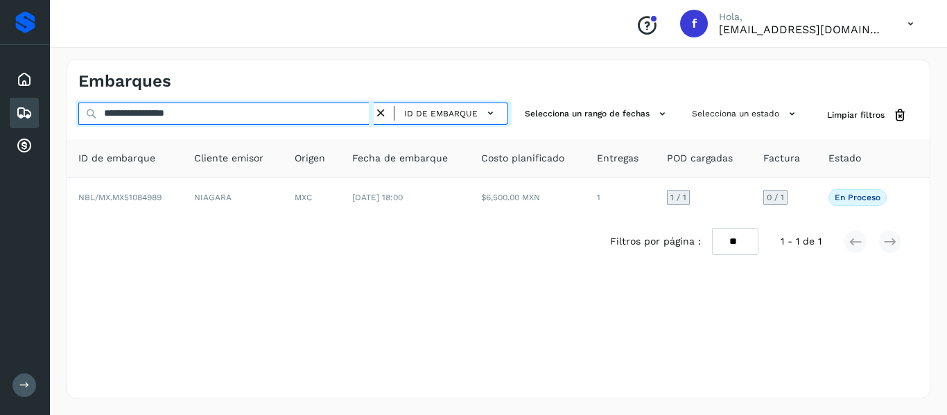
click at [190, 116] on input "**********" at bounding box center [225, 114] width 295 height 22
drag, startPoint x: 243, startPoint y: 114, endPoint x: 85, endPoint y: 128, distance: 158.0
click at [85, 128] on div "**********" at bounding box center [498, 185] width 862 height 164
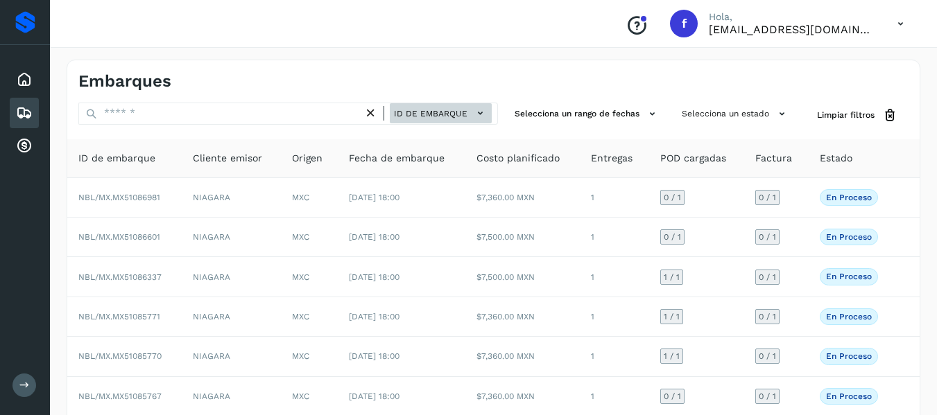
click at [424, 119] on span "ID de embarque" at bounding box center [430, 113] width 73 height 12
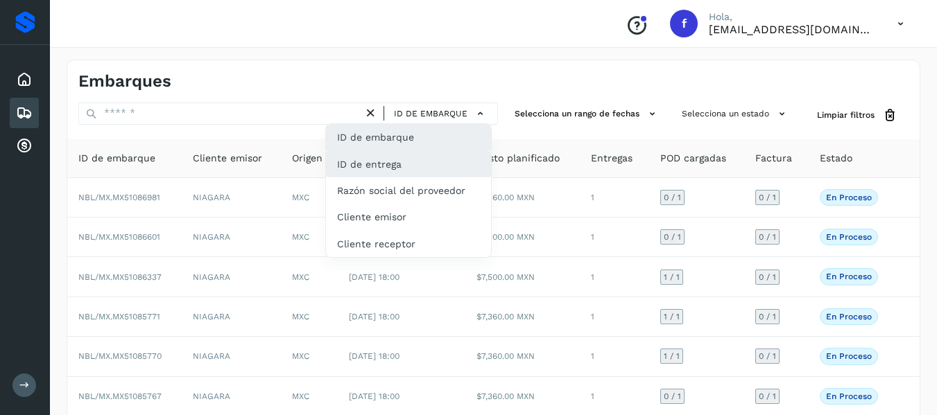
click at [404, 159] on div "ID de entrega" at bounding box center [408, 164] width 165 height 26
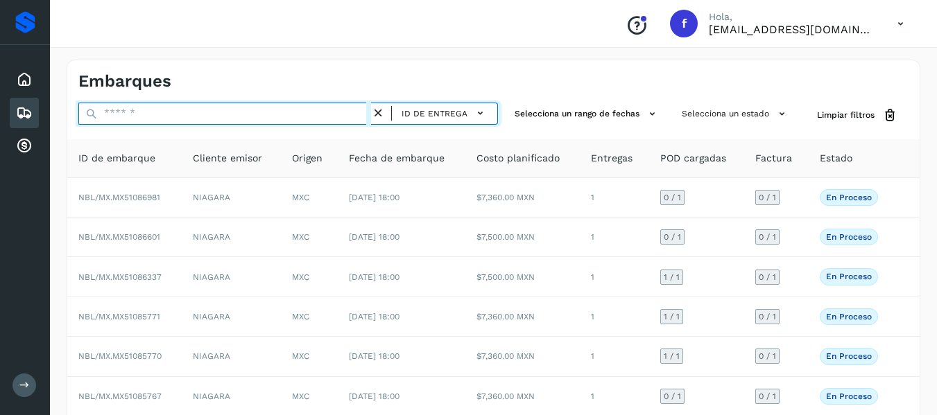
click at [216, 117] on input "text" at bounding box center [224, 114] width 293 height 22
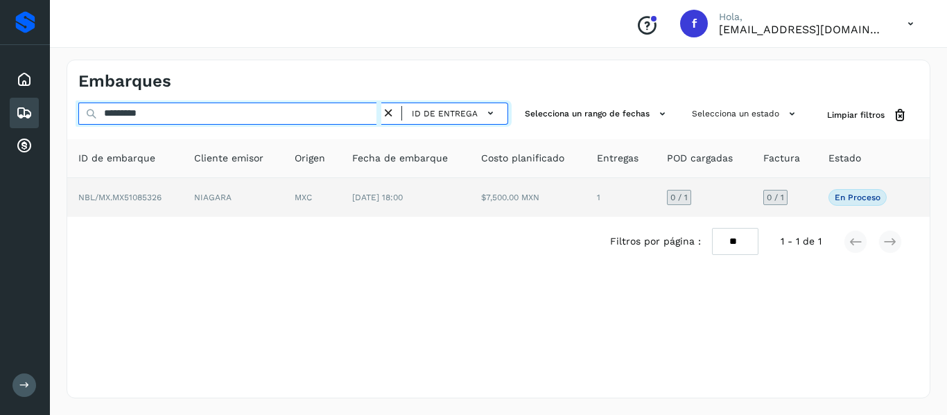
type input "*********"
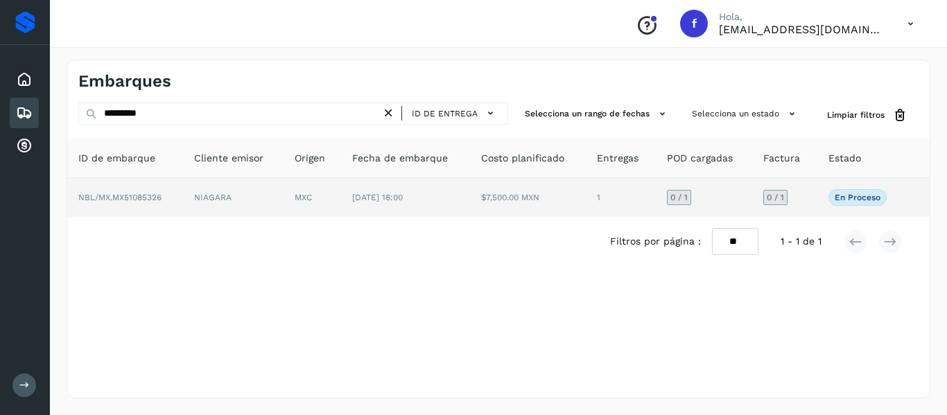
click at [818, 201] on td "En proceso Verifica el estado de la factura o entregas asociadas a este embarque" at bounding box center [861, 197] width 88 height 39
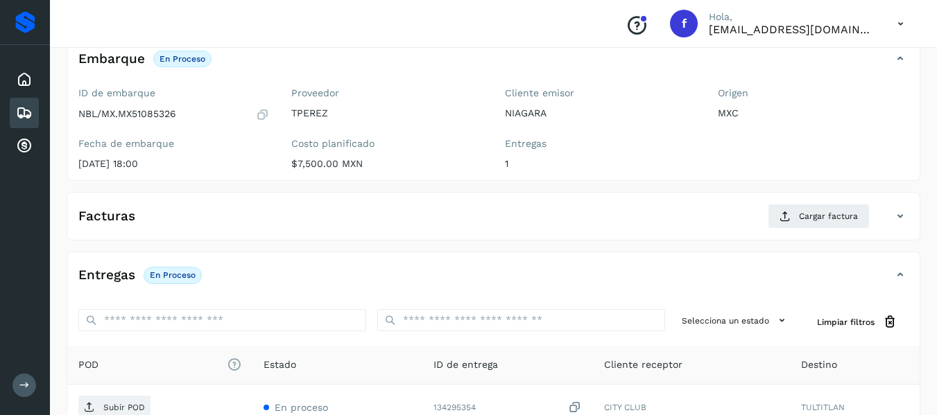
scroll to position [69, 0]
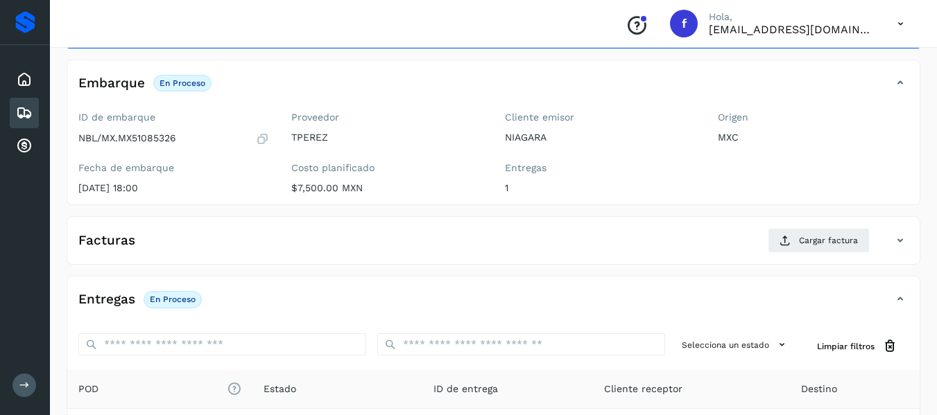
click at [264, 140] on icon at bounding box center [262, 139] width 13 height 14
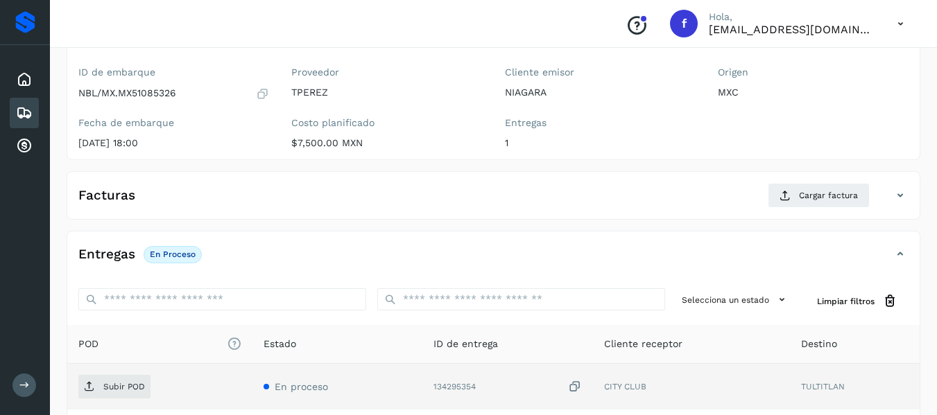
scroll to position [139, 0]
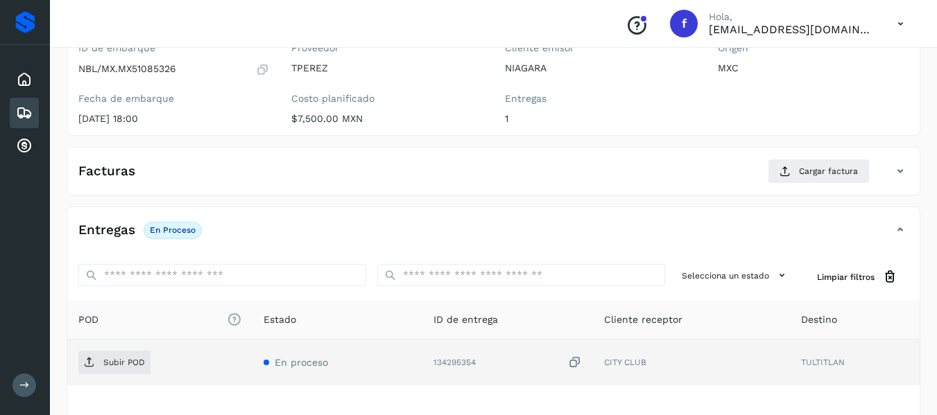
click at [581, 365] on icon at bounding box center [575, 363] width 14 height 15
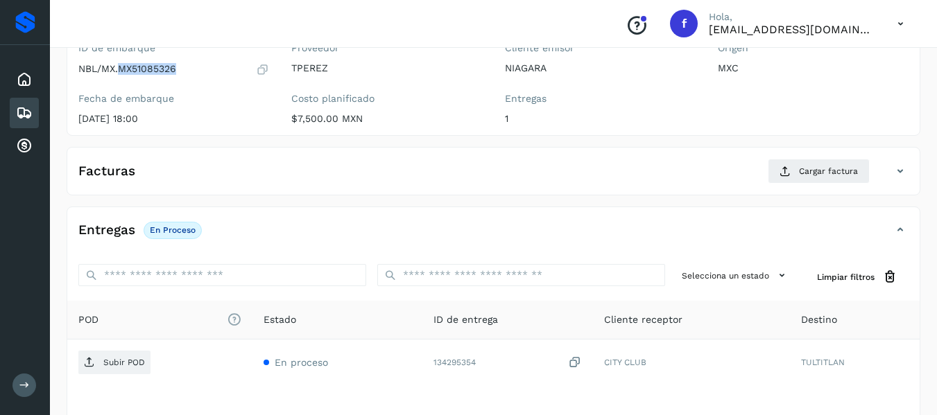
drag, startPoint x: 121, startPoint y: 72, endPoint x: 181, endPoint y: 65, distance: 60.7
click at [181, 65] on div "NBL/MX.MX51085326" at bounding box center [173, 69] width 191 height 14
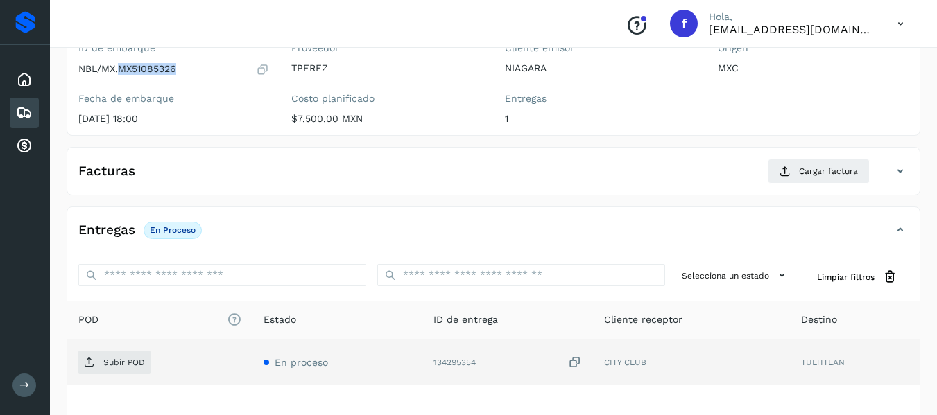
copy p "MX51085326"
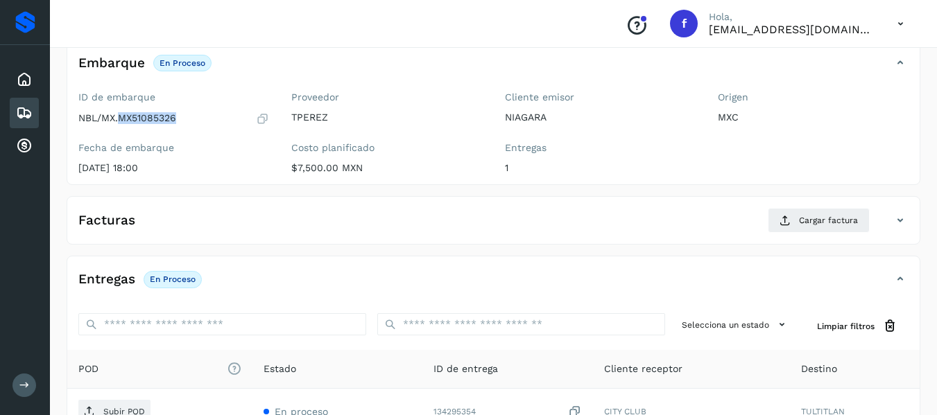
scroll to position [69, 0]
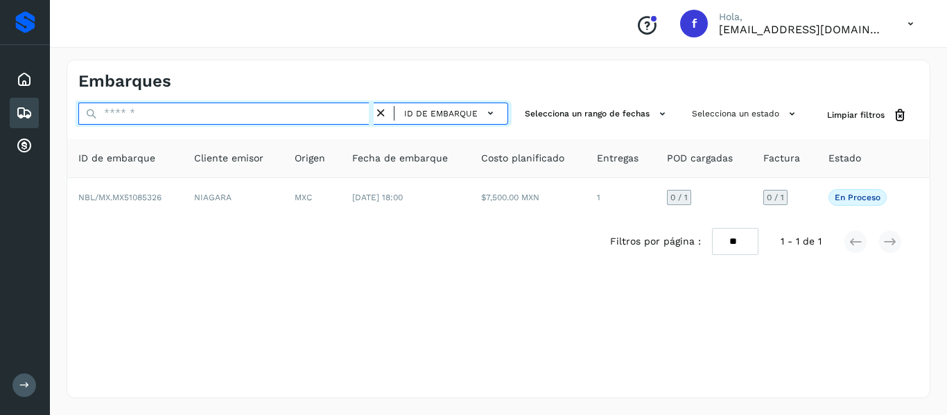
click at [170, 118] on input "text" at bounding box center [225, 114] width 295 height 22
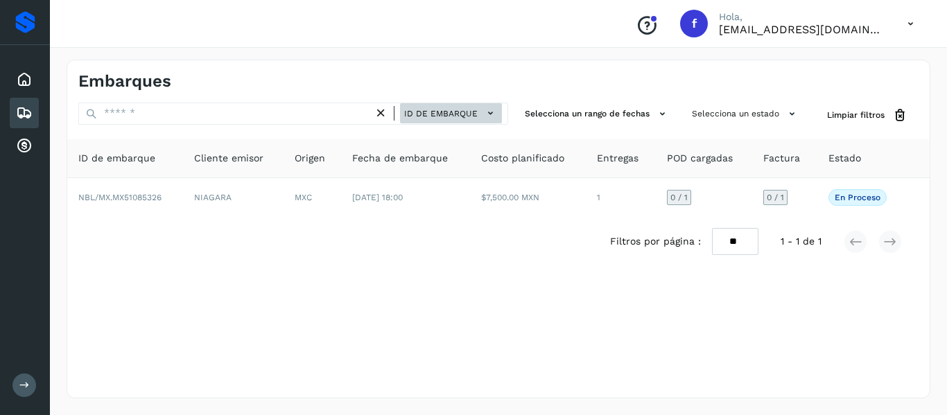
click at [459, 116] on span "ID de embarque" at bounding box center [440, 113] width 73 height 12
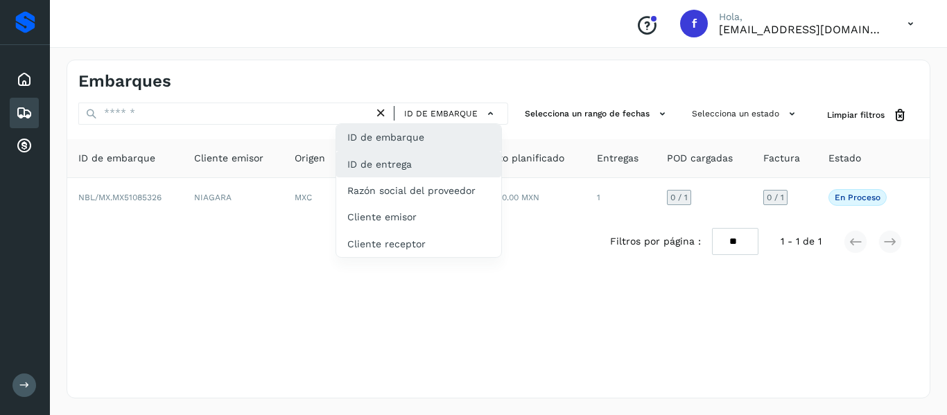
click at [430, 175] on div "ID de entrega" at bounding box center [418, 164] width 165 height 26
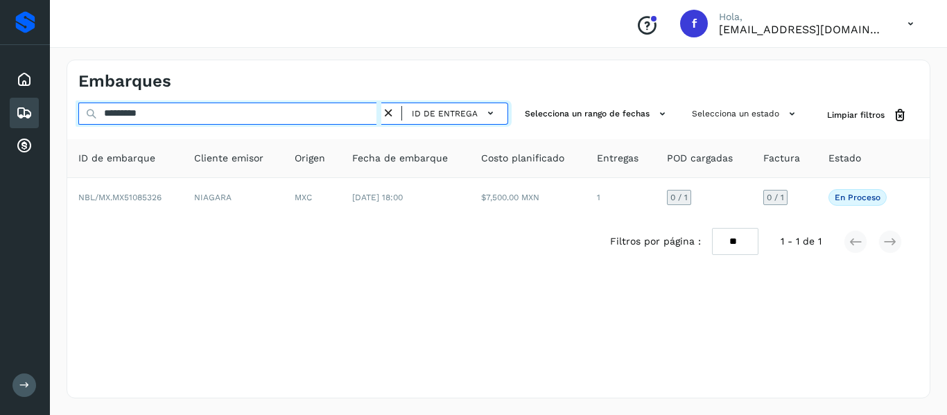
drag, startPoint x: 257, startPoint y: 116, endPoint x: 68, endPoint y: 125, distance: 189.4
click at [68, 125] on div "********* ID de entrega Selecciona un rango de fechas Selecciona un estado Limp…" at bounding box center [498, 116] width 862 height 26
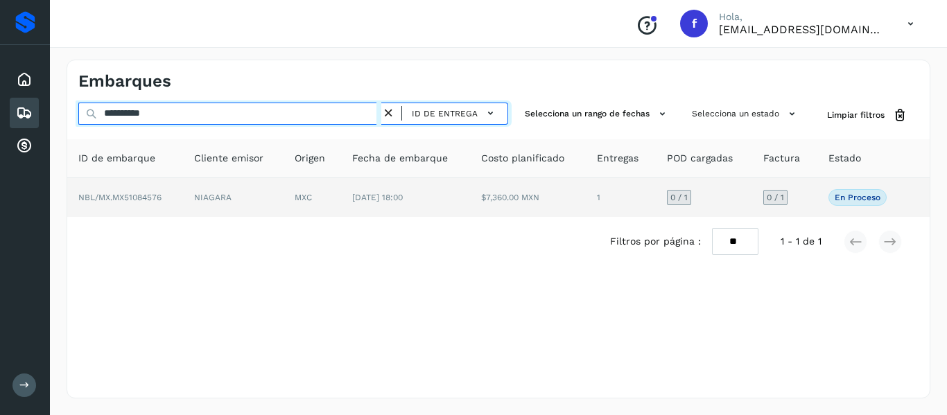
type input "**********"
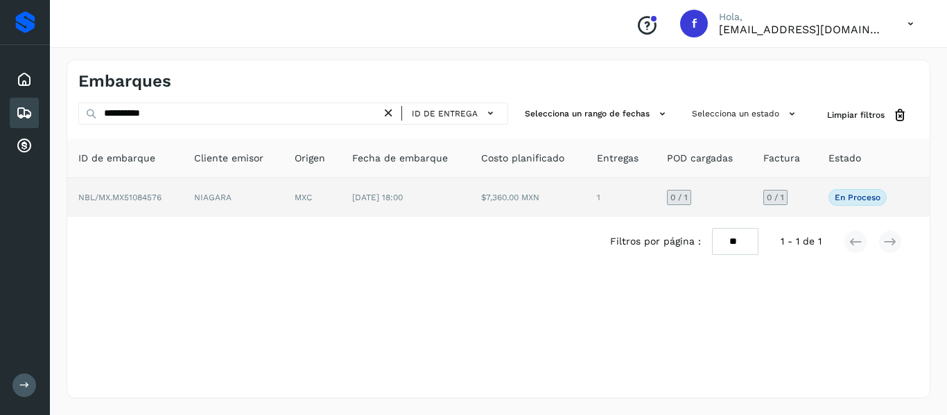
click at [806, 199] on td "0 / 1" at bounding box center [784, 197] width 64 height 39
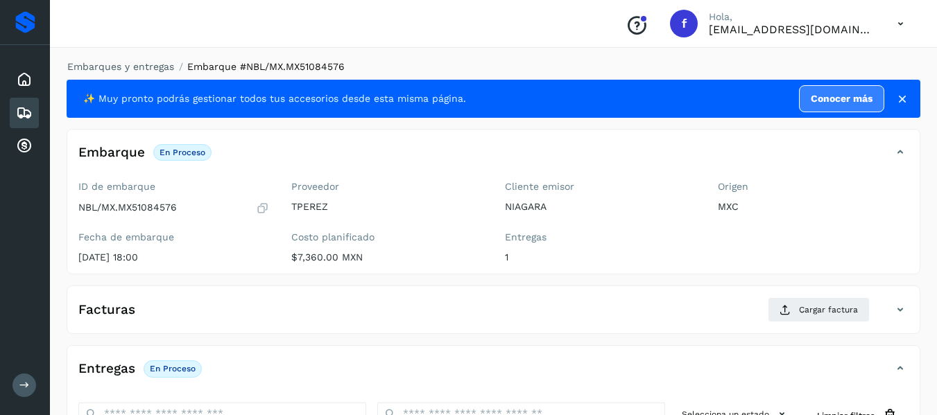
click at [273, 211] on div "ID de embarque NBL/MX.MX51084576 Fecha de embarque 26/sep/2025 18:00" at bounding box center [173, 224] width 213 height 98
click at [270, 208] on div "ID de embarque NBL/MX.MX51084576 Fecha de embarque 26/sep/2025 18:00" at bounding box center [173, 224] width 213 height 98
click at [264, 206] on icon at bounding box center [262, 208] width 13 height 14
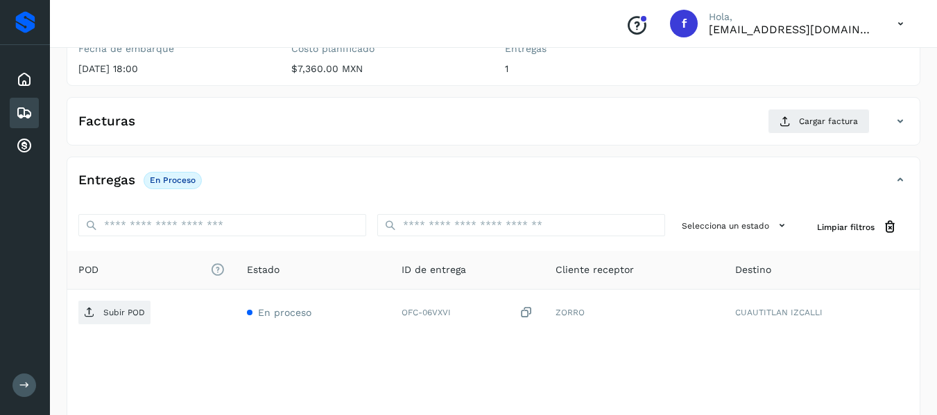
scroll to position [208, 0]
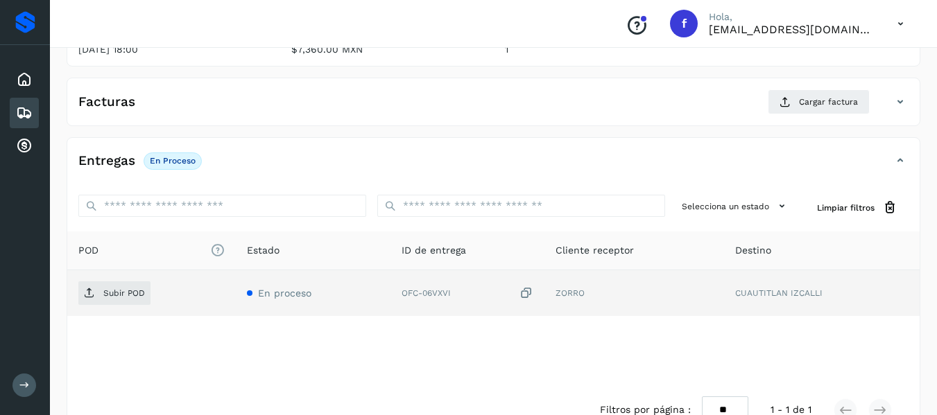
click at [525, 293] on icon at bounding box center [526, 293] width 14 height 15
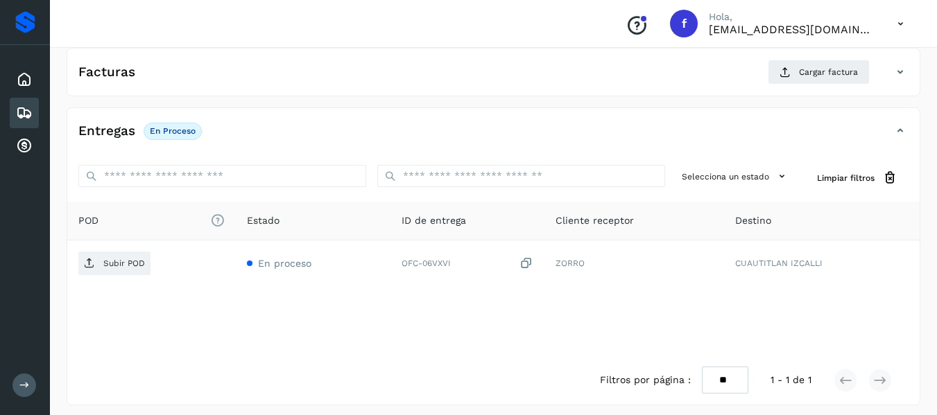
scroll to position [245, 0]
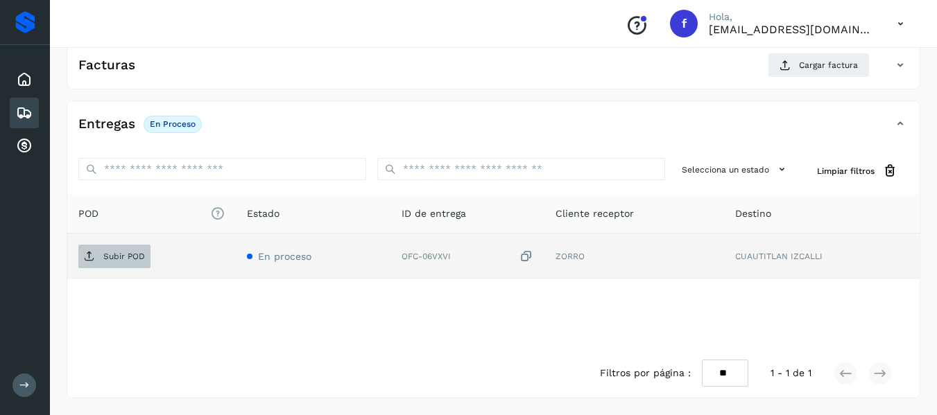
click at [137, 256] on p "Subir POD" at bounding box center [124, 257] width 42 height 10
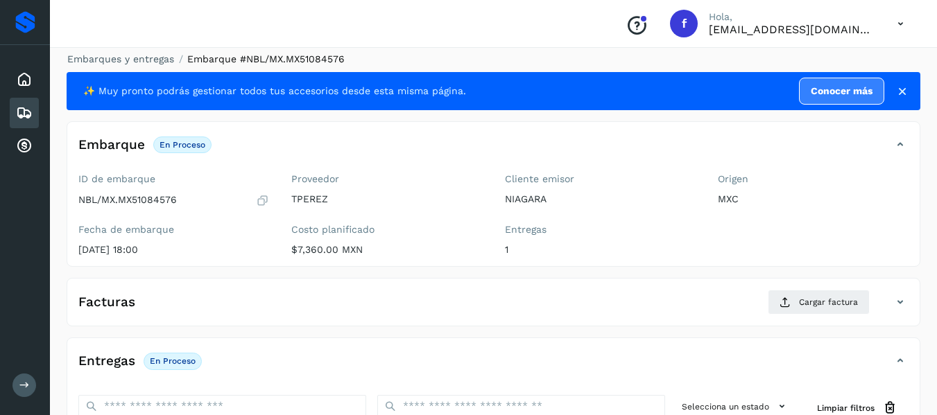
scroll to position [0, 0]
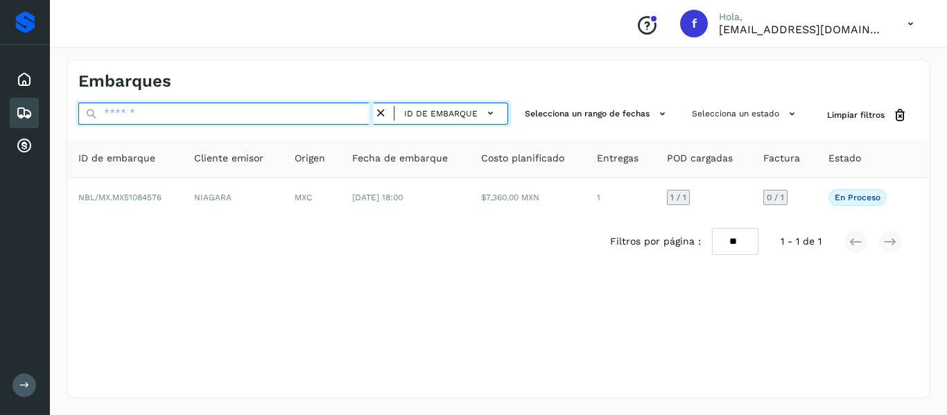
click at [279, 121] on input "text" at bounding box center [225, 114] width 295 height 22
paste input "**********"
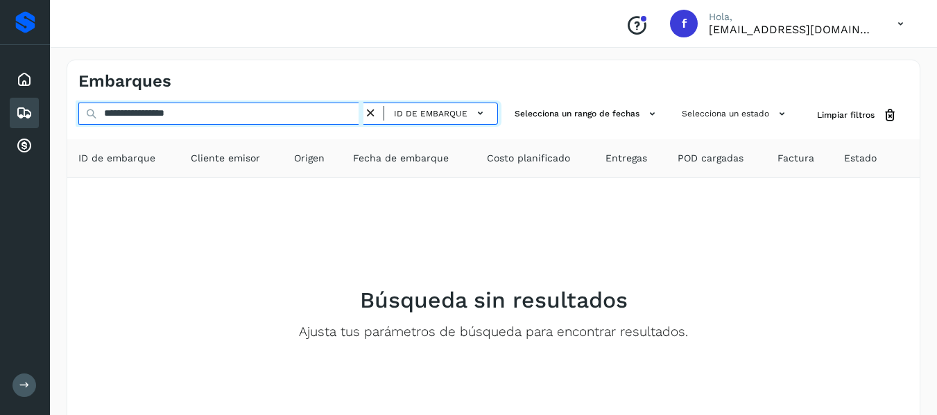
type input "**********"
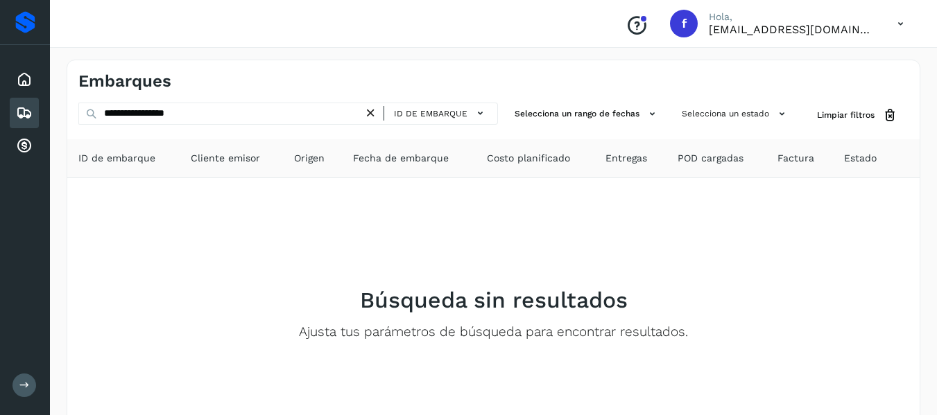
click at [815, 204] on div "Búsqueda sin resultados Ajusta tus parámetros de búsqueda para encontrar result…" at bounding box center [493, 313] width 830 height 249
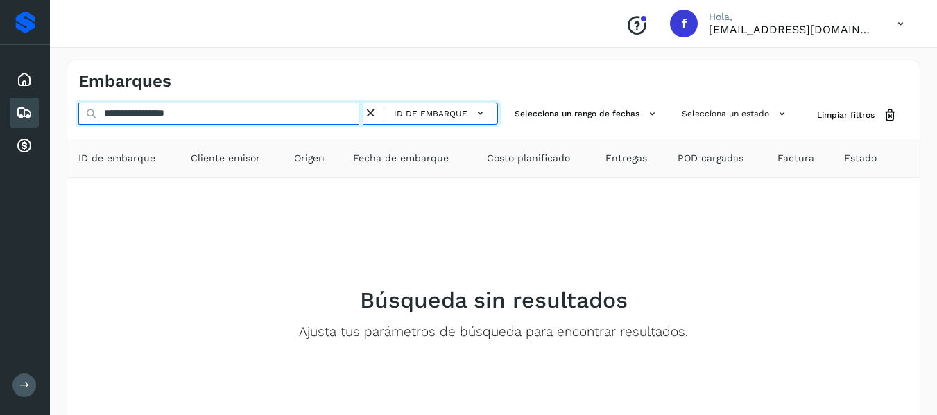
drag, startPoint x: 216, startPoint y: 111, endPoint x: 1, endPoint y: 92, distance: 215.8
click at [1, 92] on div "**********" at bounding box center [468, 258] width 937 height 516
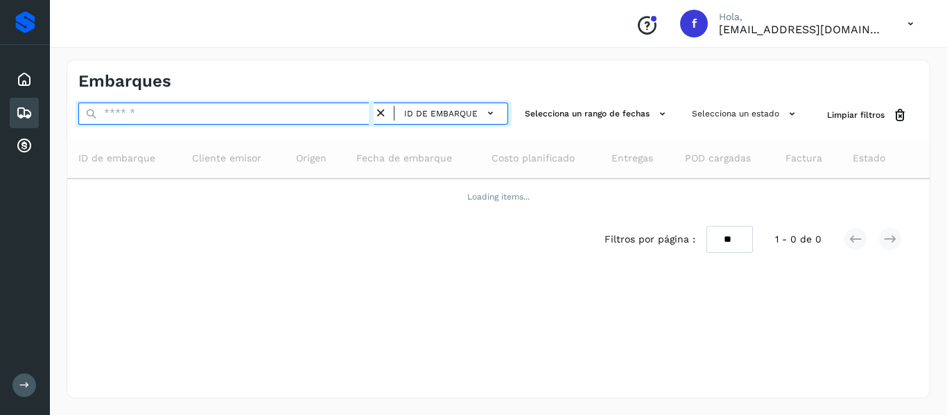
paste input "**********"
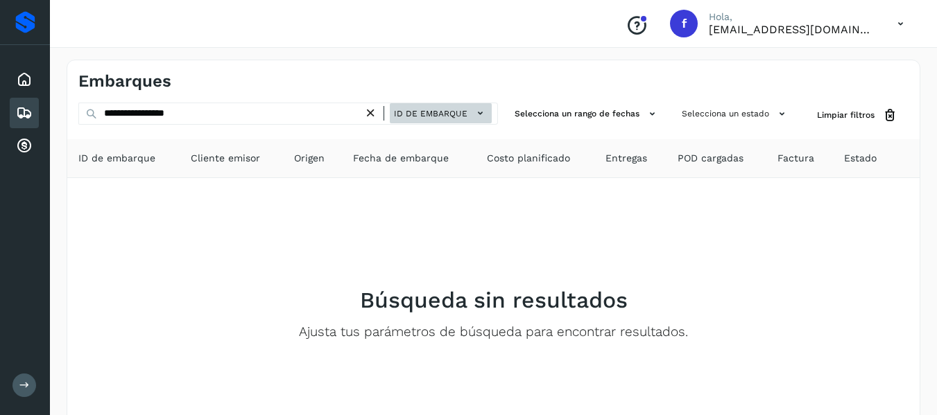
click at [453, 113] on span "ID de embarque" at bounding box center [430, 113] width 73 height 12
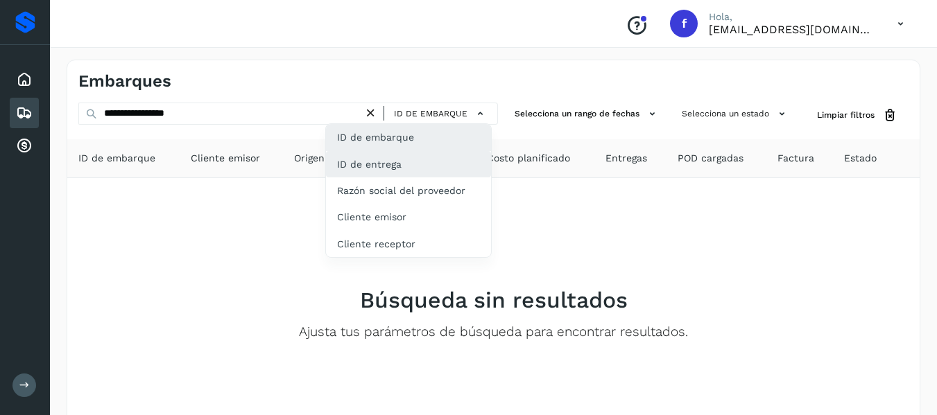
click at [432, 168] on div "ID de entrega" at bounding box center [408, 164] width 165 height 26
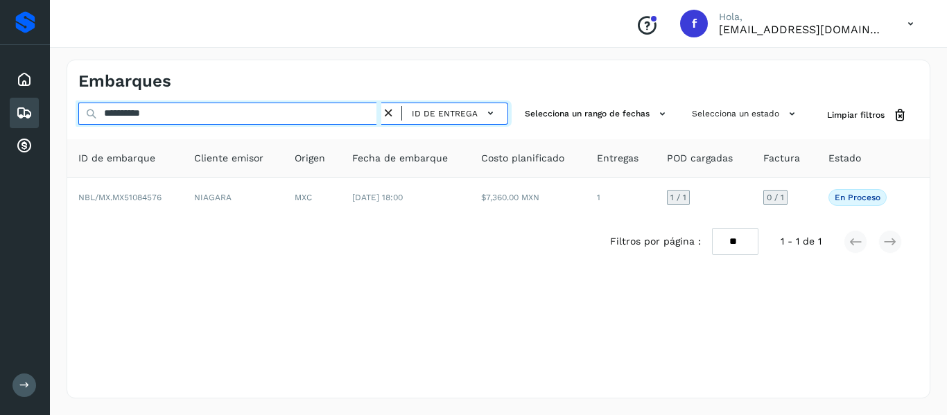
drag, startPoint x: 231, startPoint y: 116, endPoint x: 0, endPoint y: 129, distance: 231.2
click at [0, 129] on div "**********" at bounding box center [473, 207] width 947 height 415
paste input "text"
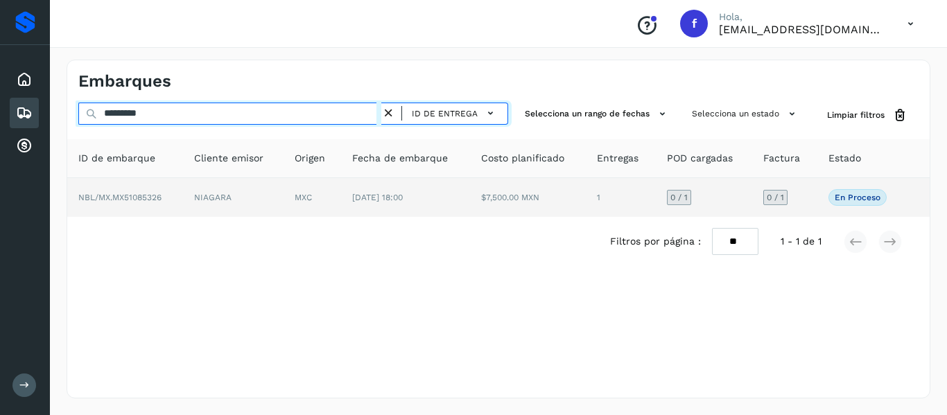
type input "*********"
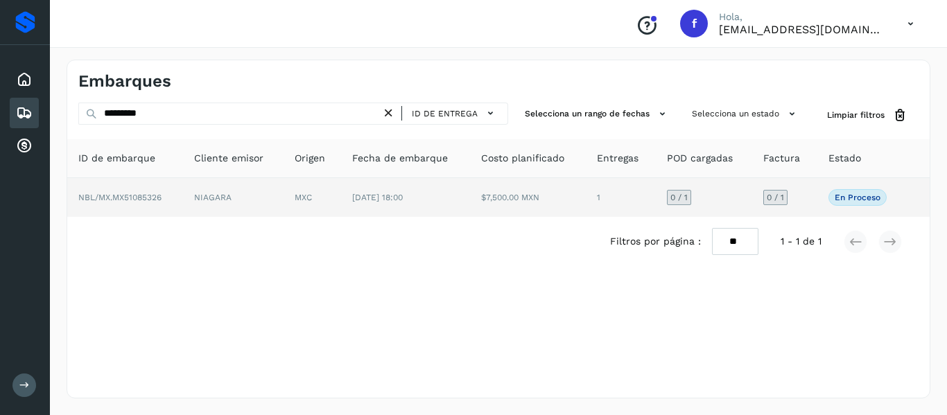
click at [796, 207] on td "0 / 1" at bounding box center [784, 197] width 64 height 39
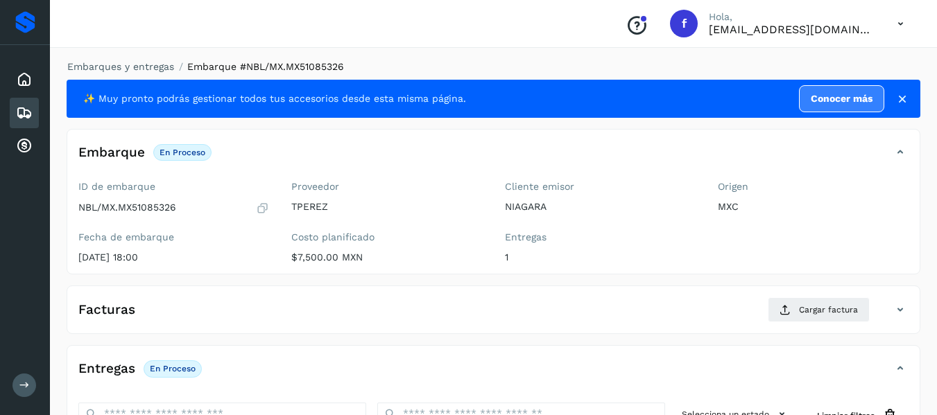
click at [265, 205] on icon at bounding box center [262, 208] width 13 height 14
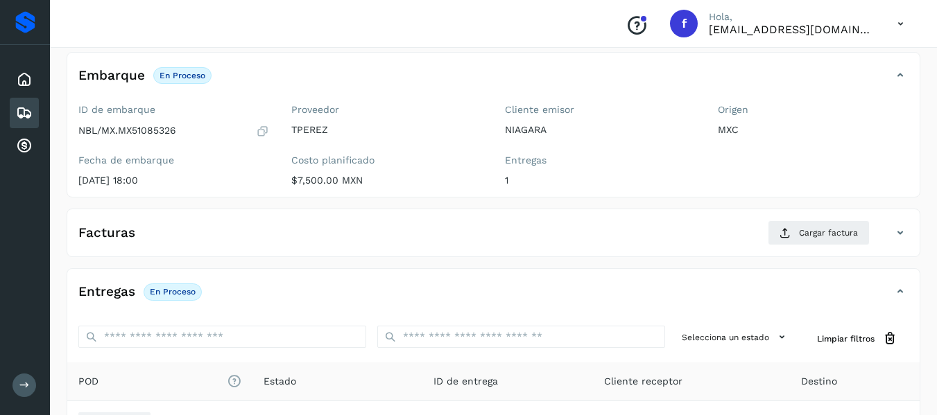
scroll to position [245, 0]
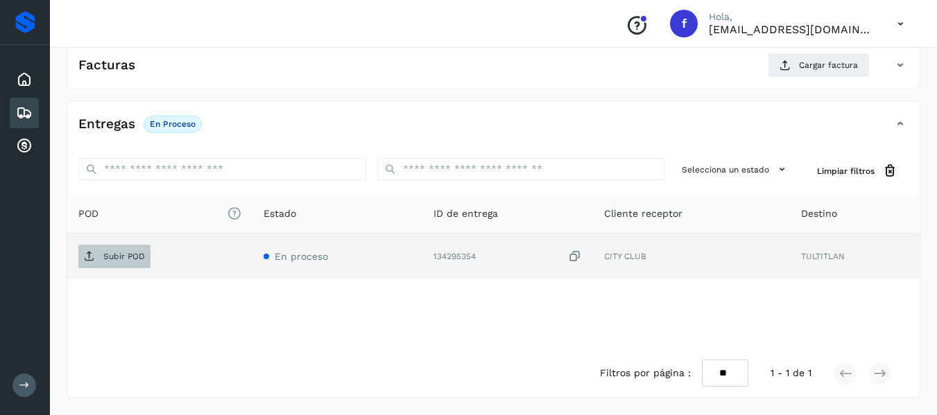
click at [137, 260] on p "Subir POD" at bounding box center [124, 257] width 42 height 10
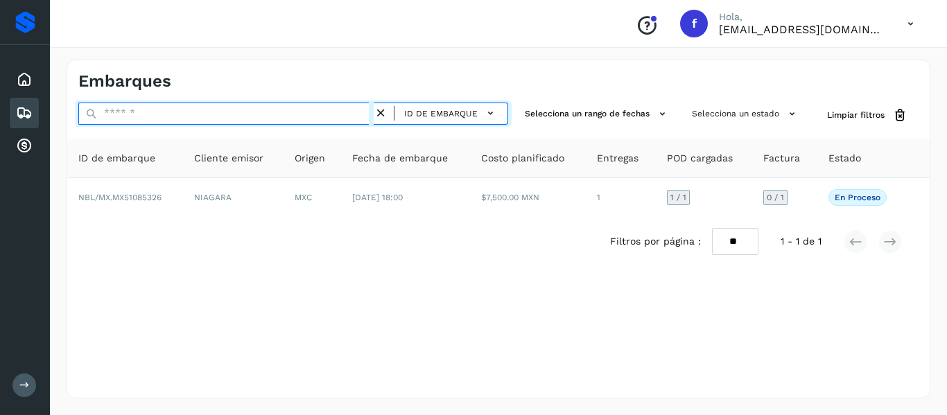
click at [245, 124] on input "text" at bounding box center [225, 114] width 295 height 22
paste input "**********"
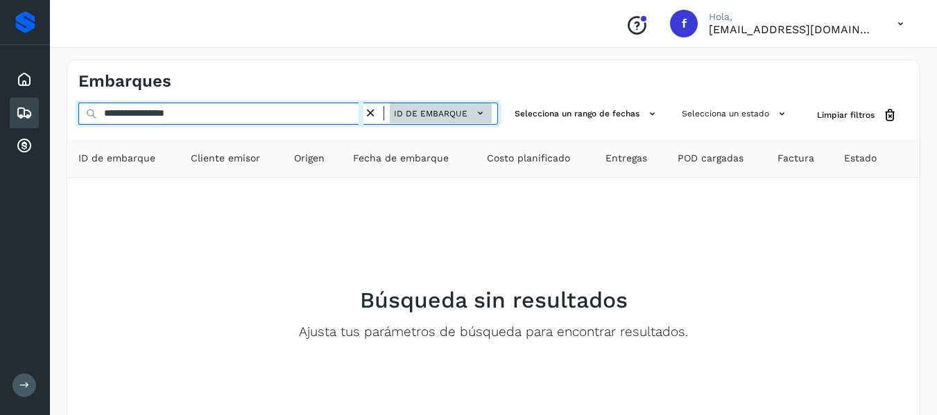
type input "**********"
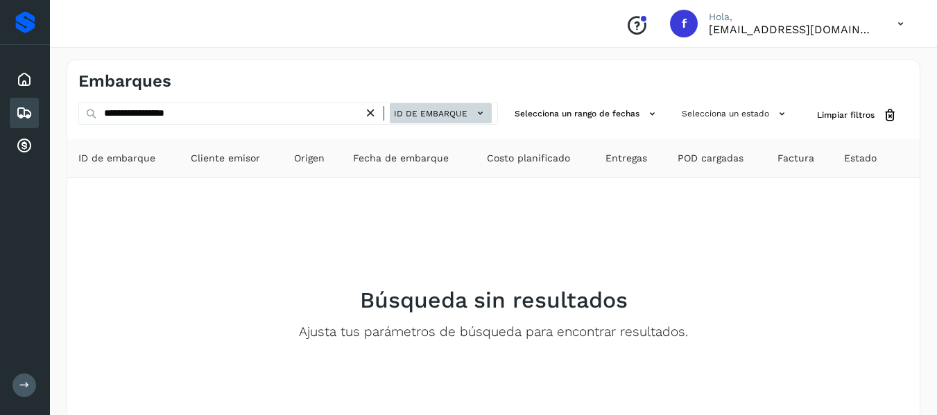
click at [461, 106] on button "ID de embarque" at bounding box center [441, 113] width 102 height 20
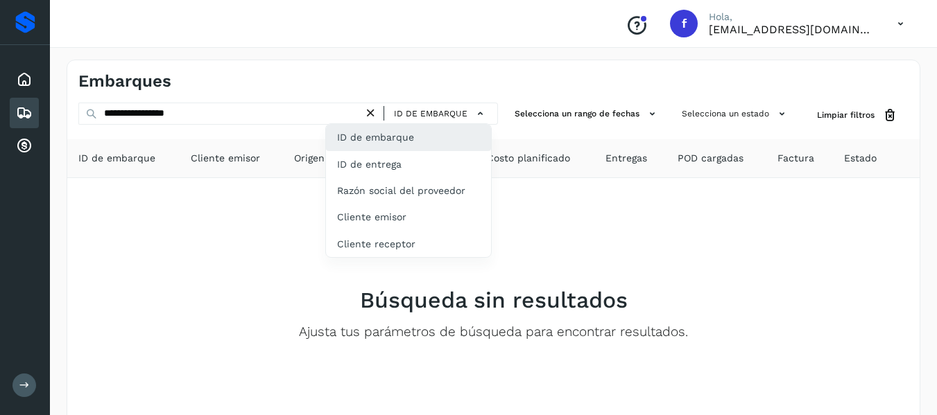
click at [422, 139] on div "ID de embarque" at bounding box center [408, 137] width 165 height 26
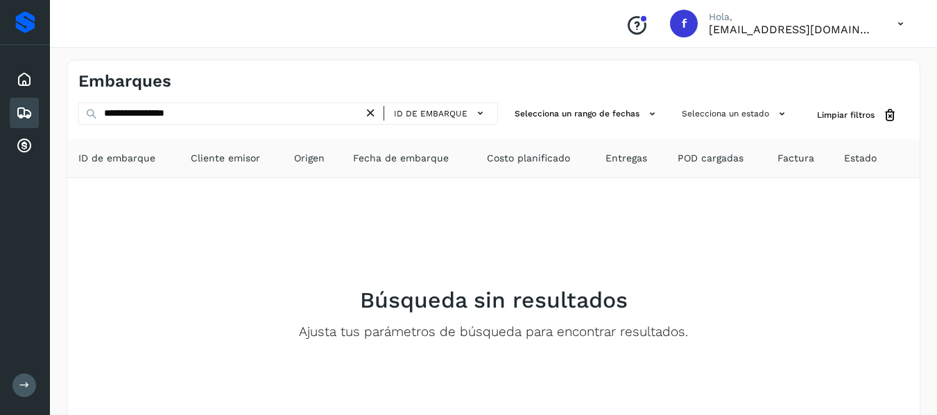
click at [28, 390] on icon at bounding box center [24, 386] width 10 height 10
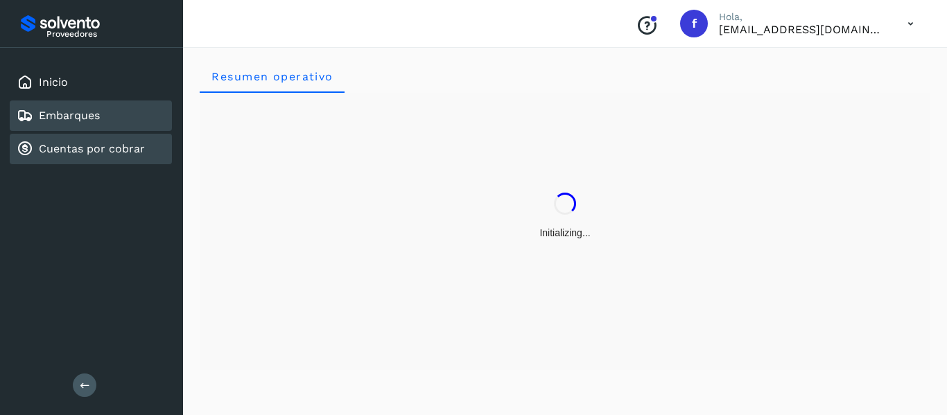
click at [91, 116] on link "Embarques" at bounding box center [69, 115] width 61 height 13
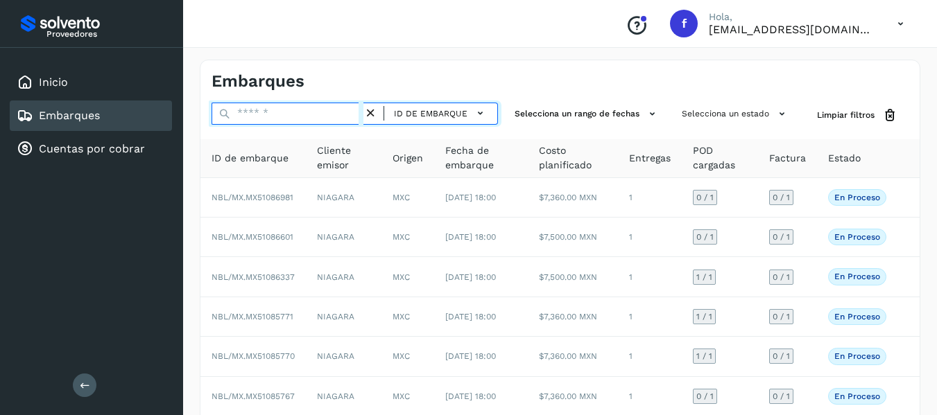
click at [286, 120] on input "text" at bounding box center [287, 114] width 152 height 22
paste input "**********"
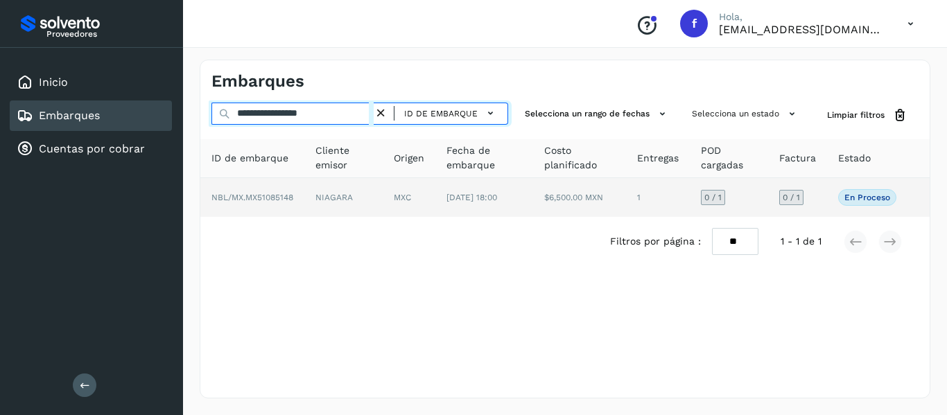
type input "**********"
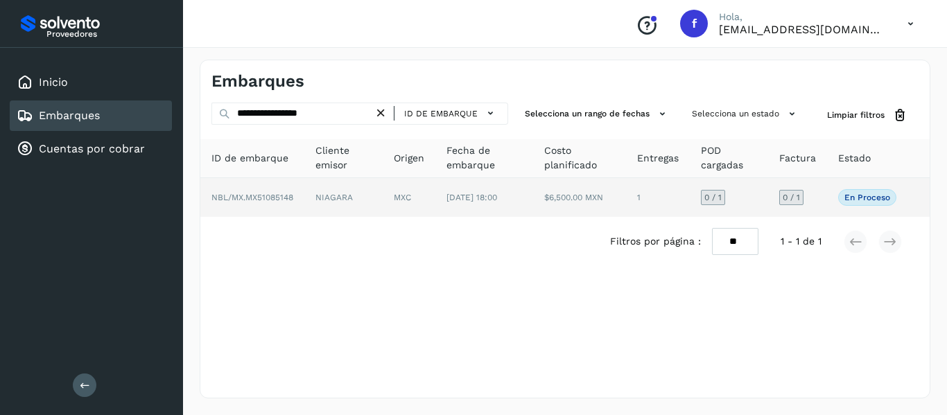
click at [819, 205] on td "0 / 1" at bounding box center [797, 197] width 59 height 39
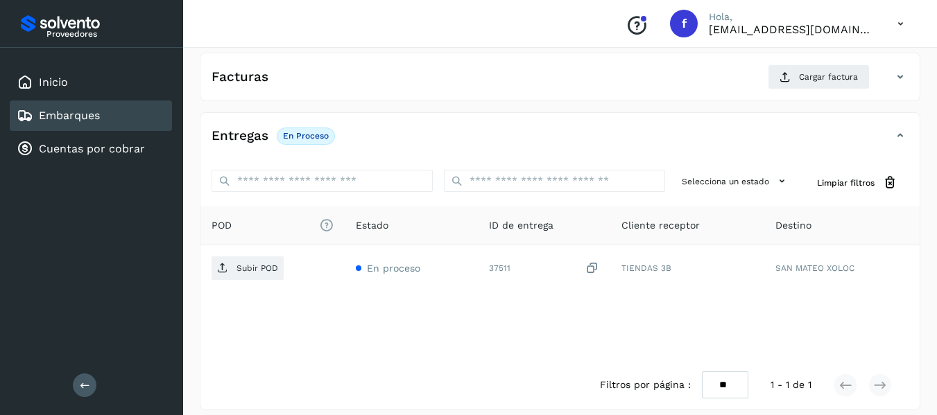
scroll to position [245, 0]
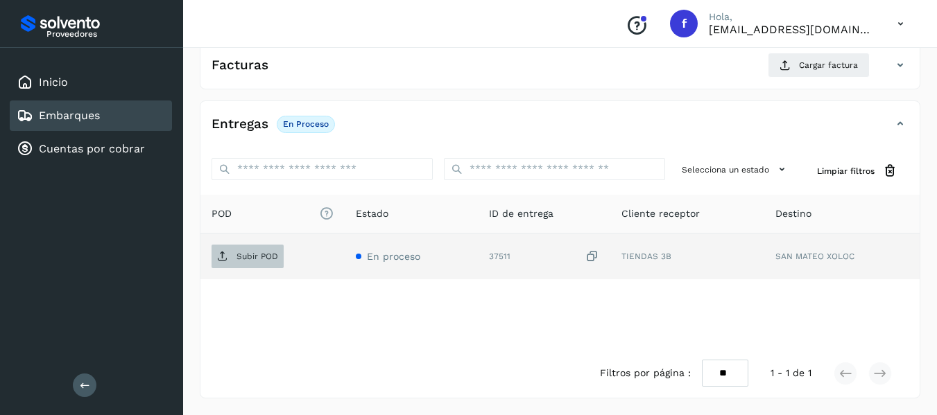
click at [270, 259] on p "Subir POD" at bounding box center [257, 257] width 42 height 10
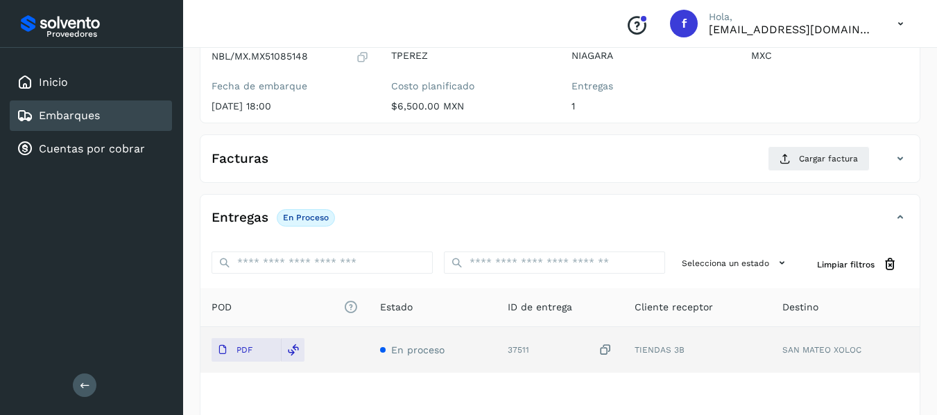
scroll to position [0, 0]
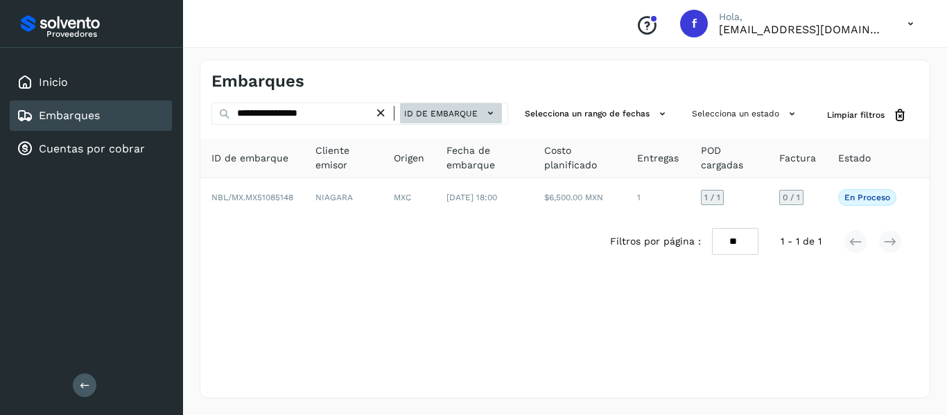
click at [451, 110] on span "ID de embarque" at bounding box center [440, 113] width 73 height 12
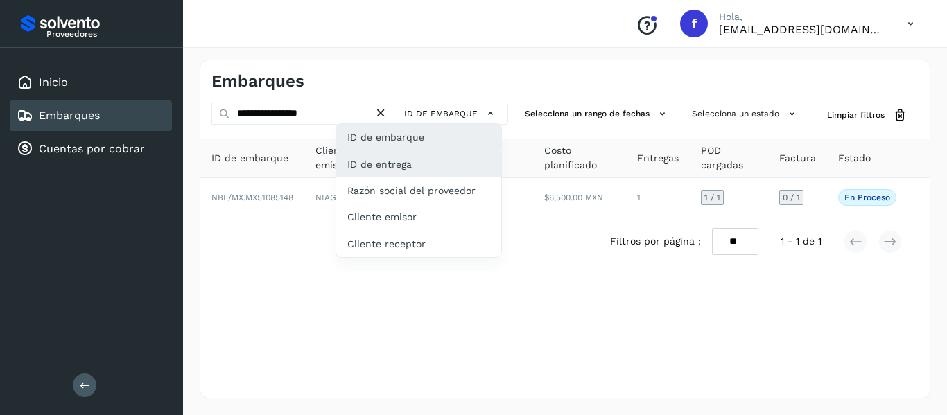
click at [436, 168] on div "ID de entrega" at bounding box center [418, 164] width 165 height 26
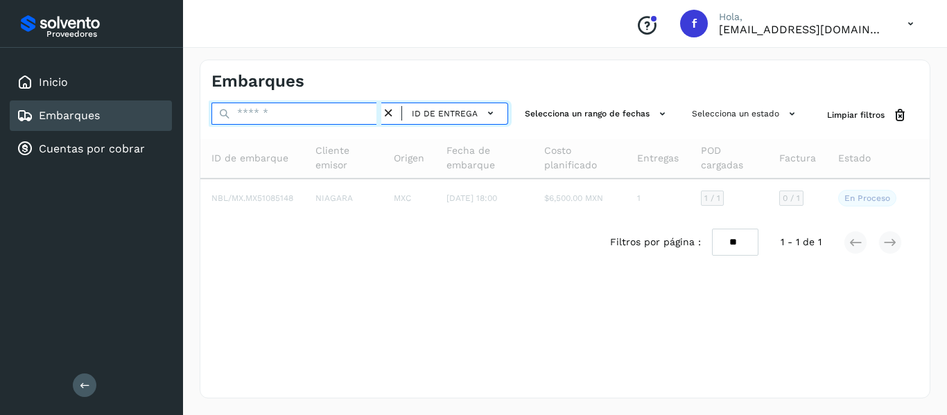
click at [316, 116] on input "text" at bounding box center [296, 114] width 170 height 22
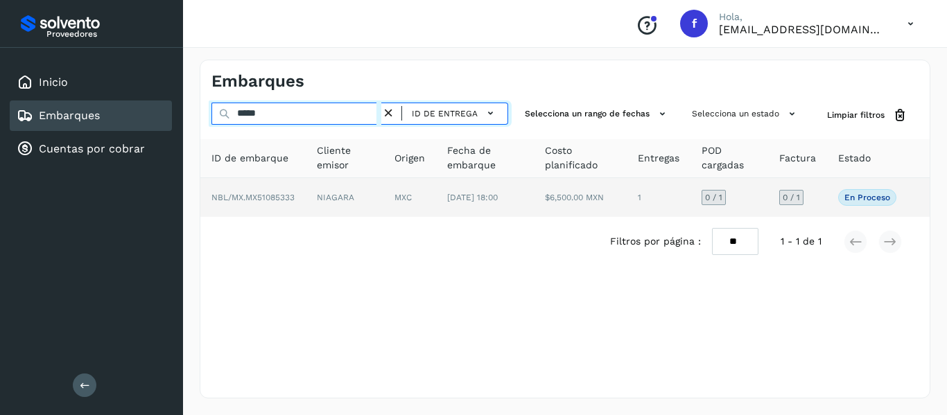
type input "*****"
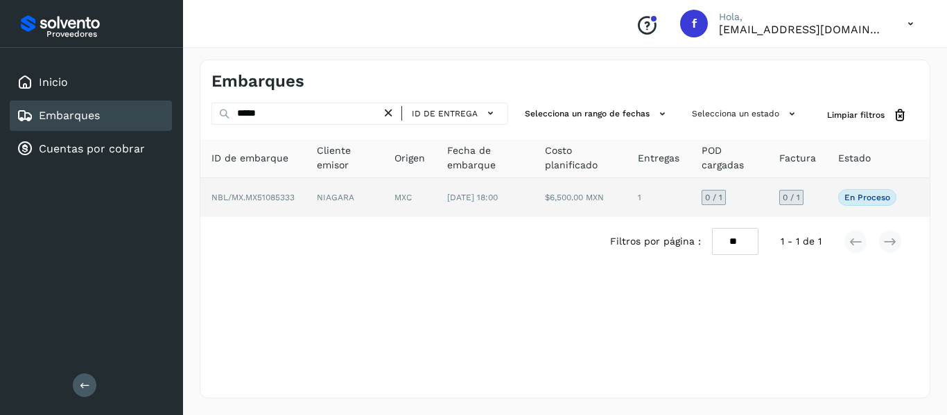
click at [810, 195] on td "0 / 1" at bounding box center [797, 197] width 59 height 39
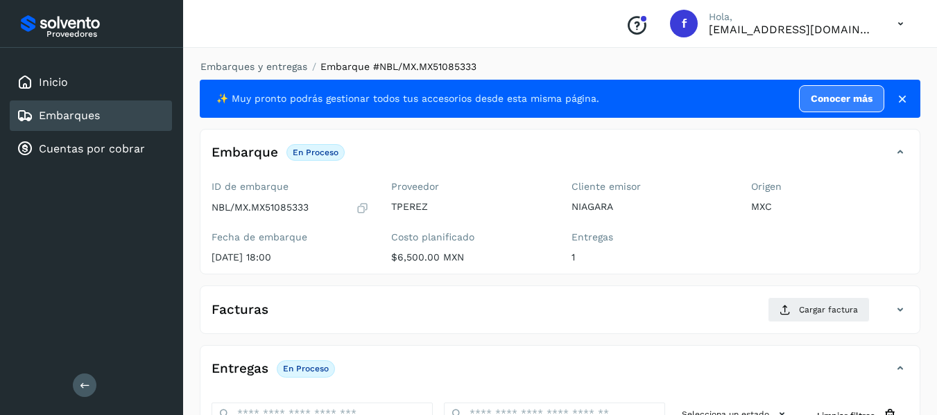
click at [357, 211] on icon at bounding box center [362, 208] width 13 height 14
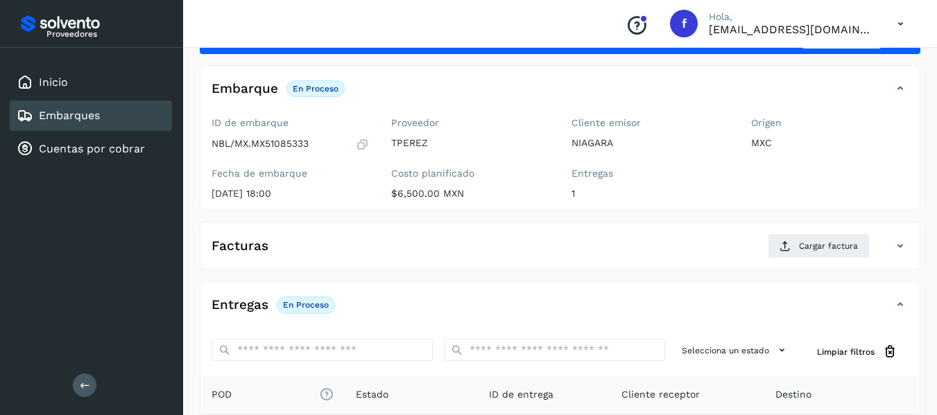
scroll to position [139, 0]
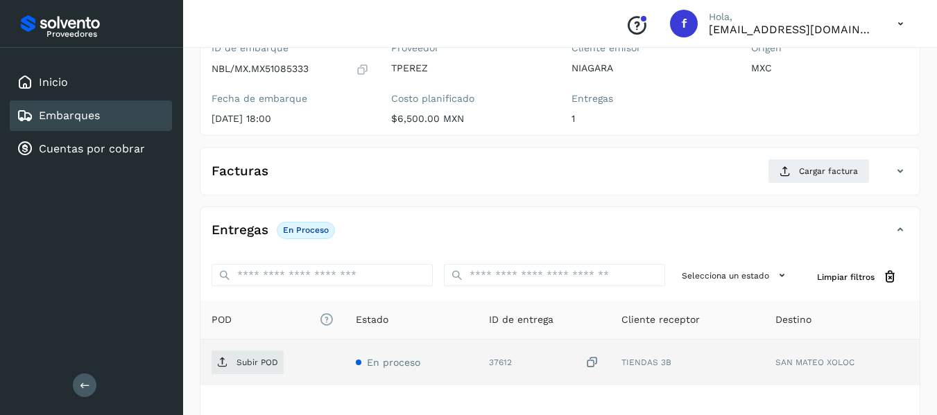
click at [591, 364] on icon at bounding box center [592, 363] width 14 height 15
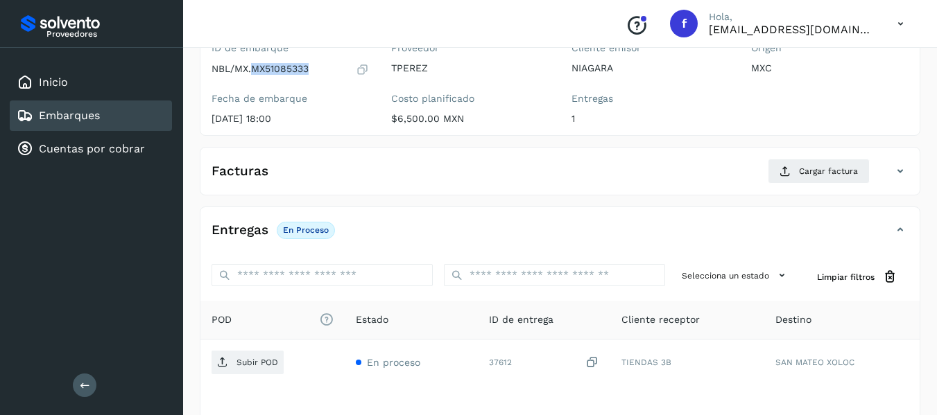
drag, startPoint x: 254, startPoint y: 68, endPoint x: 317, endPoint y: 76, distance: 63.5
click at [317, 76] on div "NBL/MX.MX51085333" at bounding box center [289, 69] width 157 height 14
copy p "MX51085333"
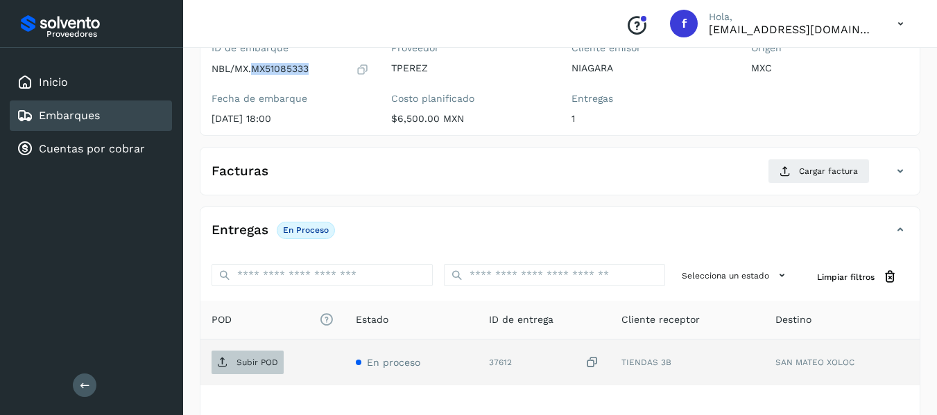
click at [225, 374] on button "Subir POD" at bounding box center [247, 363] width 72 height 24
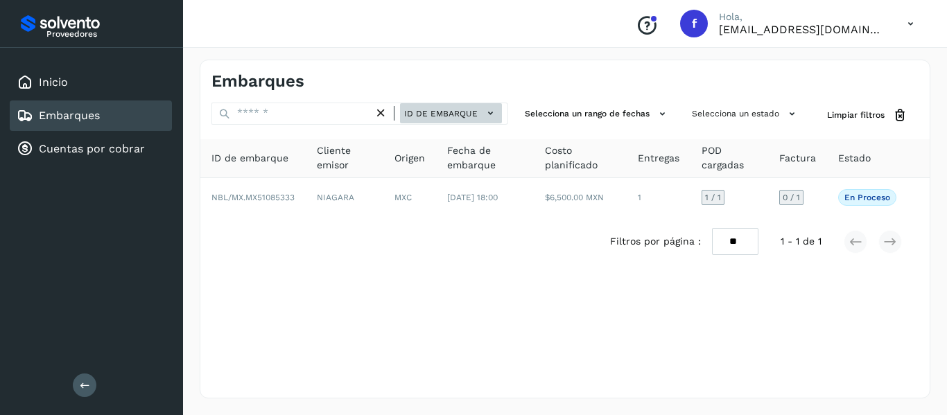
click at [467, 118] on span "ID de embarque" at bounding box center [440, 113] width 73 height 12
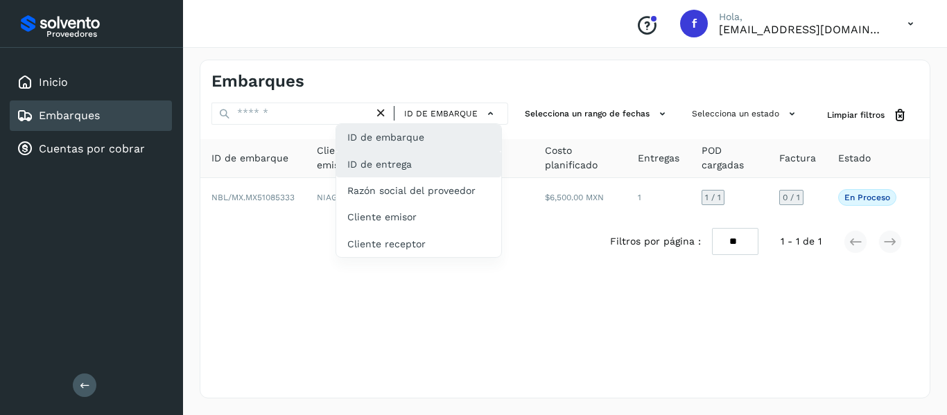
click at [457, 171] on div "ID de entrega" at bounding box center [418, 164] width 165 height 26
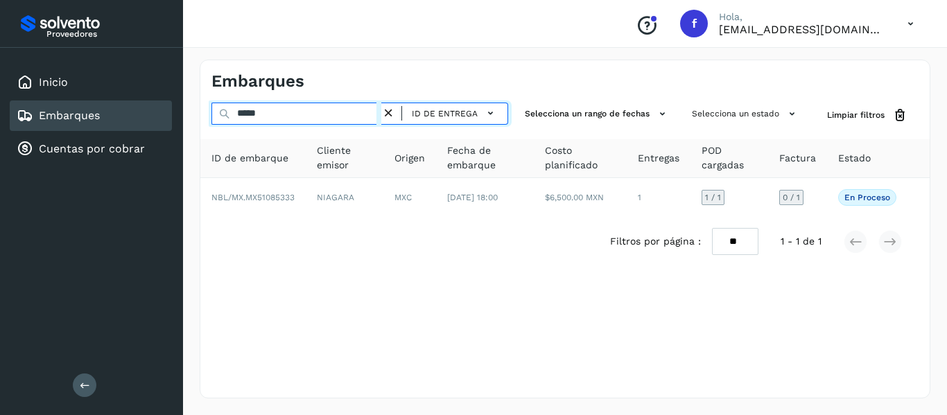
click at [299, 120] on input "*****" at bounding box center [296, 114] width 170 height 22
drag, startPoint x: 301, startPoint y: 119, endPoint x: 162, endPoint y: 123, distance: 138.7
click at [162, 123] on div "Proveedores Inicio Embarques Cuentas por cobrar Salir Conoce nuestros beneficio…" at bounding box center [473, 207] width 947 height 415
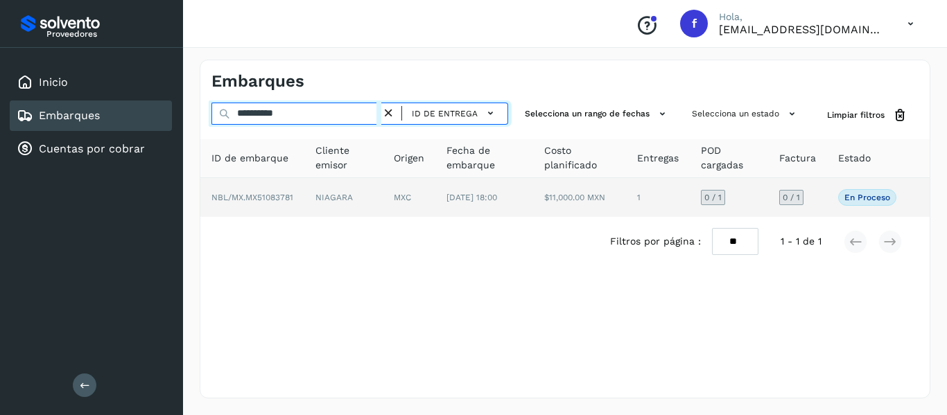
type input "**********"
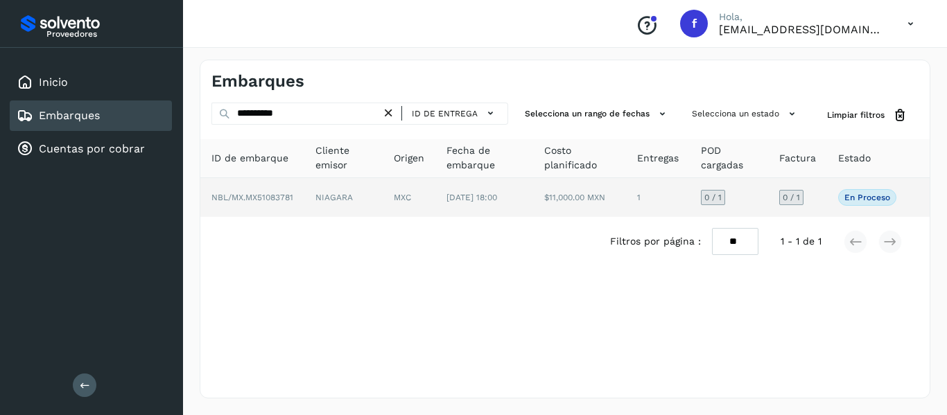
click at [818, 190] on td "0 / 1" at bounding box center [797, 197] width 59 height 39
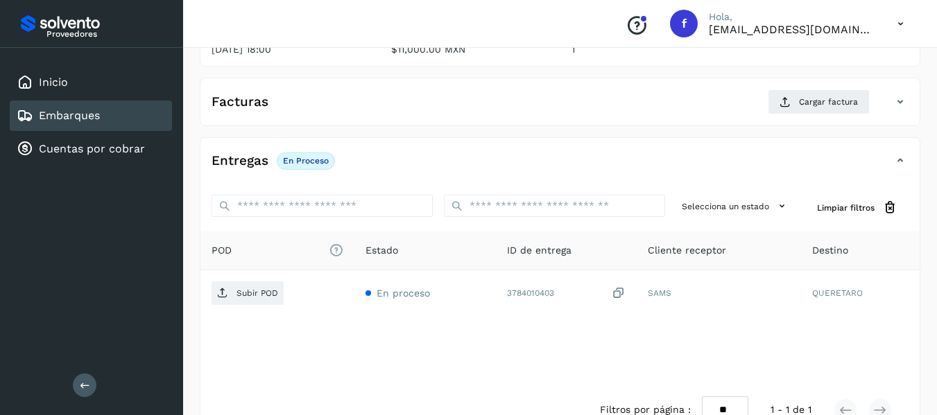
scroll to position [139, 0]
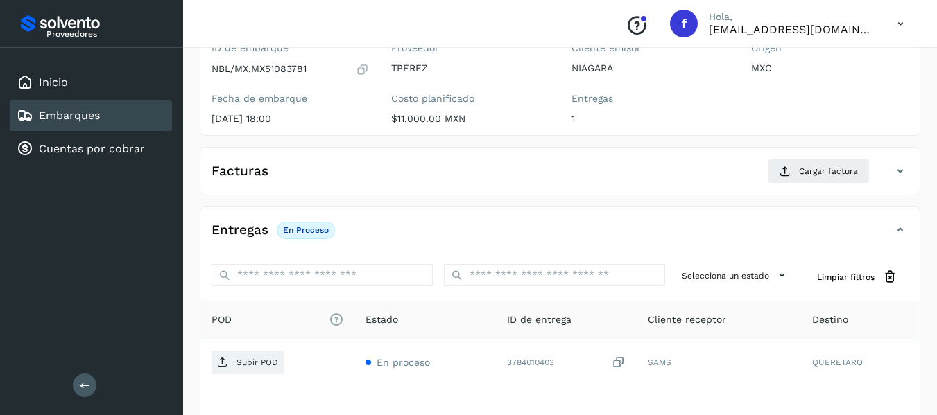
click at [364, 69] on icon at bounding box center [362, 69] width 13 height 14
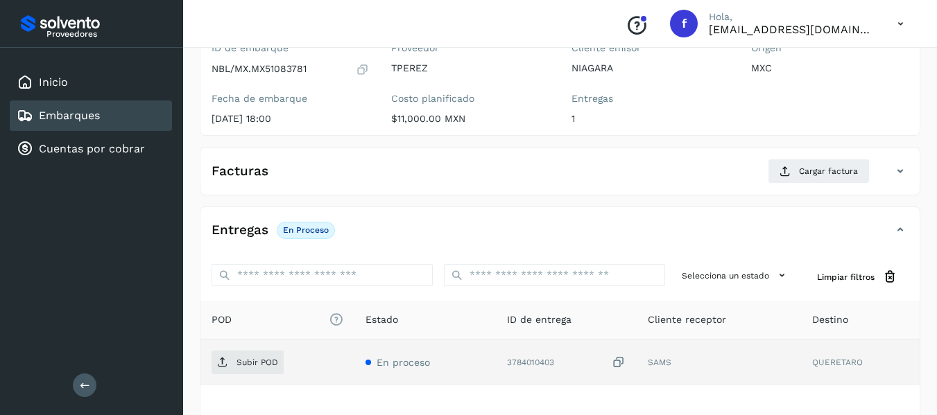
click at [620, 359] on icon at bounding box center [618, 363] width 14 height 15
click at [270, 380] on td "Subir POD" at bounding box center [277, 363] width 154 height 46
click at [273, 367] on span "Subir POD" at bounding box center [247, 362] width 72 height 22
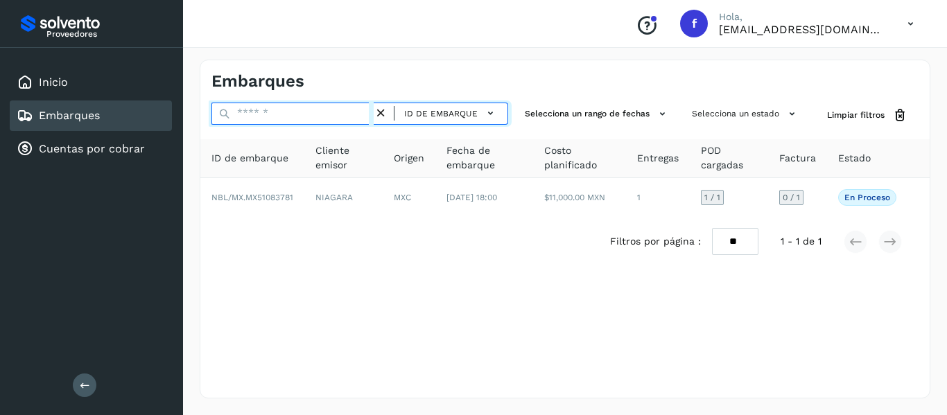
click at [356, 115] on input "text" at bounding box center [292, 114] width 162 height 22
paste input "**********"
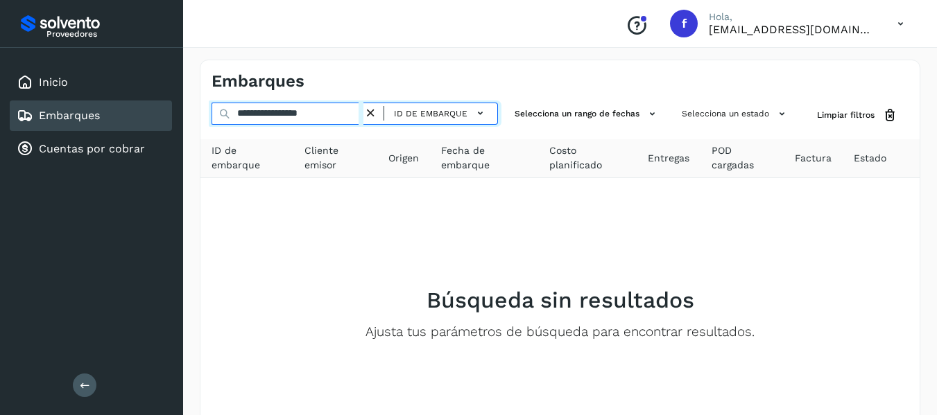
type input "**********"
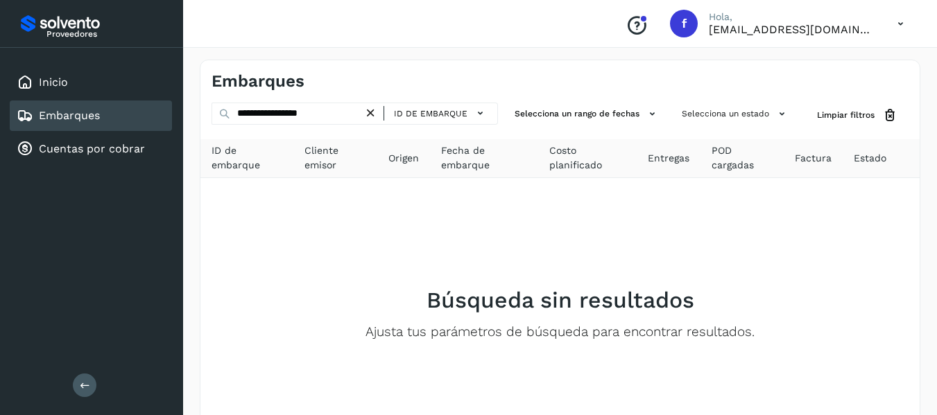
click at [66, 112] on link "Embarques" at bounding box center [69, 115] width 61 height 13
click at [92, 146] on link "Cuentas por cobrar" at bounding box center [92, 148] width 106 height 13
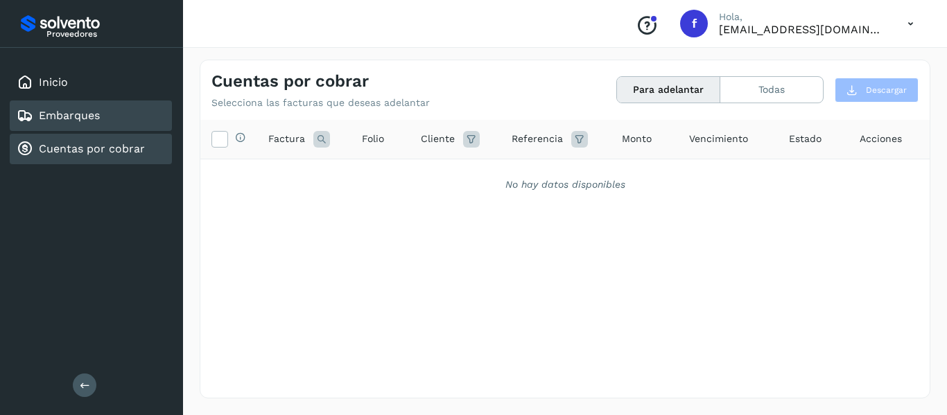
click at [93, 122] on link "Embarques" at bounding box center [69, 115] width 61 height 13
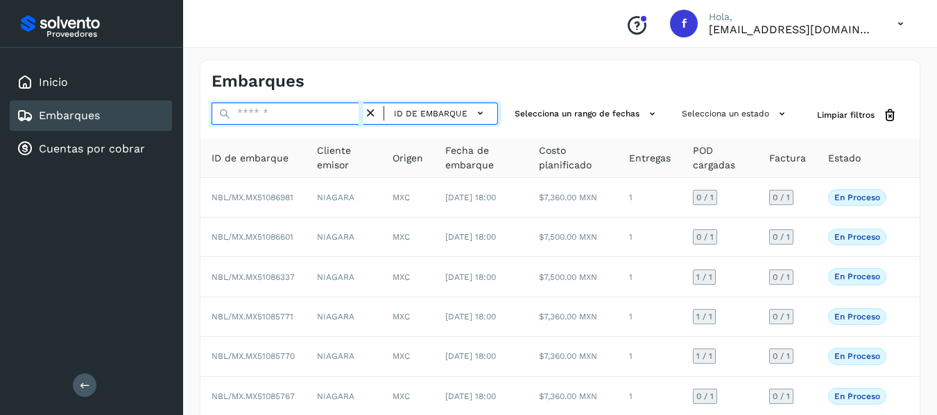
click at [257, 107] on input "text" at bounding box center [287, 114] width 152 height 22
paste input "**********"
type input "**********"
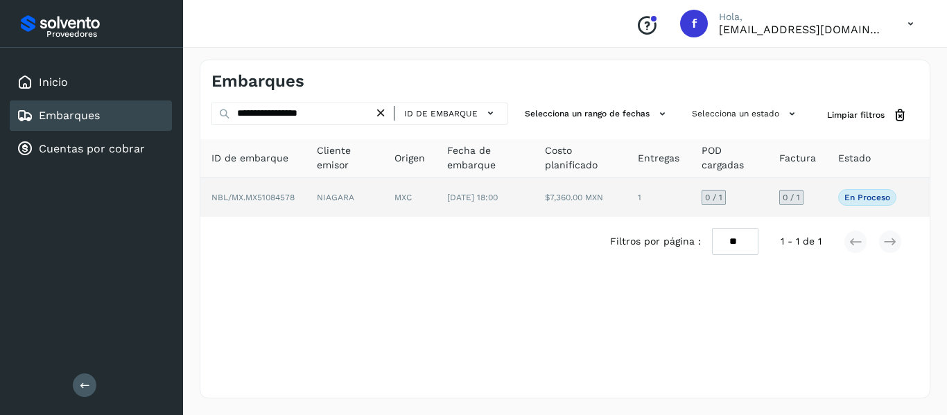
click at [816, 191] on td "0 / 1" at bounding box center [797, 197] width 59 height 39
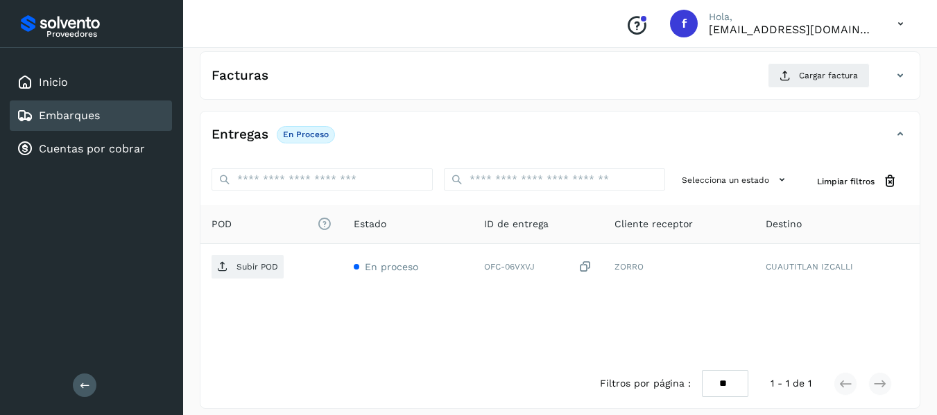
scroll to position [245, 0]
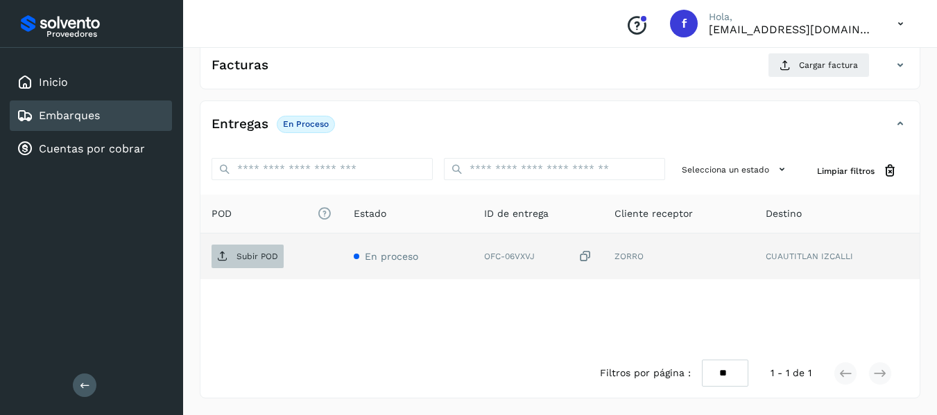
click at [255, 252] on p "Subir POD" at bounding box center [257, 257] width 42 height 10
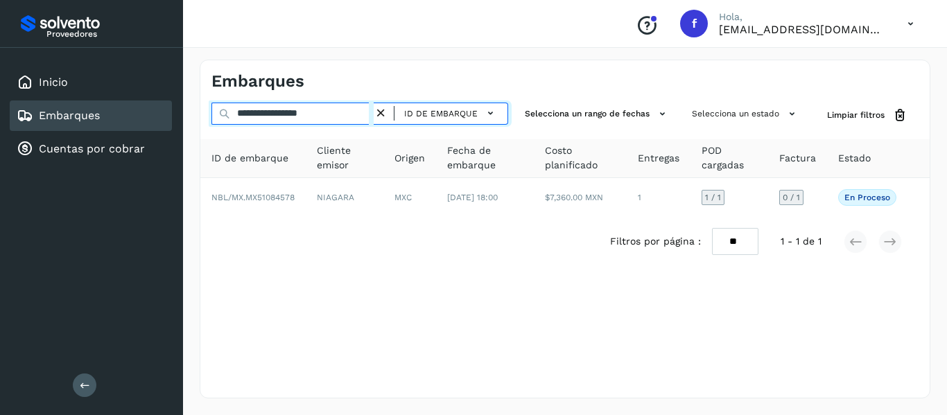
click at [143, 121] on div "**********" at bounding box center [473, 207] width 947 height 415
paste input "text"
type input "**********"
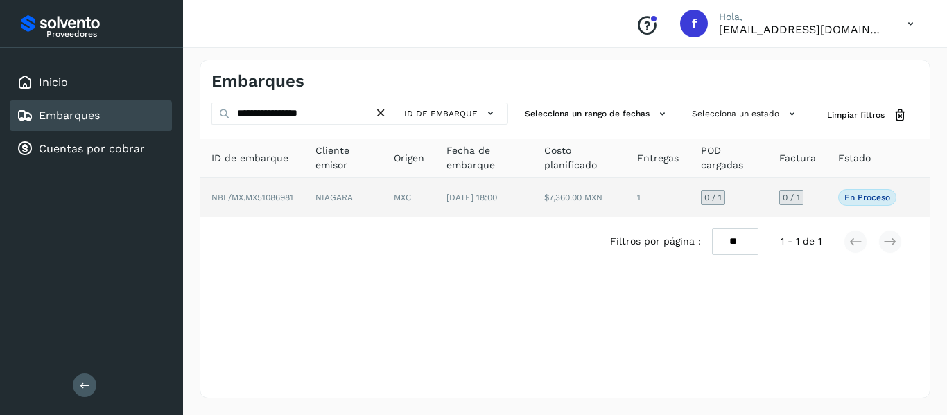
click at [828, 200] on td "En proceso Verifica el estado de la factura o entregas asociadas a este embarque" at bounding box center [867, 197] width 80 height 39
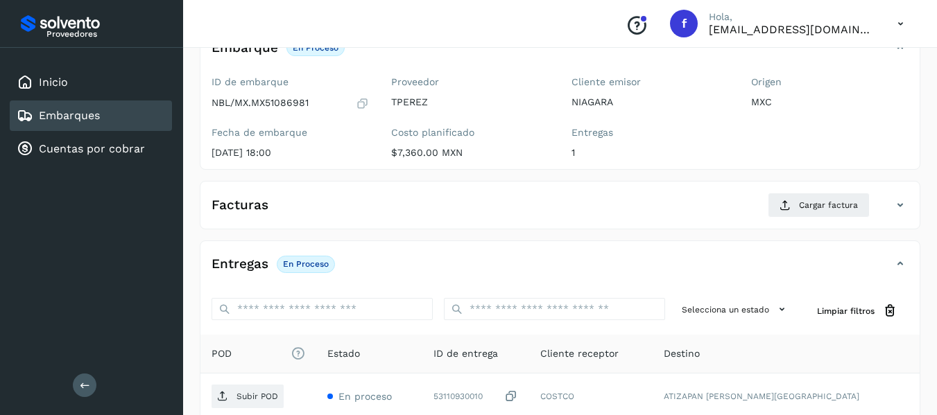
scroll to position [139, 0]
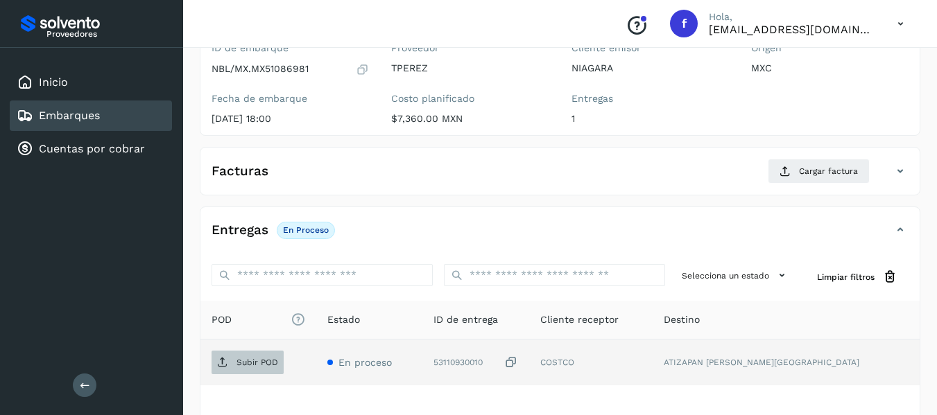
click at [251, 366] on p "Subir POD" at bounding box center [257, 363] width 42 height 10
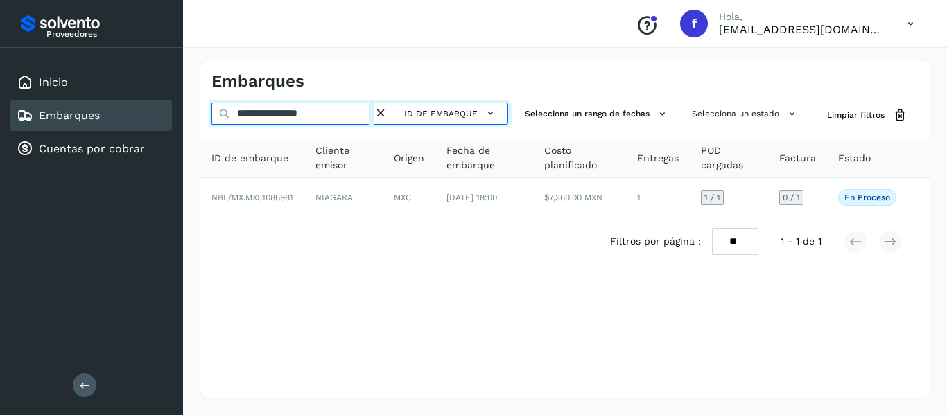
drag, startPoint x: 342, startPoint y: 115, endPoint x: 139, endPoint y: 128, distance: 203.5
click at [139, 128] on div "**********" at bounding box center [473, 207] width 947 height 415
paste input "text"
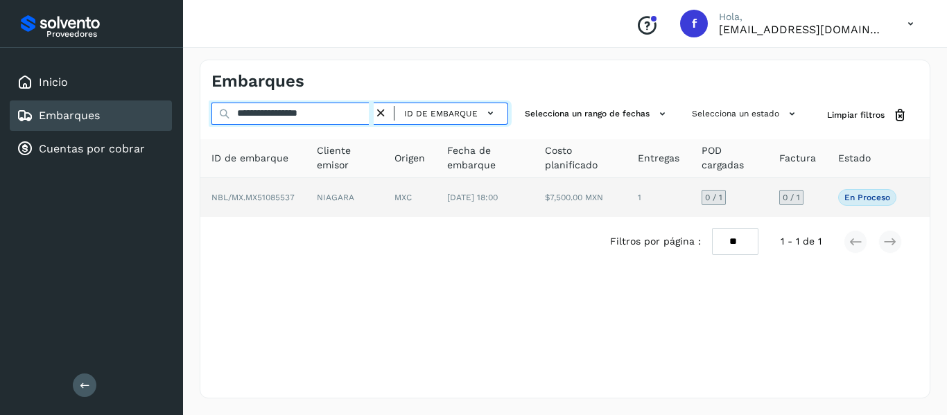
type input "**********"
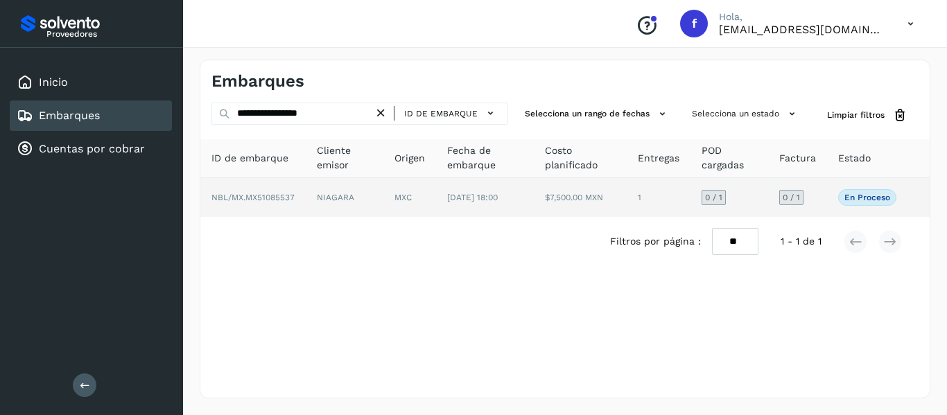
click at [817, 198] on td "0 / 1" at bounding box center [797, 197] width 59 height 39
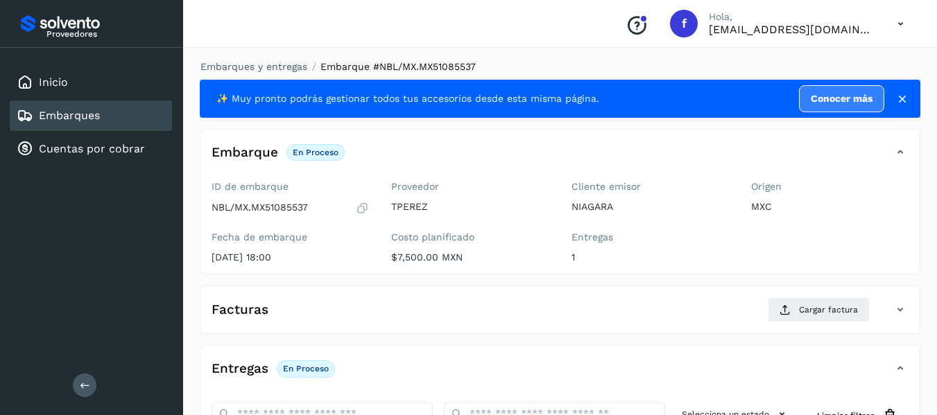
scroll to position [208, 0]
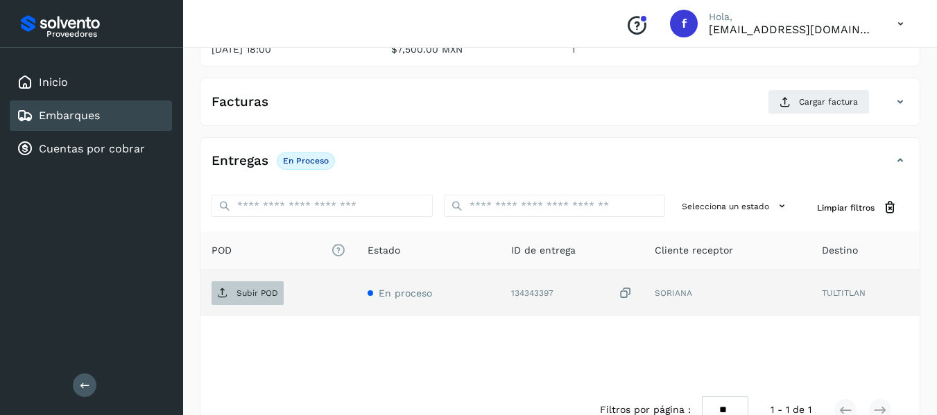
click at [272, 292] on p "Subir POD" at bounding box center [257, 293] width 42 height 10
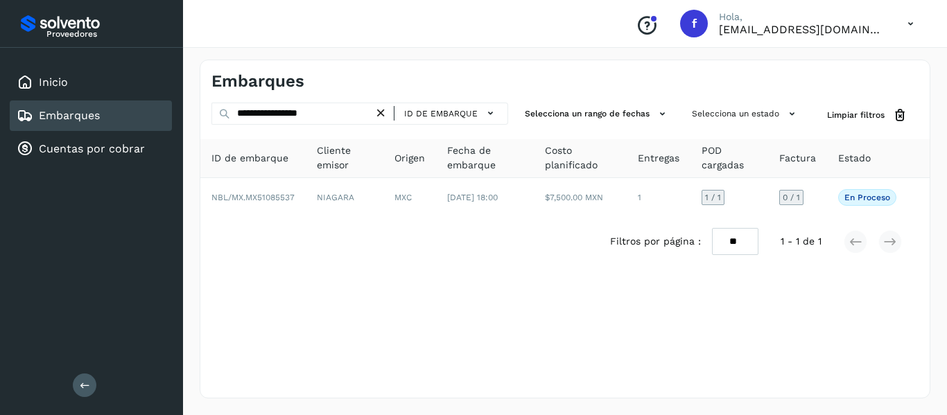
click at [442, 125] on div "**********" at bounding box center [359, 116] width 297 height 26
click at [449, 113] on span "ID de embarque" at bounding box center [440, 113] width 73 height 12
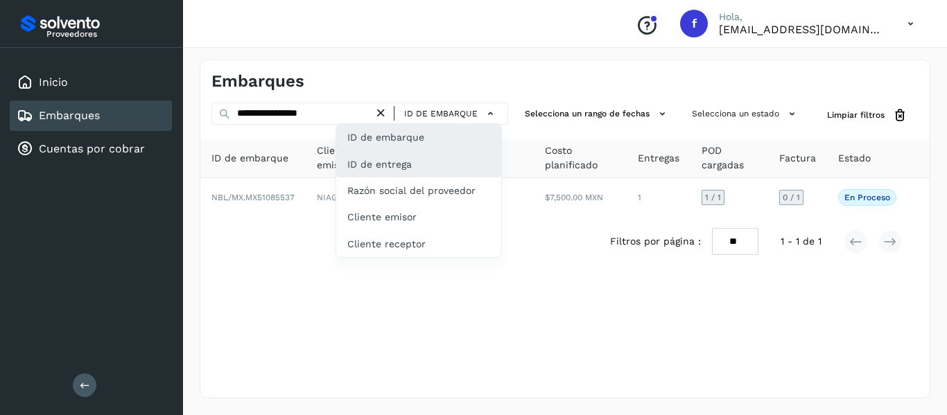
click at [435, 164] on div "ID de entrega" at bounding box center [418, 164] width 165 height 26
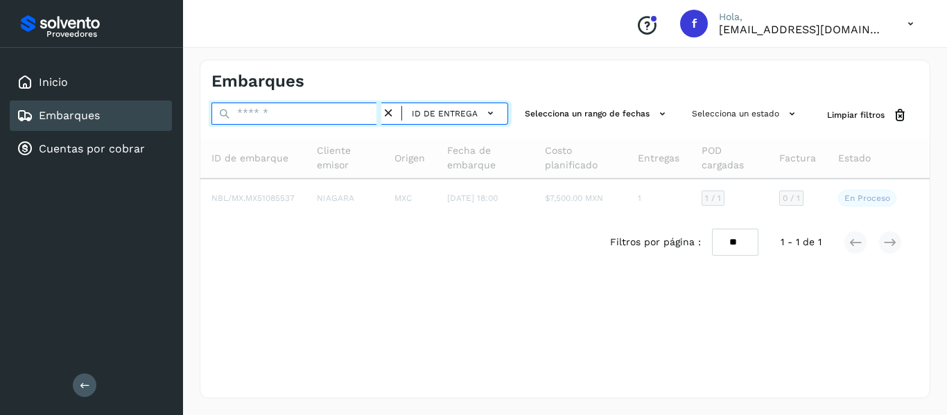
click at [298, 114] on input "text" at bounding box center [296, 114] width 170 height 22
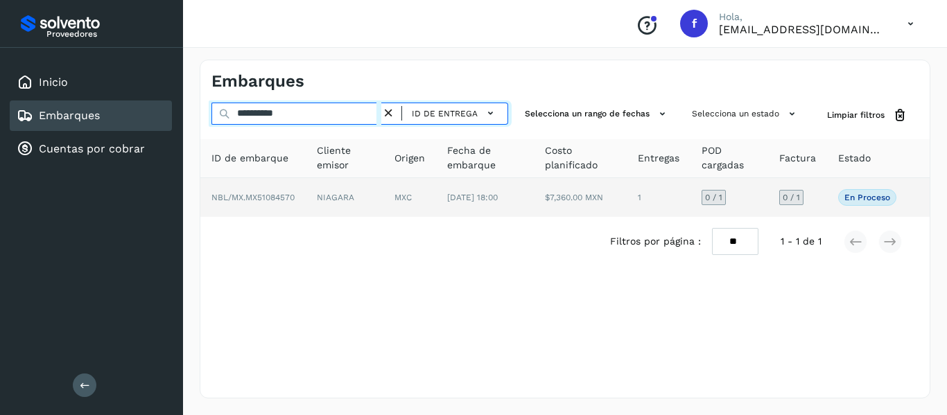
type input "**********"
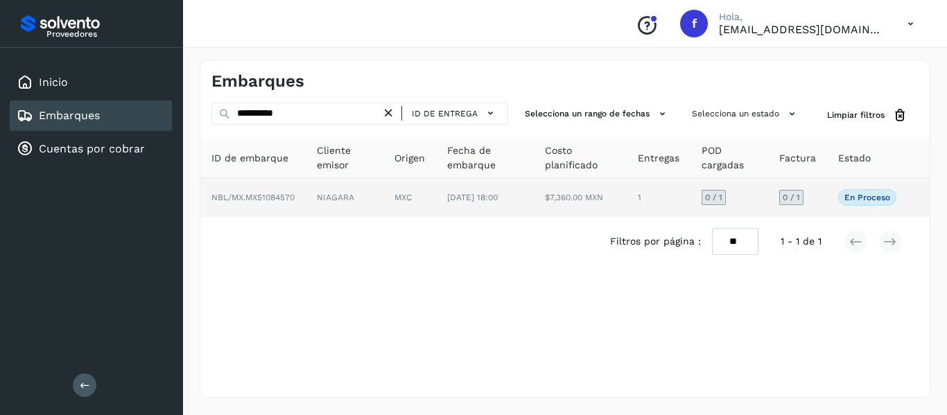
click at [834, 202] on td "En proceso Verifica el estado de la factura o entregas asociadas a este embarque" at bounding box center [867, 197] width 80 height 39
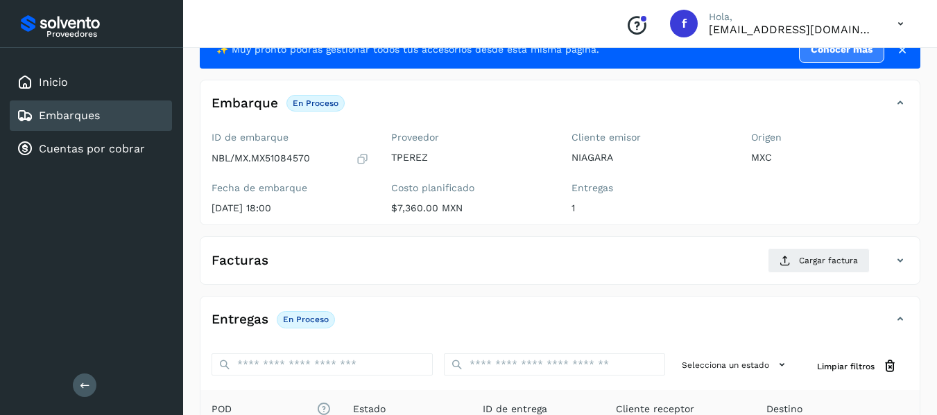
scroll to position [69, 0]
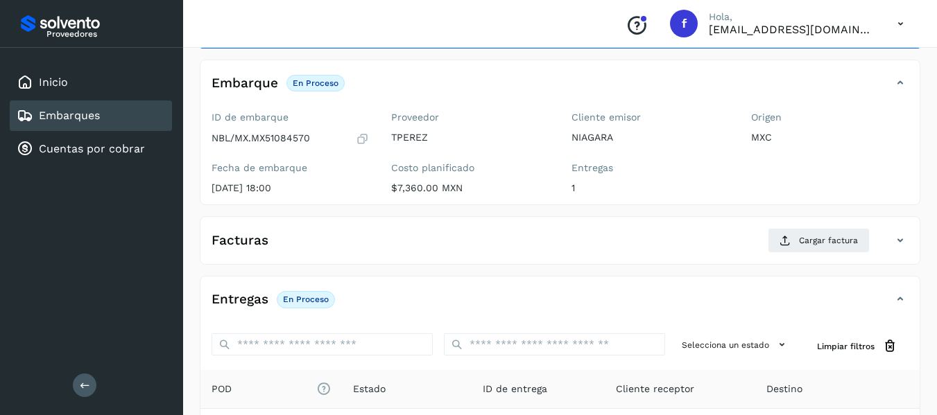
click at [364, 138] on icon at bounding box center [362, 139] width 13 height 14
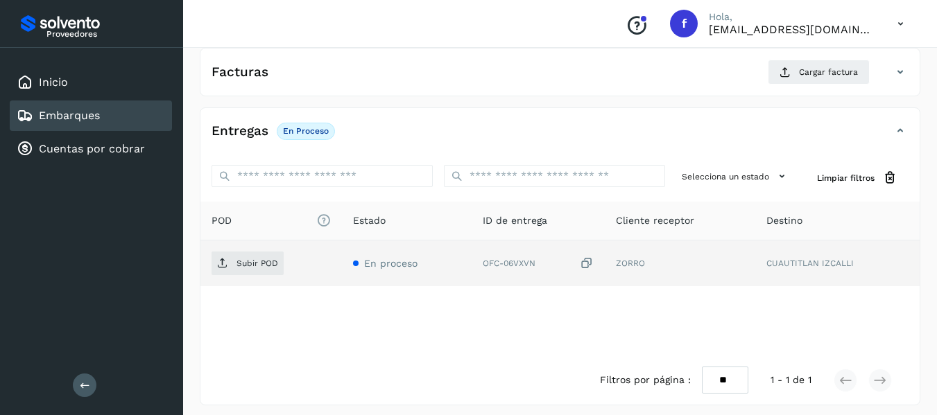
scroll to position [245, 0]
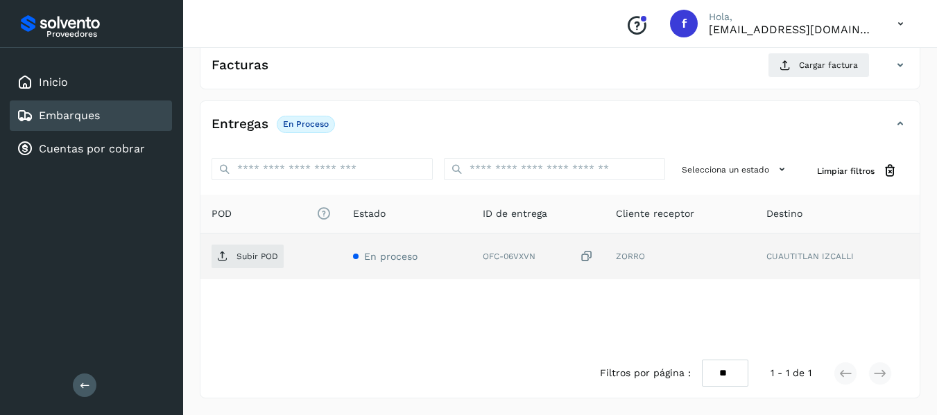
click at [588, 256] on icon at bounding box center [587, 257] width 14 height 15
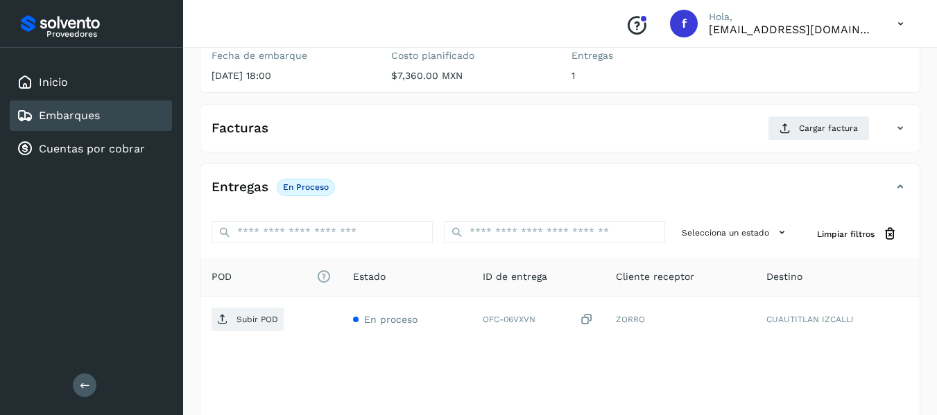
scroll to position [106, 0]
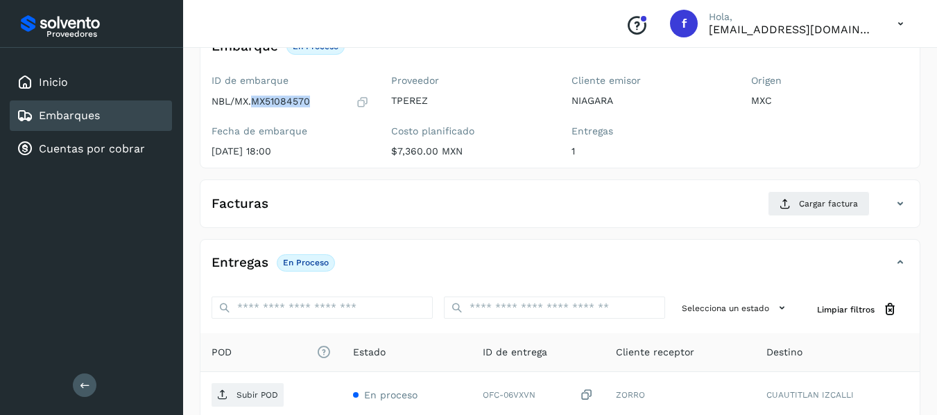
drag, startPoint x: 254, startPoint y: 100, endPoint x: 308, endPoint y: 104, distance: 54.2
click at [308, 104] on p "NBL/MX.MX51084570" at bounding box center [260, 102] width 98 height 12
copy p "MX51084570"
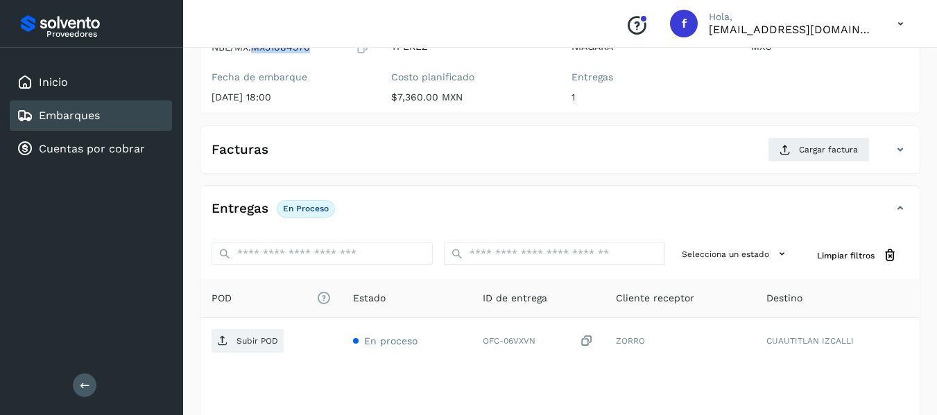
scroll to position [245, 0]
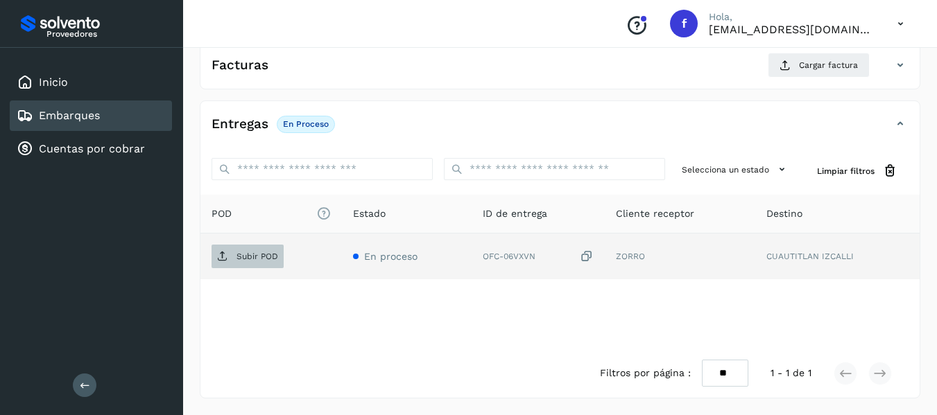
click at [264, 249] on span "Subir POD" at bounding box center [247, 256] width 72 height 22
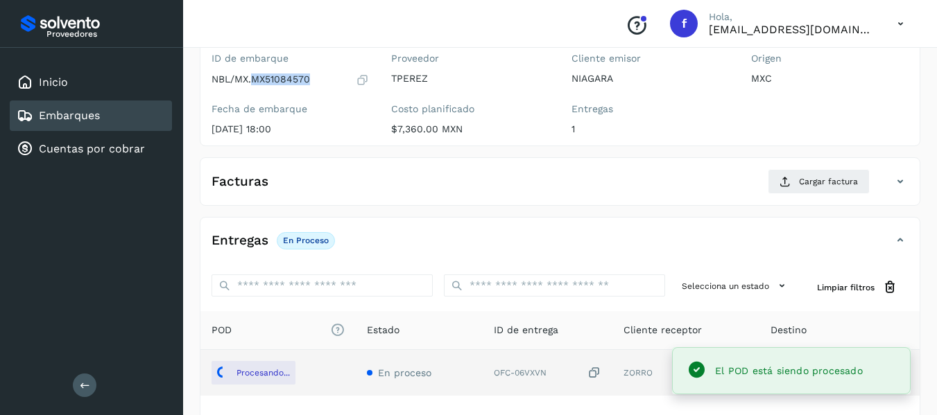
scroll to position [106, 0]
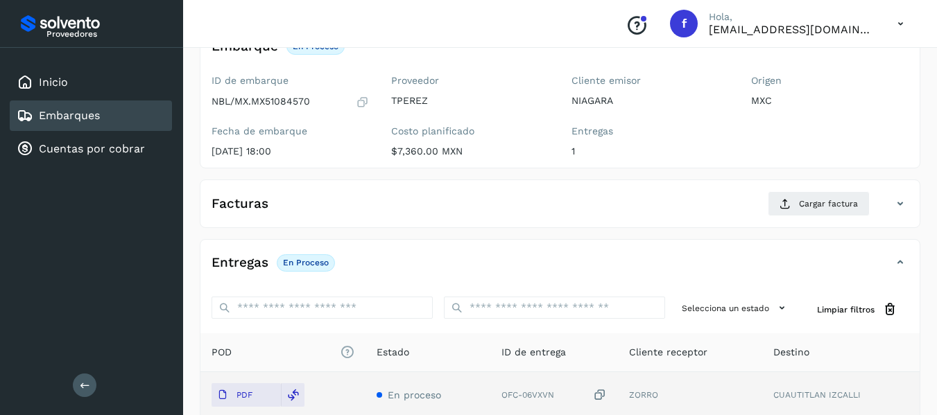
click at [440, 240] on div "Entregas En proceso Selecciona un estado Limpiar filtros POD El tamaño máximo d…" at bounding box center [560, 388] width 720 height 298
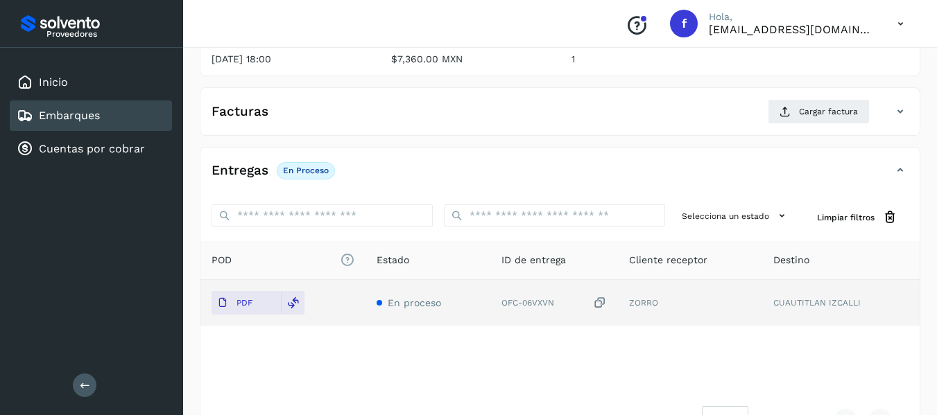
scroll to position [245, 0]
